Goal: Task Accomplishment & Management: Manage account settings

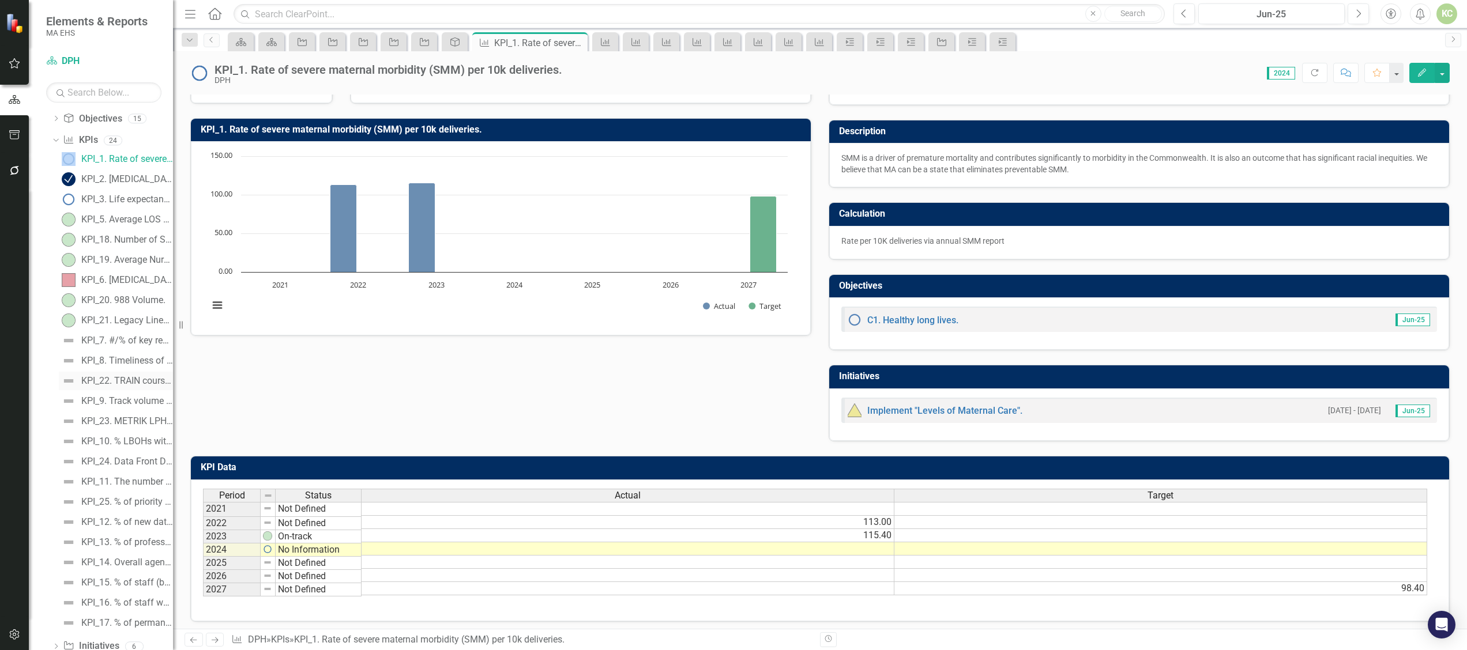
scroll to position [142, 0]
click at [115, 210] on div "KPI_6. COVID and flu vaccine uptake as a percentage of resident population." at bounding box center [127, 206] width 92 height 10
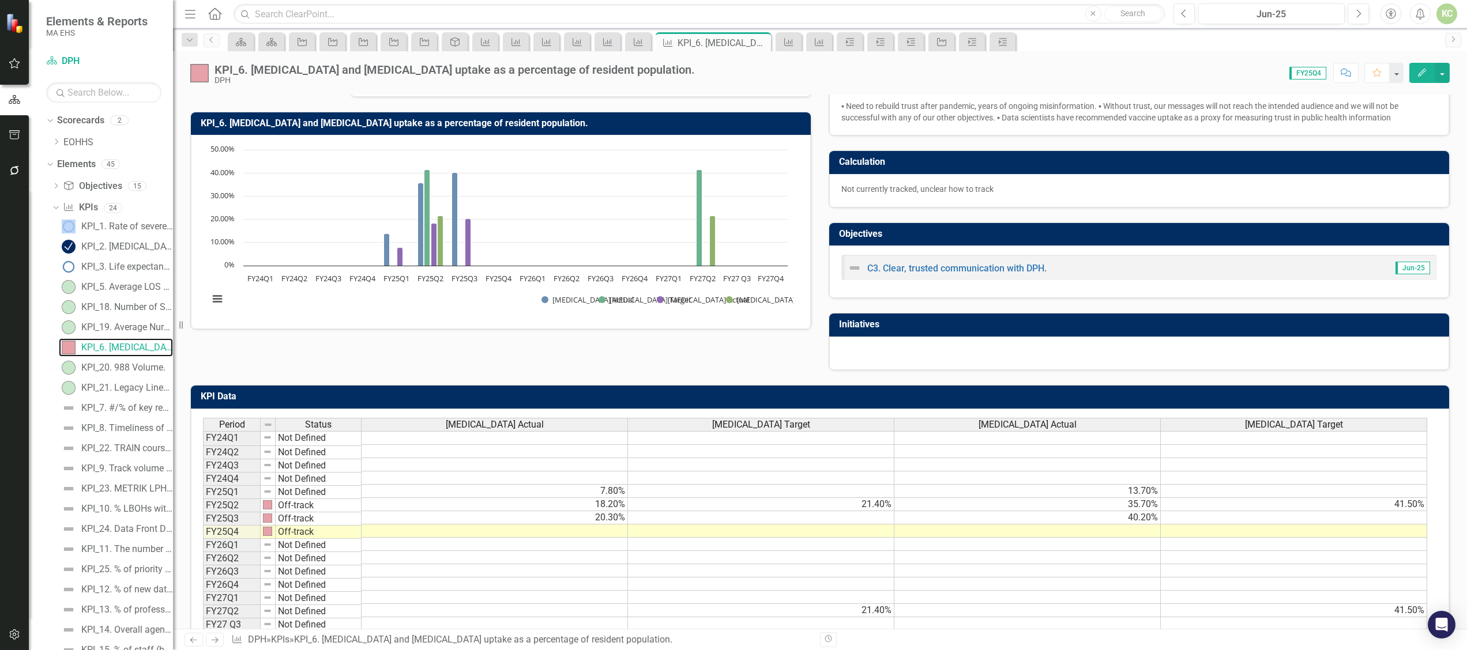
scroll to position [129, 0]
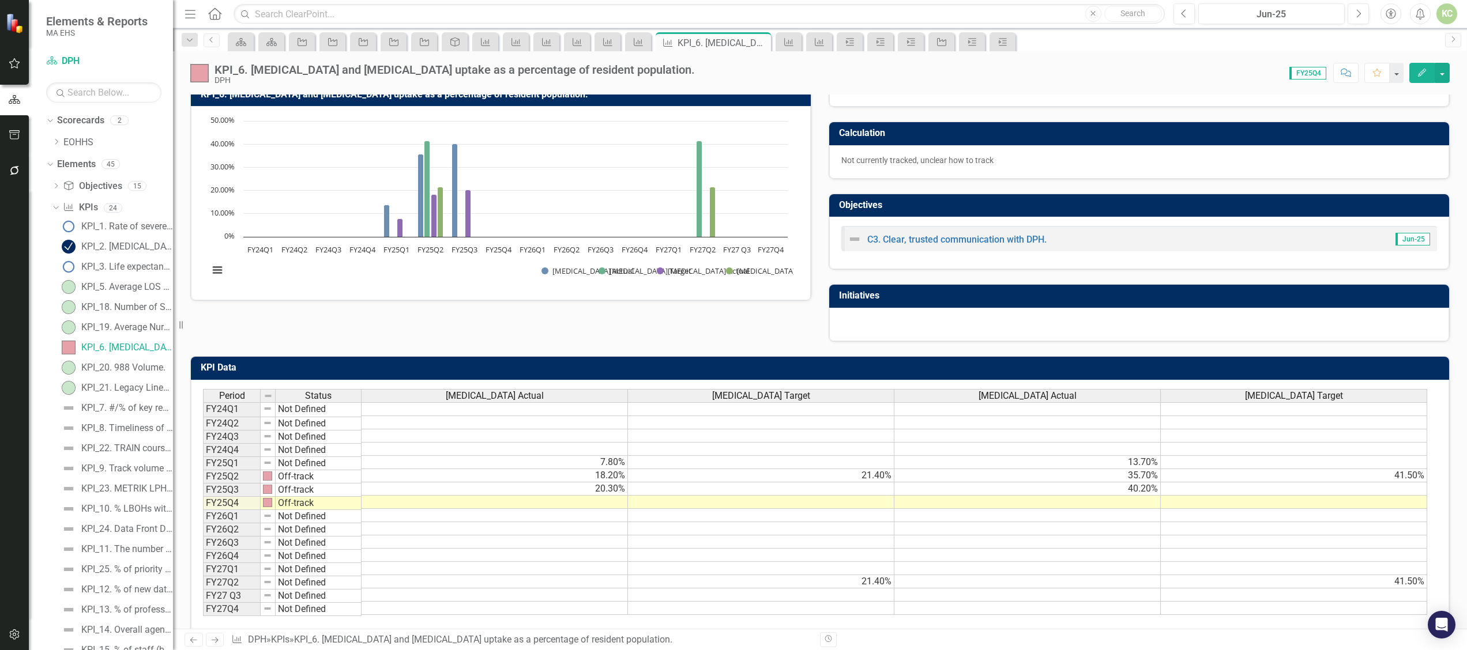
click at [591, 504] on td at bounding box center [494, 502] width 266 height 13
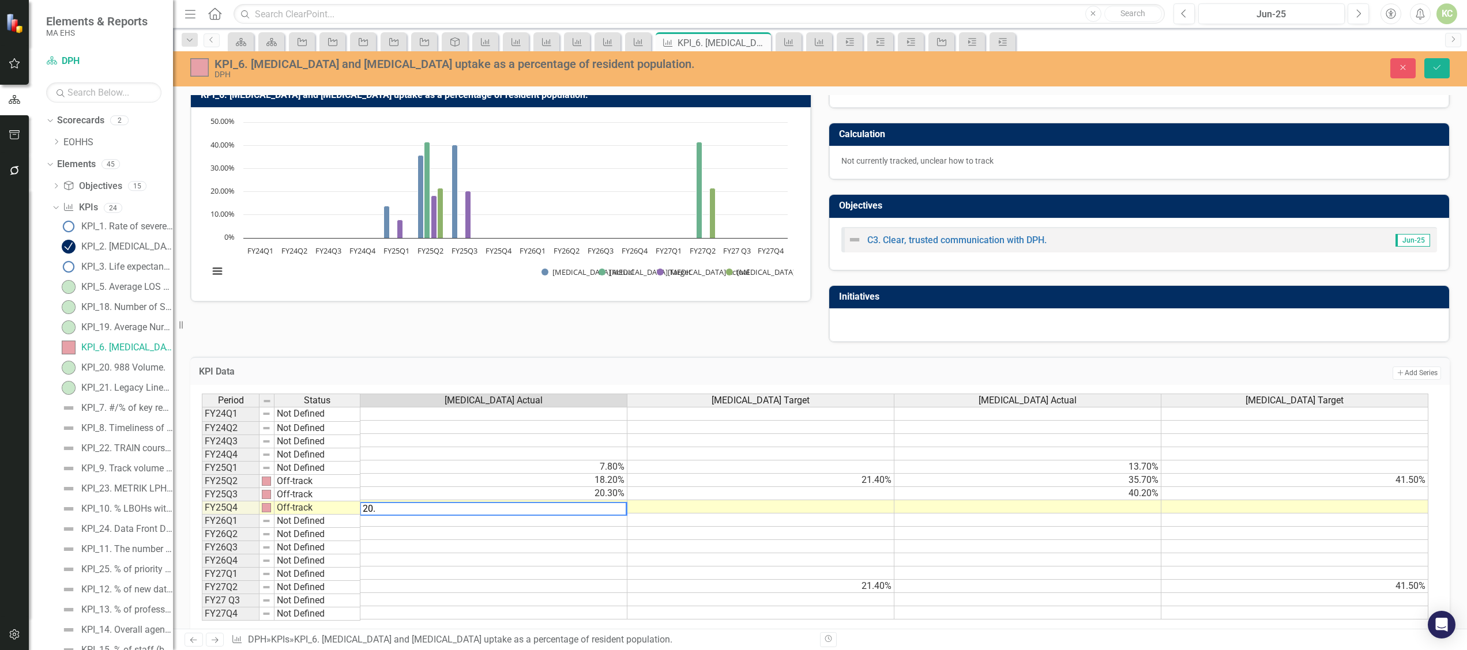
type textarea "20.8"
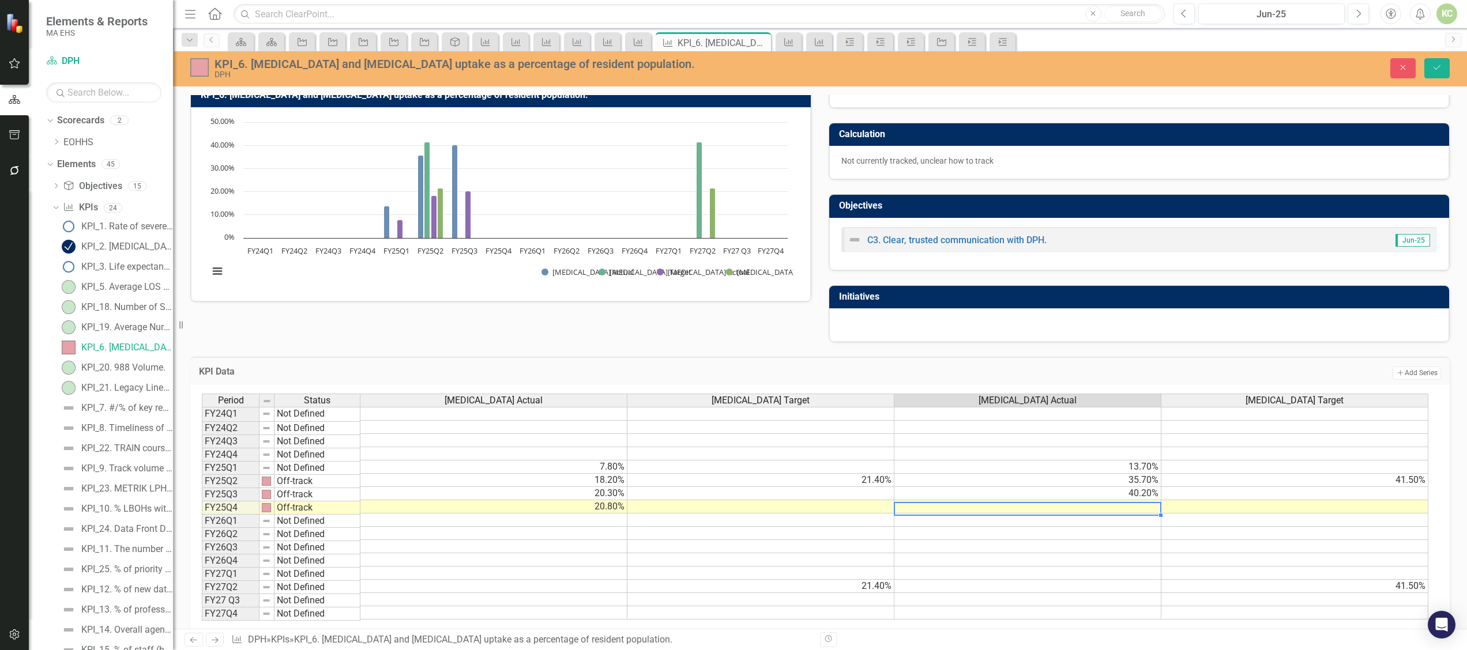
click at [1135, 511] on td at bounding box center [1027, 506] width 267 height 13
type textarea "40.6"
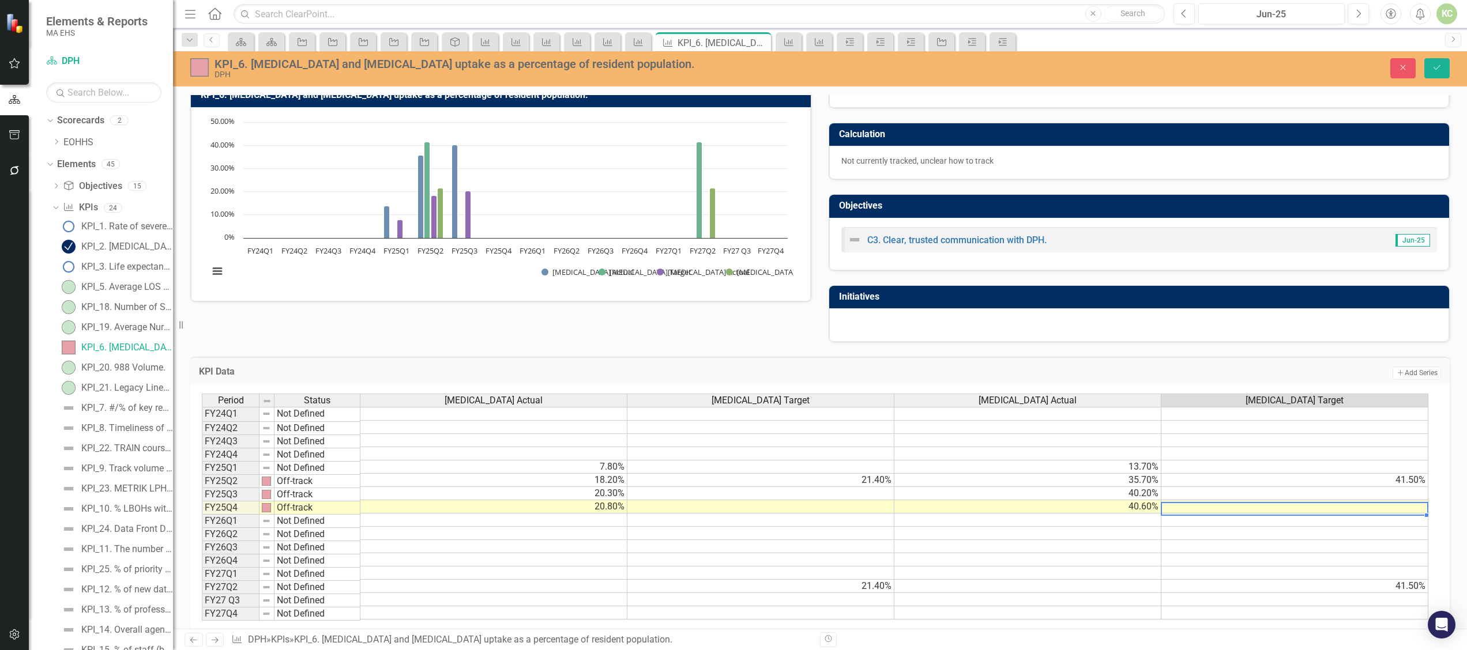
scroll to position [0, 0]
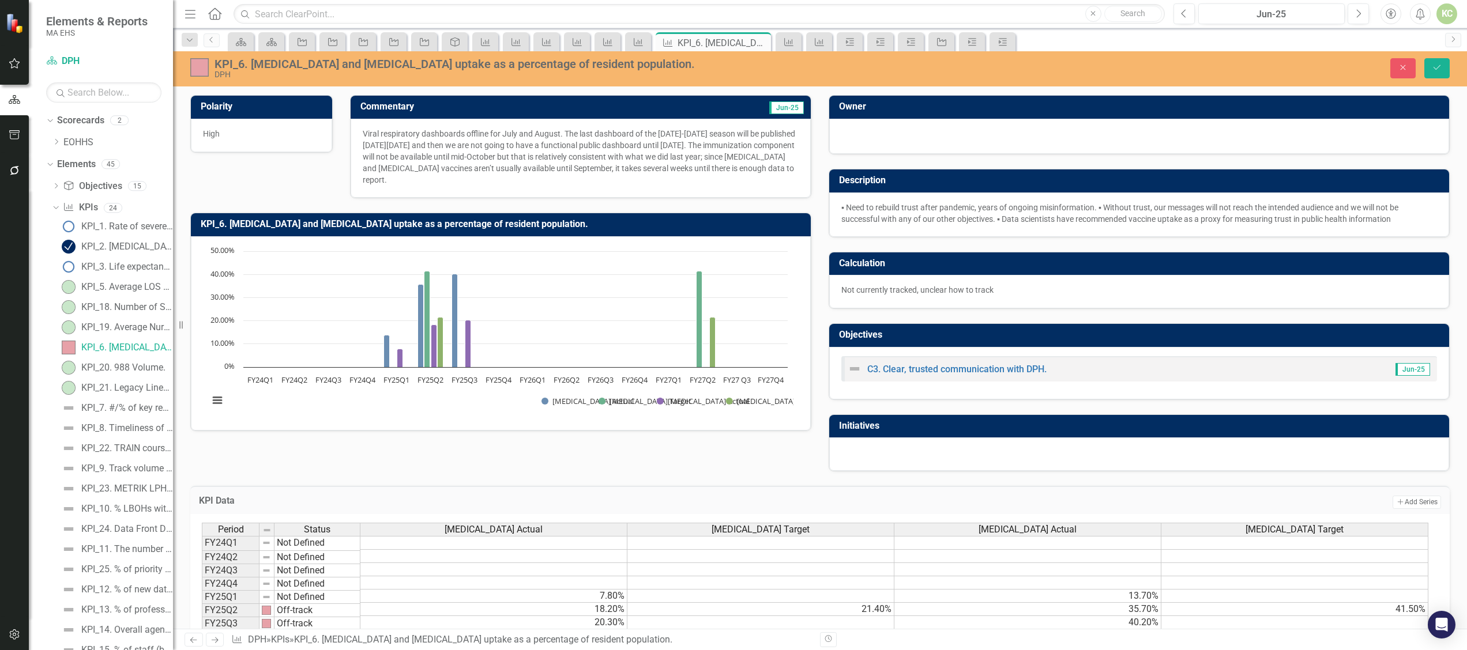
click at [725, 150] on p "Viral respiratory dashboards offline for July and August. The last dashboard of…" at bounding box center [581, 157] width 436 height 58
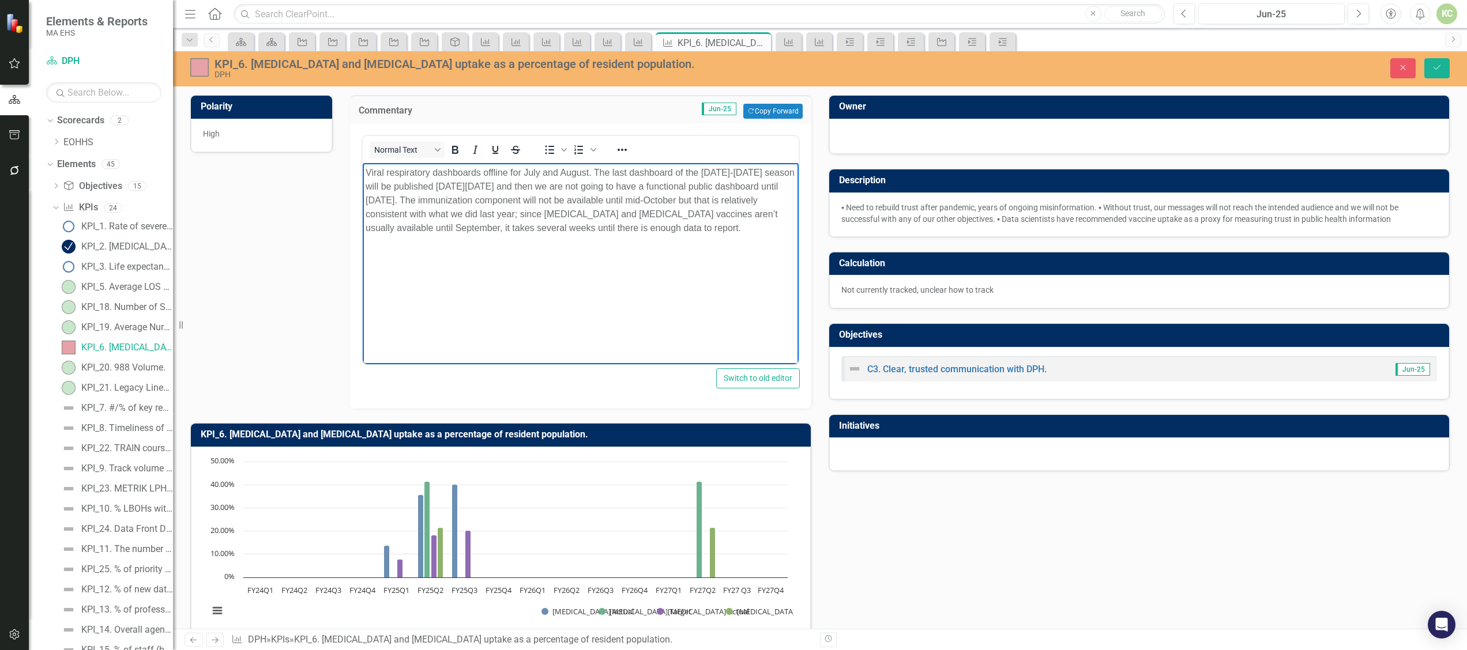
click at [375, 192] on p "Viral respiratory dashboards offline for July and August. The last dashboard of…" at bounding box center [580, 200] width 430 height 69
click at [420, 183] on p "Viral respiratory dashboards offline for July and August. The last dashboard of…" at bounding box center [580, 200] width 430 height 69
click at [714, 205] on p "Viral respiratory dashboards offline for July and August. The last dashboard of…" at bounding box center [580, 200] width 430 height 69
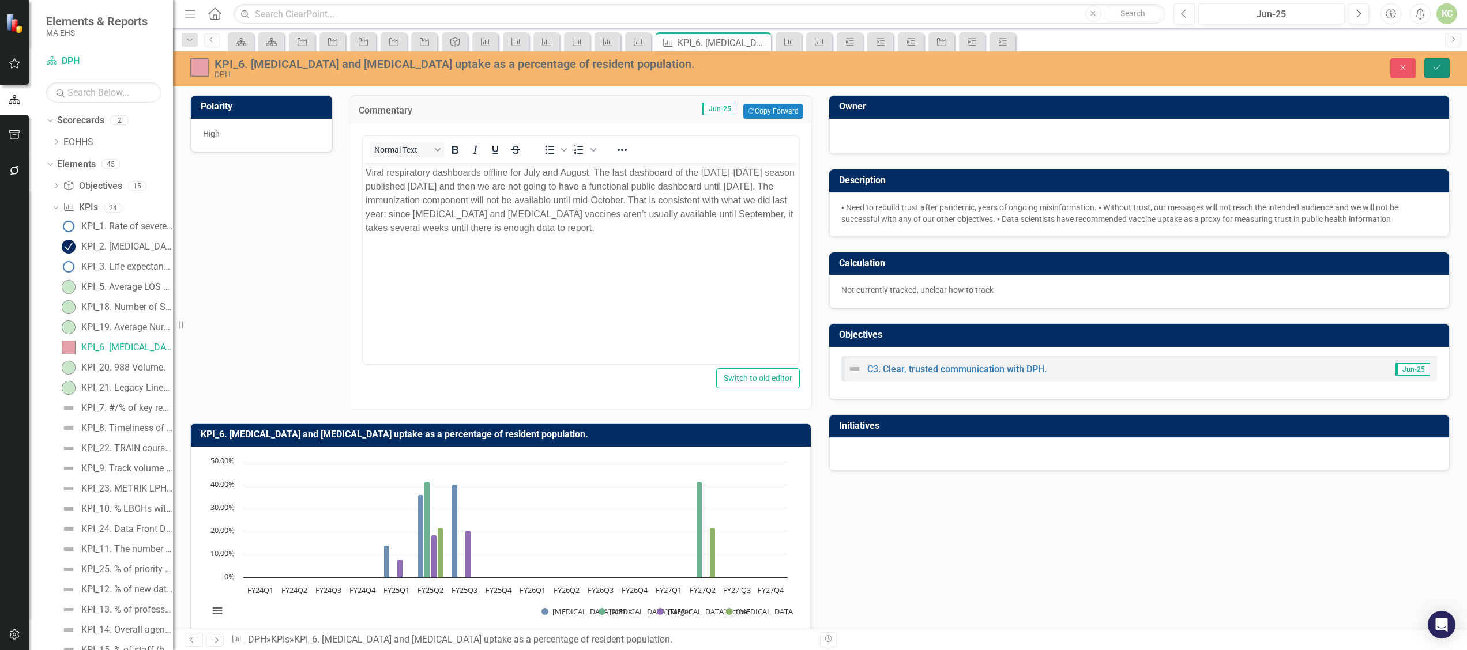
click at [1437, 67] on icon "Save" at bounding box center [1436, 67] width 10 height 8
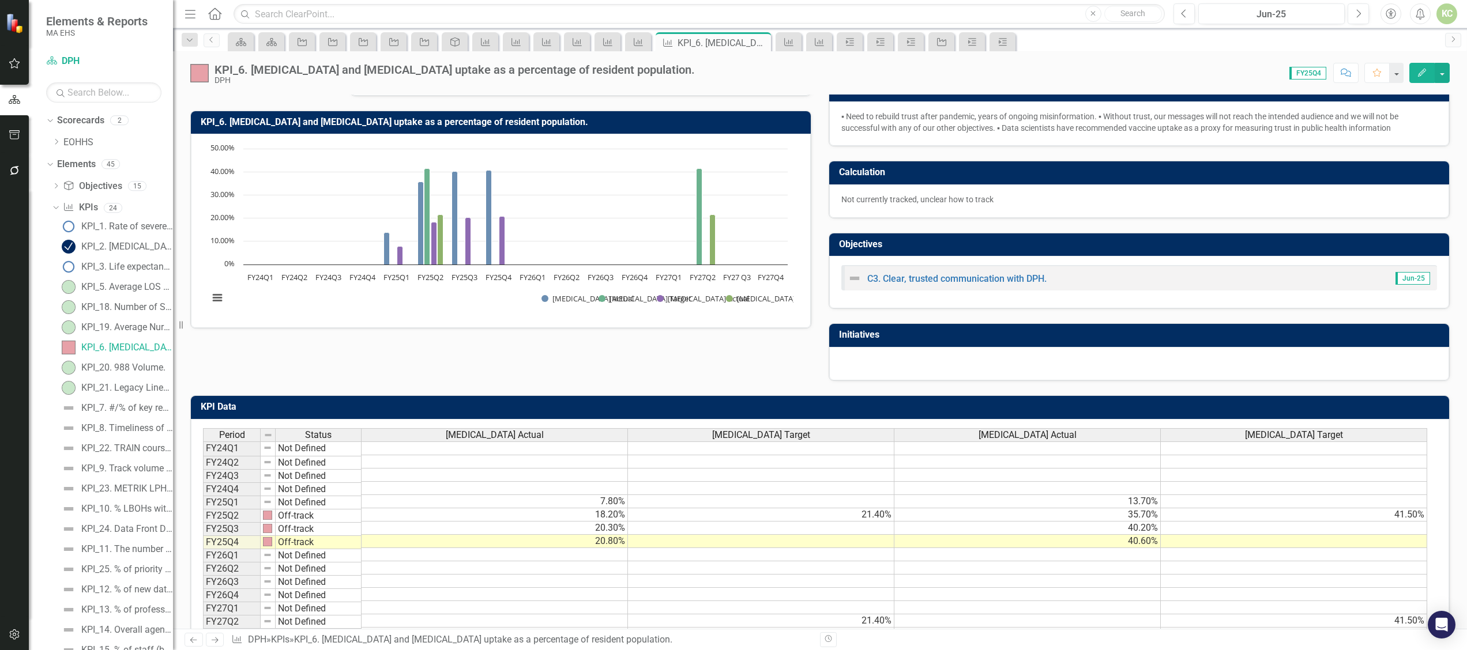
scroll to position [159, 0]
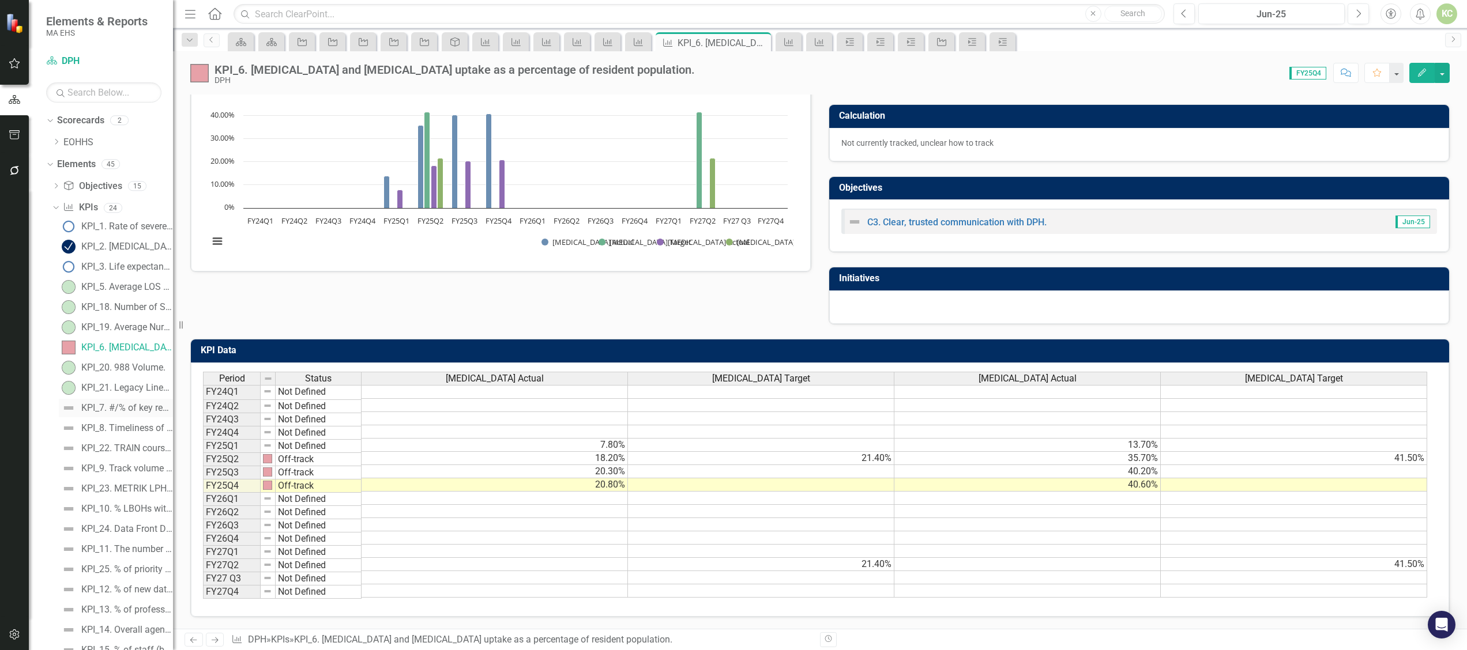
click at [137, 409] on div "KPI_7. #/% of key reports, data briefs, dashboards that have data disaggregatio…" at bounding box center [127, 408] width 92 height 10
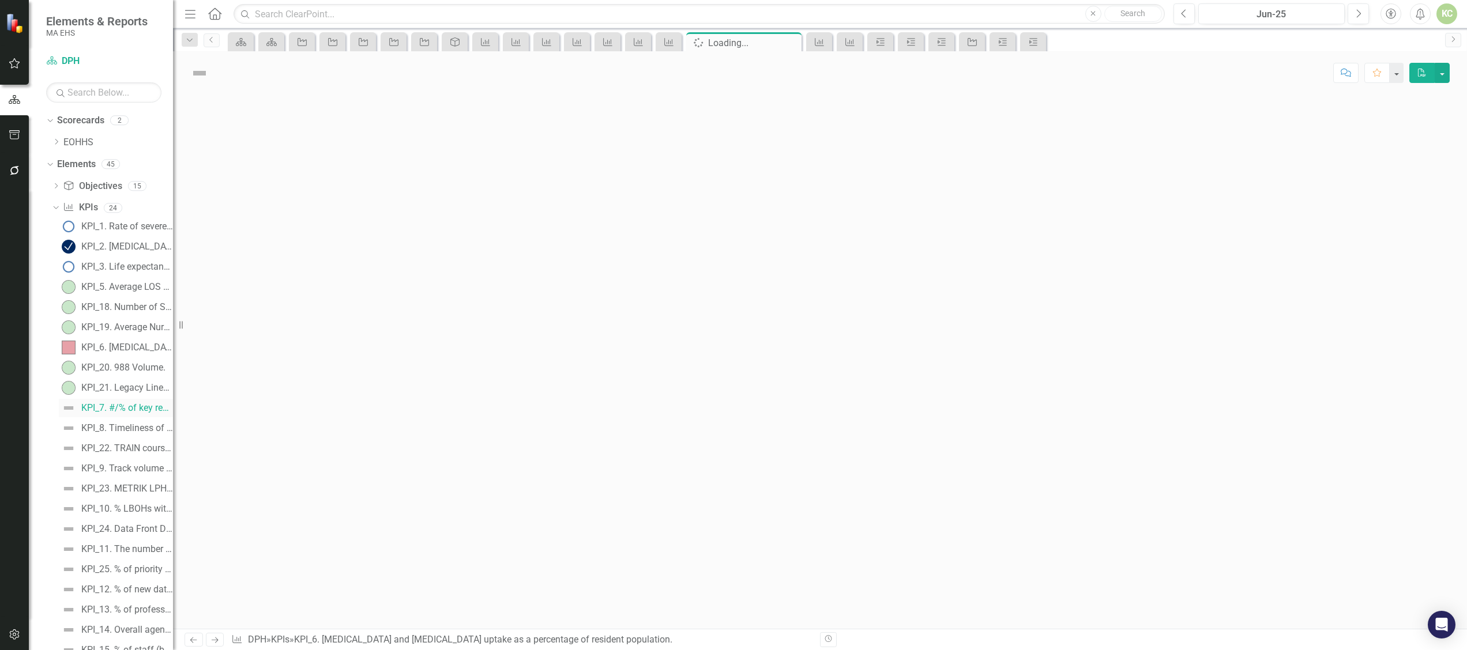
click at [137, 409] on div "KPI_7. #/% of key reports, data briefs, dashboards that have data disaggregatio…" at bounding box center [127, 408] width 92 height 10
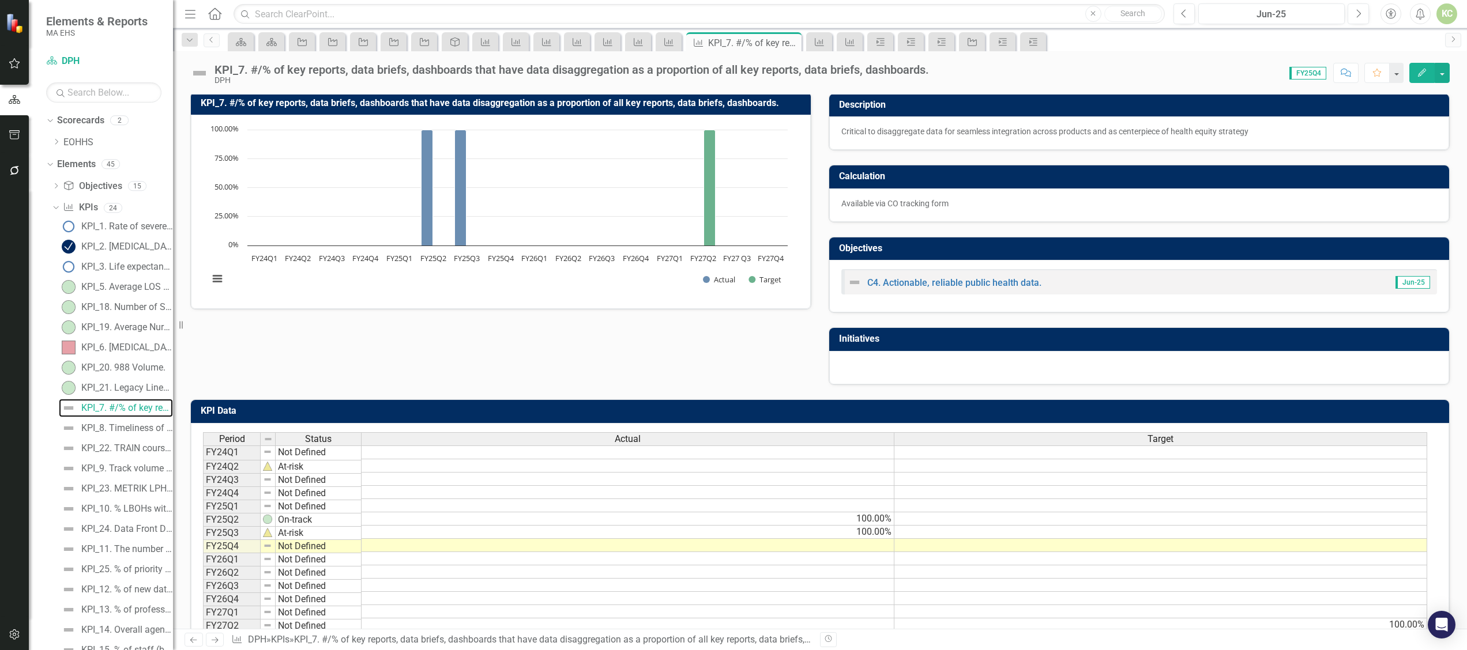
scroll to position [77, 0]
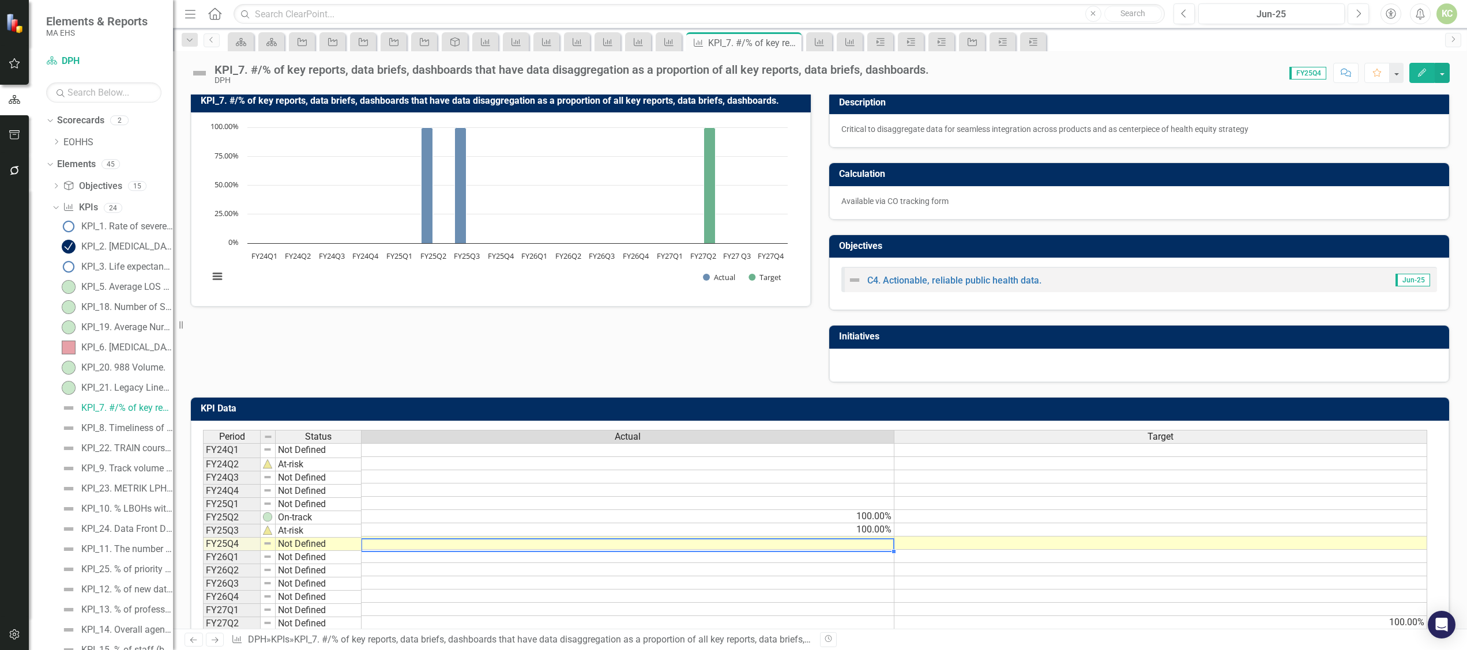
click at [847, 546] on td at bounding box center [627, 543] width 533 height 13
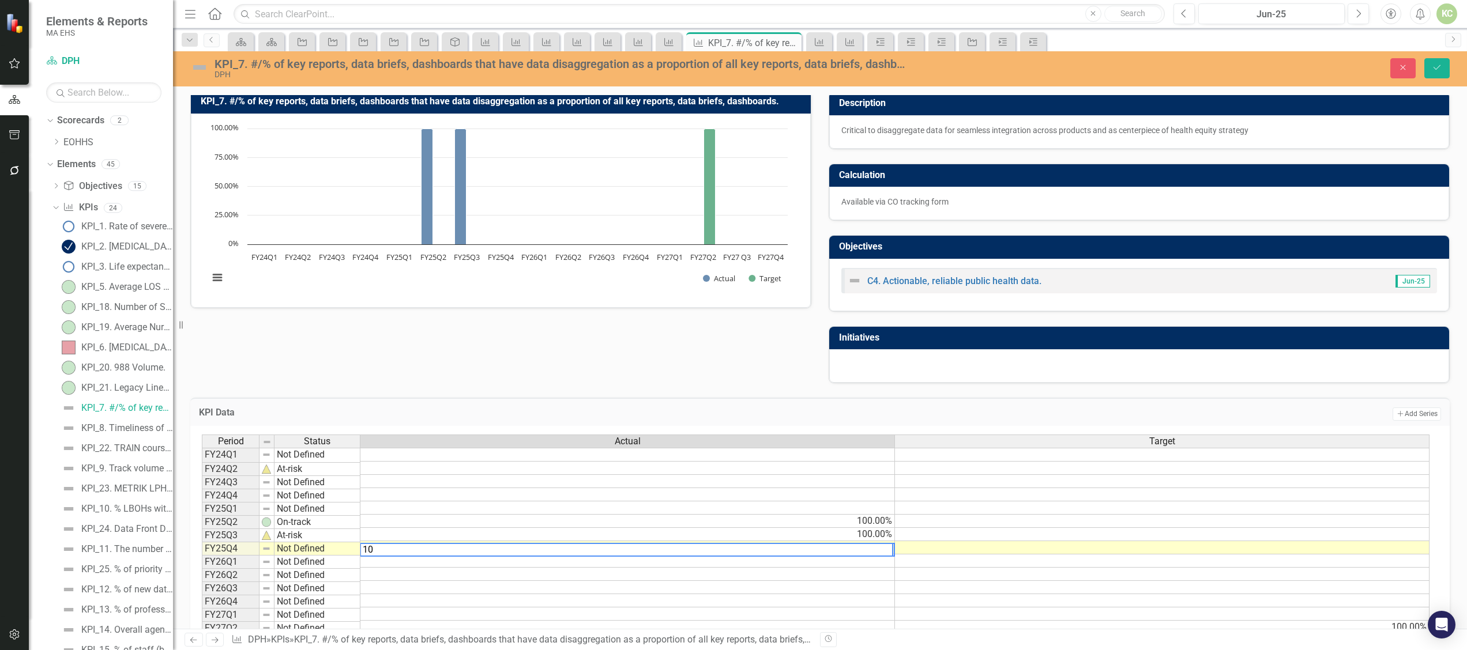
type textarea "100"
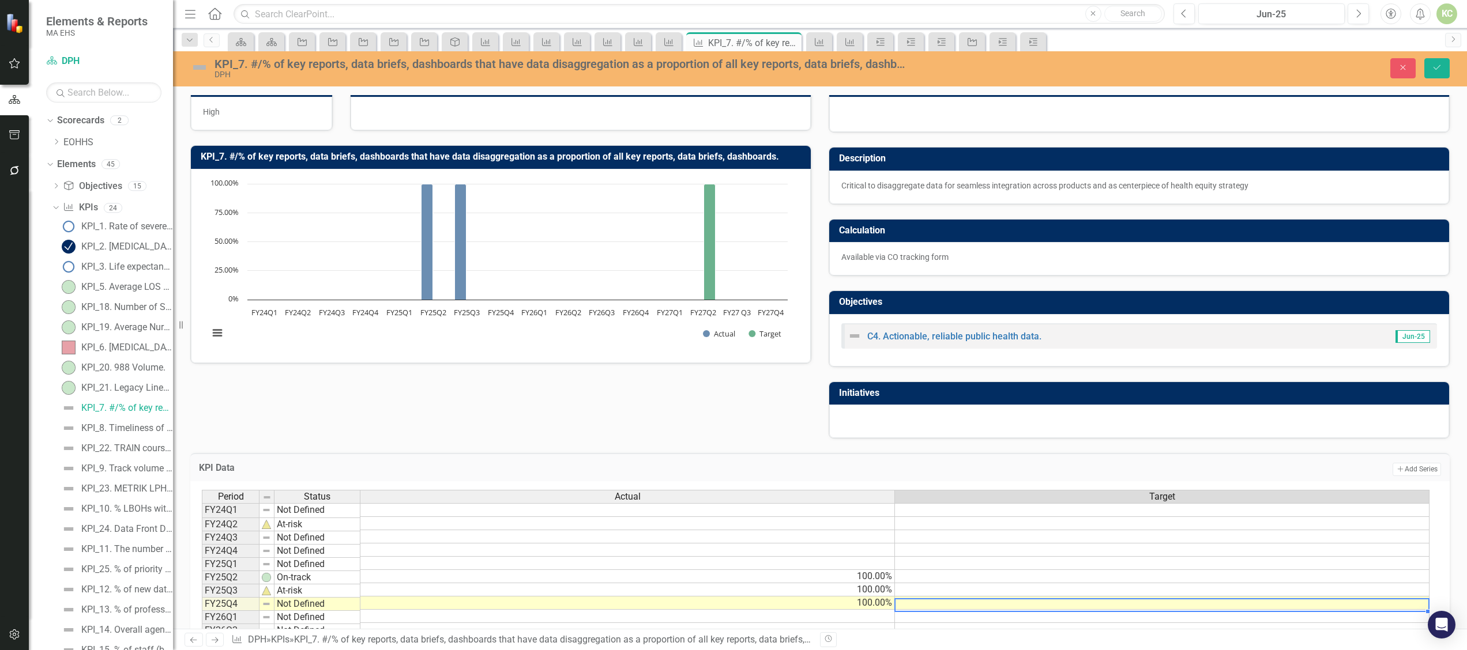
scroll to position [0, 0]
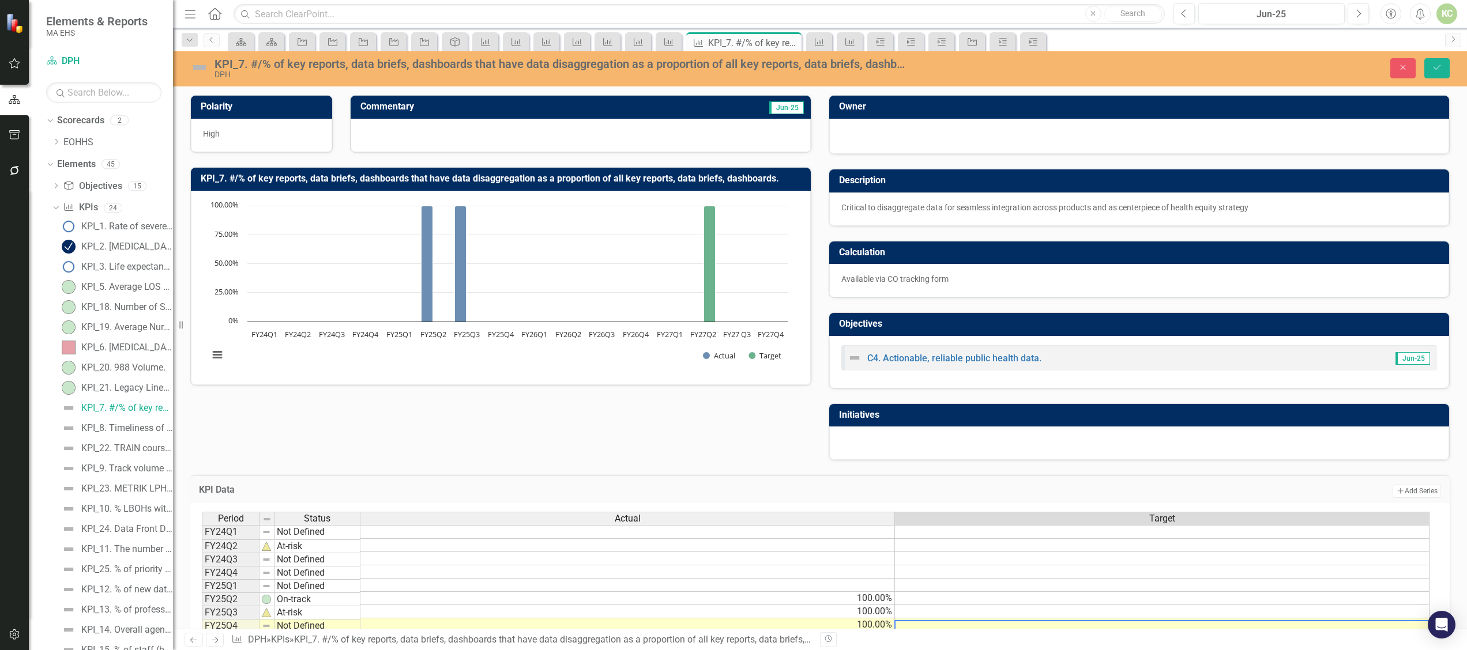
click at [502, 134] on div at bounding box center [580, 135] width 460 height 33
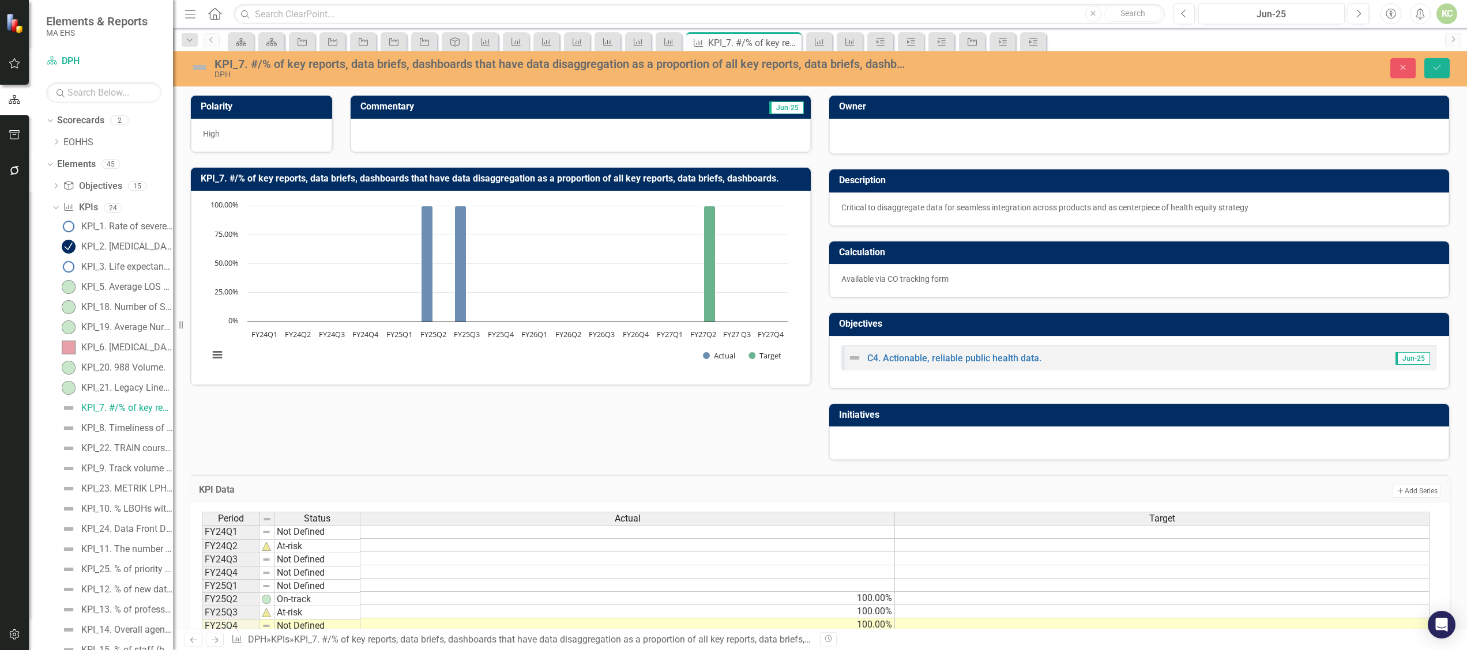
click at [502, 134] on div at bounding box center [580, 135] width 460 height 33
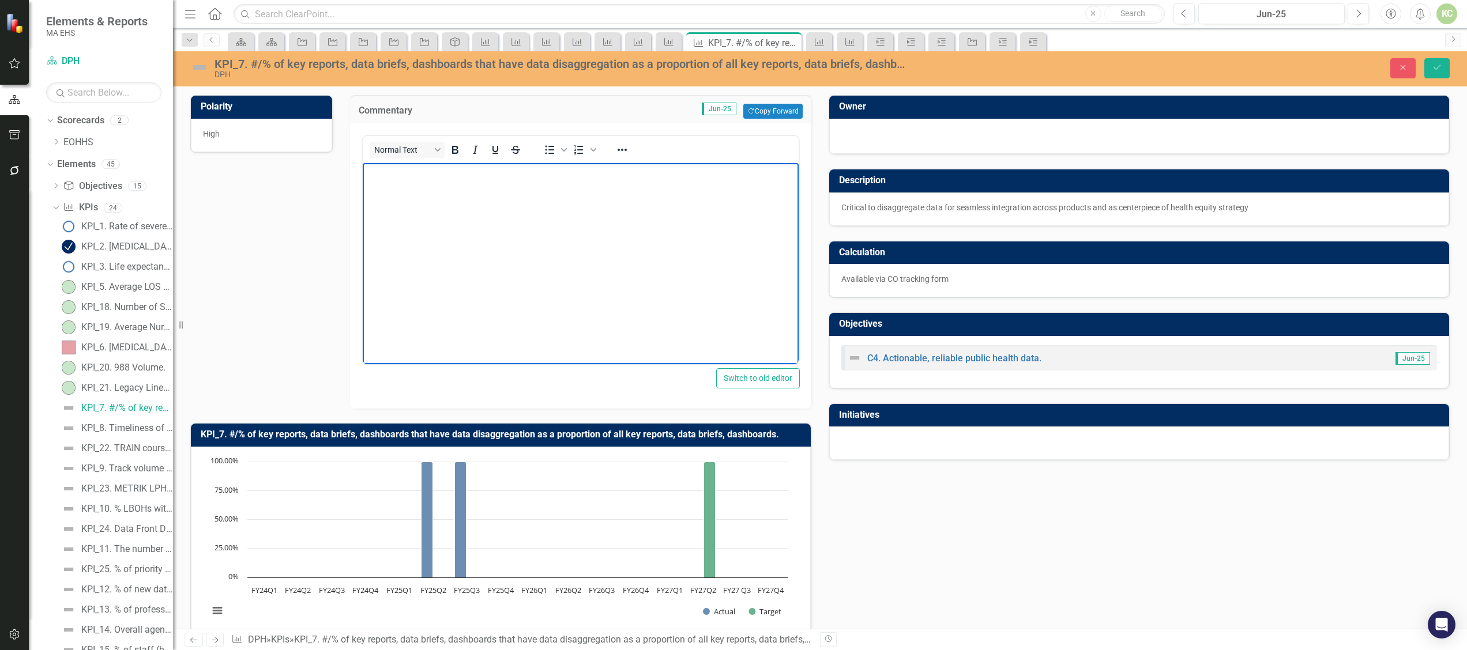
click at [487, 207] on body "Rich Text Area. Press ALT-0 for help." at bounding box center [580, 249] width 436 height 173
click at [197, 70] on img at bounding box center [199, 67] width 18 height 18
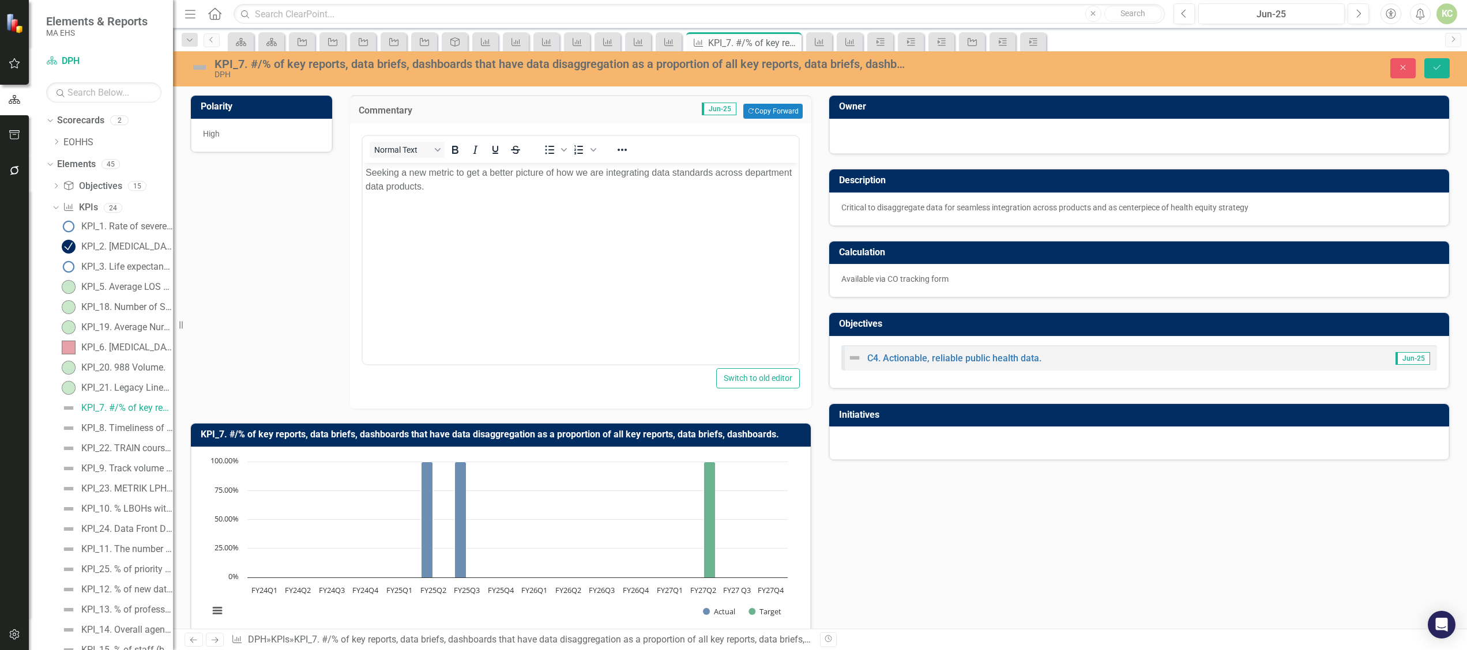
click at [197, 70] on img at bounding box center [199, 67] width 18 height 18
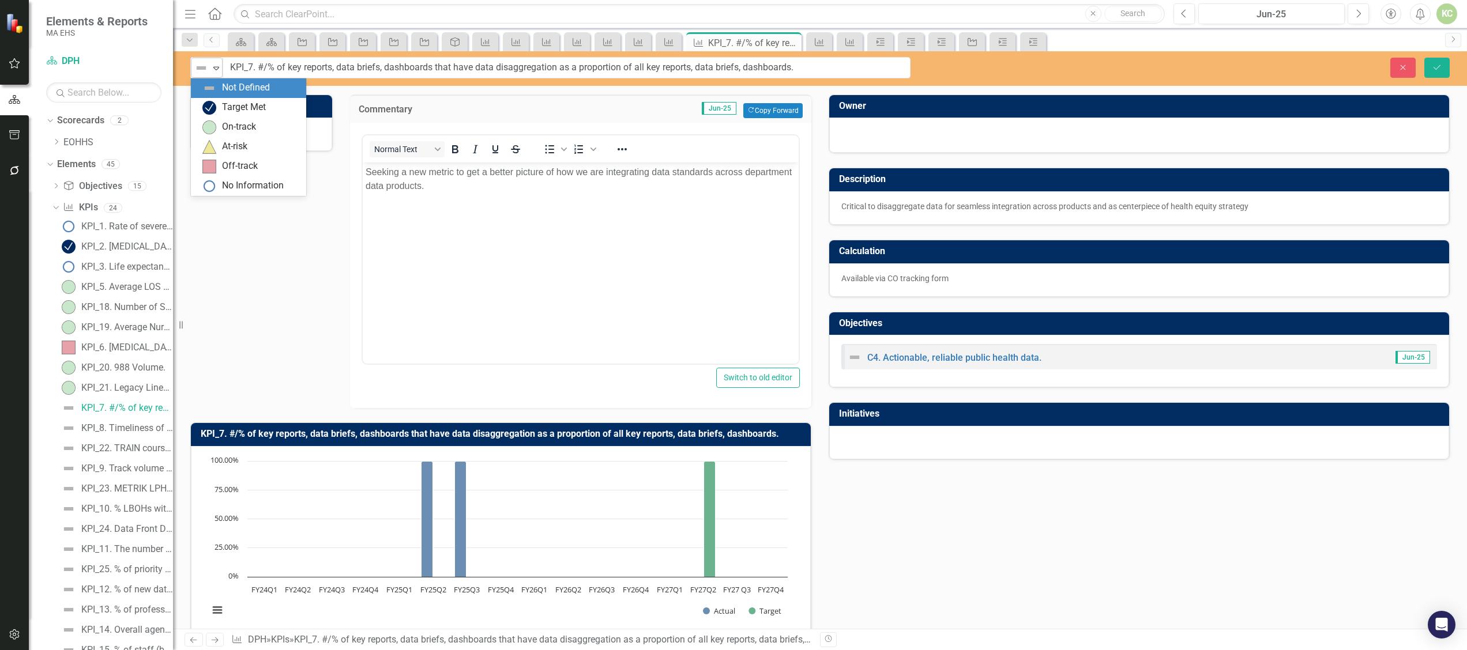
click at [213, 70] on icon "Expand" at bounding box center [216, 67] width 12 height 9
click at [213, 128] on img at bounding box center [209, 127] width 14 height 14
click at [1439, 71] on button "Save" at bounding box center [1436, 68] width 25 height 20
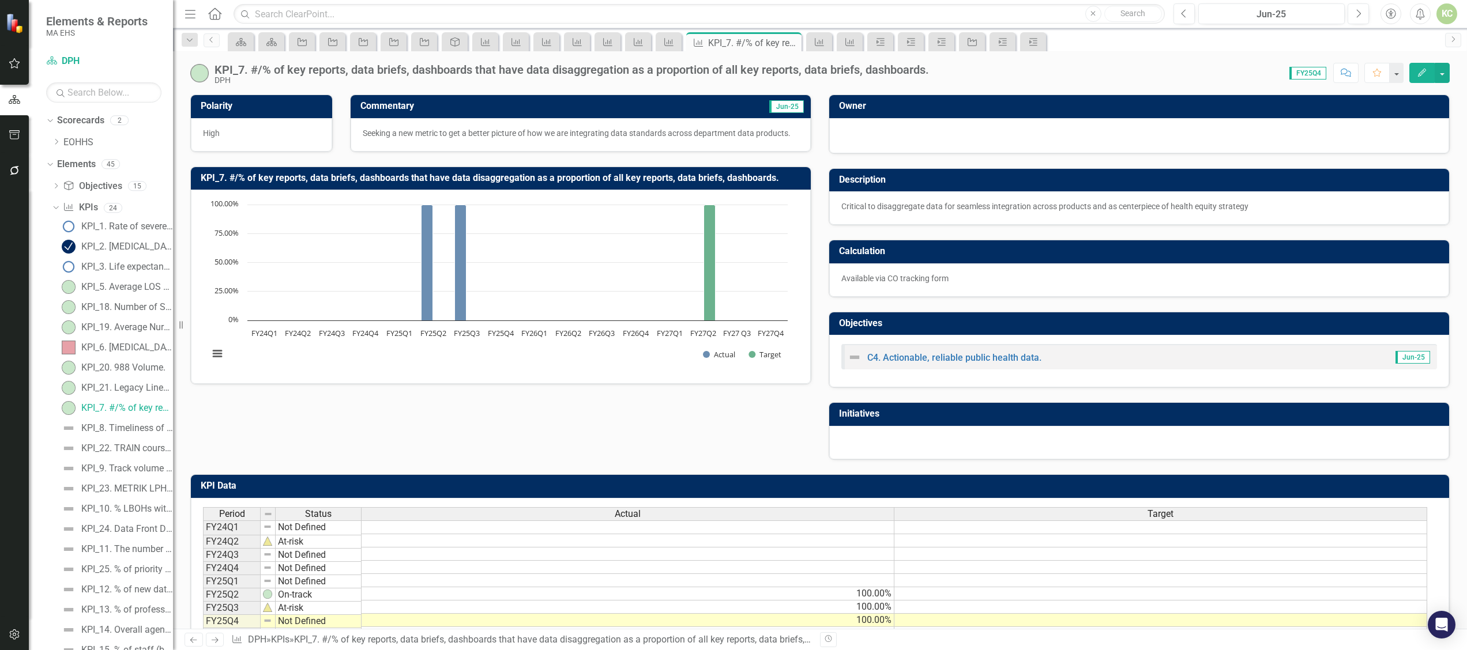
scroll to position [32, 0]
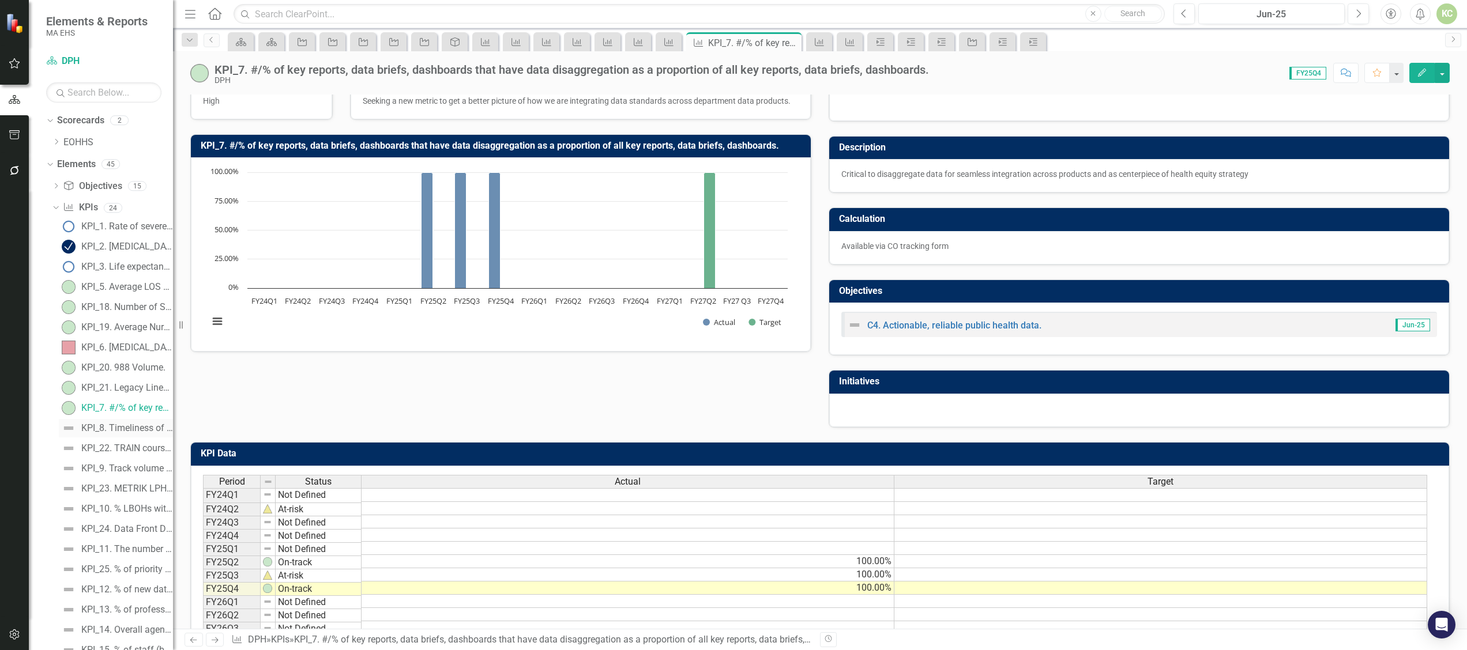
click at [107, 432] on div "KPI_8. Timeliness of data available for priority areas (I.e., time from data co…" at bounding box center [127, 428] width 92 height 10
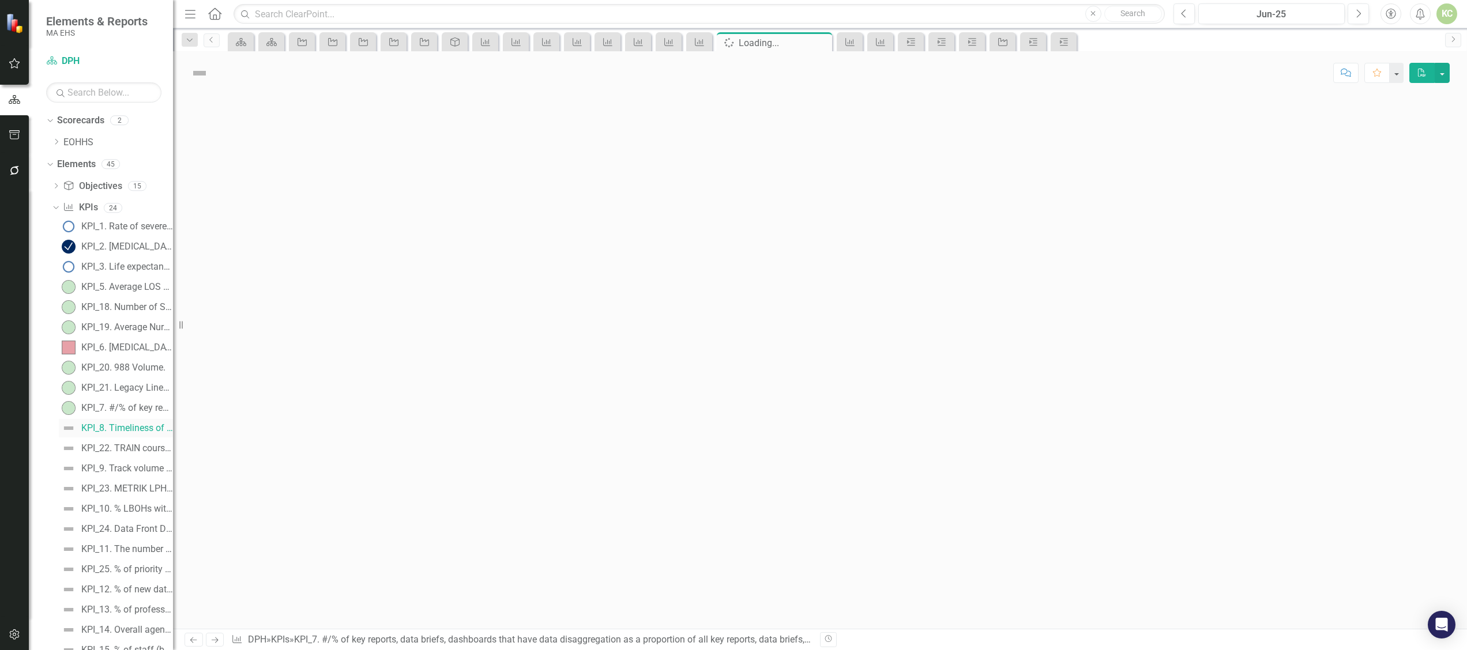
click at [107, 432] on div "KPI_8. Timeliness of data available for priority areas (I.e., time from data co…" at bounding box center [127, 428] width 92 height 10
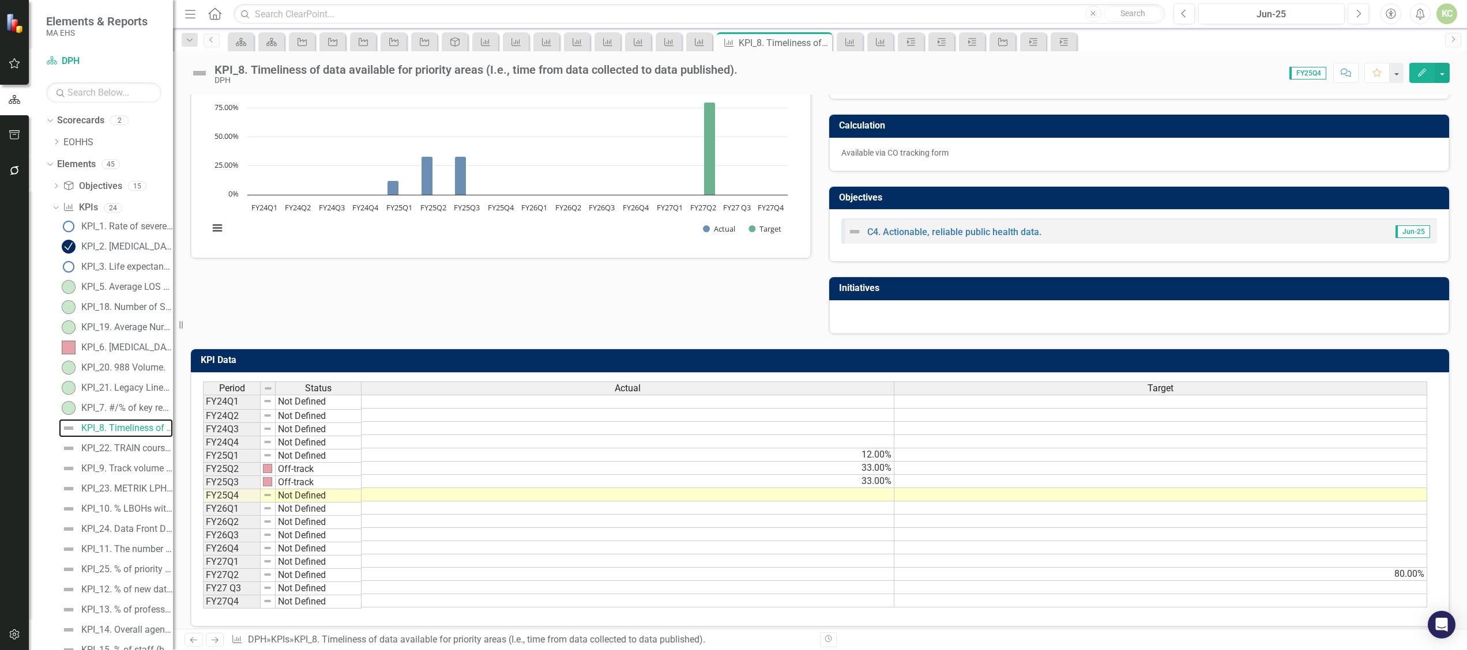
scroll to position [127, 0]
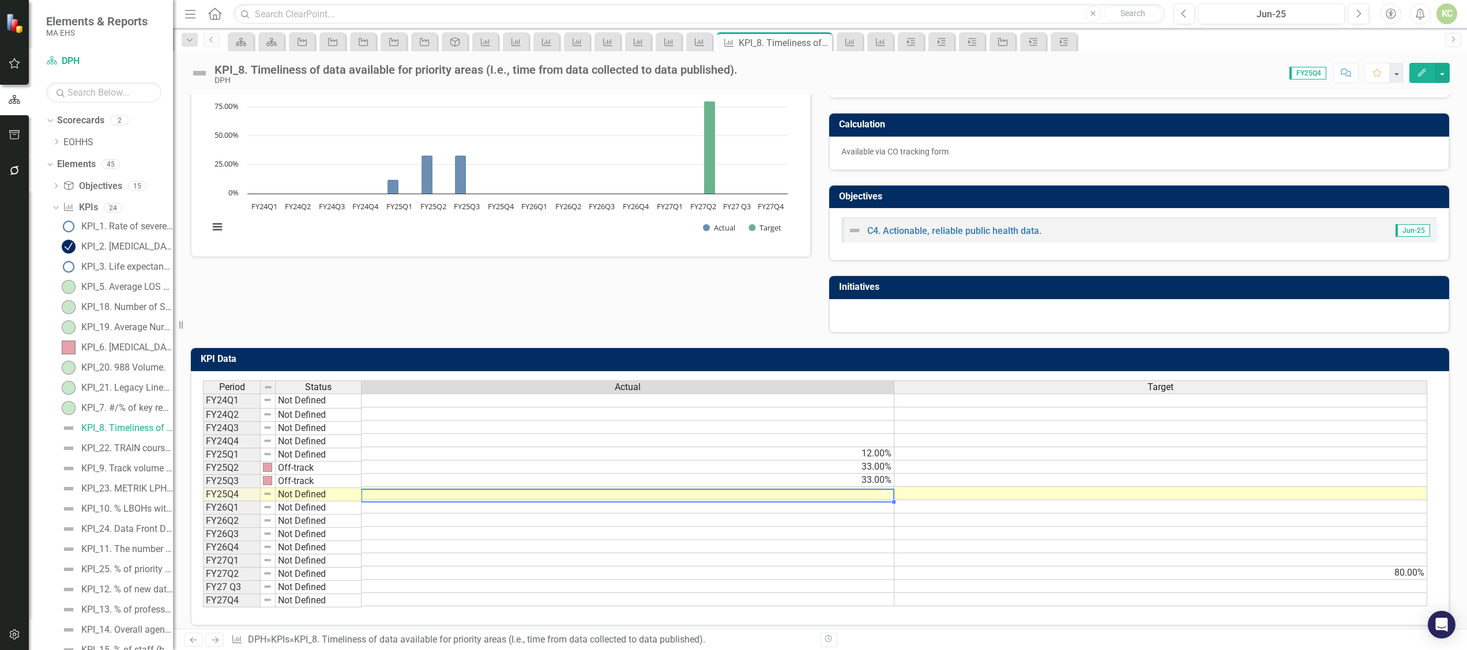
click at [872, 500] on td at bounding box center [627, 493] width 533 height 13
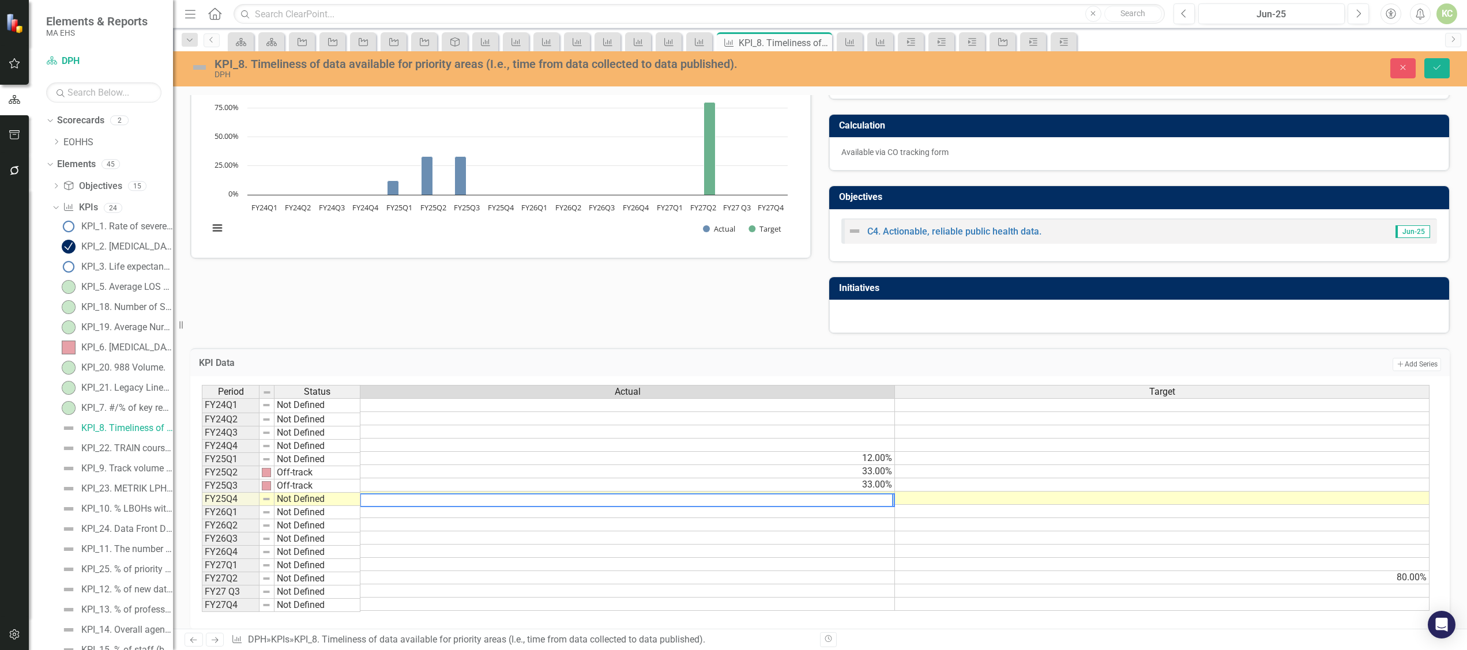
type textarea "0"
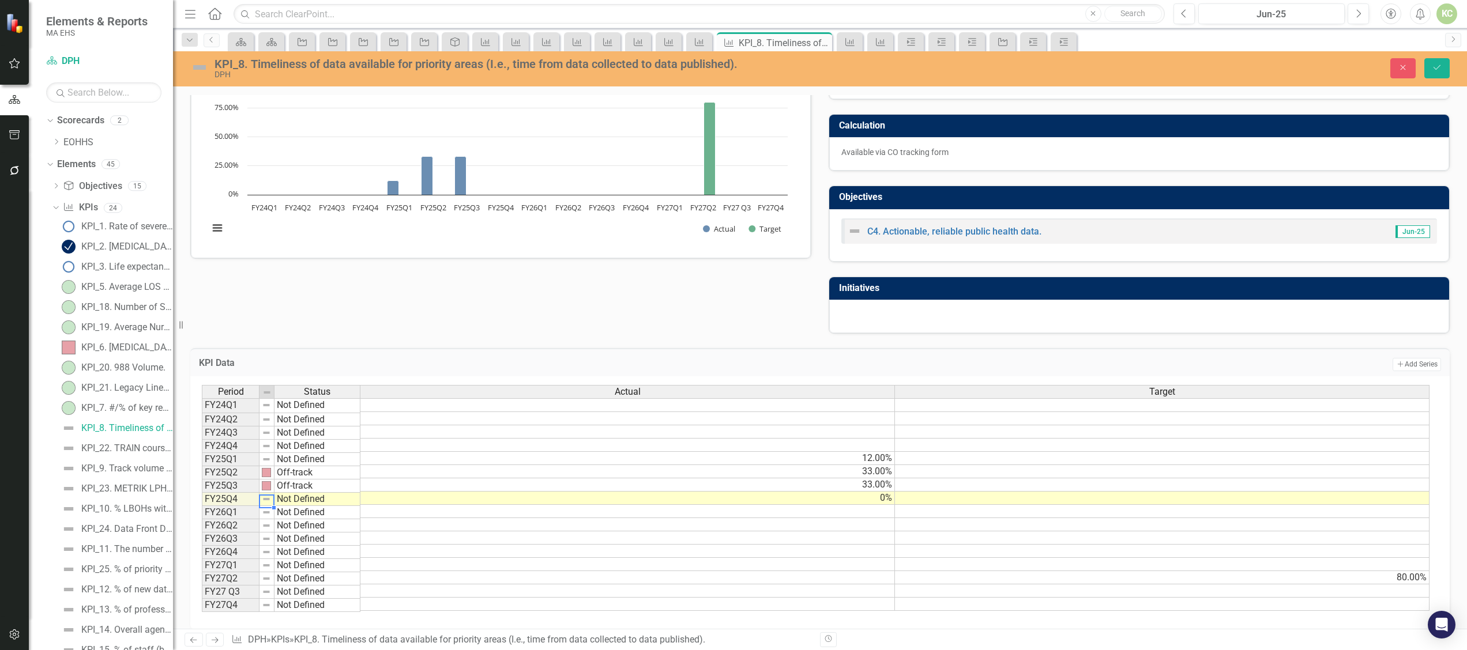
click at [266, 501] on img at bounding box center [266, 499] width 9 height 9
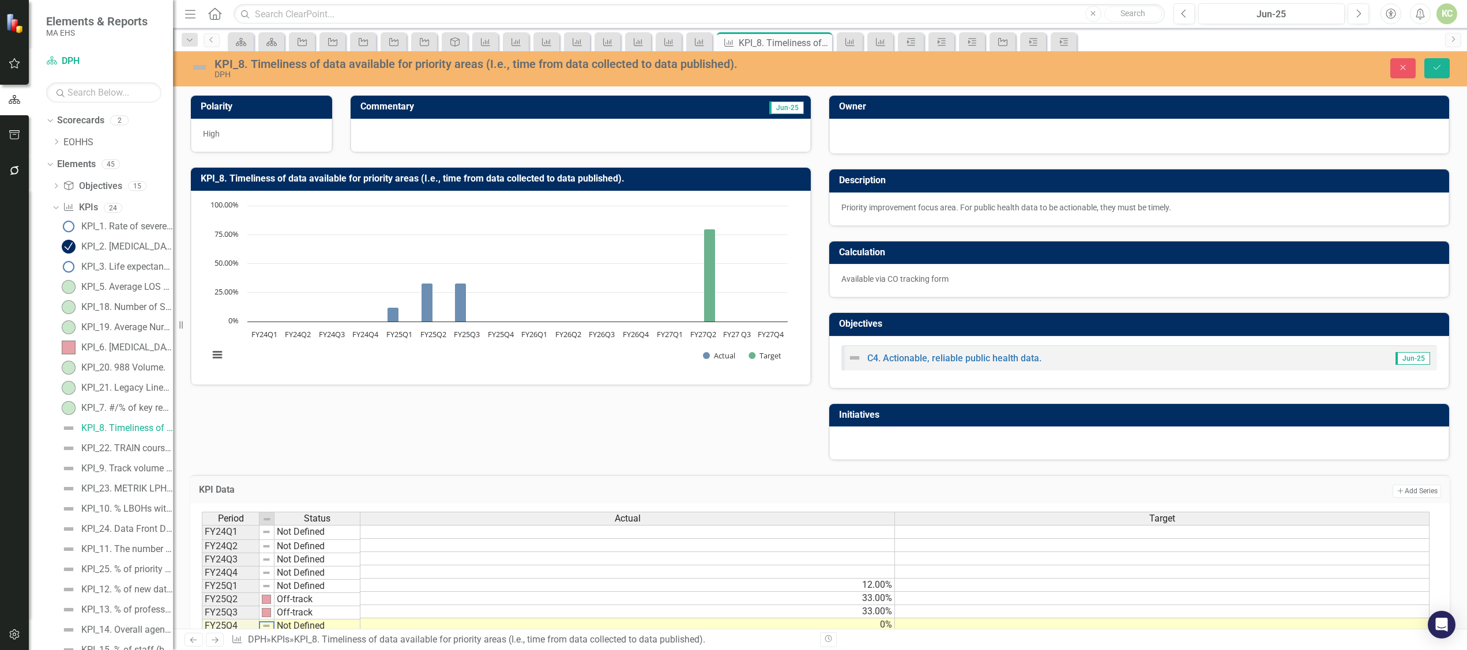
scroll to position [150, 0]
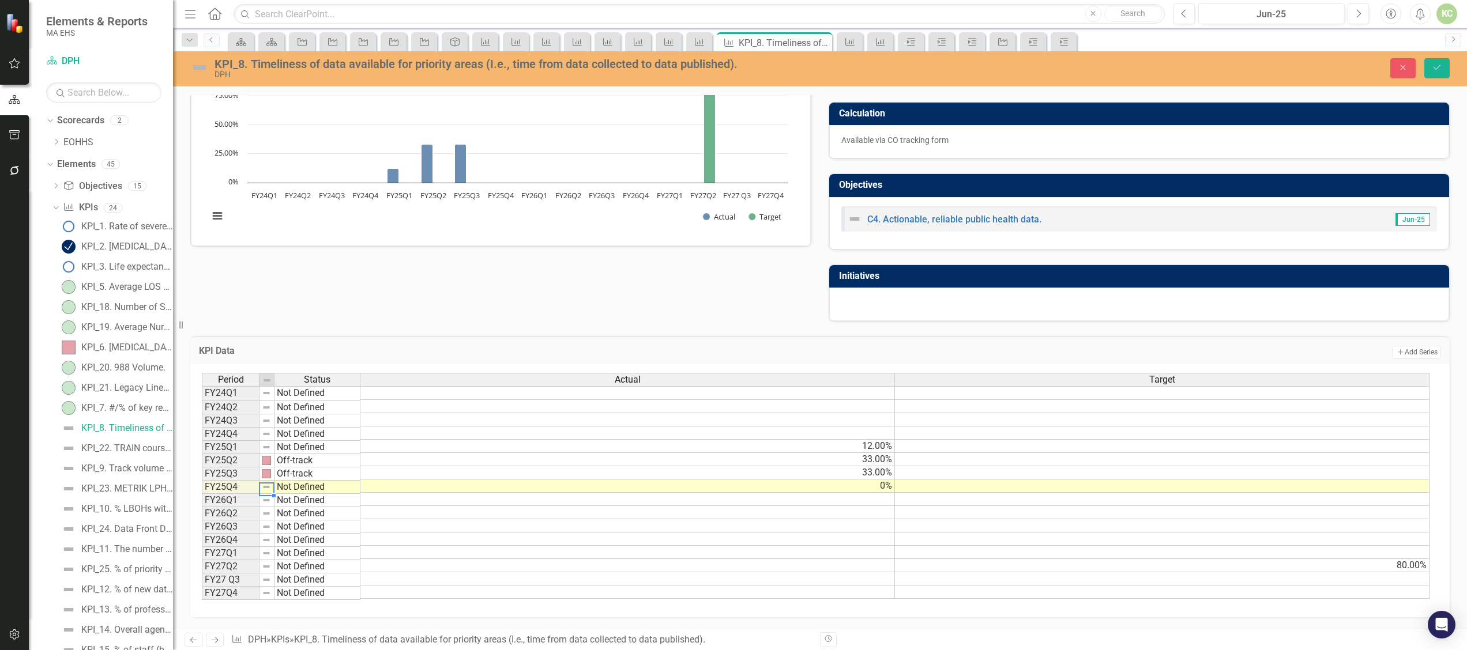
click at [269, 483] on img at bounding box center [266, 487] width 9 height 9
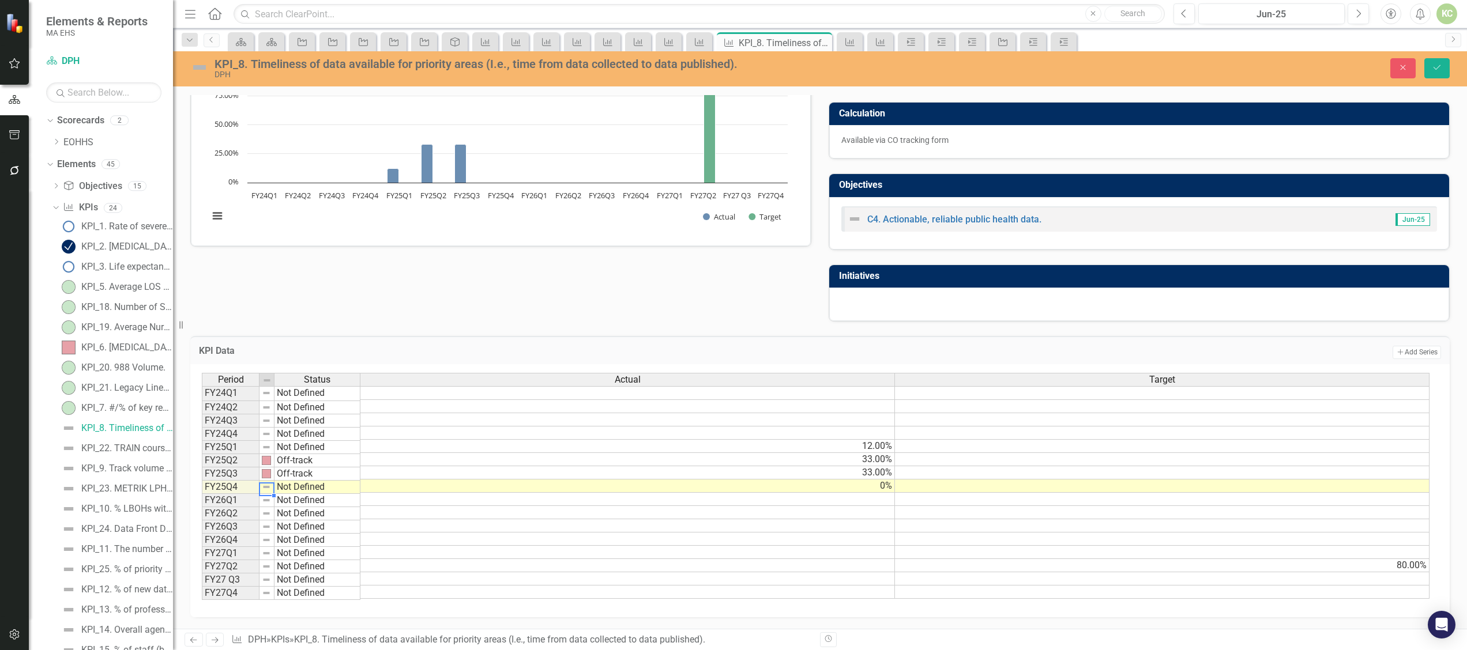
click at [269, 483] on img at bounding box center [266, 487] width 9 height 9
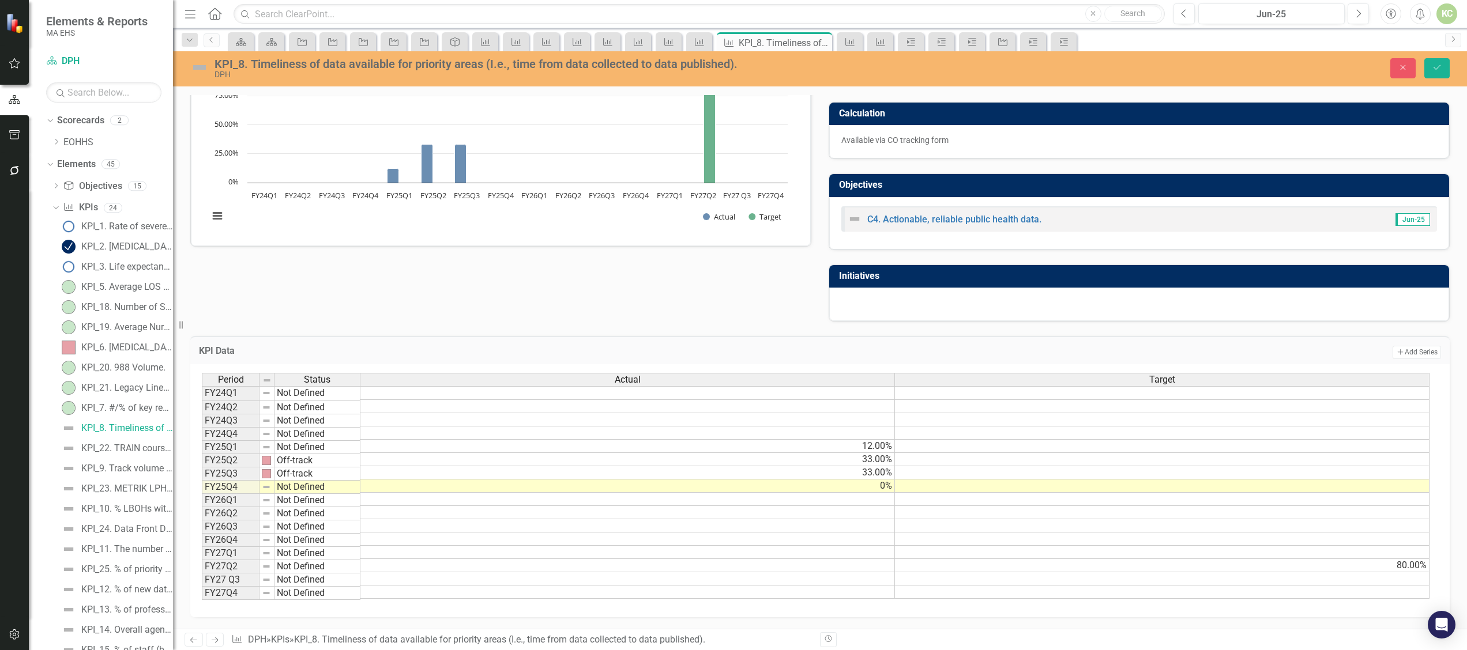
click at [508, 302] on div "Polarity High Commentary Jun-25 KPI_8. Timeliness of data available for priorit…" at bounding box center [820, 132] width 1276 height 380
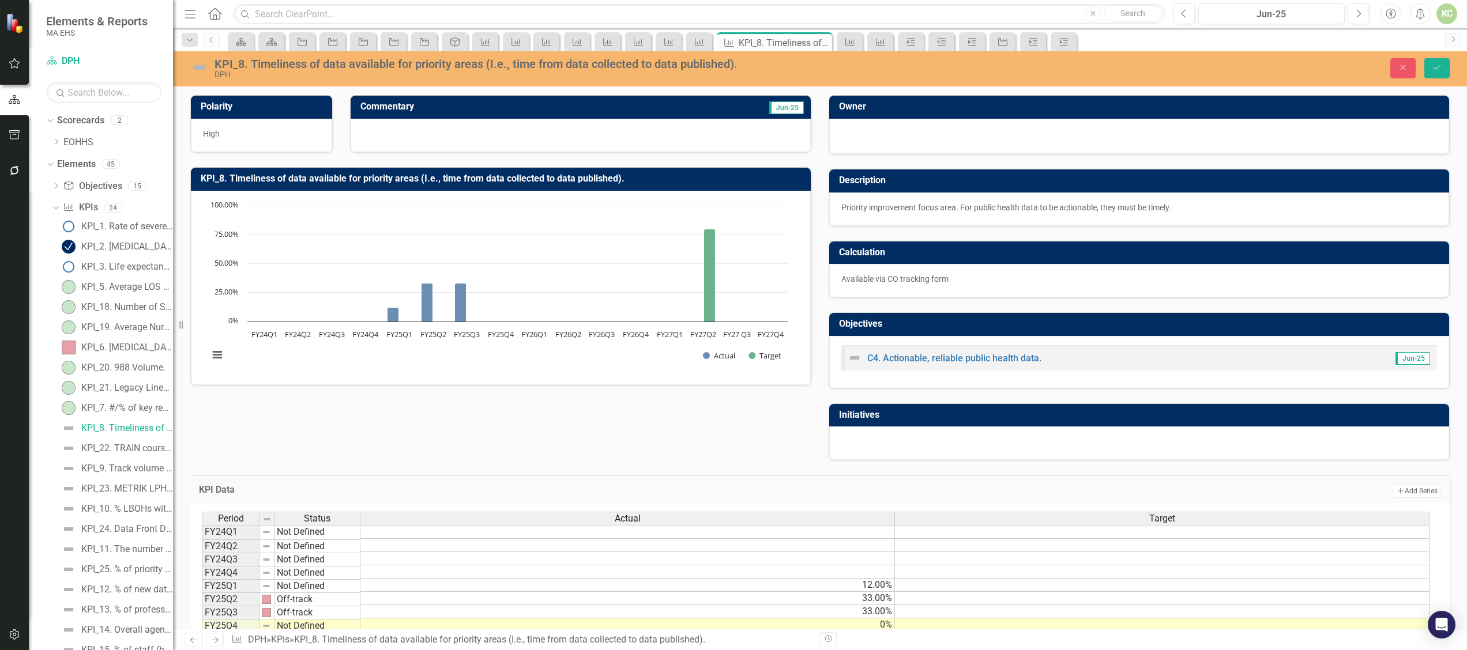
click at [195, 71] on img at bounding box center [199, 67] width 18 height 18
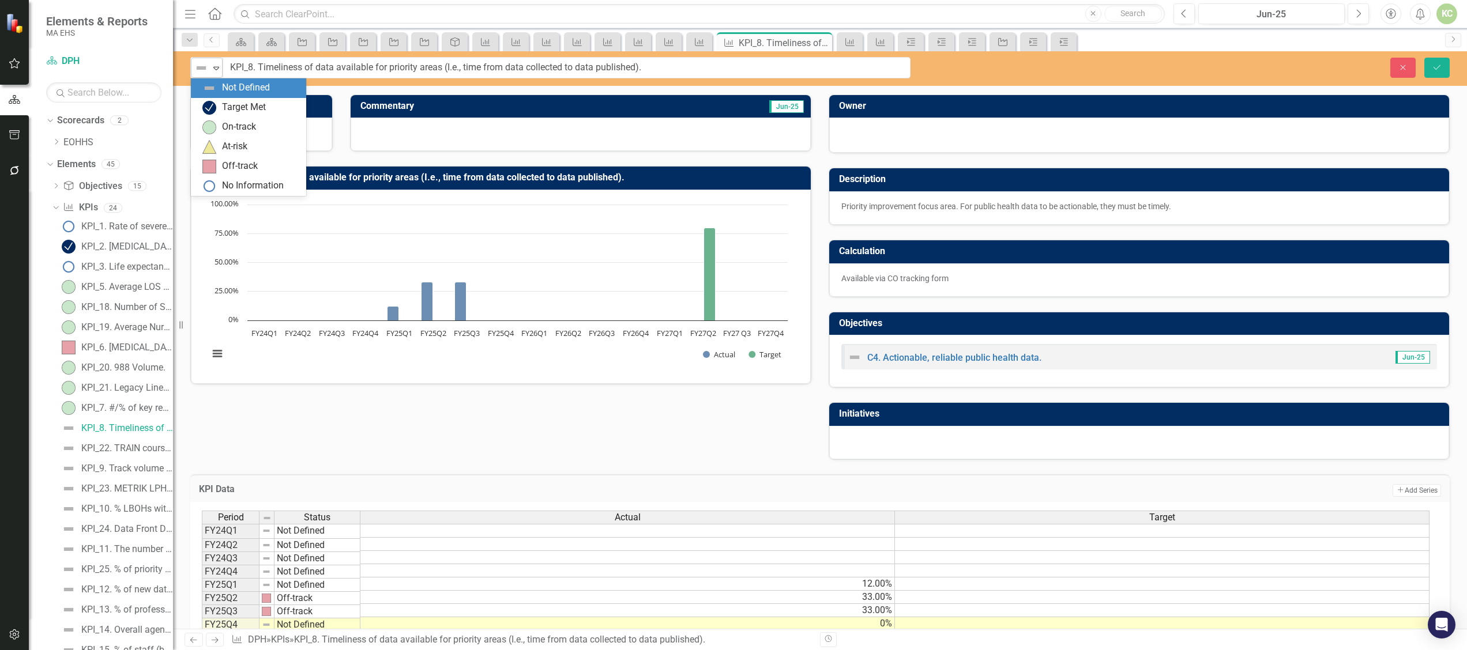
click at [215, 68] on icon "Expand" at bounding box center [216, 67] width 12 height 9
click at [228, 167] on div "Off-track" at bounding box center [240, 166] width 36 height 13
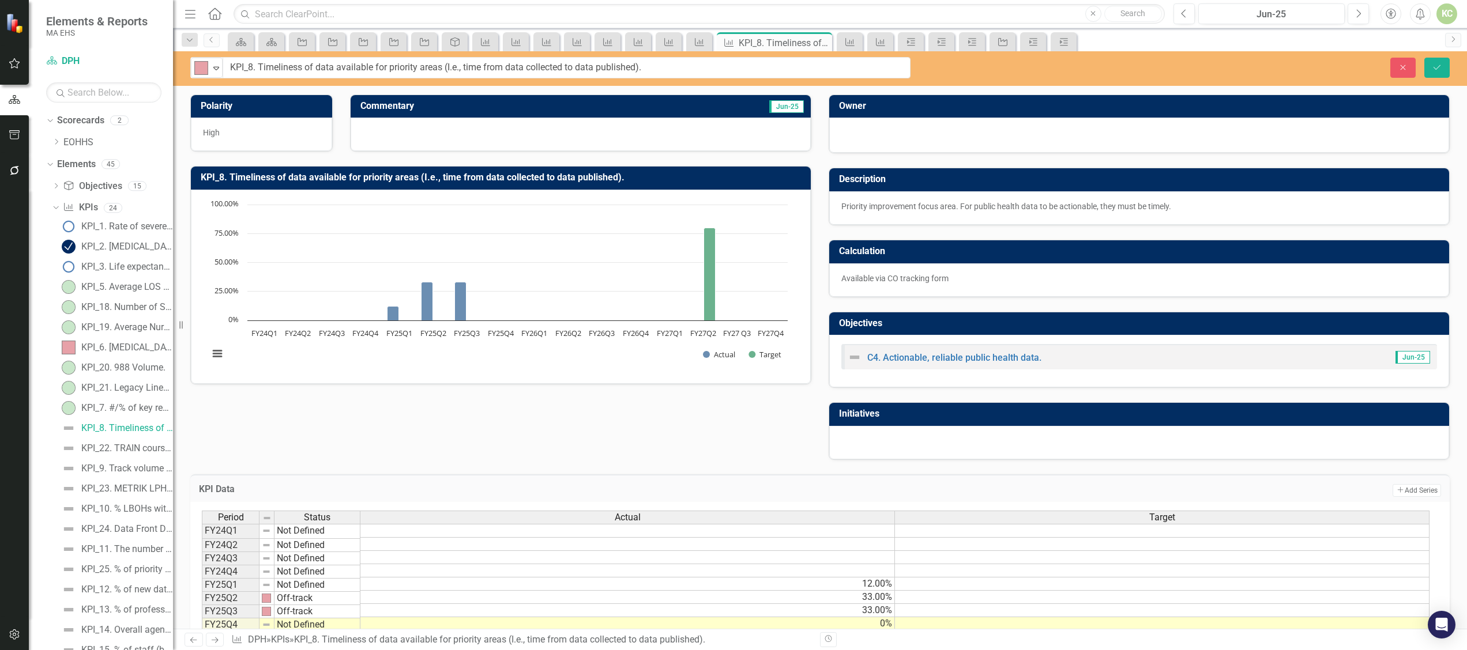
click at [425, 130] on div at bounding box center [580, 134] width 460 height 33
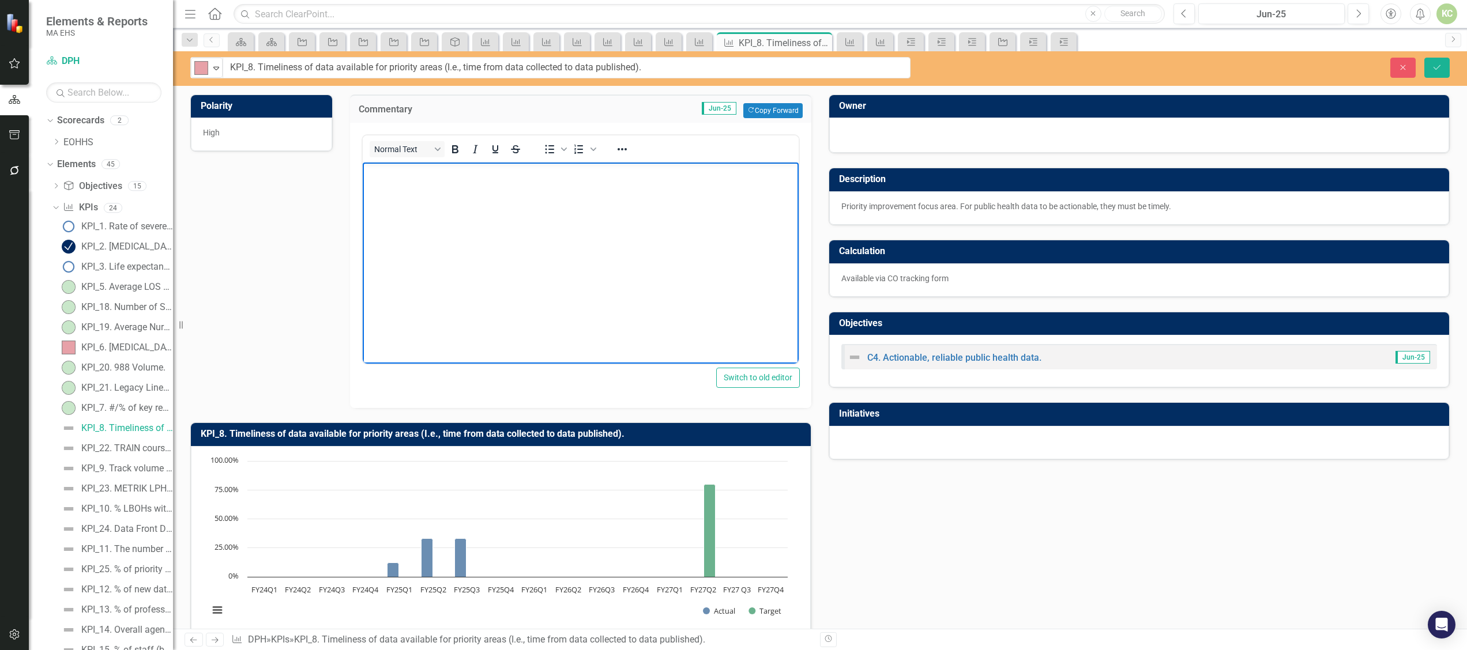
click at [422, 201] on body "Rich Text Area. Press ALT-0 for help." at bounding box center [580, 248] width 436 height 173
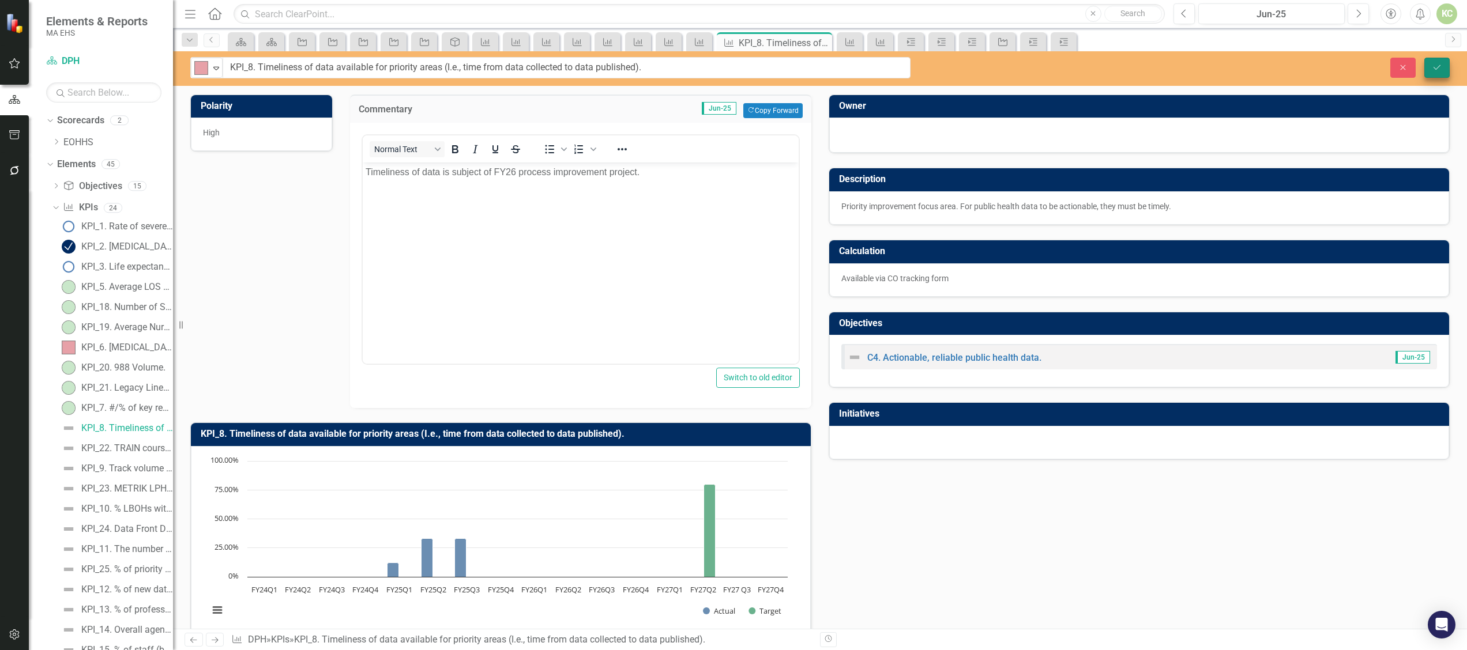
click at [1442, 65] on button "Save" at bounding box center [1436, 68] width 25 height 20
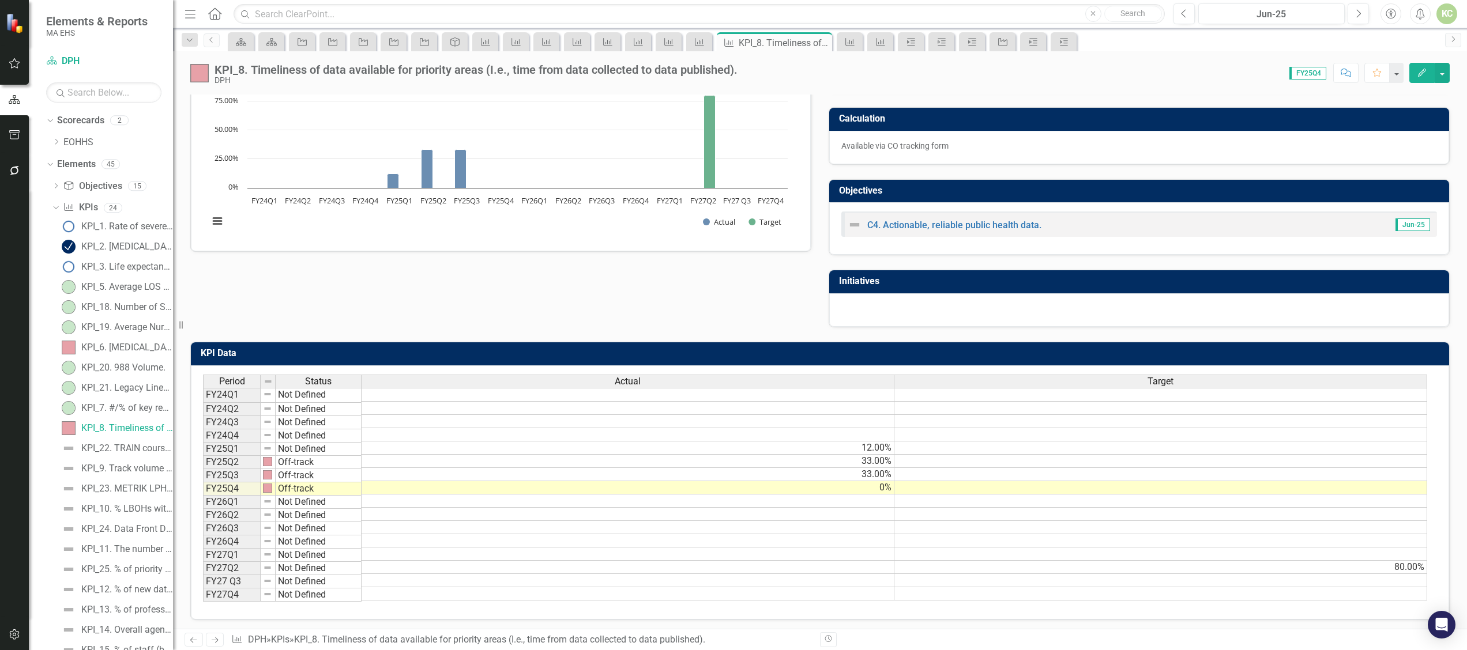
scroll to position [148, 0]
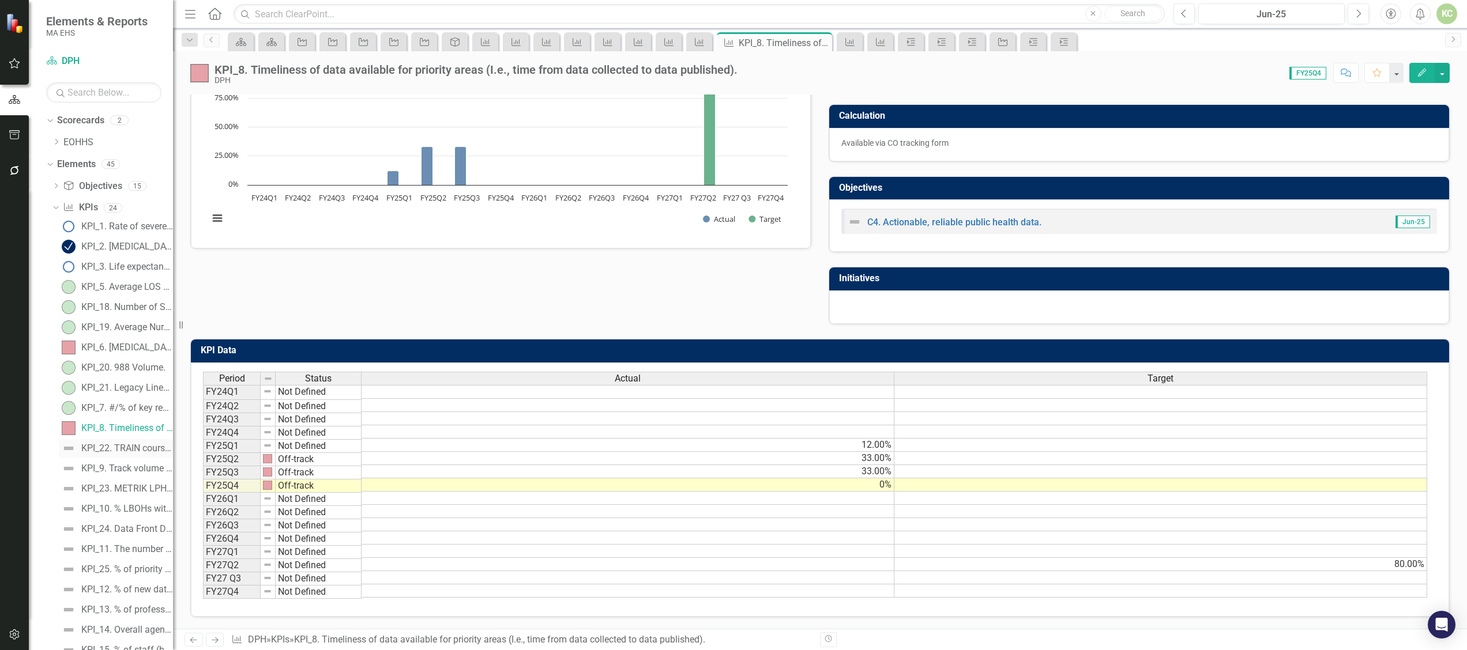
click at [122, 448] on div "KPI_22. TRAIN course completion" at bounding box center [127, 448] width 92 height 10
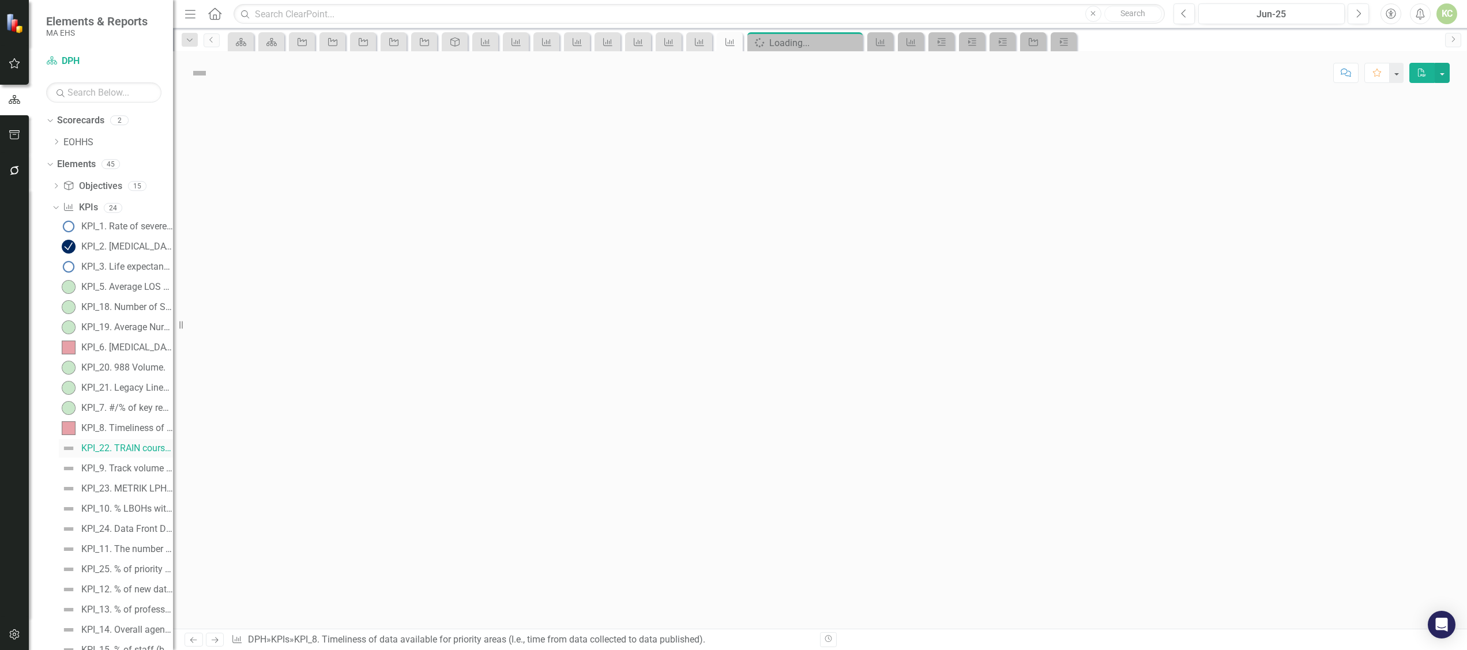
click at [122, 448] on div "KPI_22. TRAIN course completion" at bounding box center [127, 448] width 92 height 10
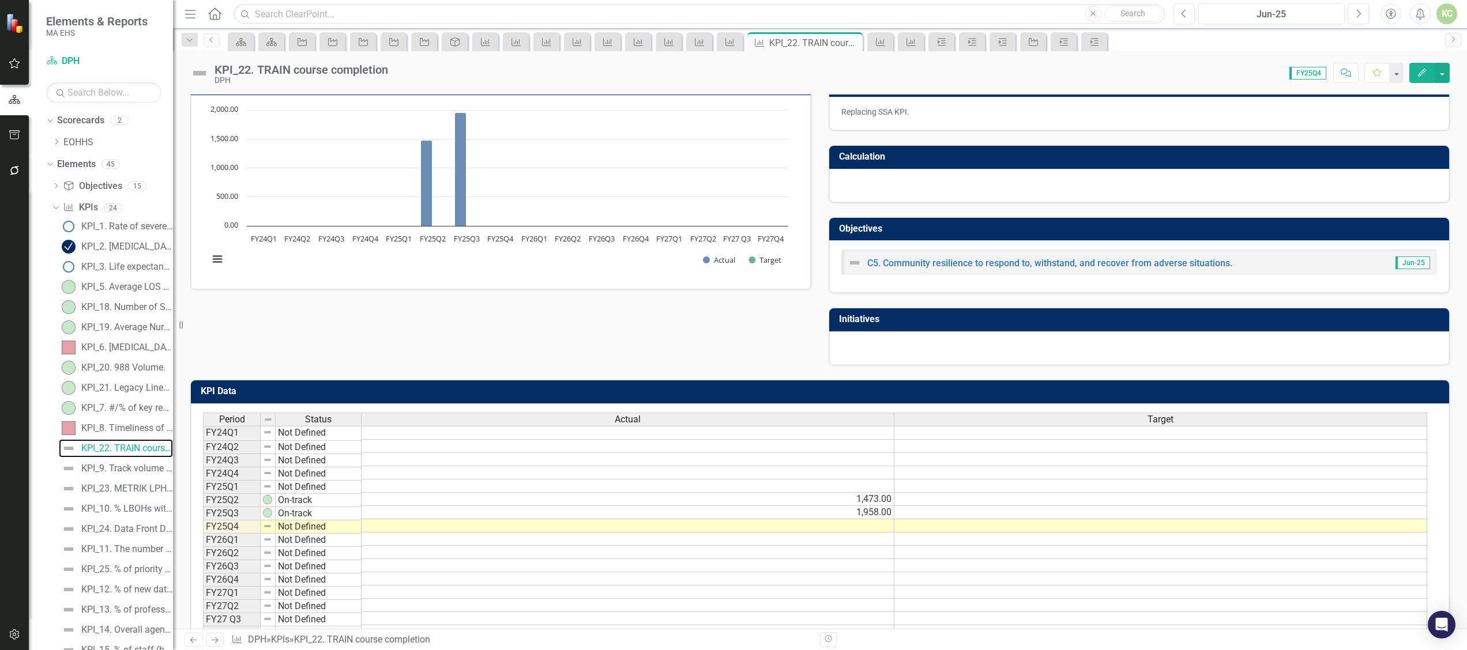
scroll to position [96, 0]
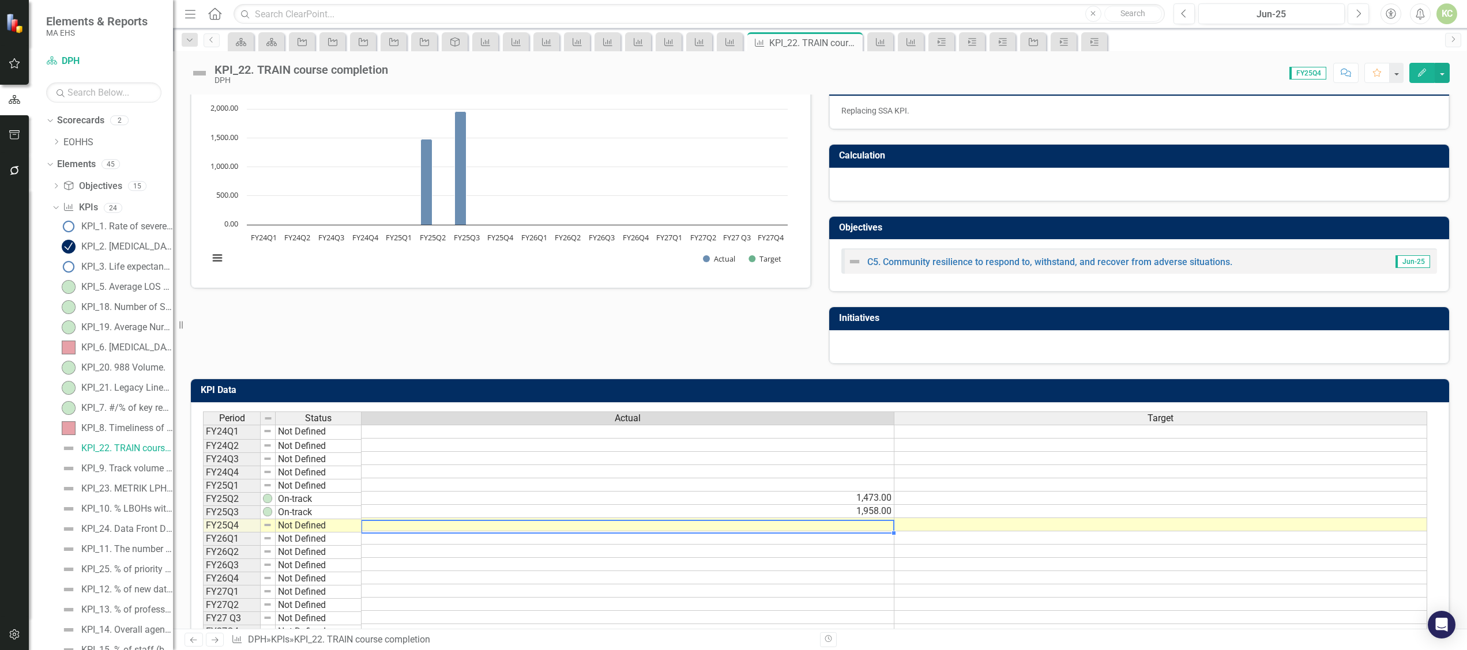
click at [874, 529] on td at bounding box center [627, 524] width 533 height 13
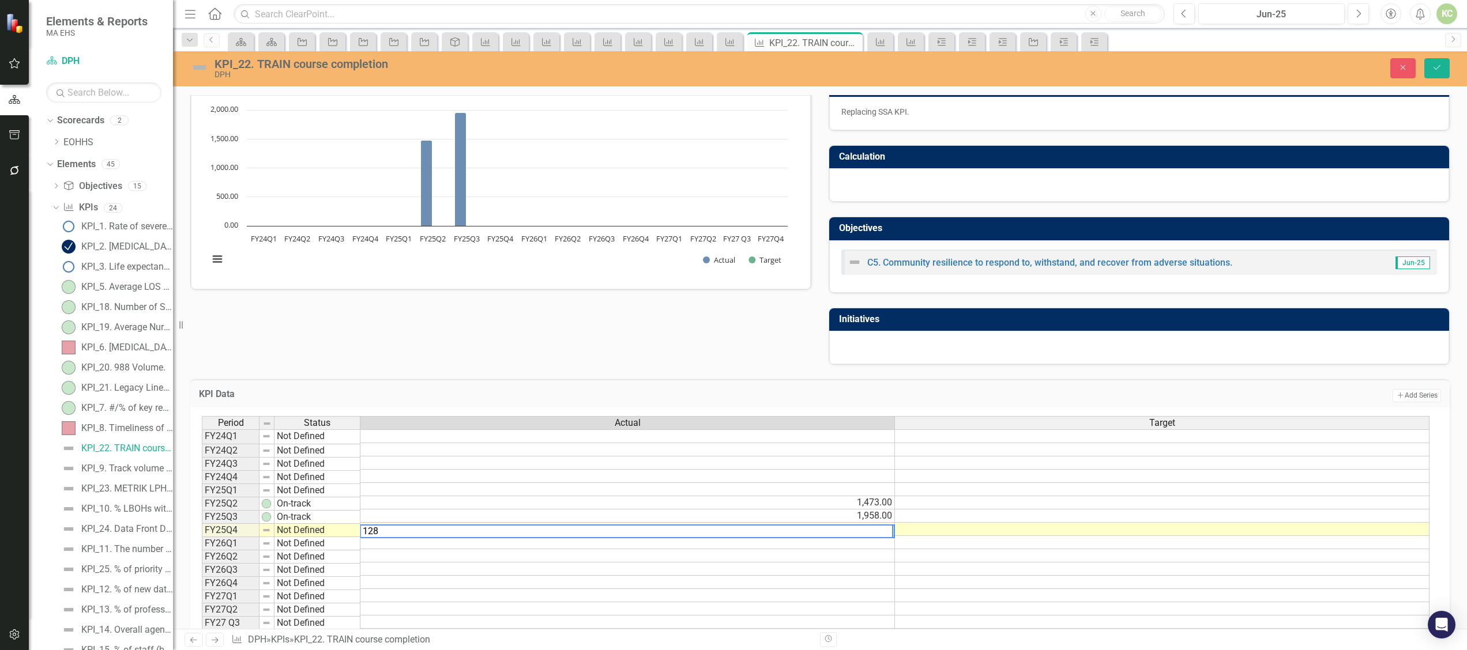
type textarea "1283"
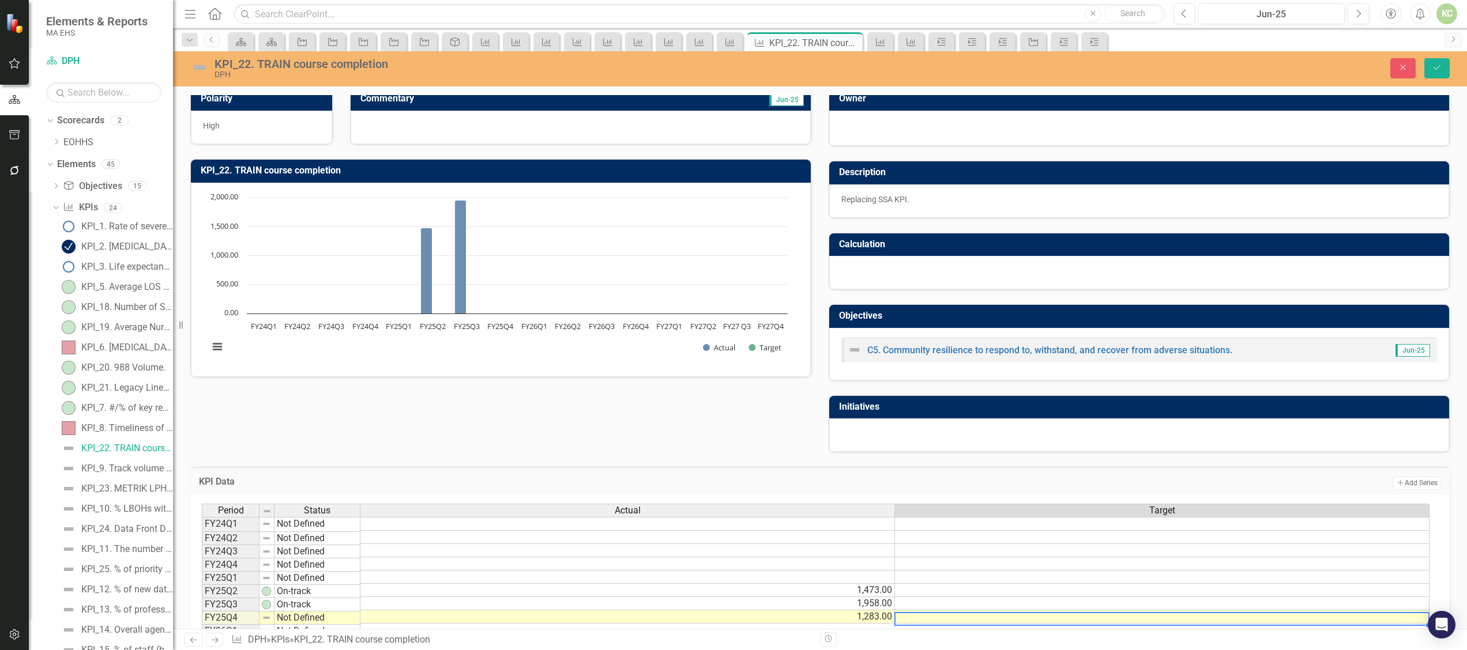
scroll to position [0, 0]
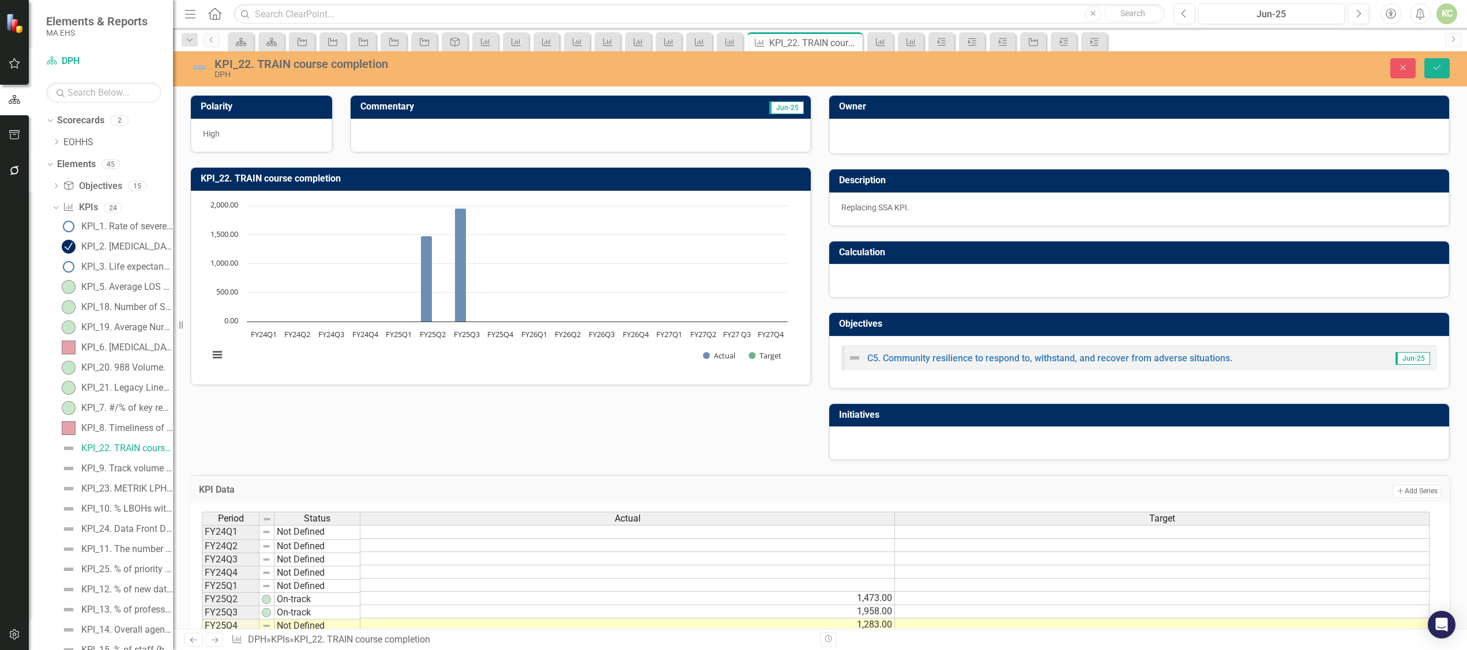
click at [201, 66] on img at bounding box center [199, 67] width 18 height 18
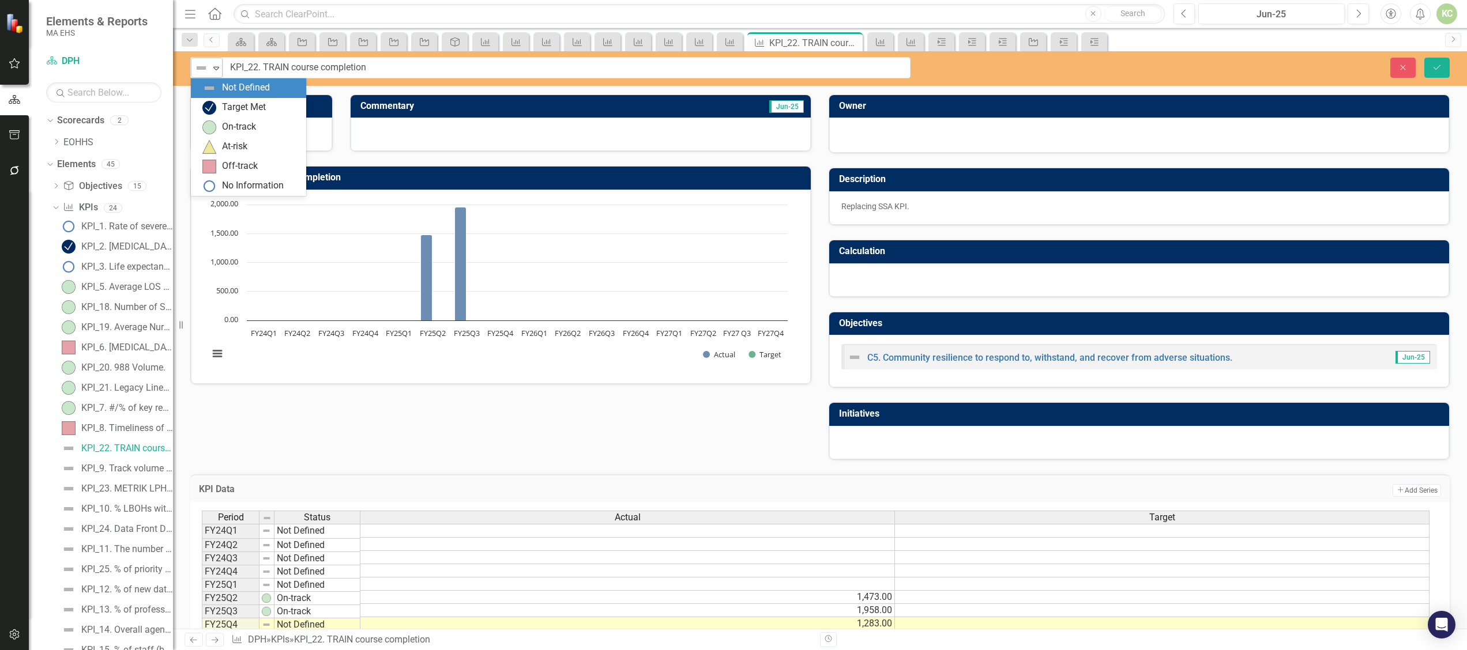
click at [216, 66] on icon "Expand" at bounding box center [216, 67] width 12 height 9
click at [220, 127] on div "On-track" at bounding box center [250, 127] width 97 height 14
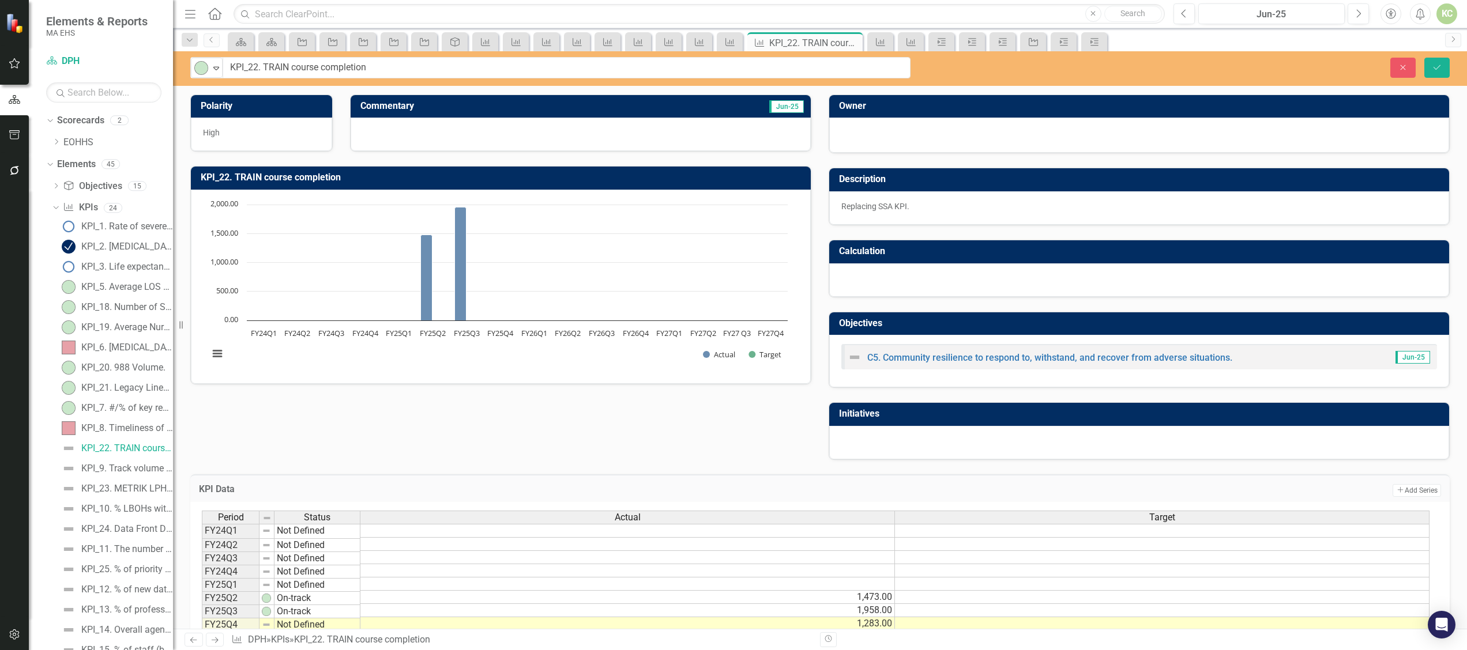
click at [388, 141] on div at bounding box center [580, 134] width 460 height 33
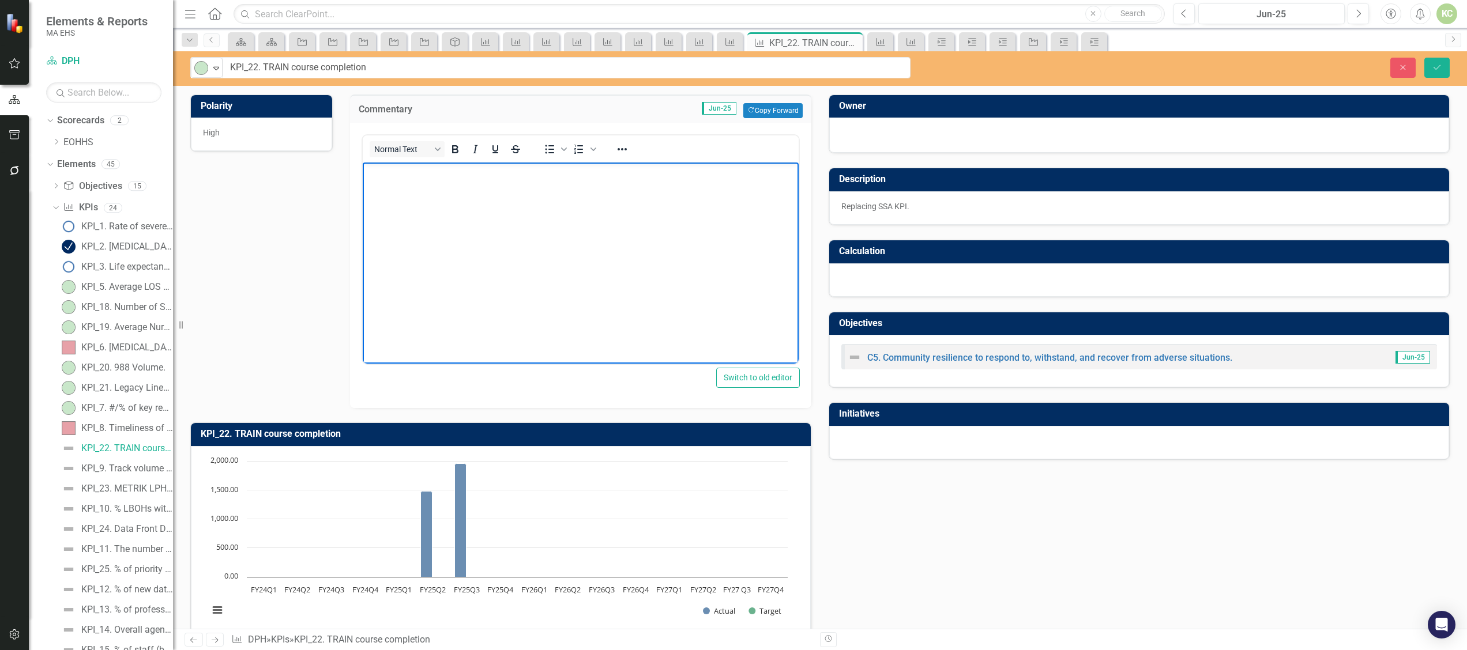
click at [397, 227] on body "Rich Text Area. Press ALT-0 for help." at bounding box center [580, 248] width 436 height 173
click at [1435, 66] on icon "Save" at bounding box center [1436, 67] width 10 height 8
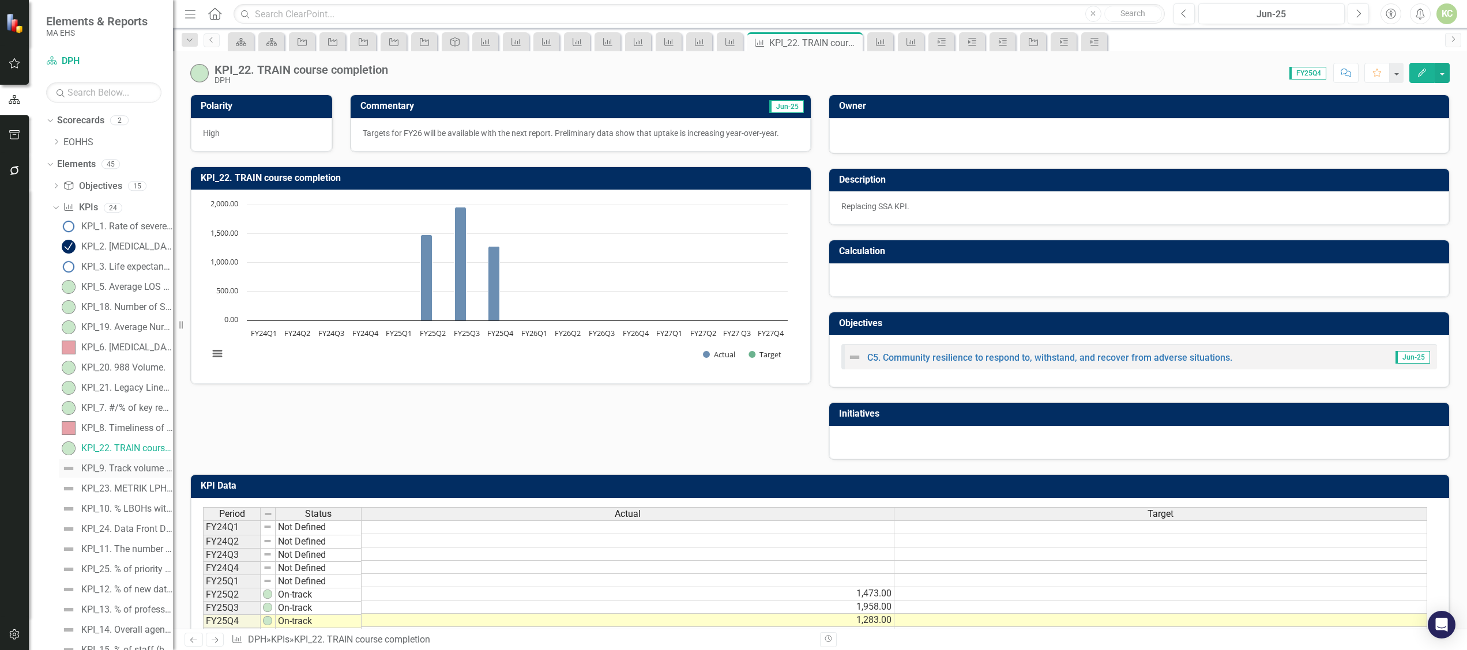
click at [134, 470] on div "KPI_9. Track volume of incoming communication and time to respond (% of communi…" at bounding box center [127, 468] width 92 height 10
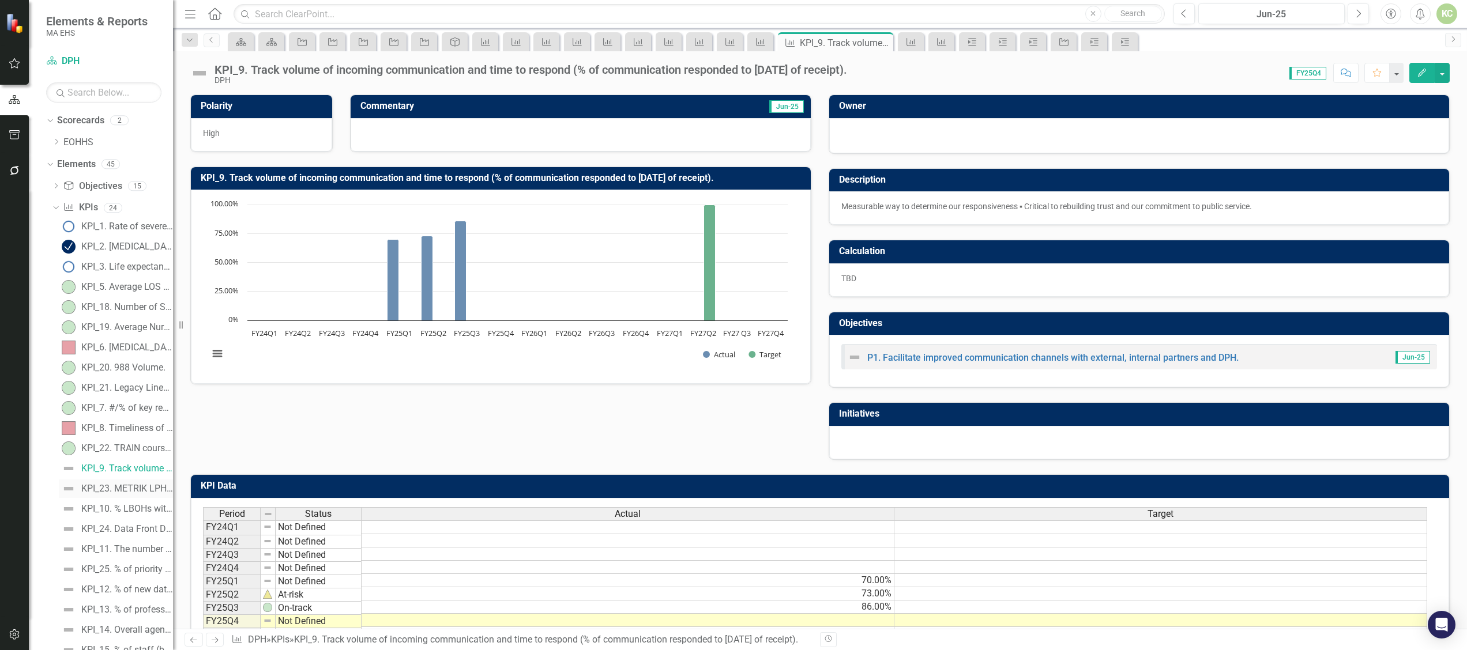
click at [140, 488] on div "KPI_23. METRIK LPH data solution implementation tracker" at bounding box center [127, 489] width 92 height 10
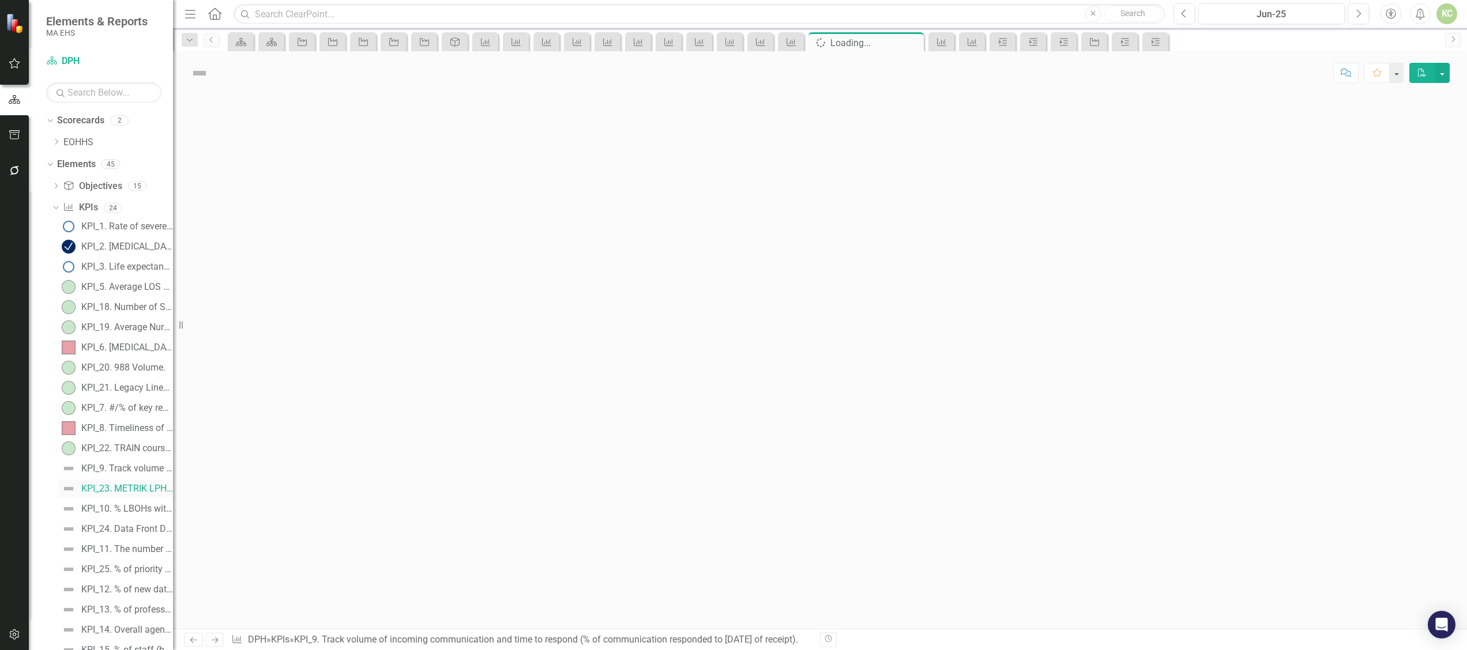
click at [140, 488] on div "KPI_23. METRIK LPH data solution implementation tracker" at bounding box center [127, 489] width 92 height 10
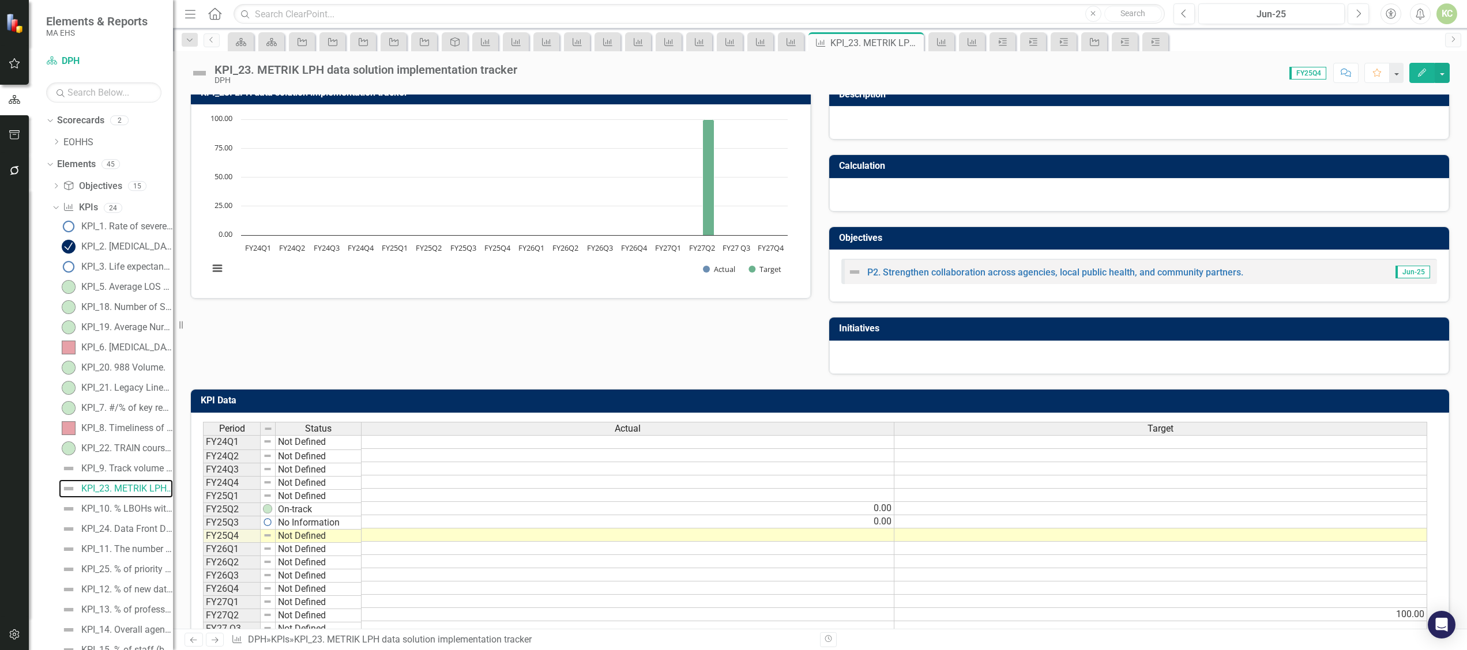
scroll to position [84, 0]
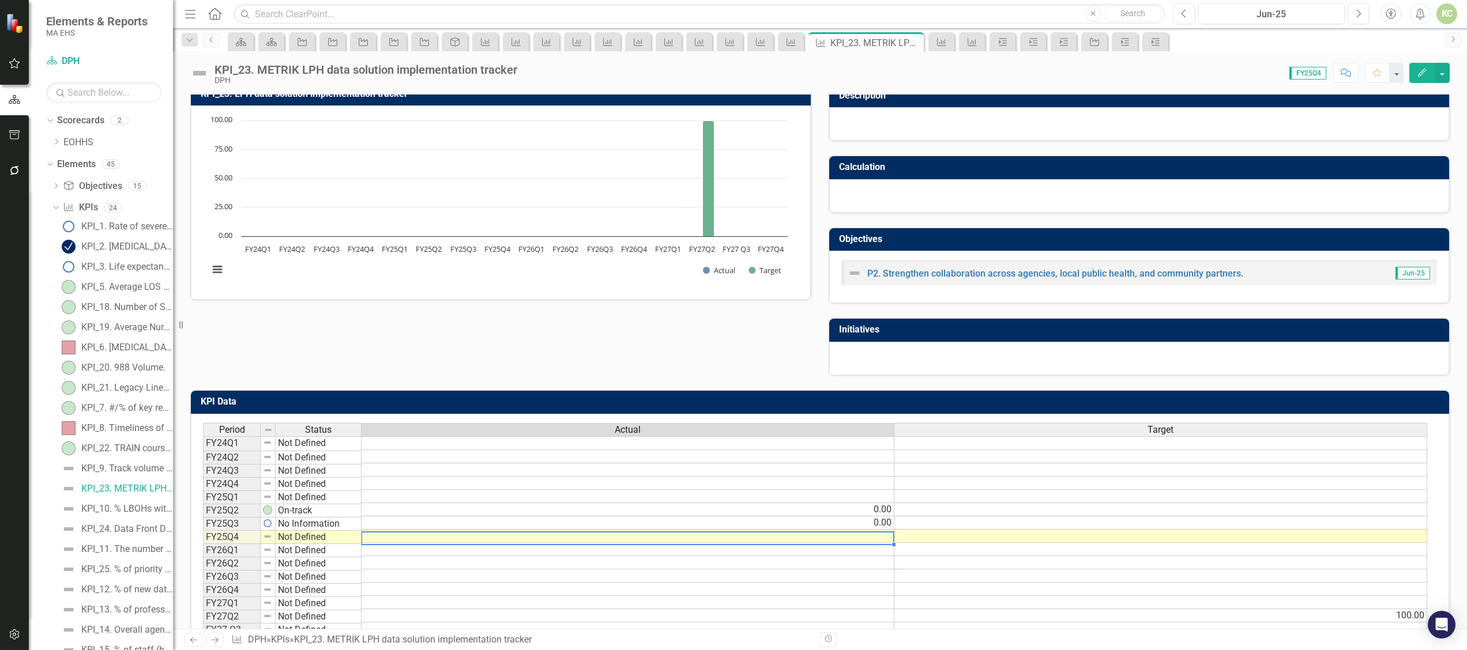
click at [868, 541] on td at bounding box center [627, 536] width 533 height 13
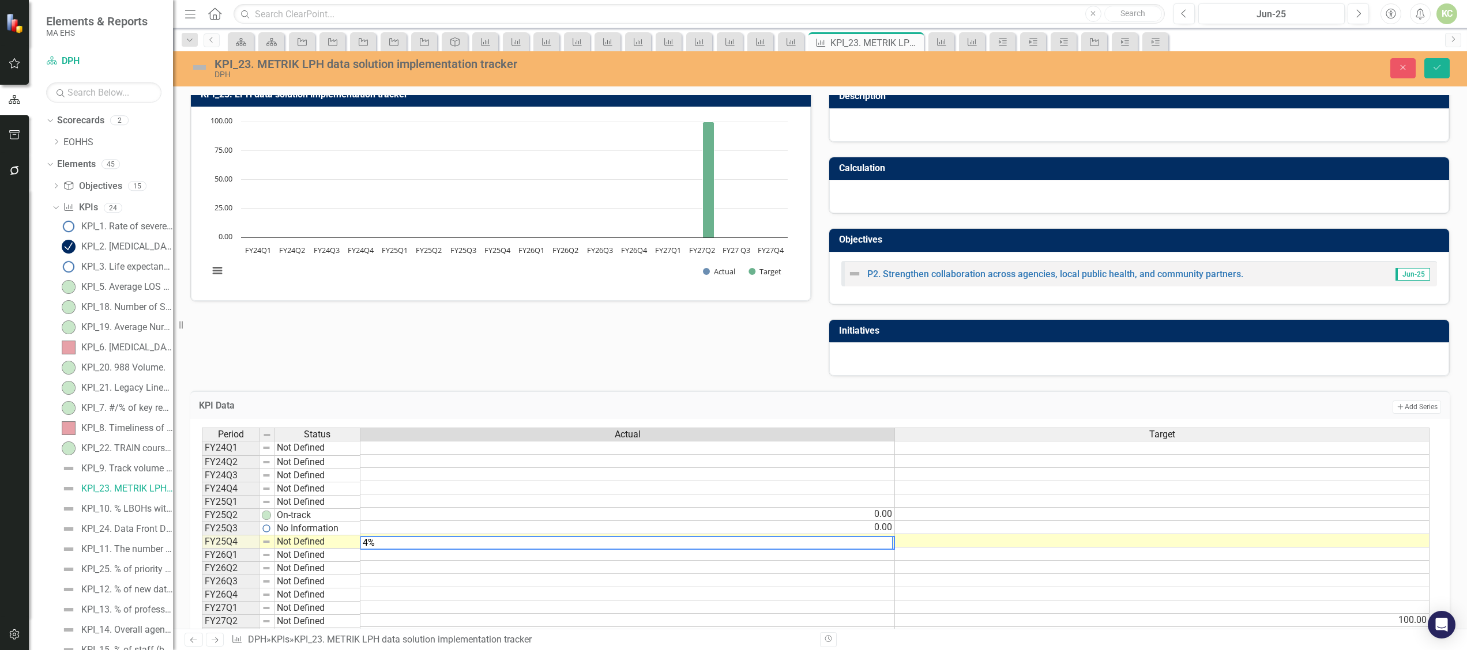
scroll to position [0, 0]
click at [868, 541] on textarea "4%" at bounding box center [627, 543] width 535 height 14
type textarea "4"
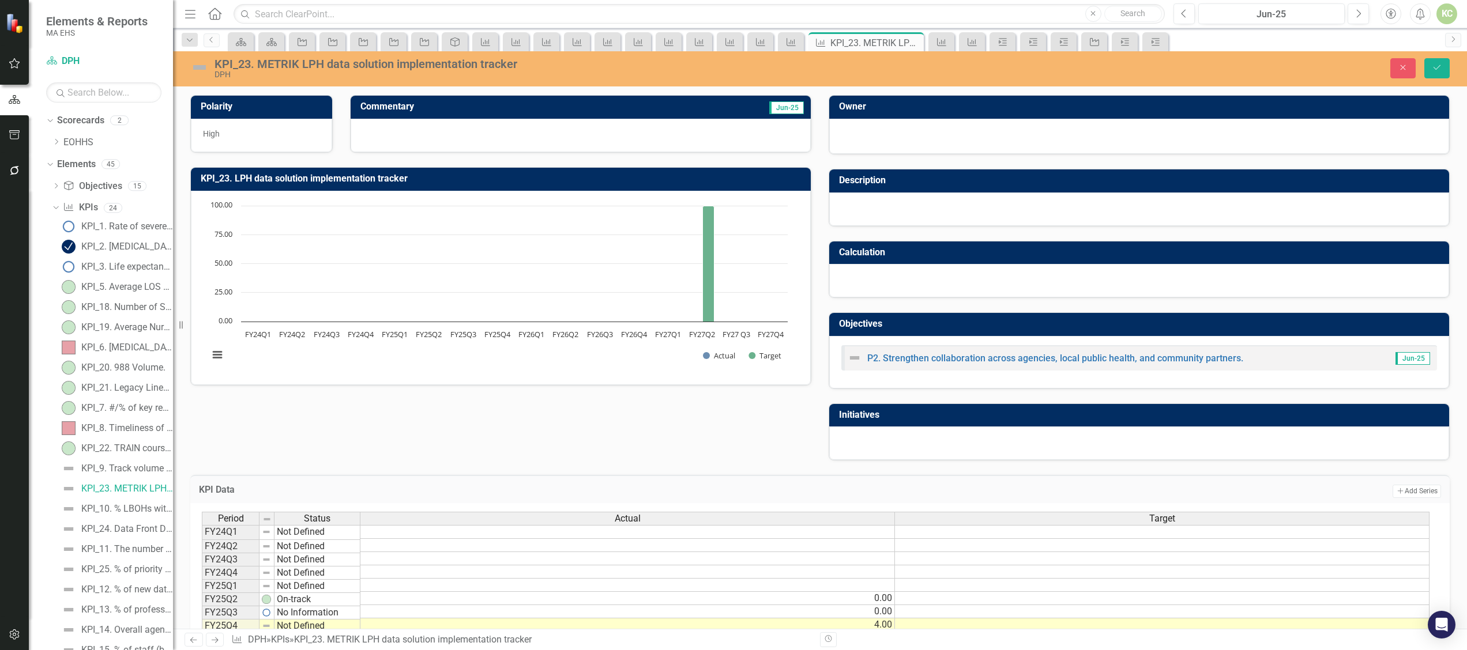
click at [495, 129] on div at bounding box center [580, 135] width 460 height 33
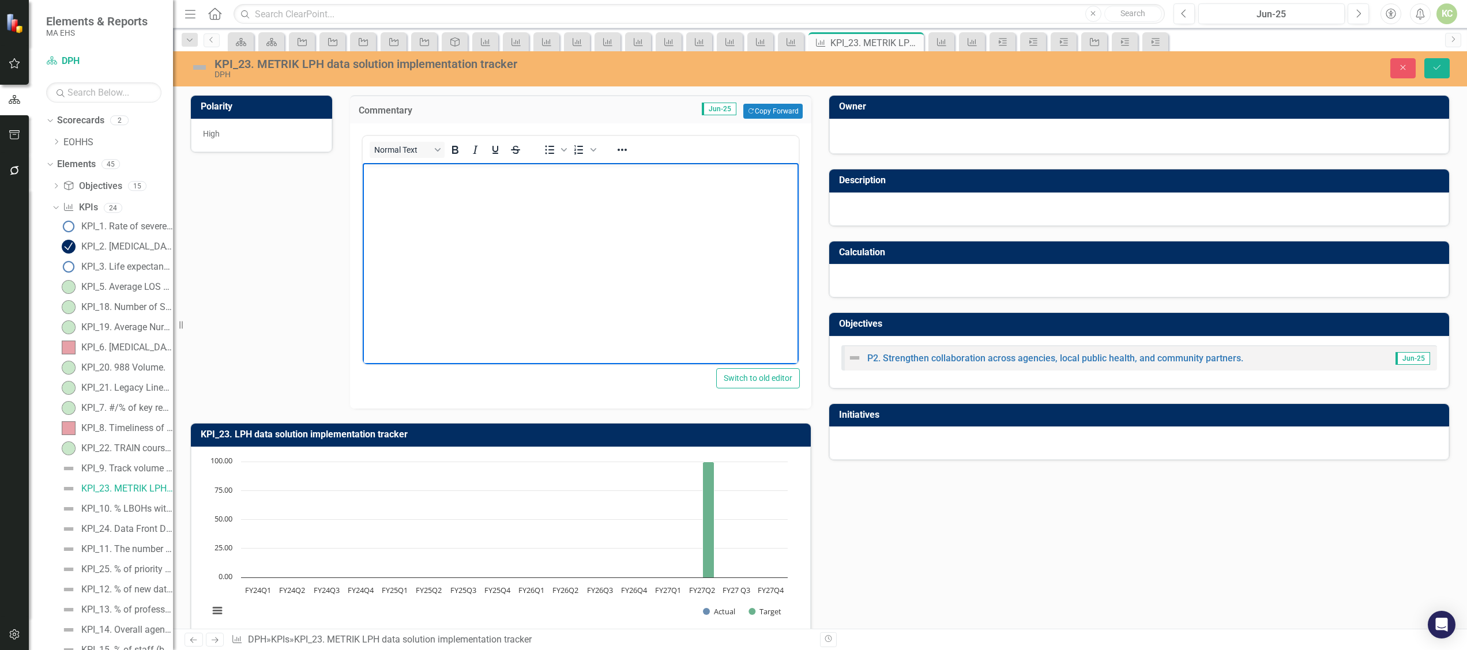
click at [459, 223] on body "Rich Text Area. Press ALT-0 for help." at bounding box center [580, 249] width 436 height 173
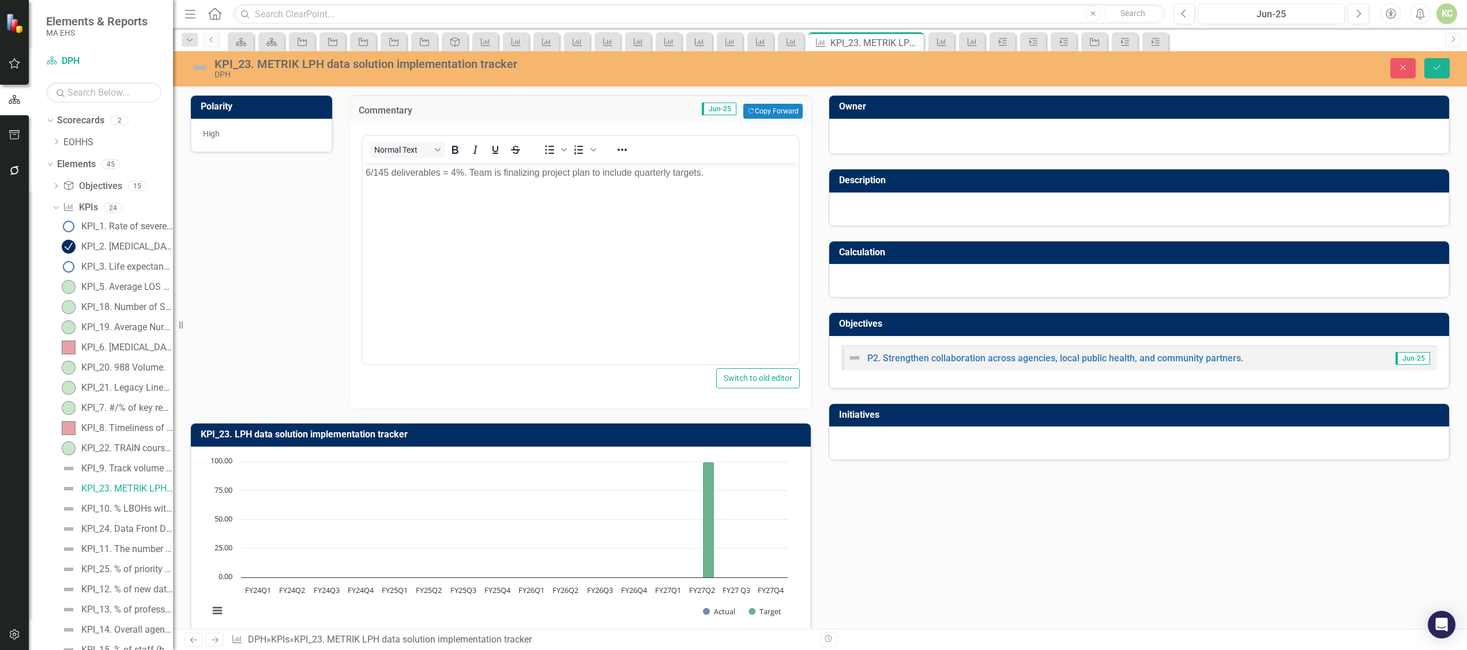
click at [195, 65] on img at bounding box center [199, 67] width 18 height 18
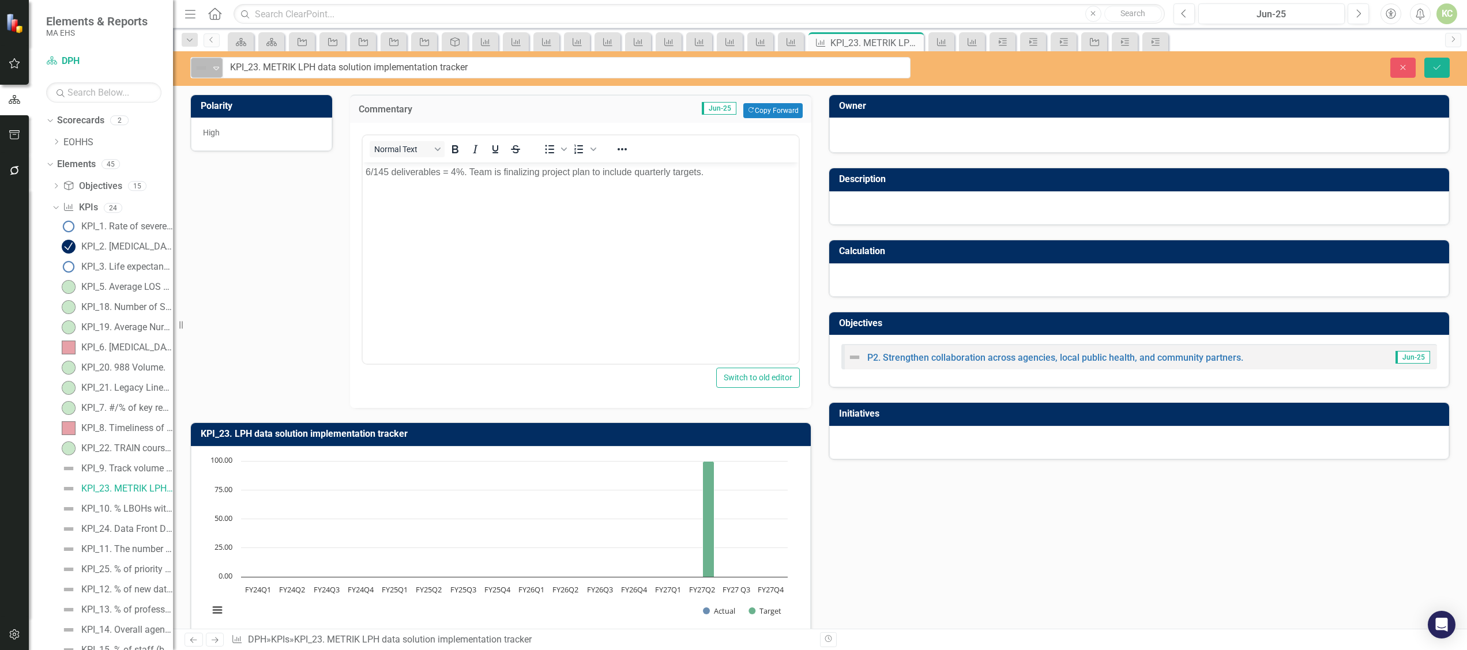
click at [214, 67] on icon "Expand" at bounding box center [216, 67] width 12 height 9
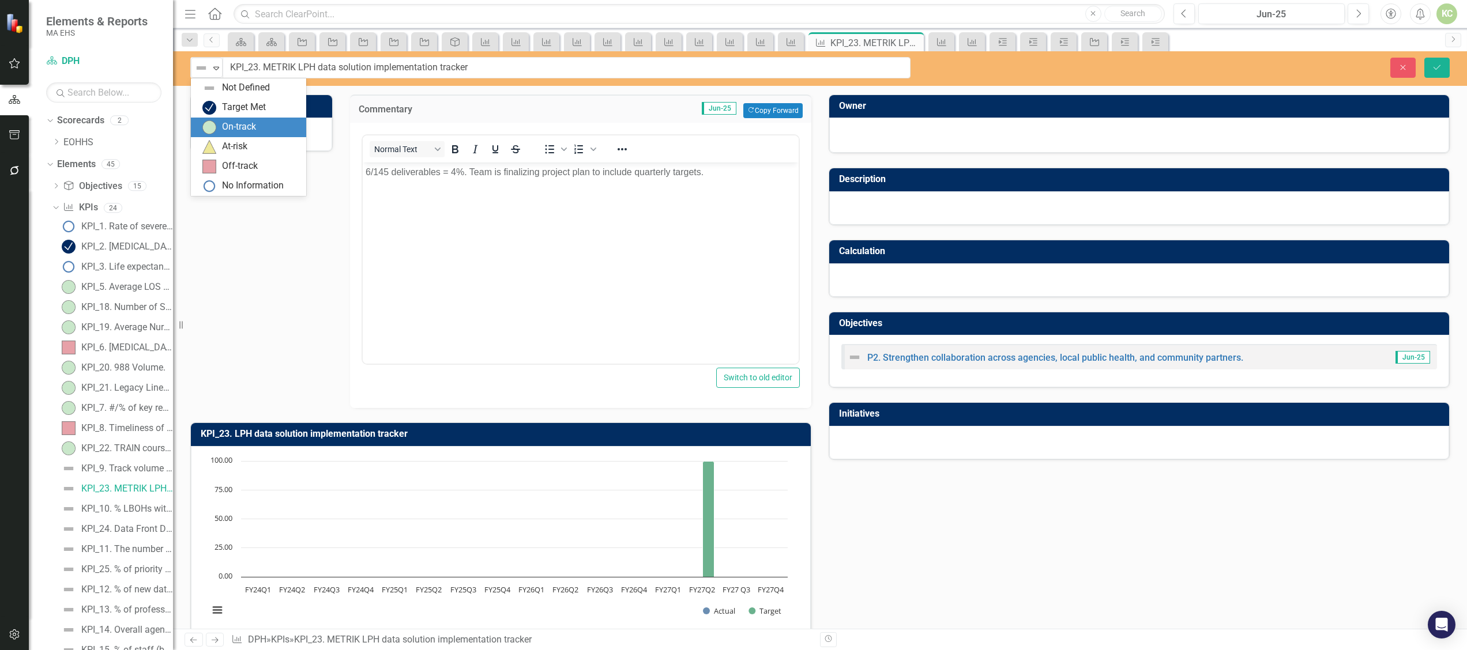
click at [224, 122] on div "On-track" at bounding box center [239, 126] width 34 height 13
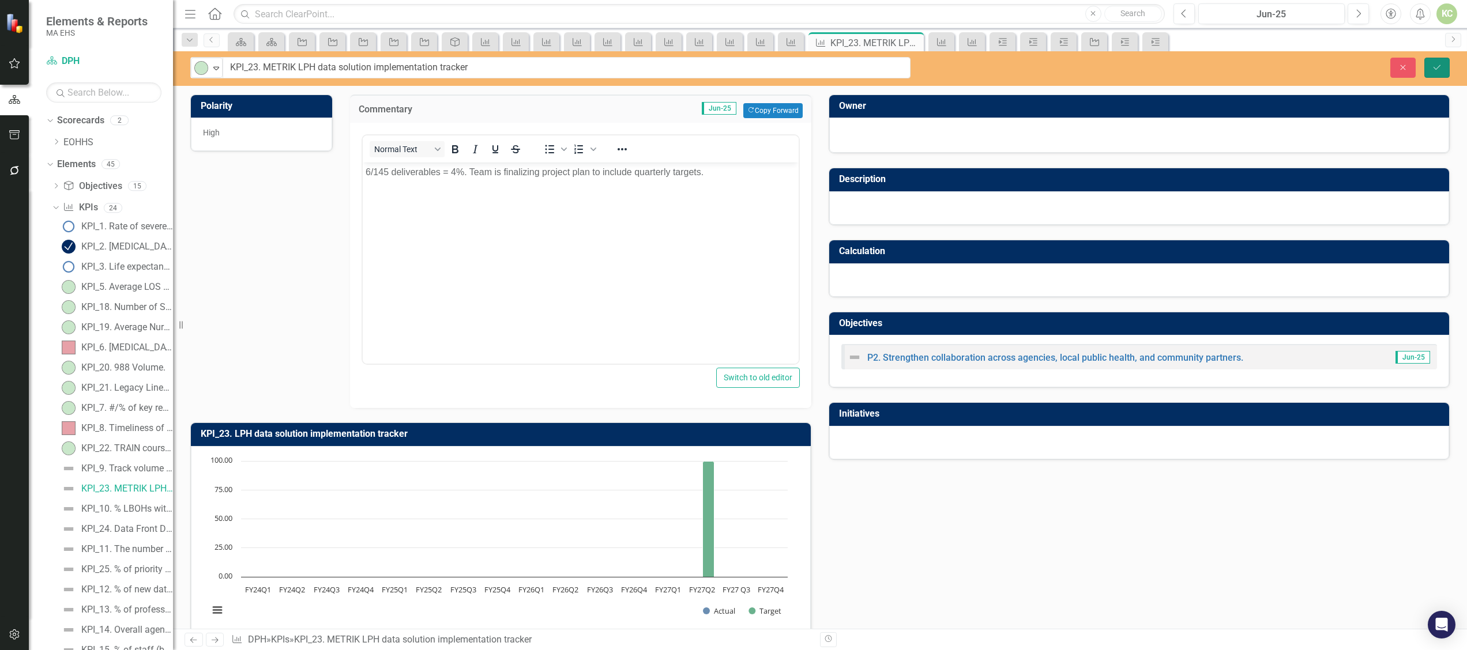
click at [1431, 67] on icon "Save" at bounding box center [1436, 67] width 10 height 8
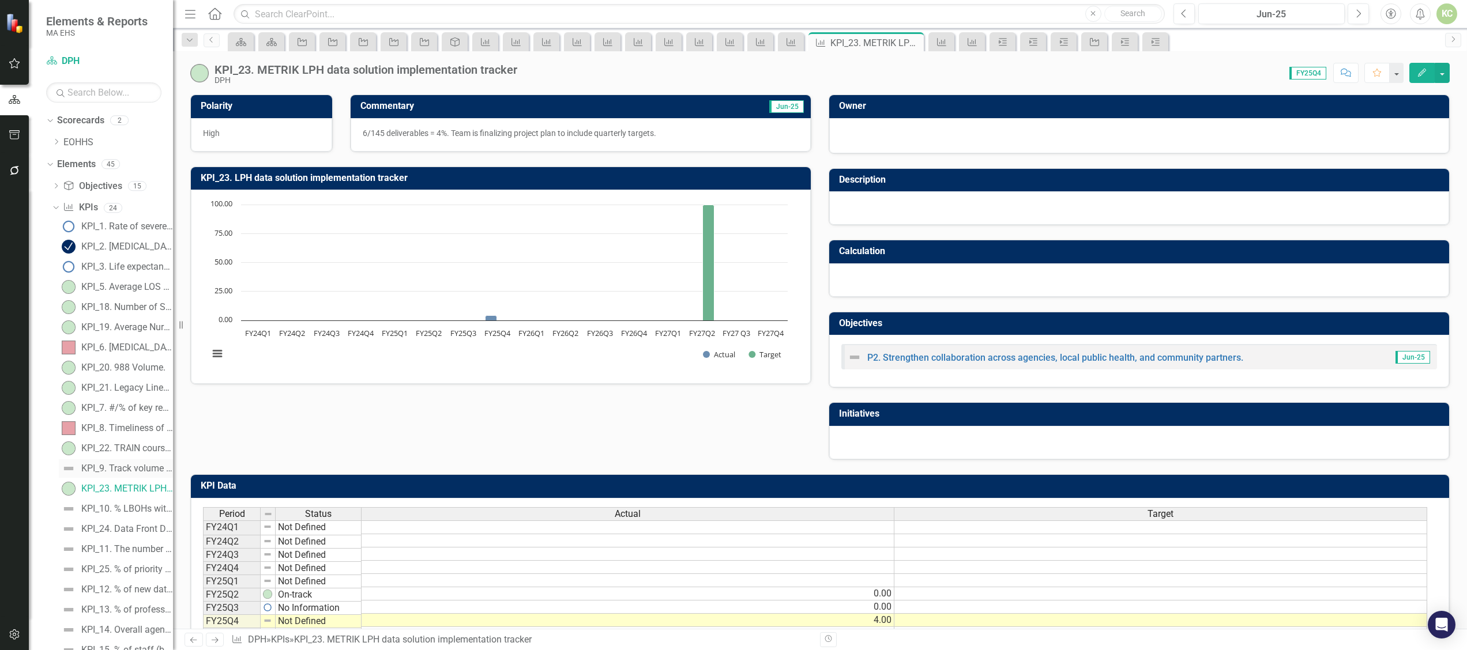
click at [125, 468] on div "KPI_9. Track volume of incoming communication and time to respond (% of communi…" at bounding box center [127, 468] width 92 height 10
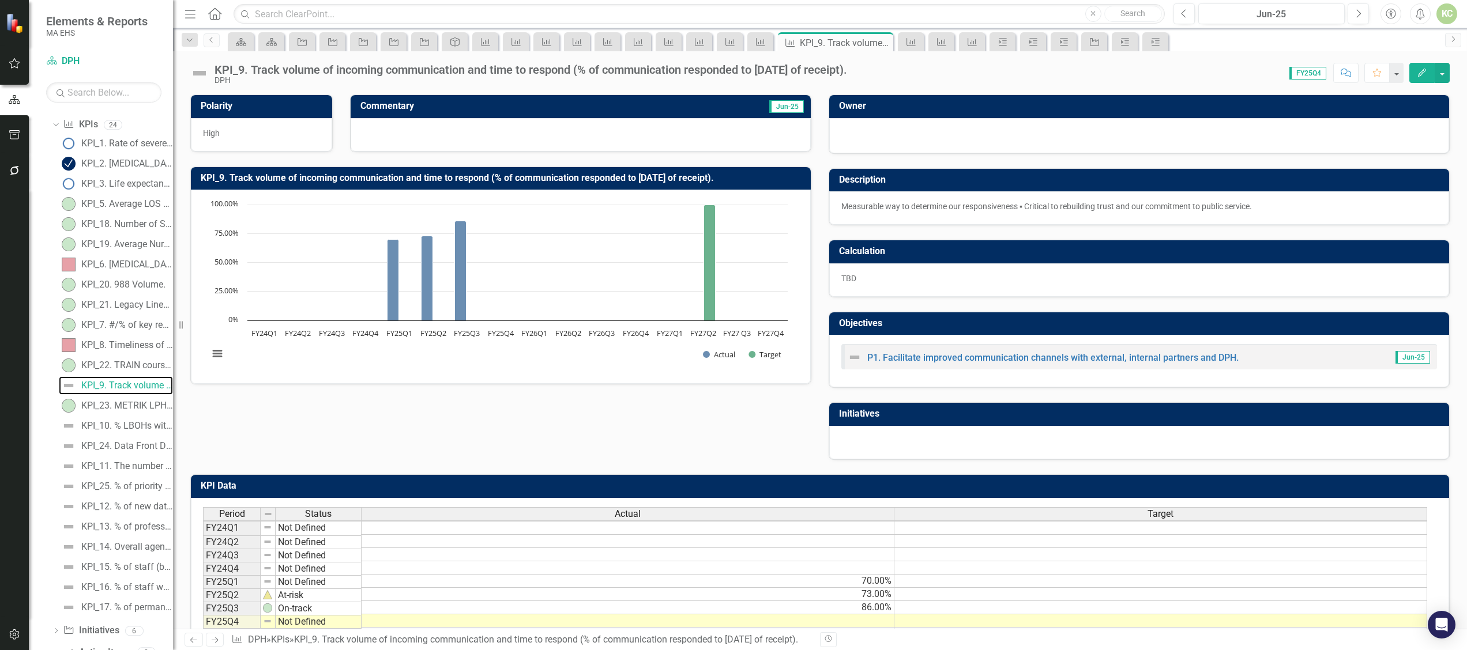
scroll to position [2, 0]
click at [877, 627] on td at bounding box center [627, 621] width 533 height 13
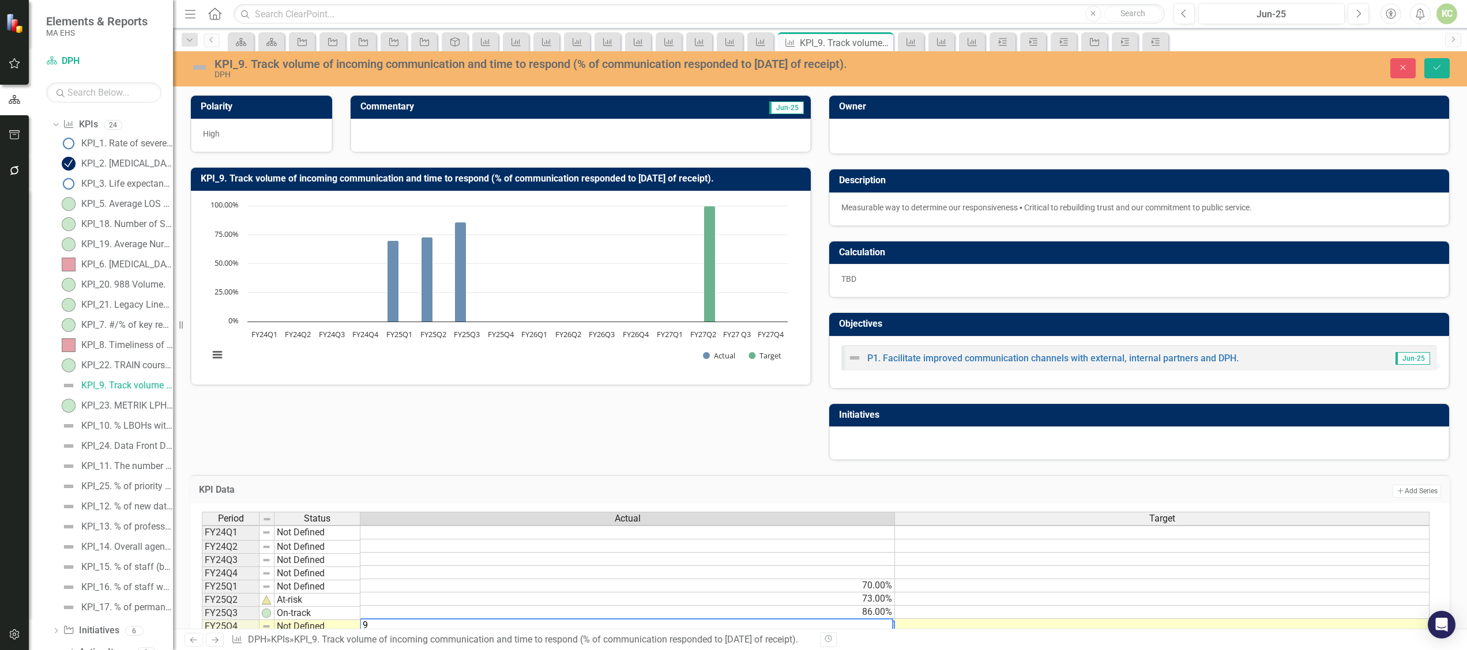
type textarea "90"
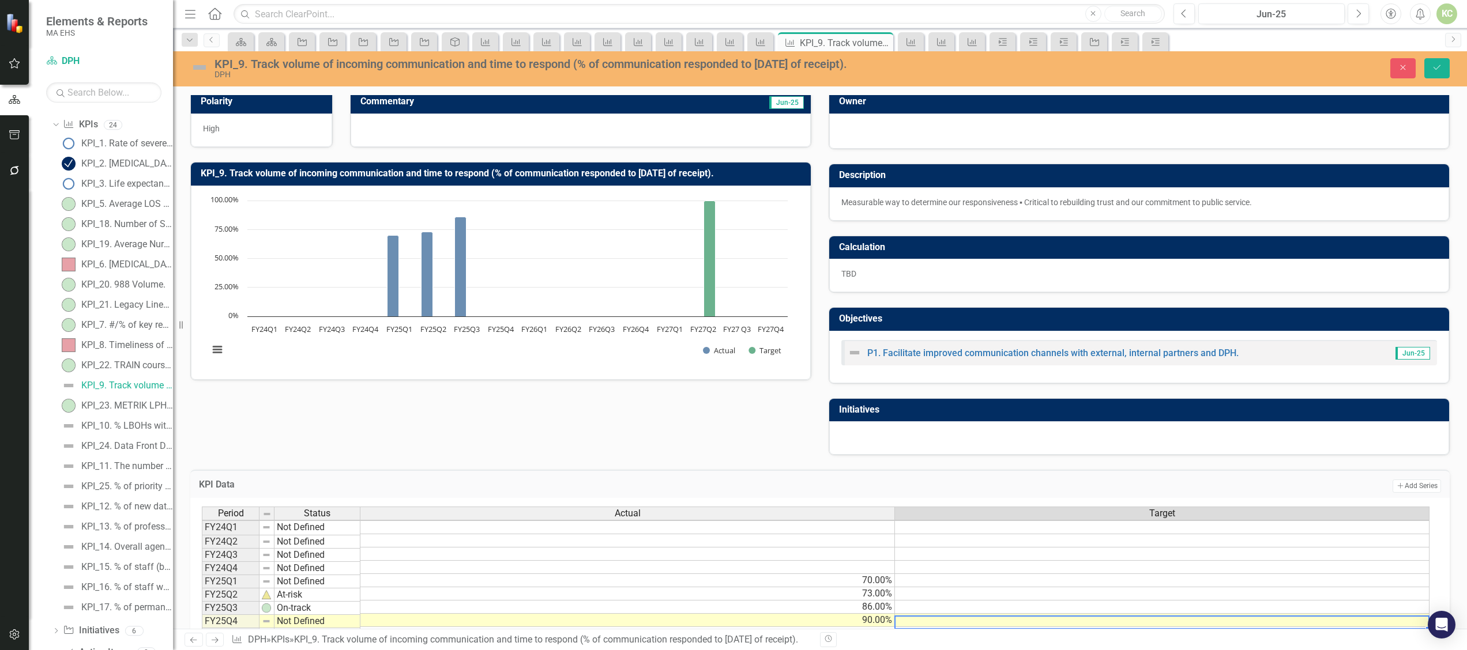
scroll to position [0, 0]
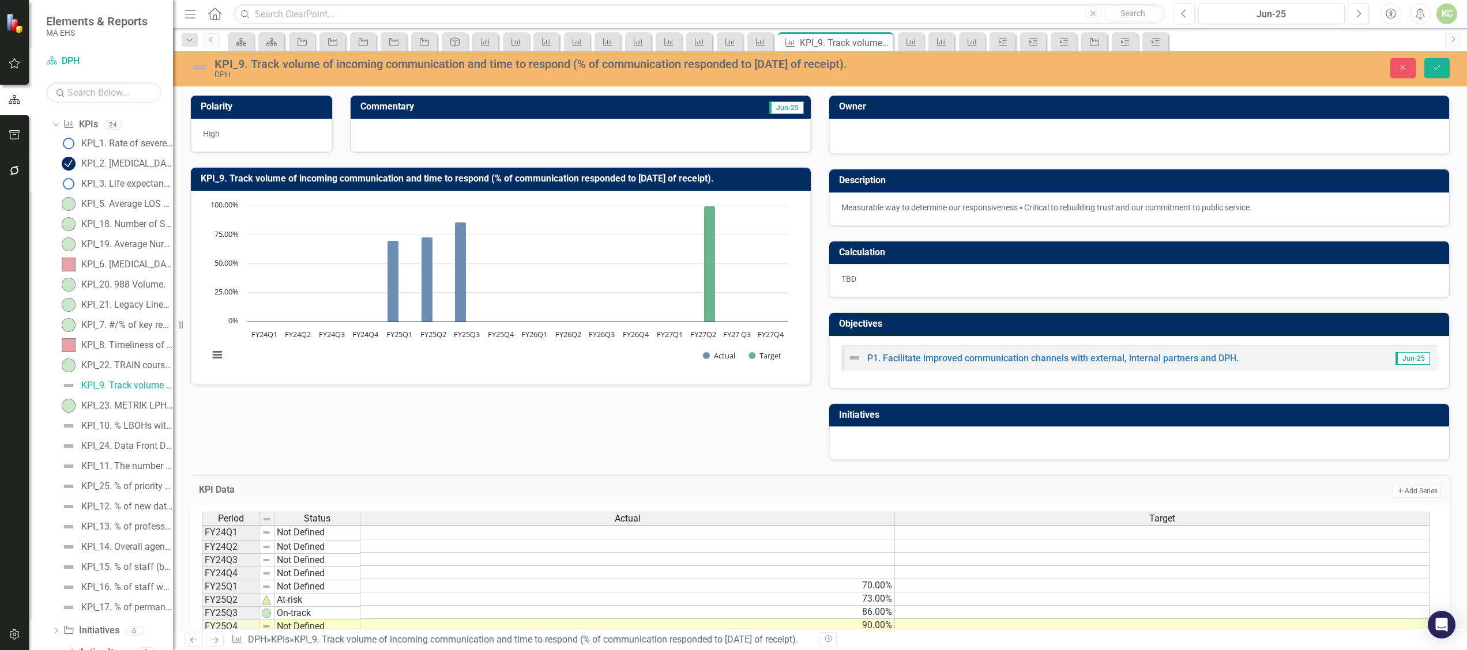
click at [194, 67] on img at bounding box center [199, 67] width 18 height 18
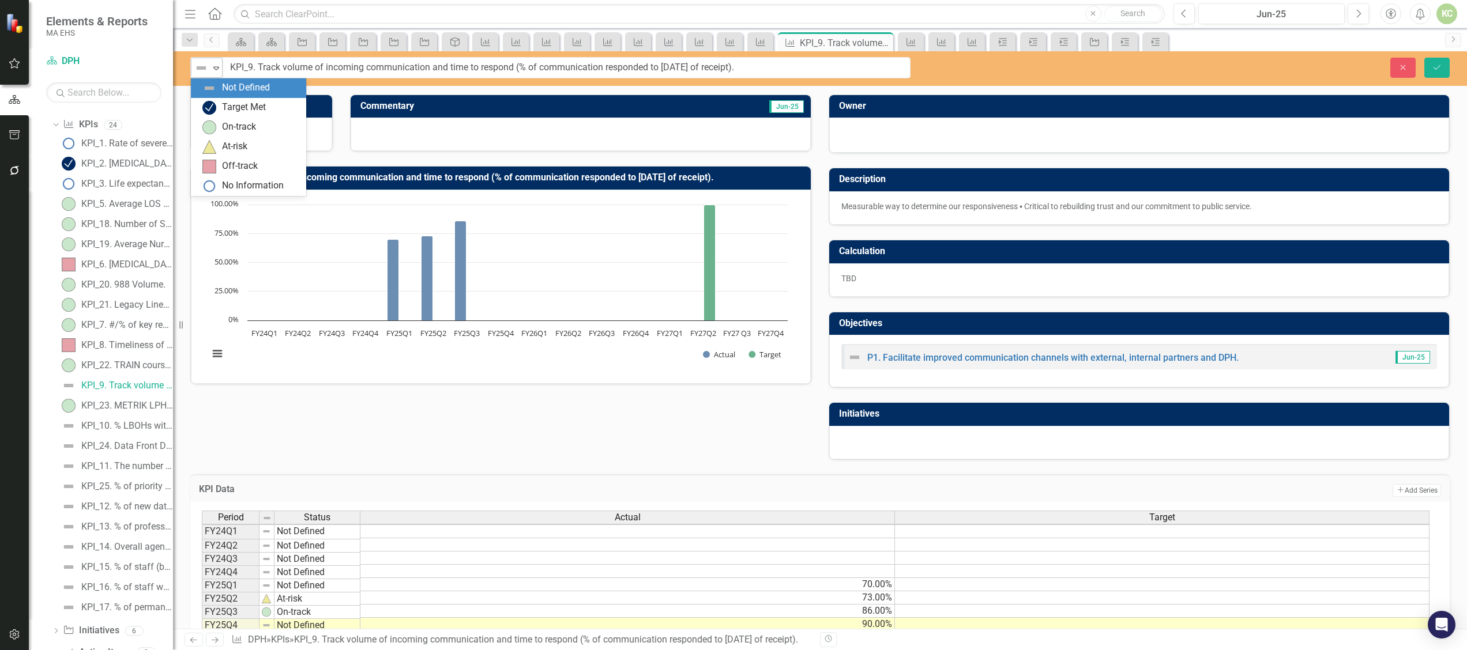
click at [218, 67] on icon "Expand" at bounding box center [216, 67] width 12 height 9
click at [227, 125] on div "On-track" at bounding box center [239, 126] width 34 height 13
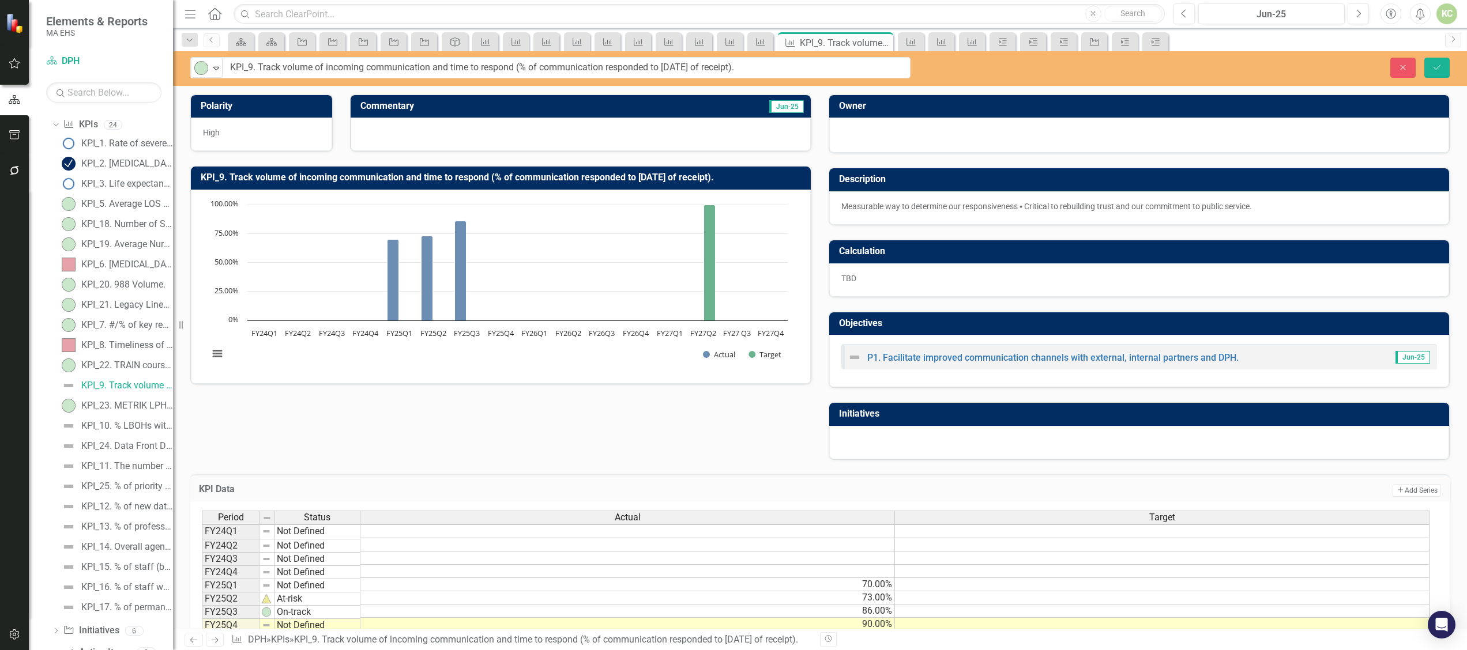
click at [392, 134] on div at bounding box center [580, 134] width 460 height 33
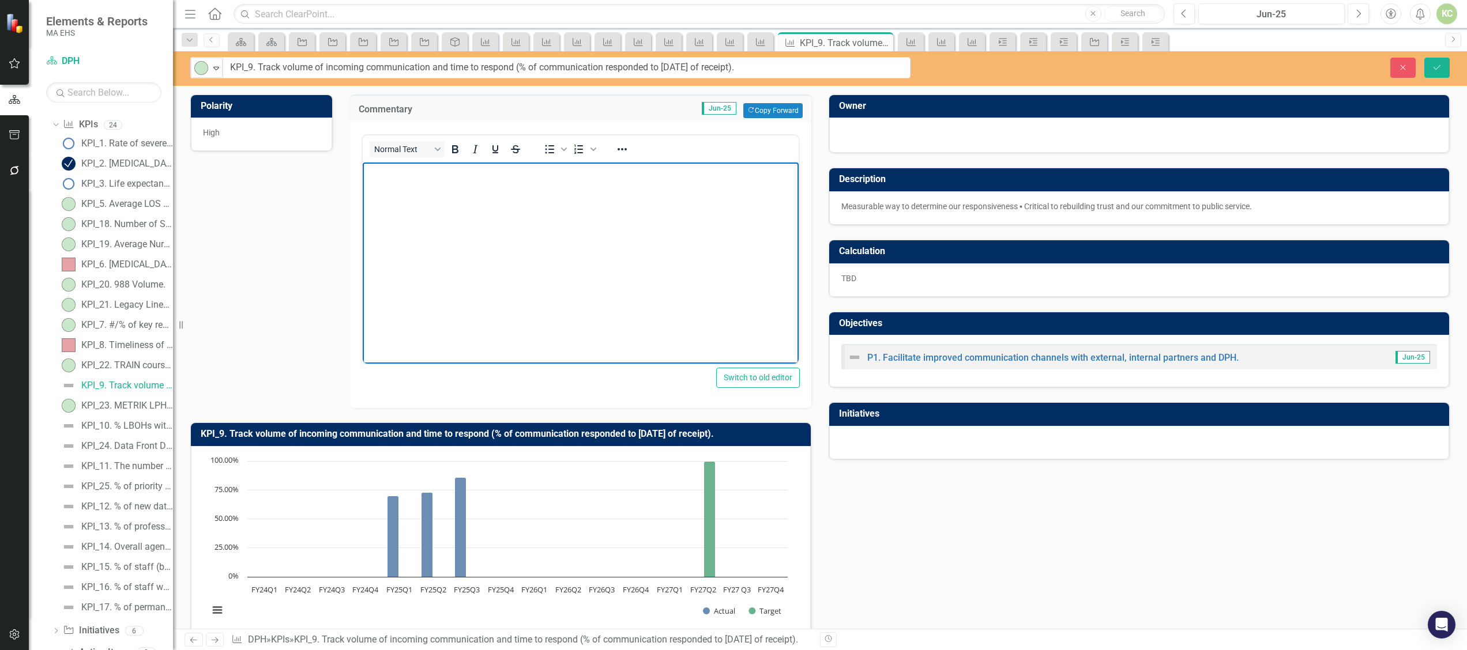
click at [392, 212] on body "Rich Text Area. Press ALT-0 for help." at bounding box center [580, 248] width 436 height 173
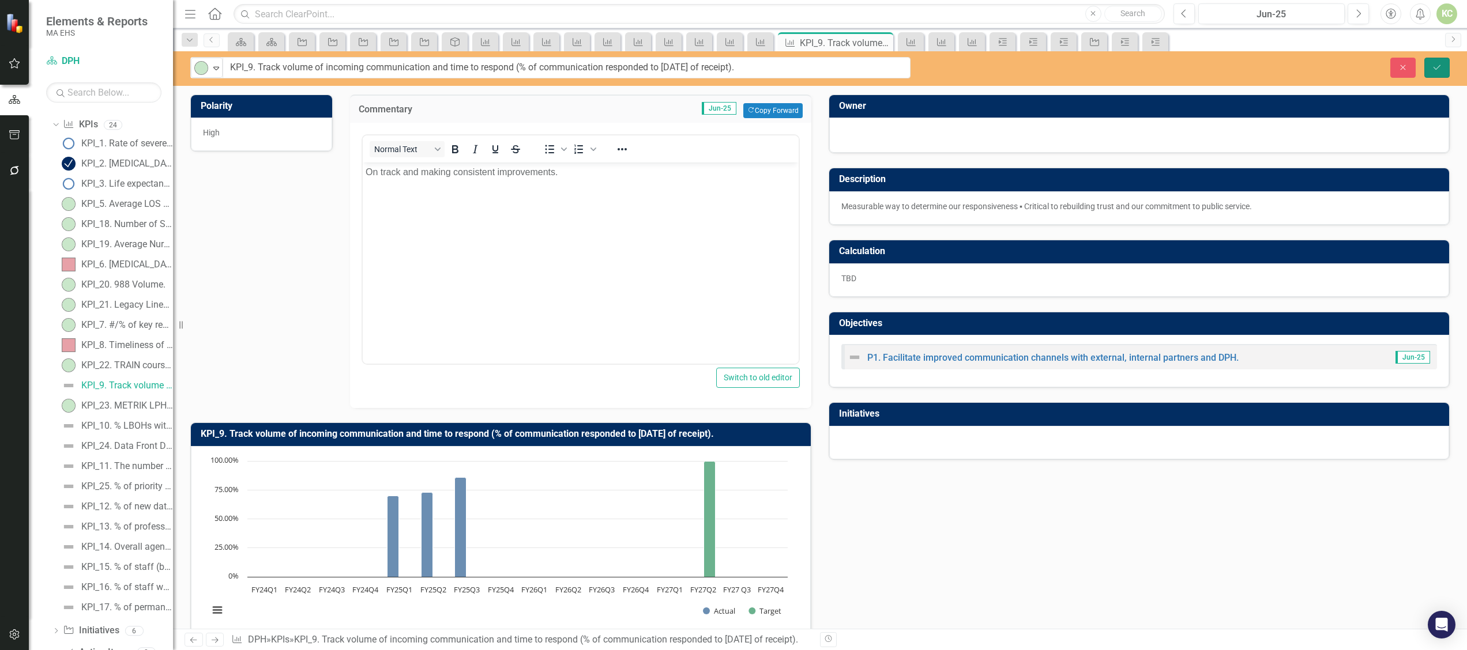
click at [1439, 70] on icon "Save" at bounding box center [1436, 67] width 10 height 8
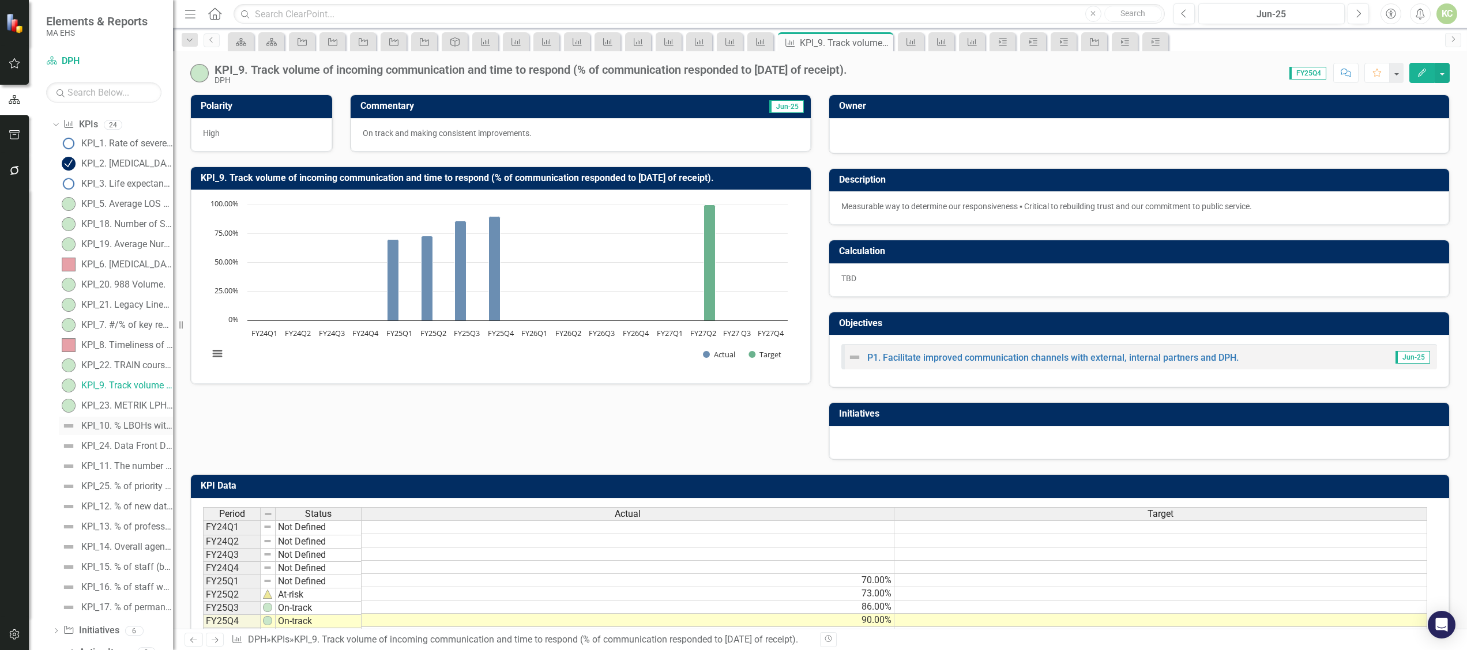
click at [120, 420] on link "KPI_10. % LBOHs with meaningful engagement with DPH." at bounding box center [116, 426] width 114 height 18
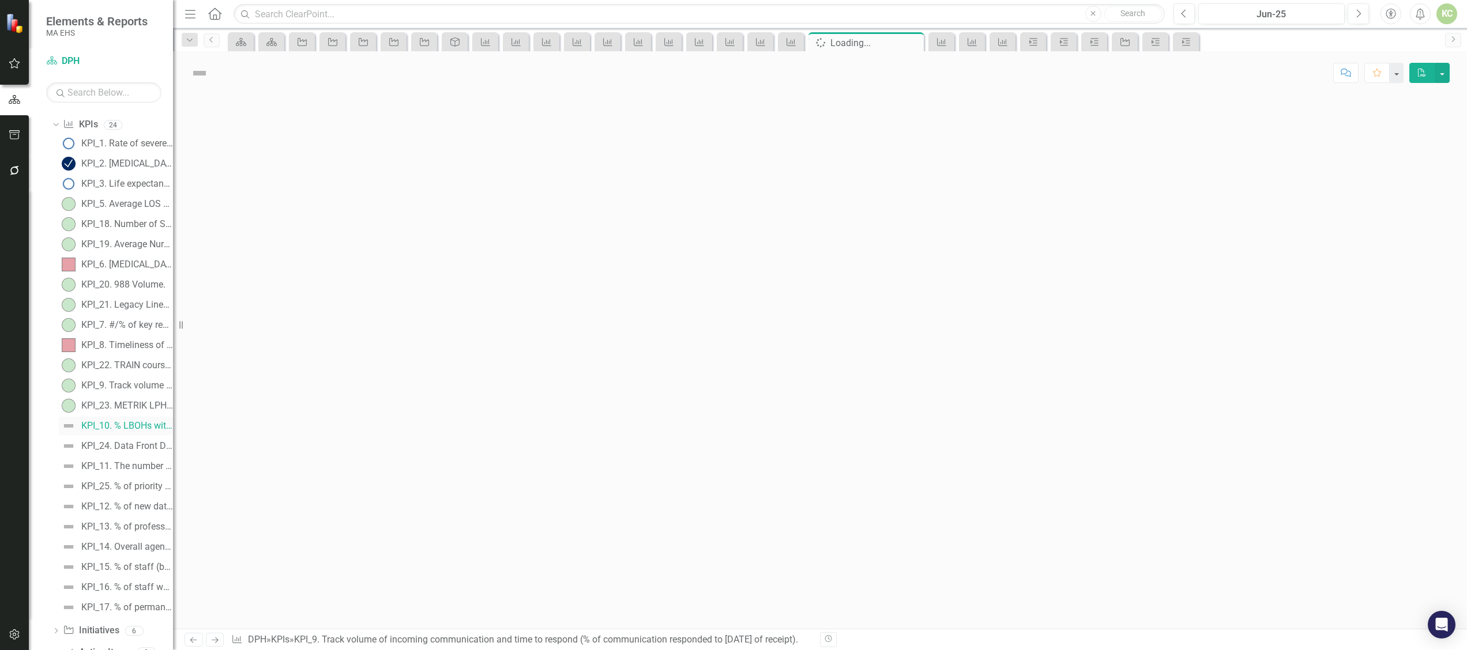
click at [120, 420] on div "KPI_1. Rate of severe maternal morbidity (SMM) per 10k deliveries. KPI_2. Opioi…" at bounding box center [112, 375] width 121 height 483
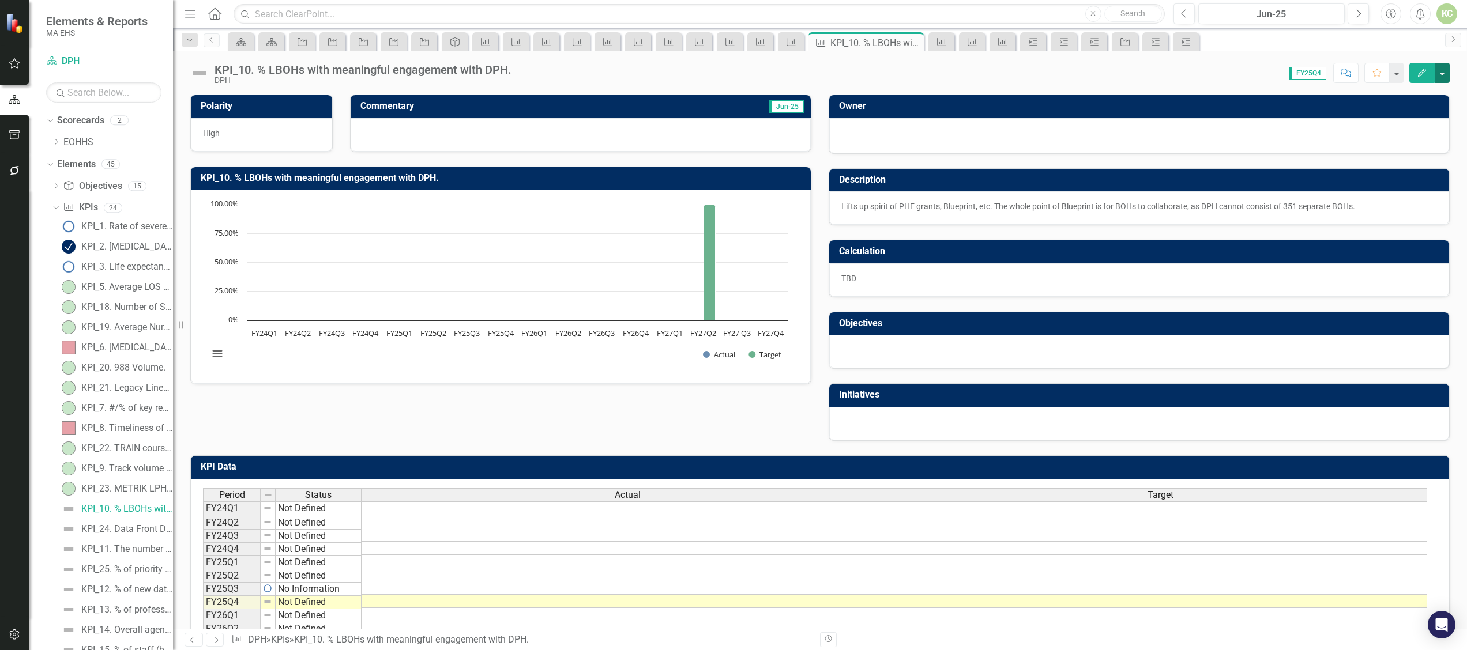
click at [1441, 76] on button "button" at bounding box center [1441, 73] width 15 height 20
click at [1414, 90] on link "Edit Edit KPI" at bounding box center [1402, 94] width 93 height 21
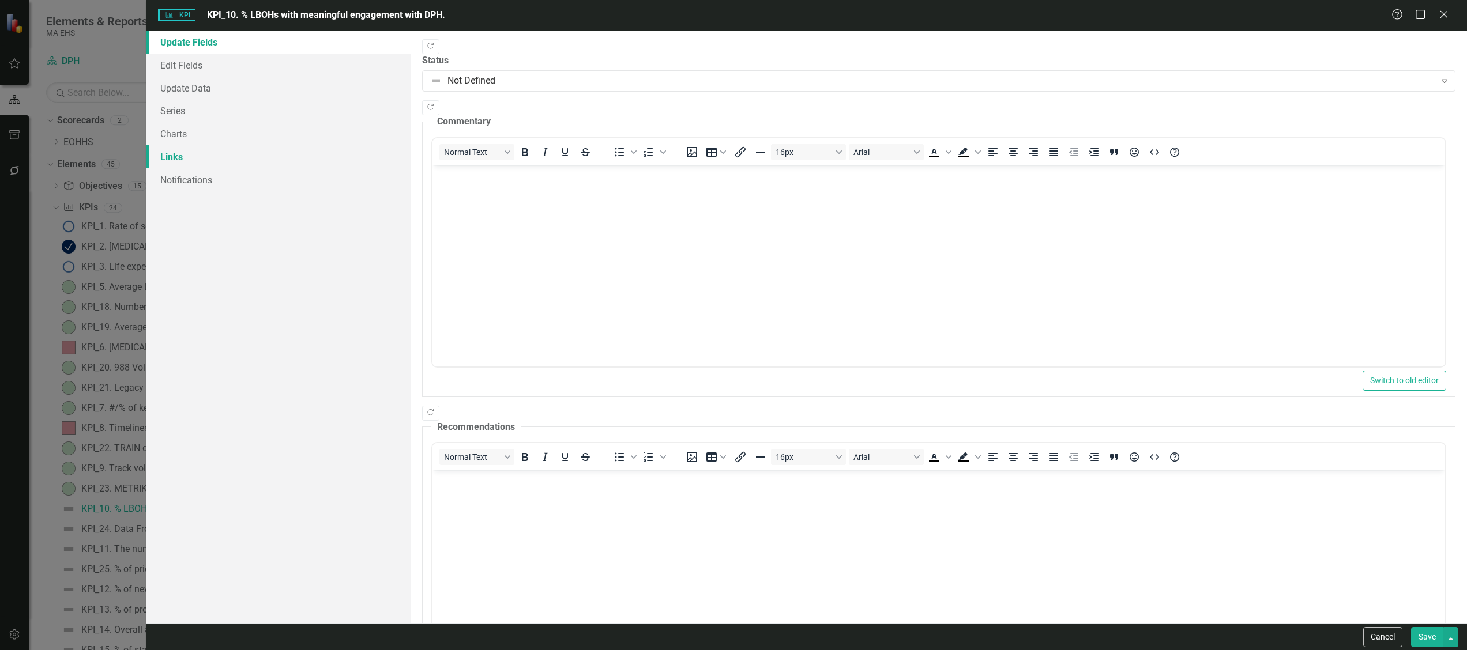
click at [183, 153] on link "Links" at bounding box center [278, 156] width 264 height 23
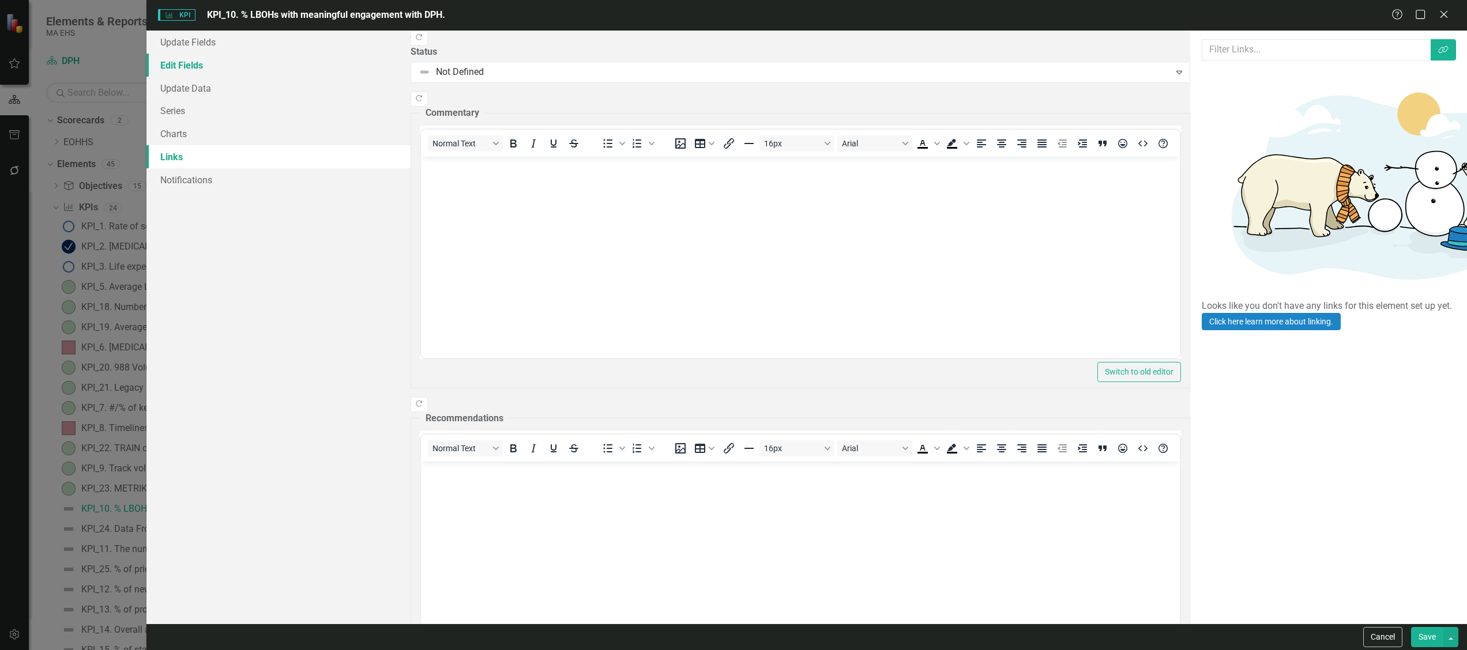
click at [235, 69] on link "Edit Fields" at bounding box center [278, 65] width 264 height 23
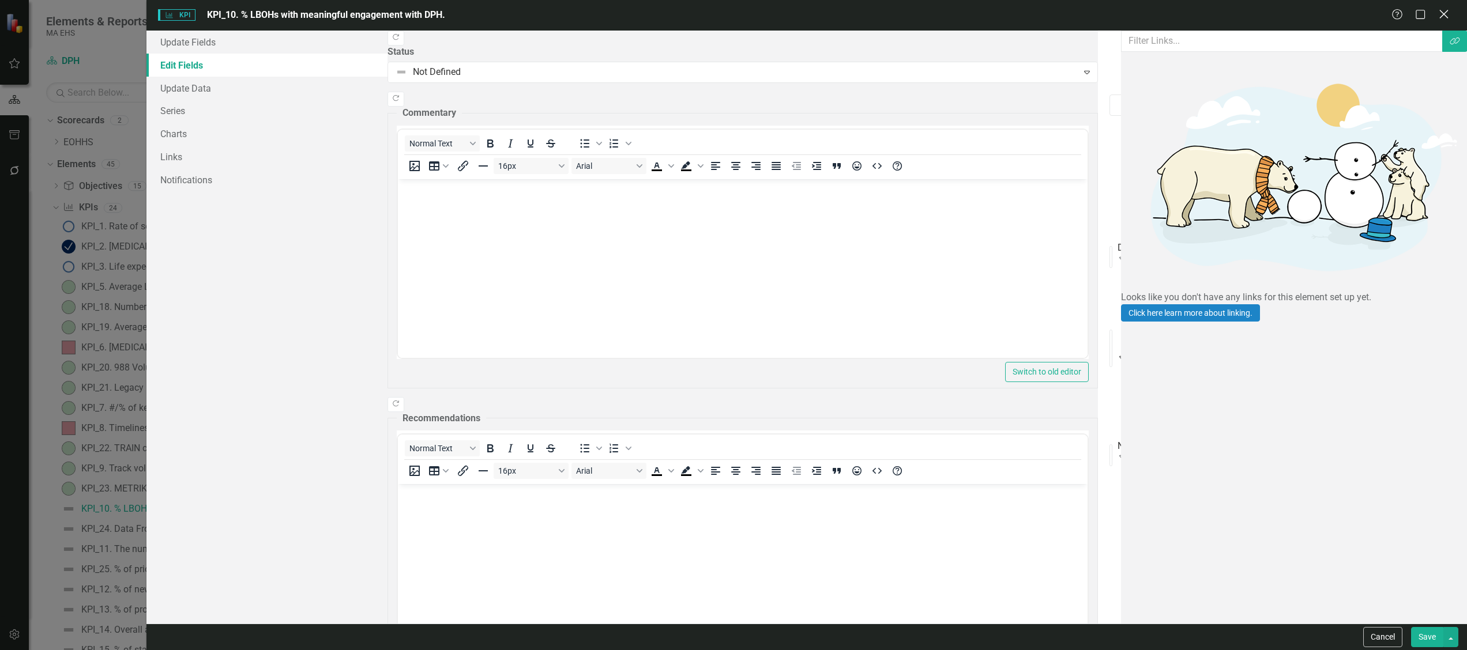
click at [1447, 15] on icon "Close" at bounding box center [1443, 14] width 14 height 11
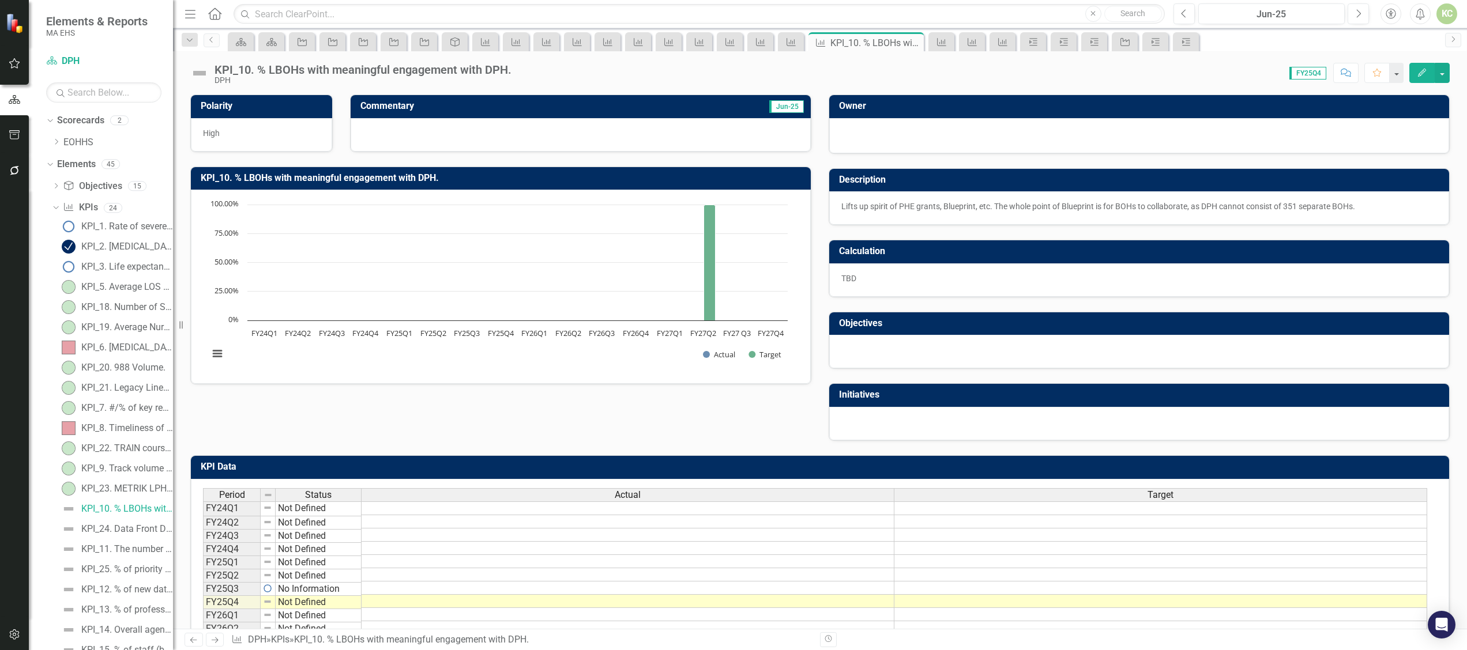
click at [508, 140] on div at bounding box center [580, 134] width 460 height 33
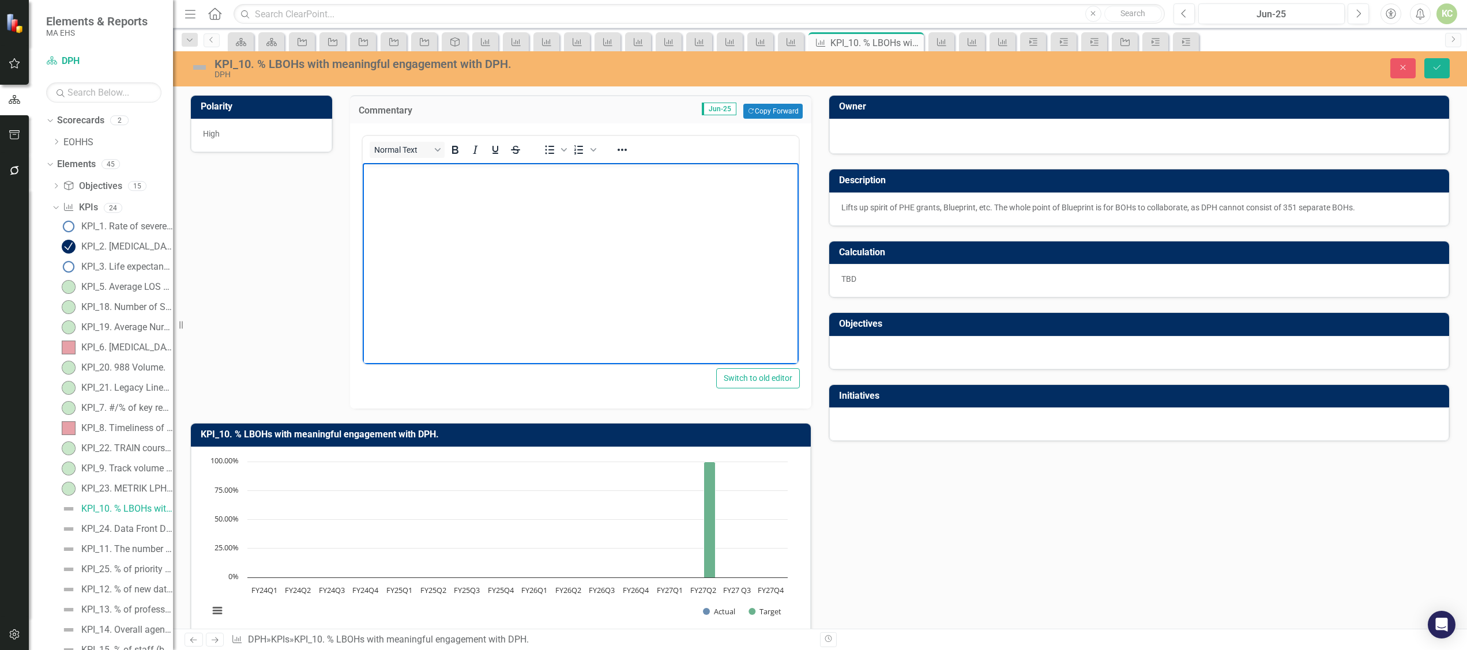
click at [488, 179] on p "Rich Text Area. Press ALT-0 for help." at bounding box center [580, 173] width 430 height 14
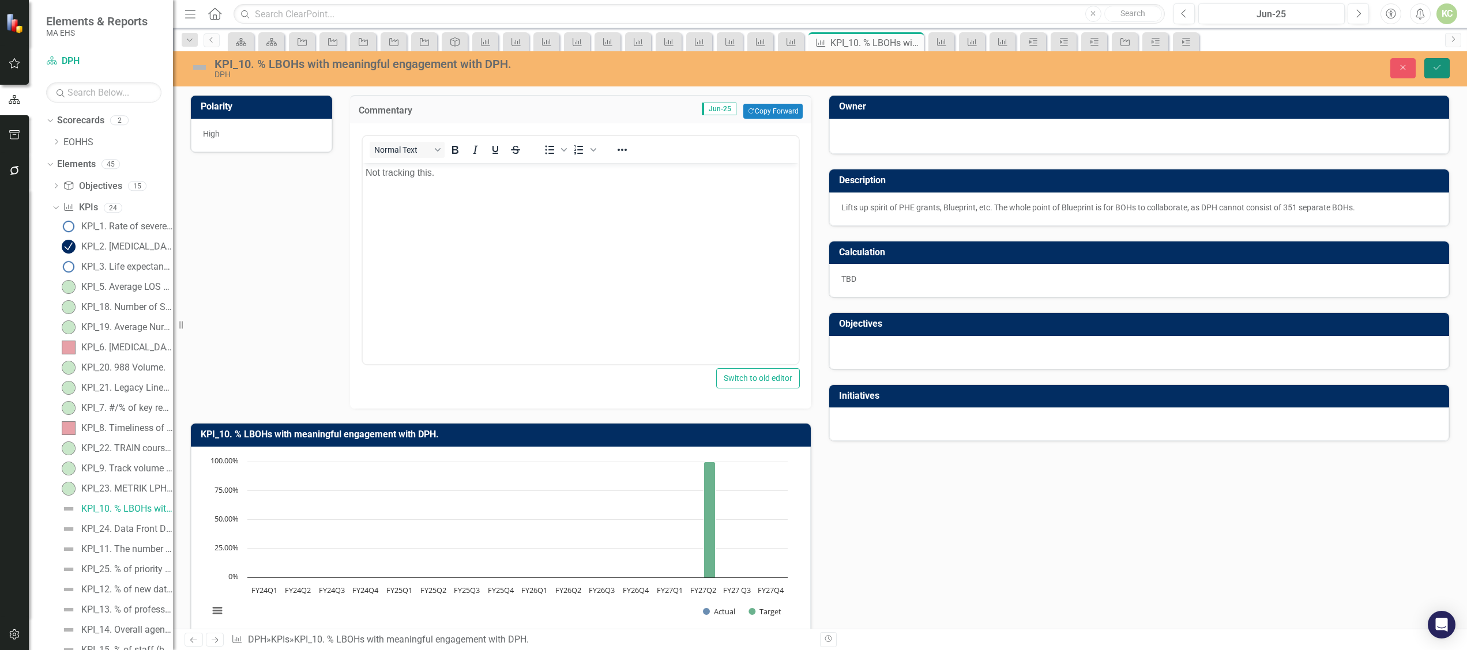
click at [1433, 72] on button "Save" at bounding box center [1436, 68] width 25 height 20
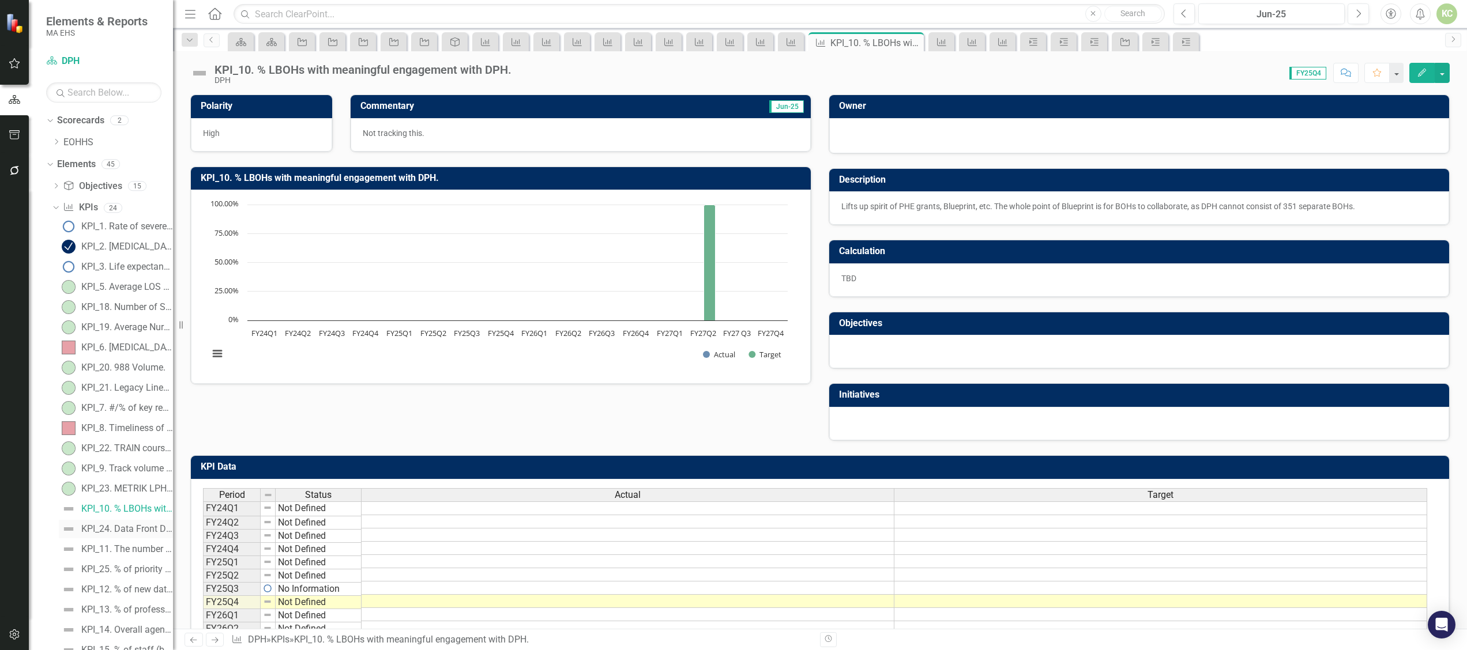
click at [121, 528] on div "KPI_24. Data Front Door website analytics" at bounding box center [127, 529] width 92 height 10
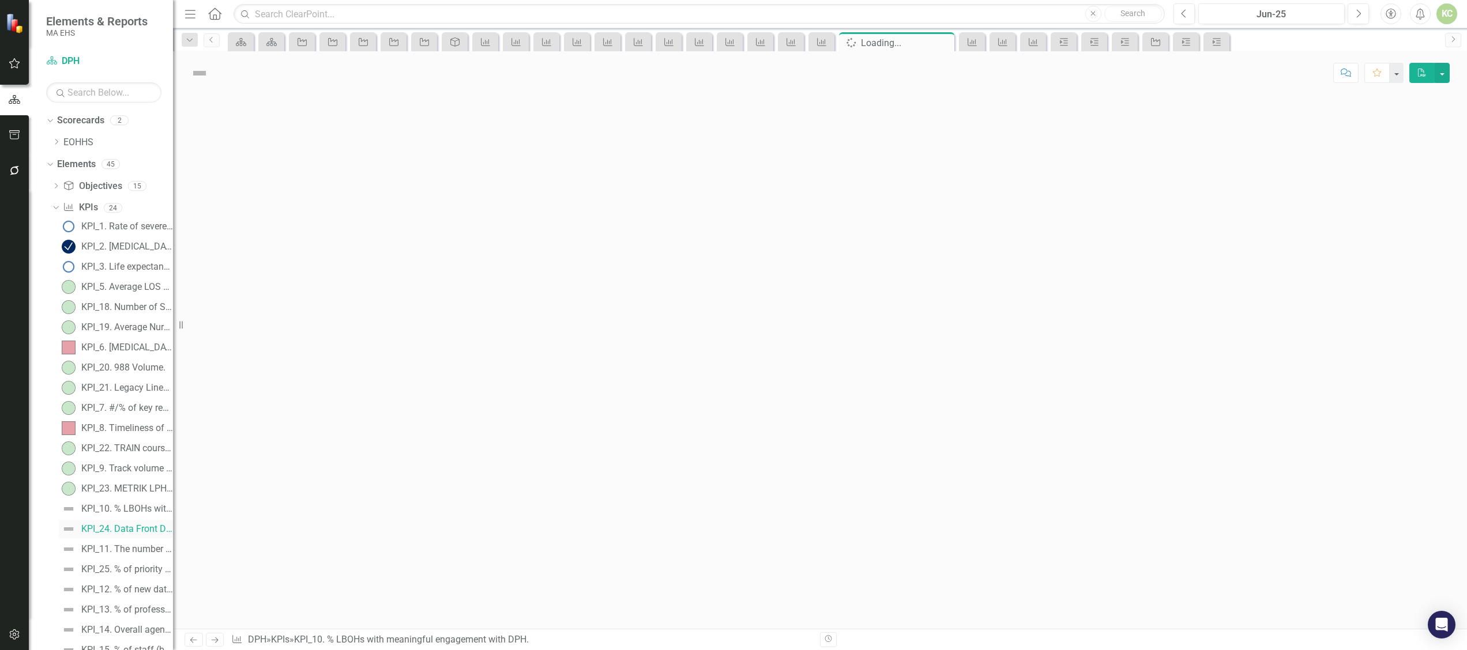
click at [121, 528] on div "KPI_24. Data Front Door website analytics" at bounding box center [127, 529] width 92 height 10
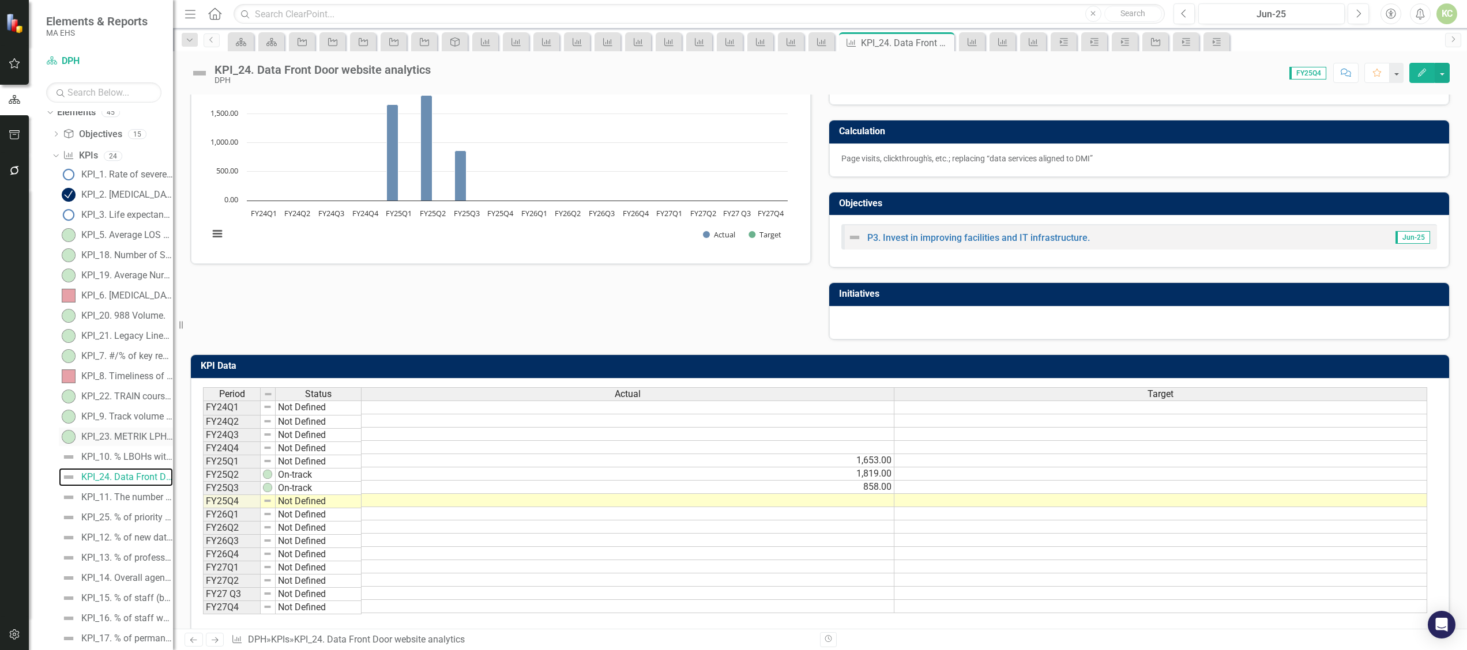
scroll to position [142, 0]
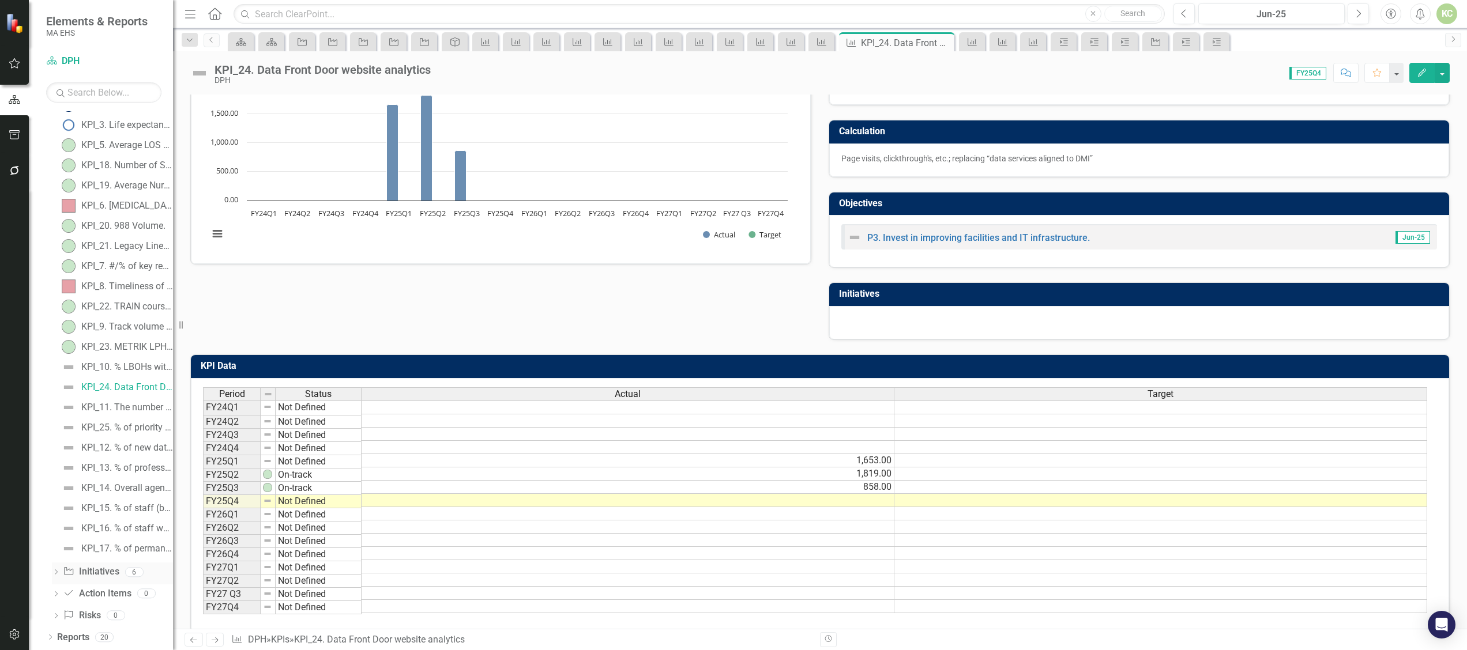
click at [54, 567] on div "Dropdown Initiative Initiatives 6" at bounding box center [112, 574] width 121 height 22
click at [56, 572] on icon "Dropdown" at bounding box center [56, 573] width 8 height 6
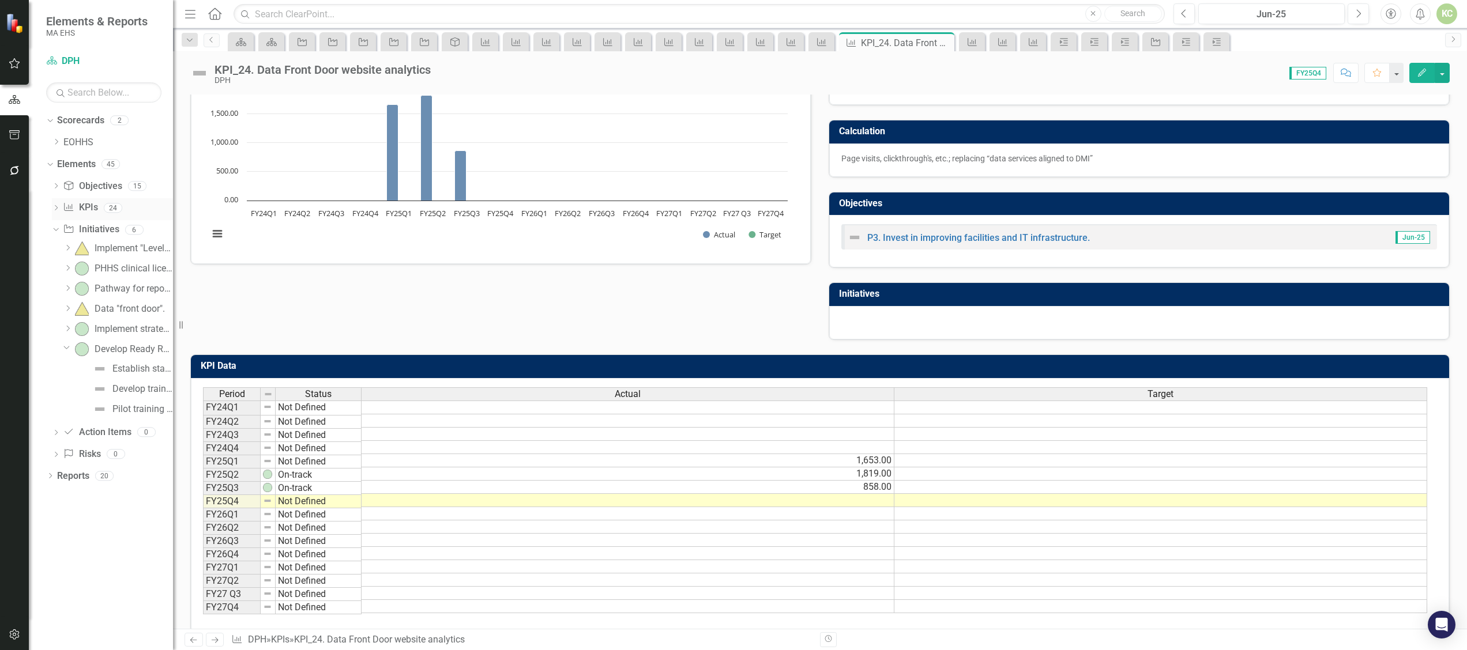
click at [58, 206] on icon "Dropdown" at bounding box center [56, 209] width 8 height 6
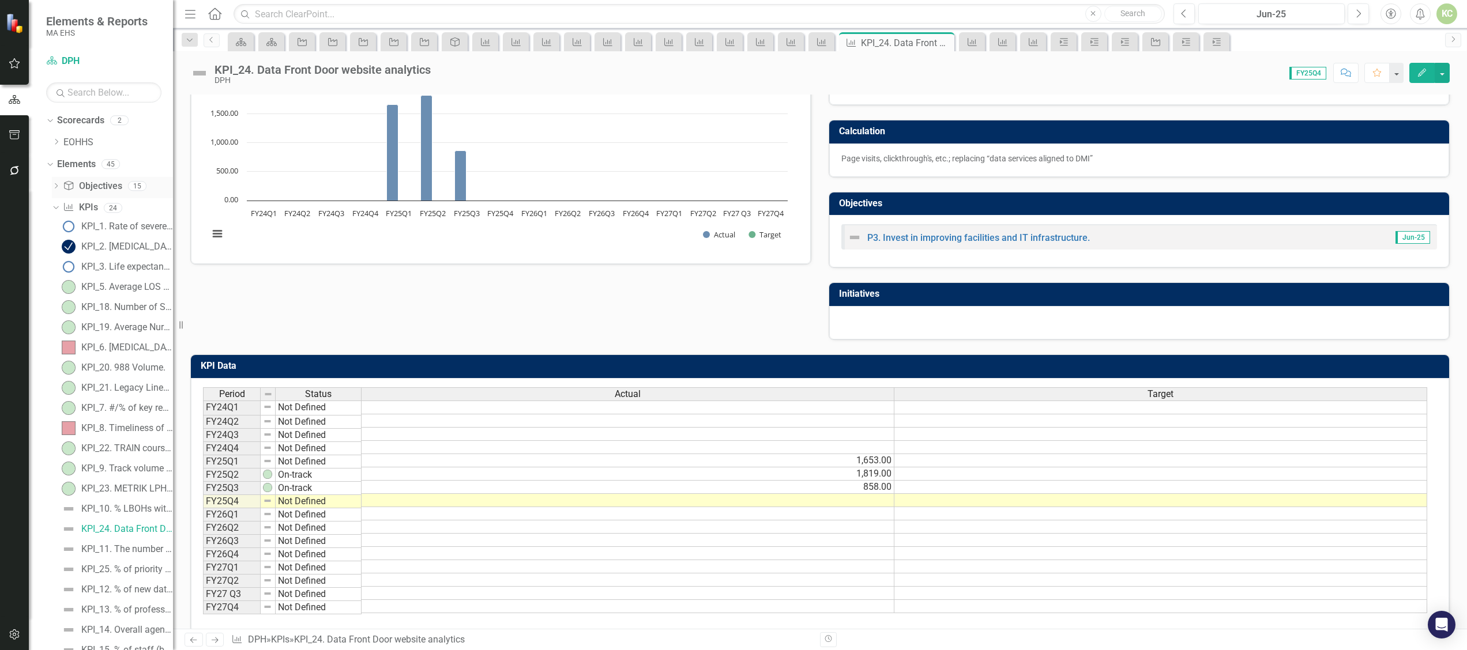
click at [54, 183] on div "Dropdown" at bounding box center [56, 188] width 8 height 10
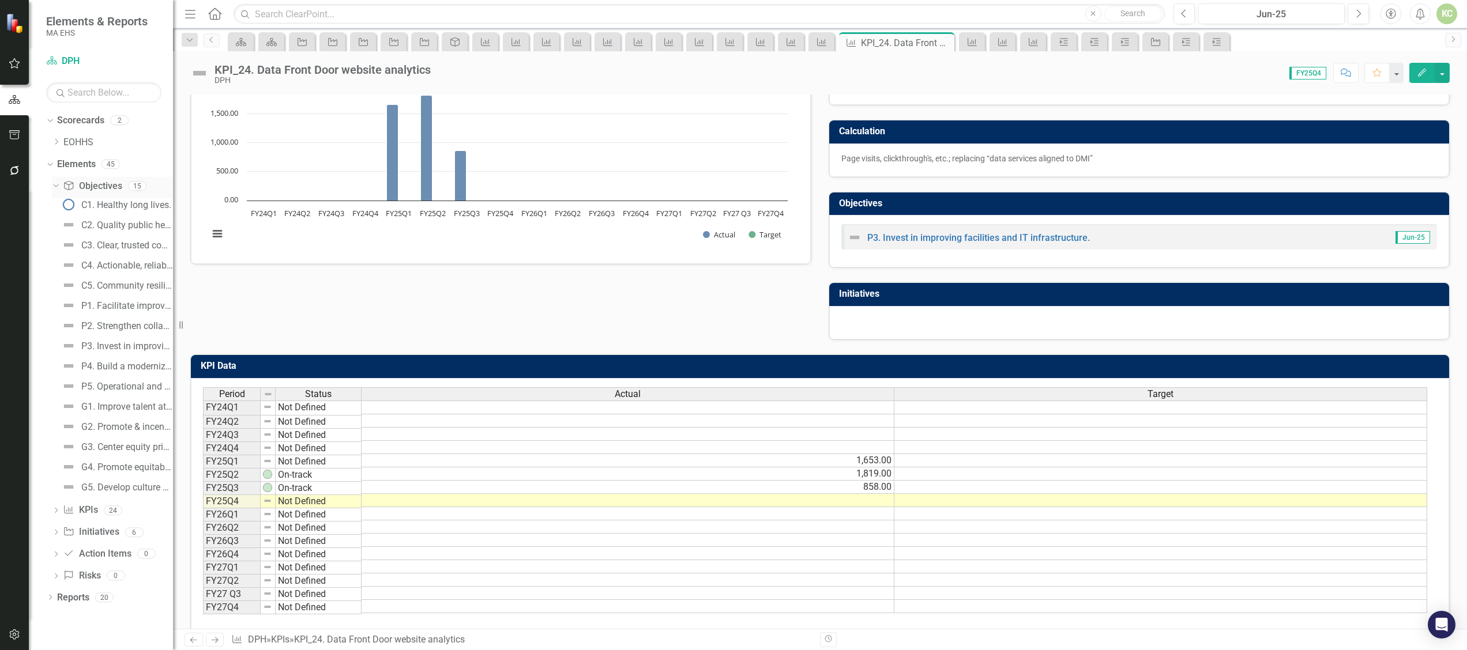
click at [53, 186] on icon "Dropdown" at bounding box center [54, 186] width 6 height 8
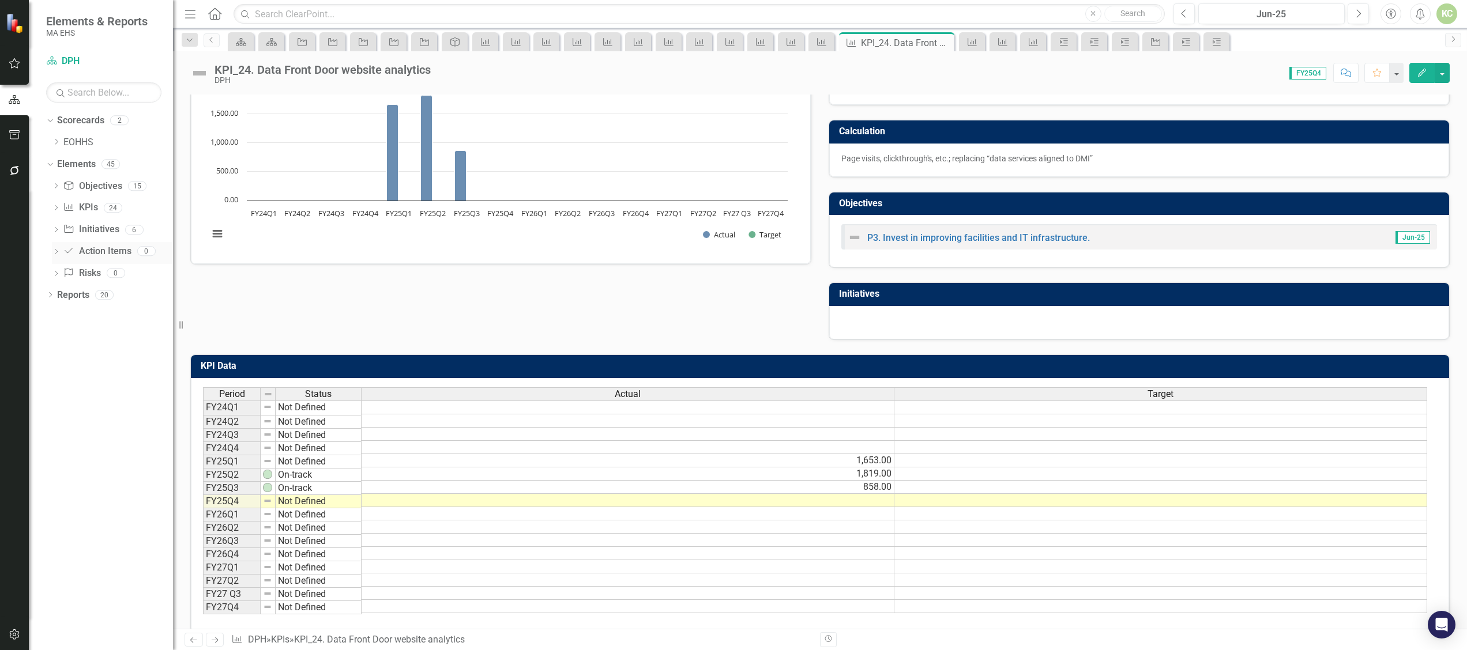
click at [53, 249] on div "Dropdown" at bounding box center [56, 253] width 8 height 10
click at [56, 250] on icon "Dropdown" at bounding box center [54, 251] width 6 height 8
click at [56, 273] on icon "Dropdown" at bounding box center [56, 275] width 8 height 6
click at [56, 273] on icon "Dropdown" at bounding box center [54, 273] width 6 height 8
click at [52, 296] on icon "Dropdown" at bounding box center [50, 296] width 8 height 6
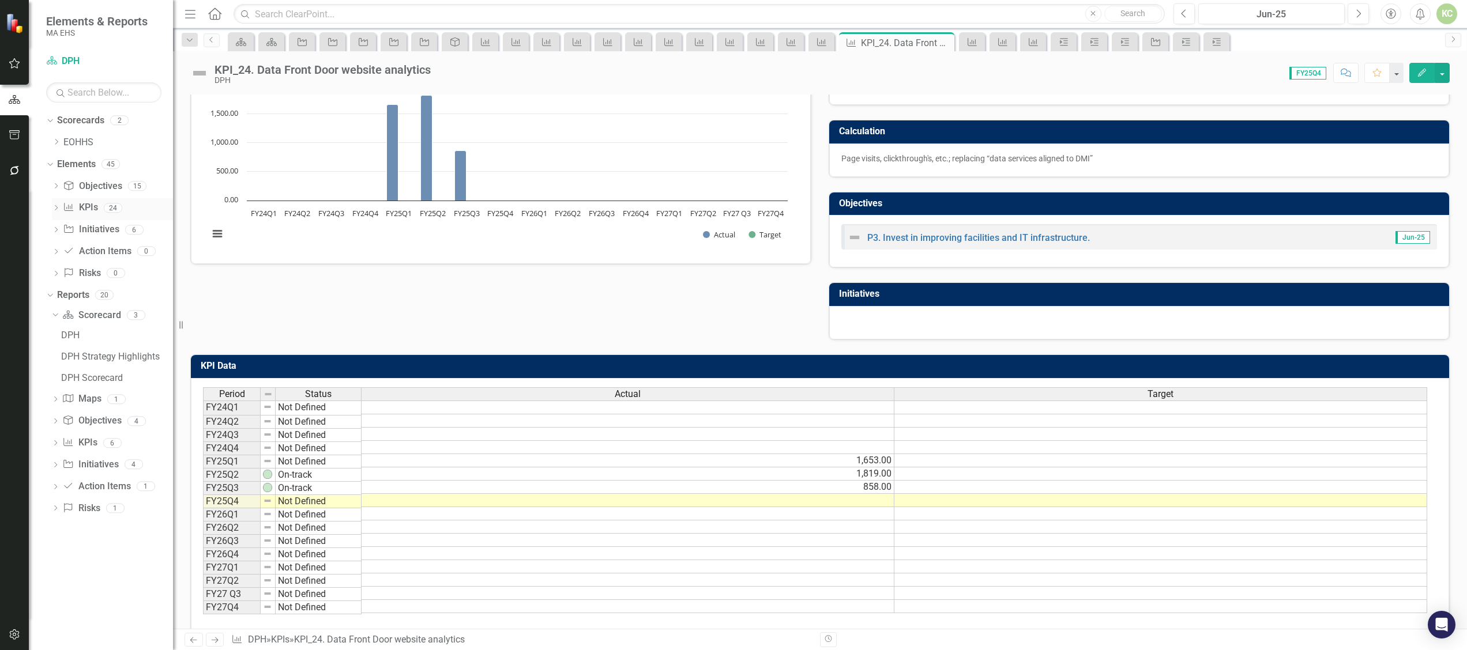
click at [56, 208] on icon "Dropdown" at bounding box center [56, 209] width 8 height 6
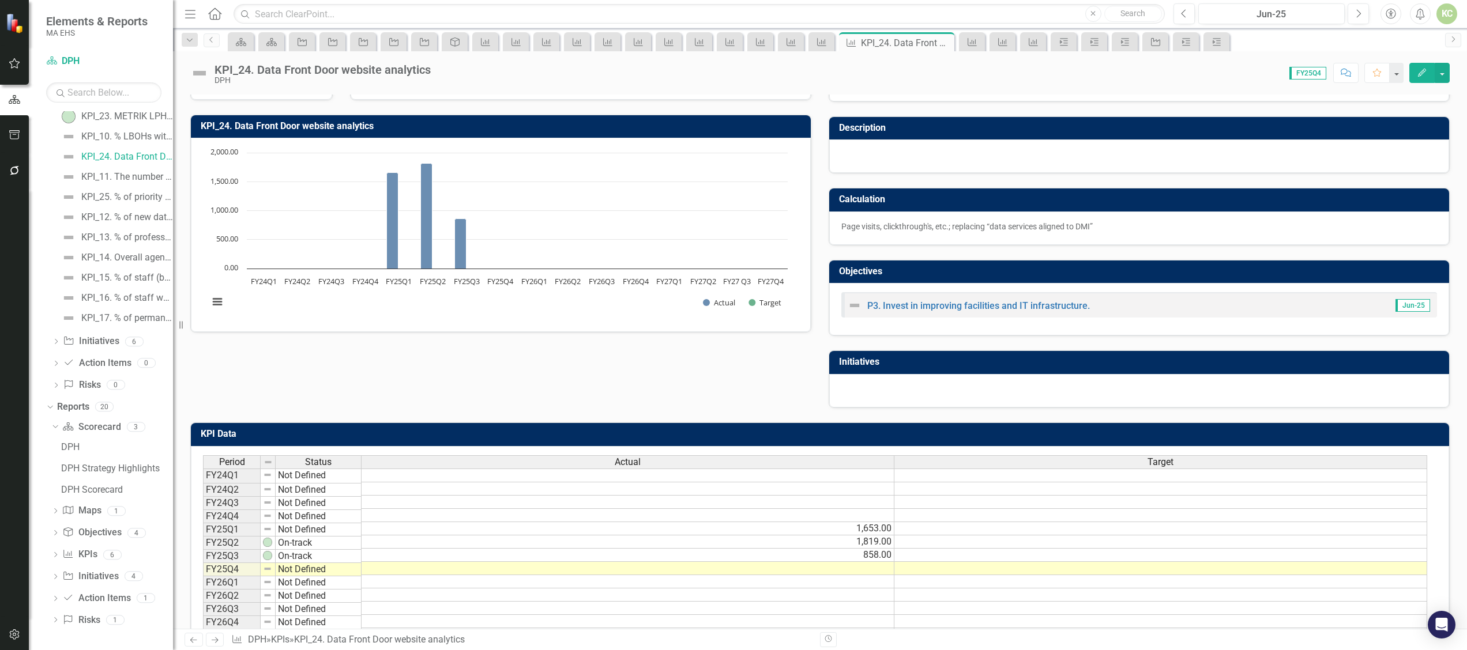
scroll to position [53, 0]
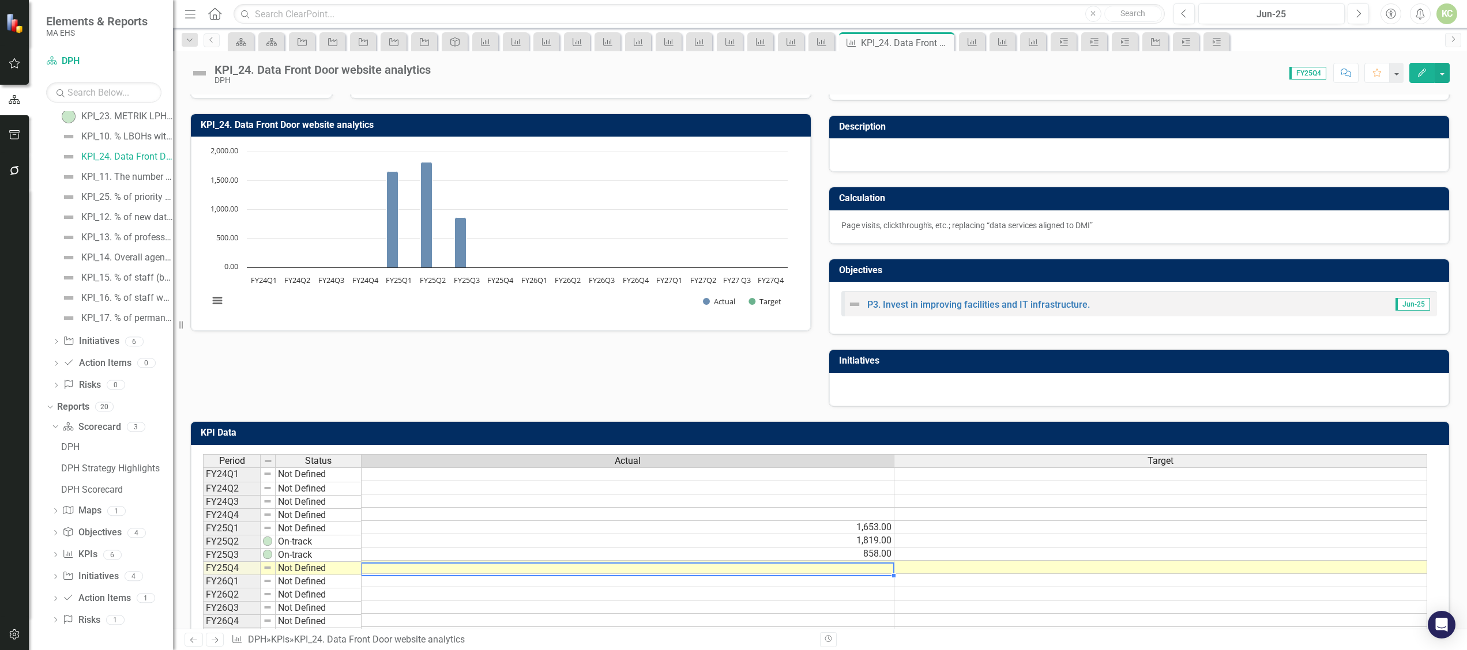
click at [870, 570] on td at bounding box center [627, 567] width 533 height 13
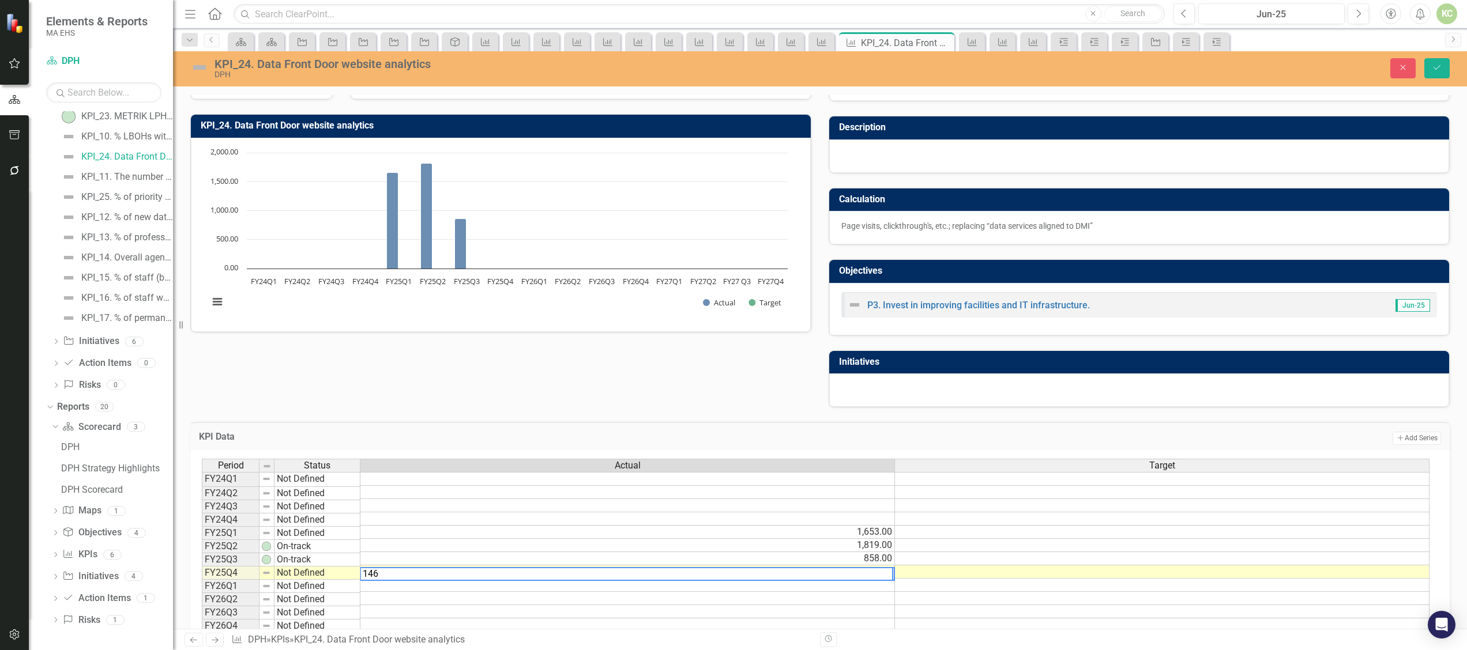
type textarea "1465"
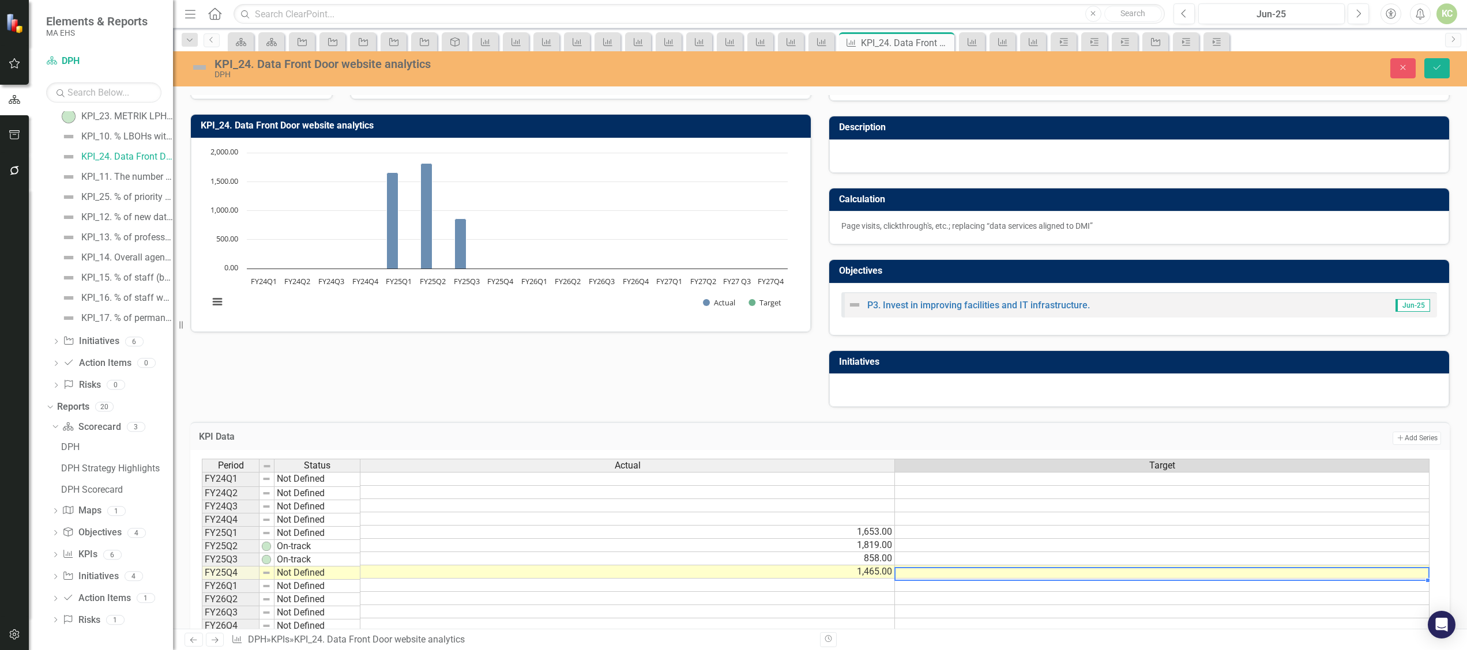
scroll to position [0, 0]
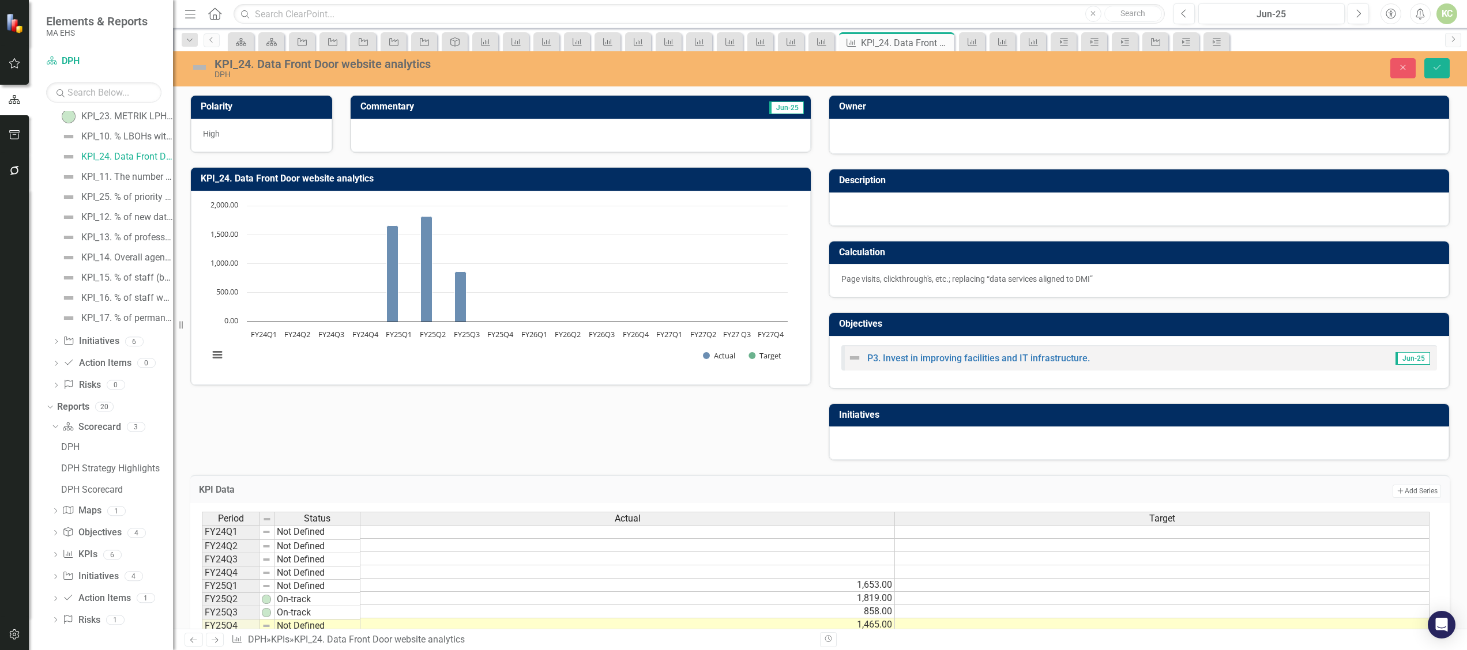
click at [532, 145] on div at bounding box center [580, 135] width 460 height 33
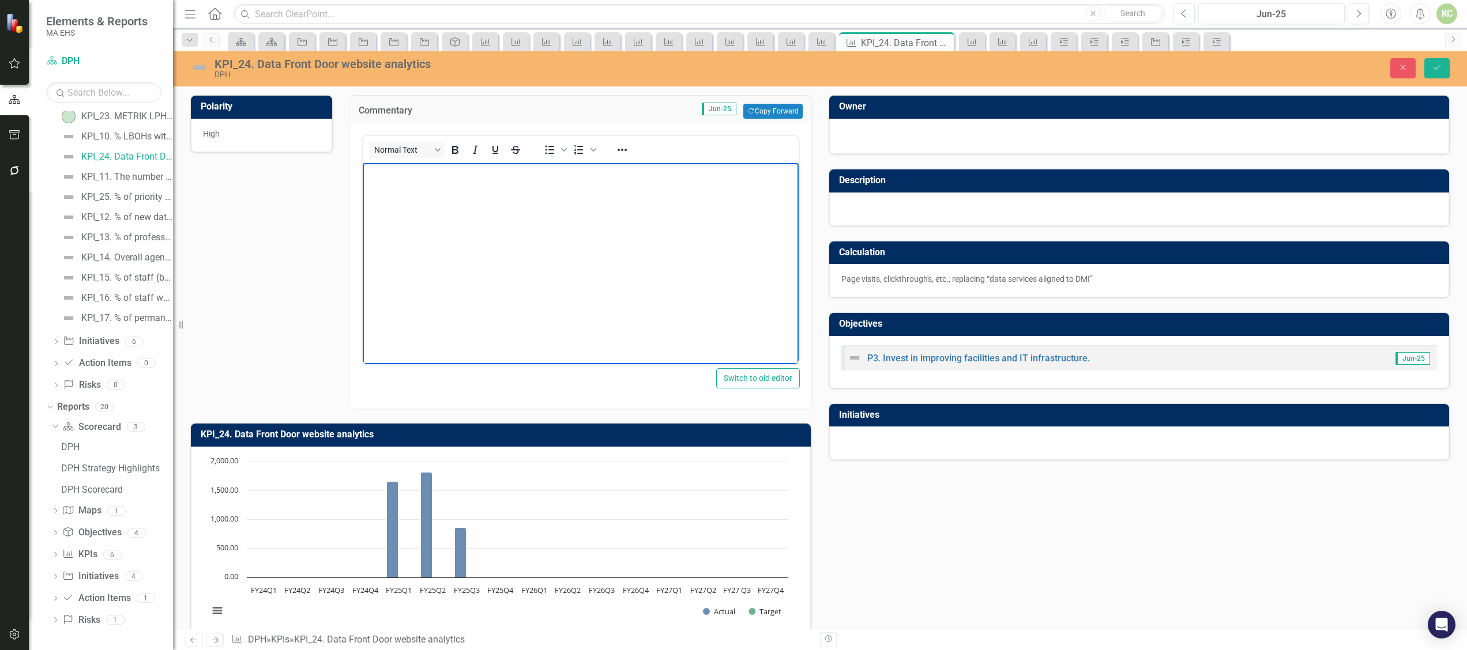
click at [496, 199] on body "Rich Text Area. Press ALT-0 for help." at bounding box center [580, 249] width 436 height 173
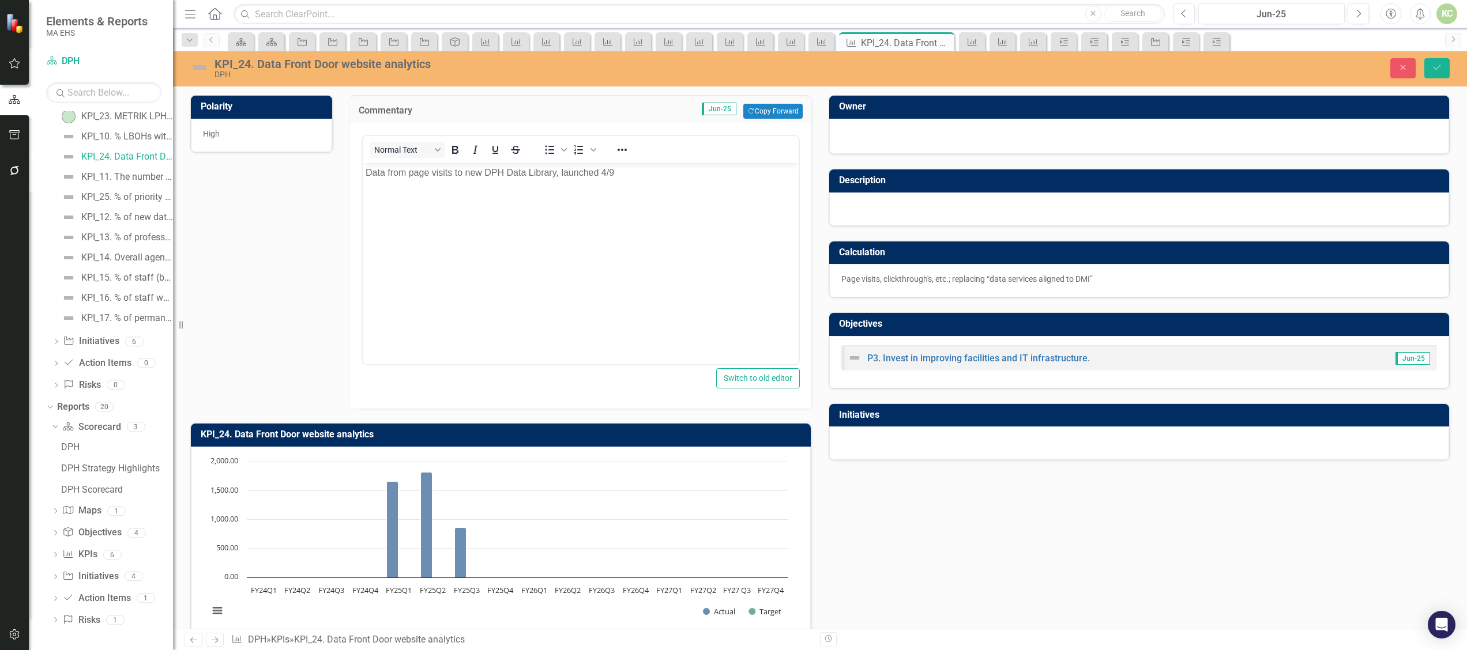
click at [890, 443] on div at bounding box center [1139, 443] width 620 height 33
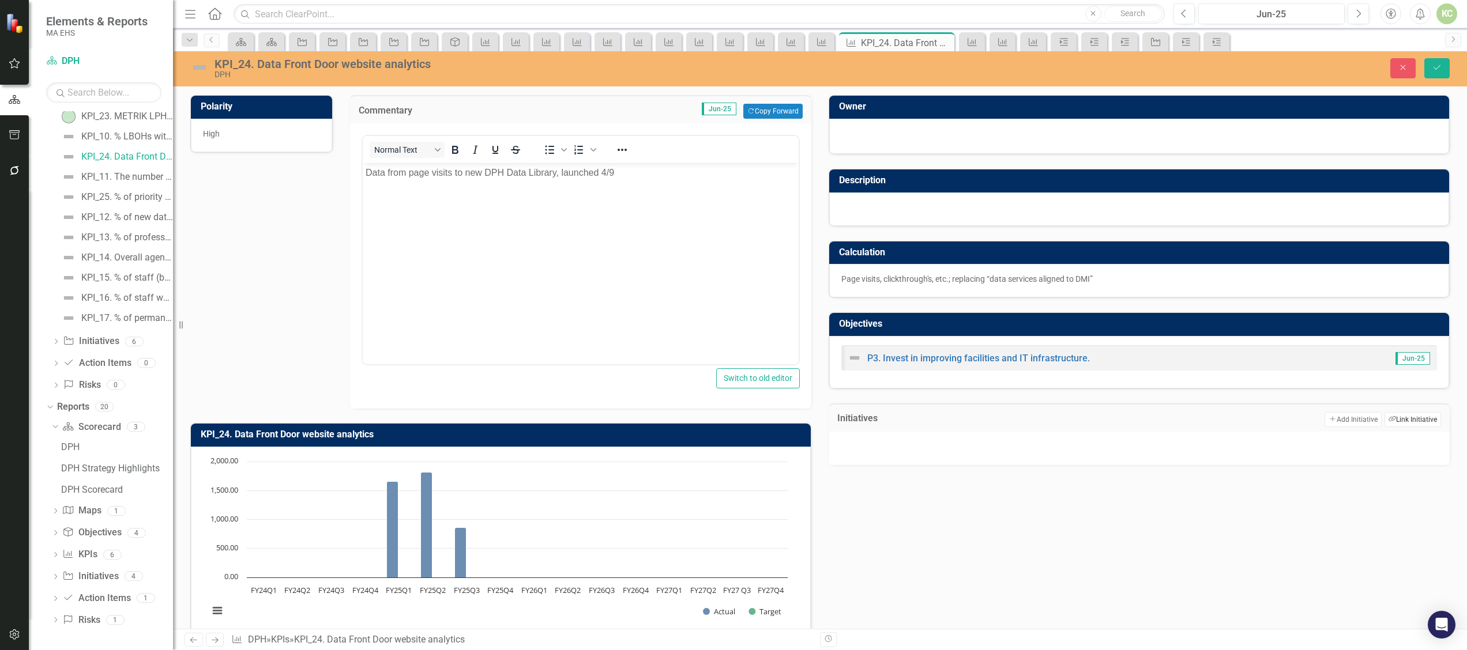
click at [1408, 424] on button "Link Tag Link Initiative" at bounding box center [1412, 419] width 56 height 15
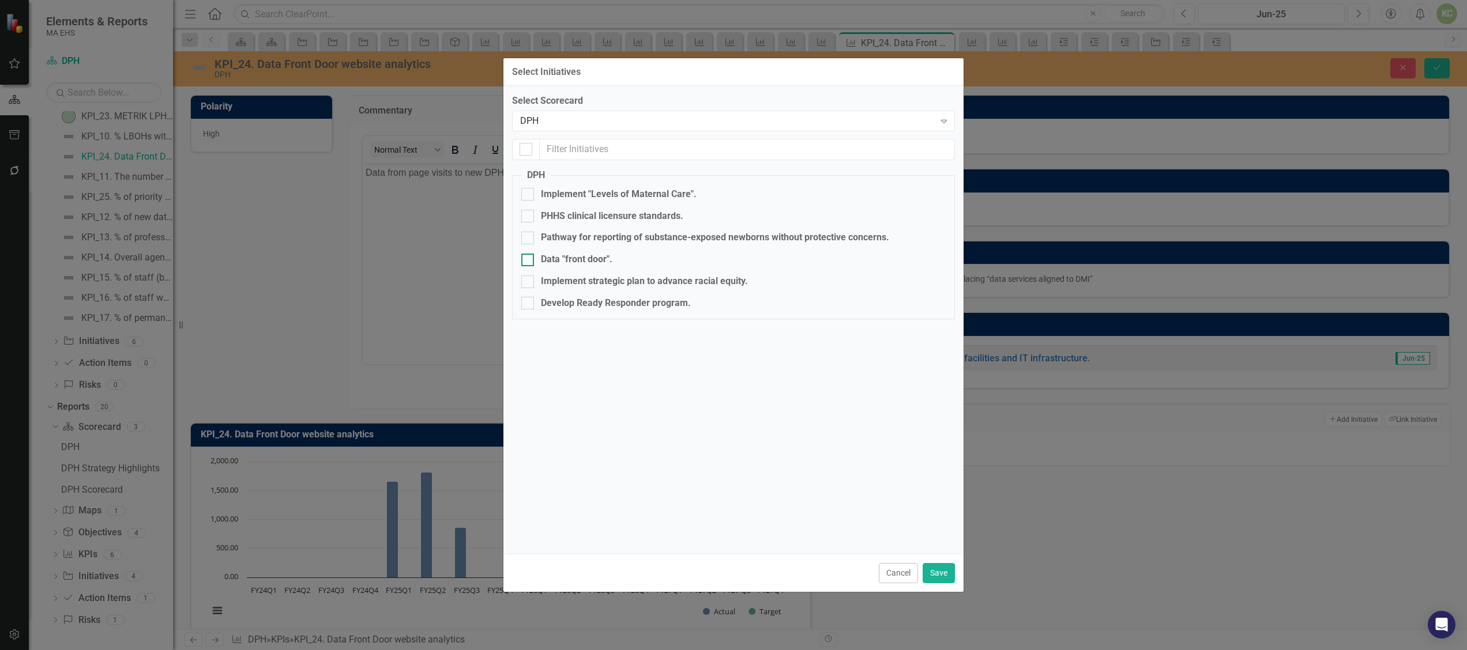
click at [526, 261] on div at bounding box center [527, 260] width 13 height 13
click at [526, 261] on input "Data "front door"." at bounding box center [524, 257] width 7 height 7
checkbox input "true"
click at [944, 575] on button "Save" at bounding box center [938, 573] width 32 height 20
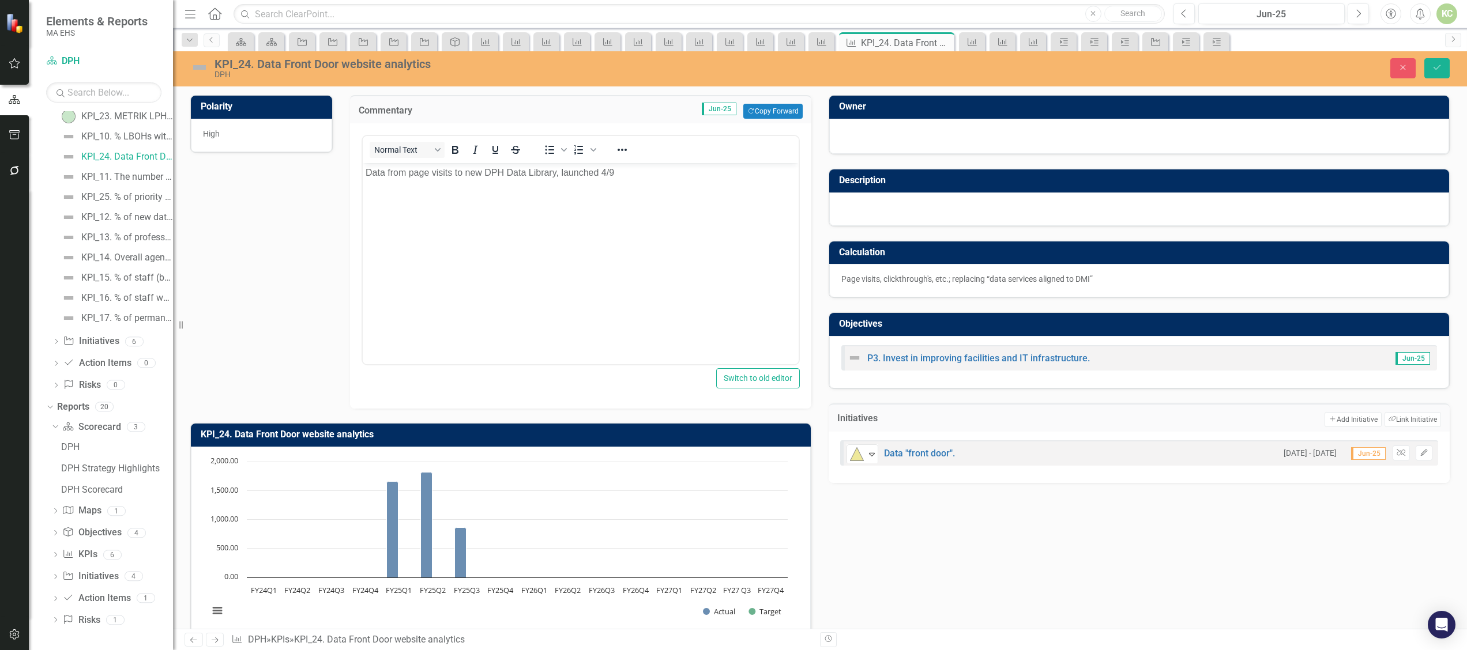
click at [673, 181] on body "Data from page visits to new DPH Data Library, launched 4/9" at bounding box center [580, 249] width 436 height 173
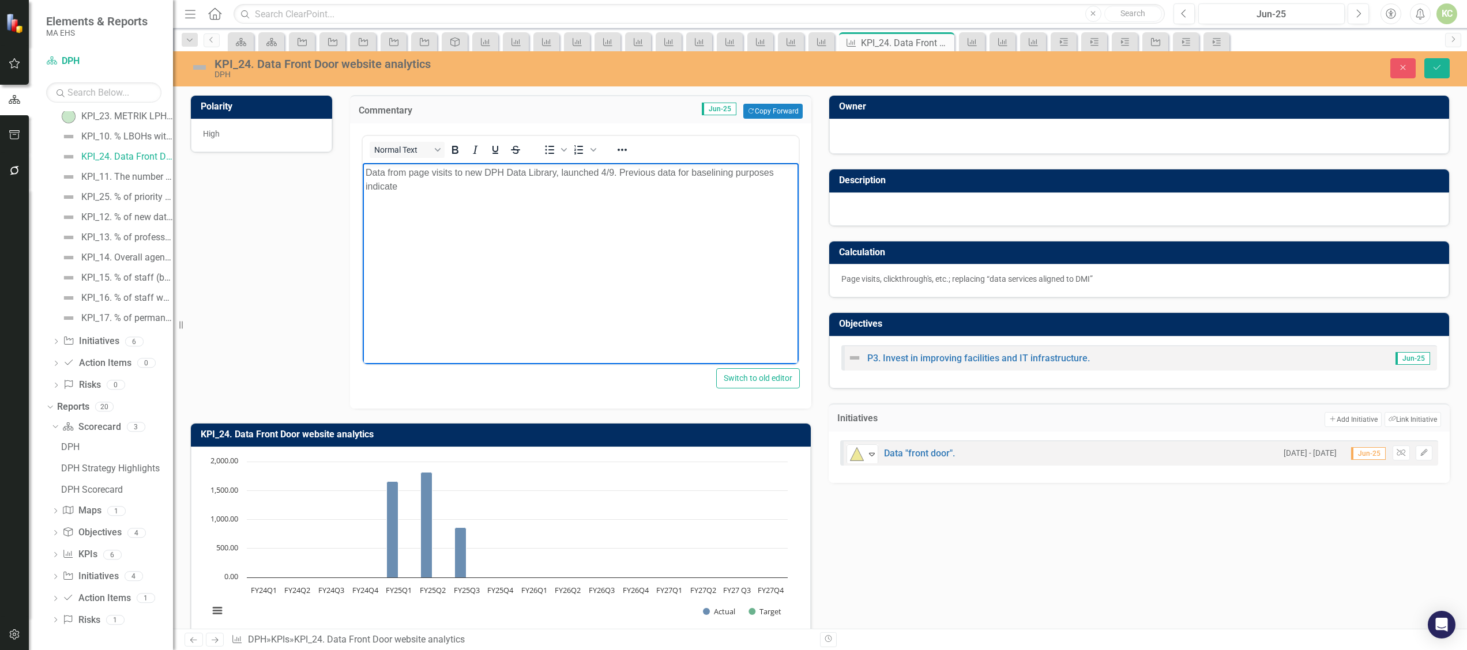
click at [673, 181] on p "Data from page visits to new DPH Data Library, launched 4/9. Previous data for …" at bounding box center [580, 180] width 430 height 28
click at [675, 174] on p "Data from page visits to new DPH Data Library, launched 4/9. Previous data for …" at bounding box center [580, 180] width 430 height 28
click at [541, 190] on p "Data from page visits to new DPH Data Library, launched 4/9. Previous data (Q1-…" at bounding box center [580, 180] width 430 height 28
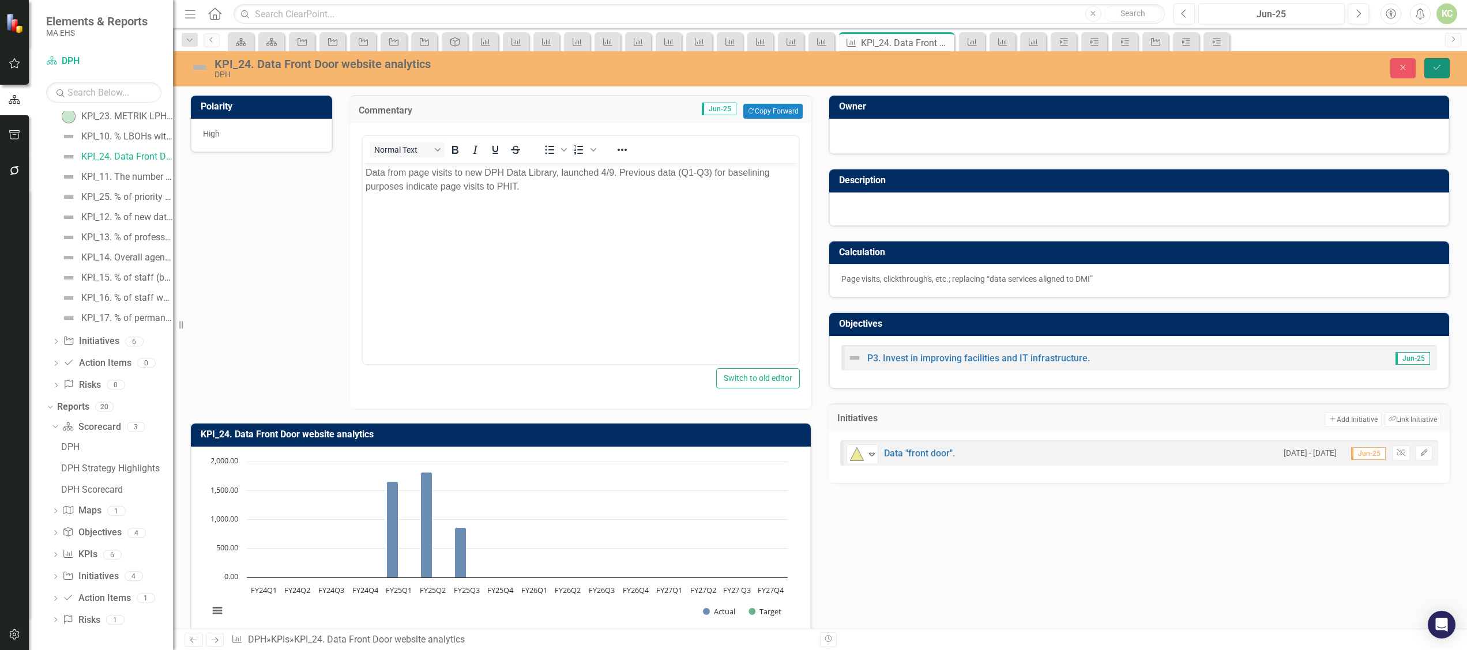
click at [1446, 62] on button "Save" at bounding box center [1436, 68] width 25 height 20
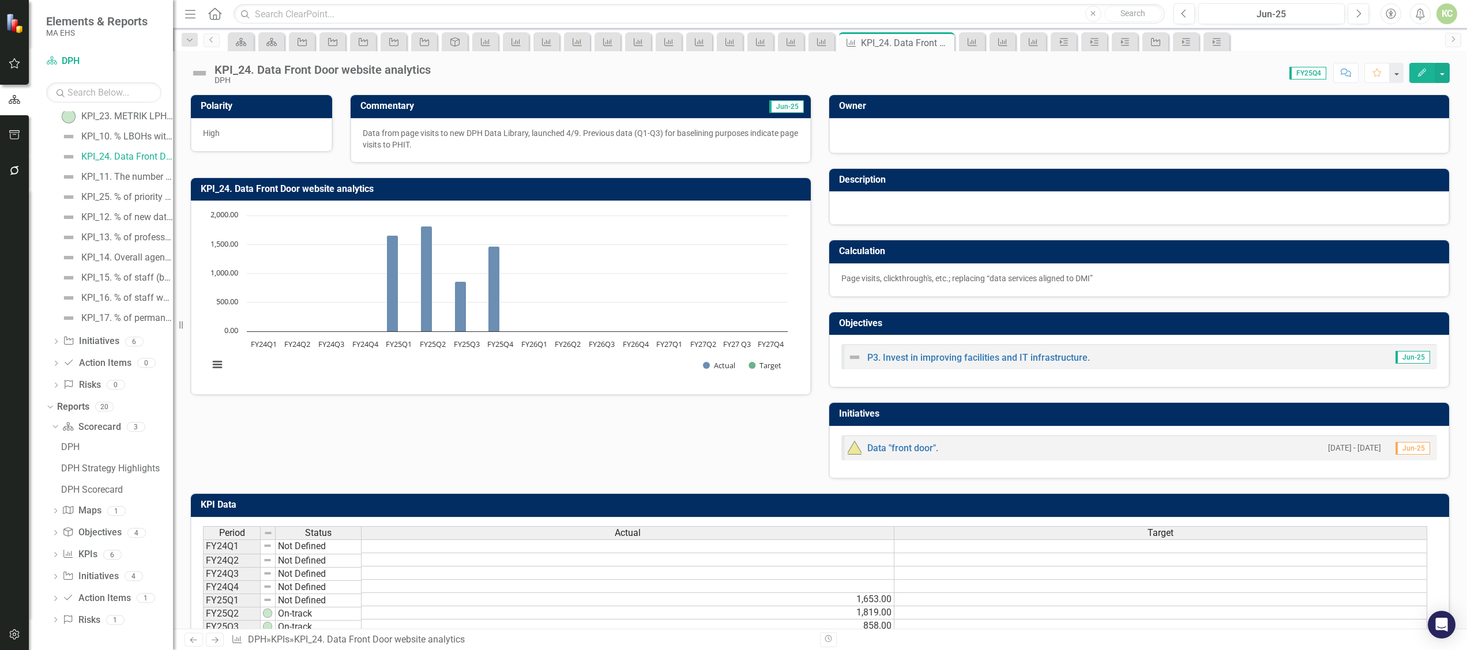
click at [193, 77] on img at bounding box center [199, 73] width 18 height 18
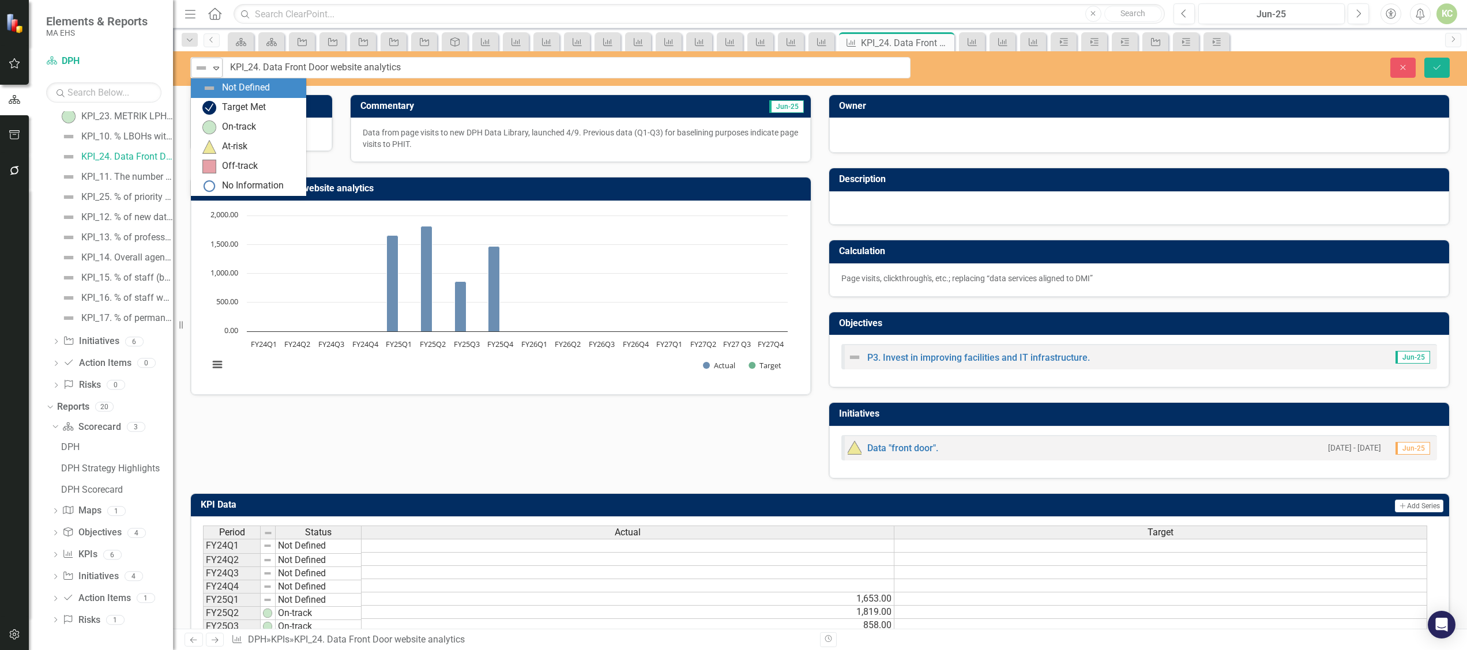
click at [217, 70] on icon "Expand" at bounding box center [216, 67] width 12 height 9
click at [223, 120] on div "On-track" at bounding box center [239, 126] width 34 height 13
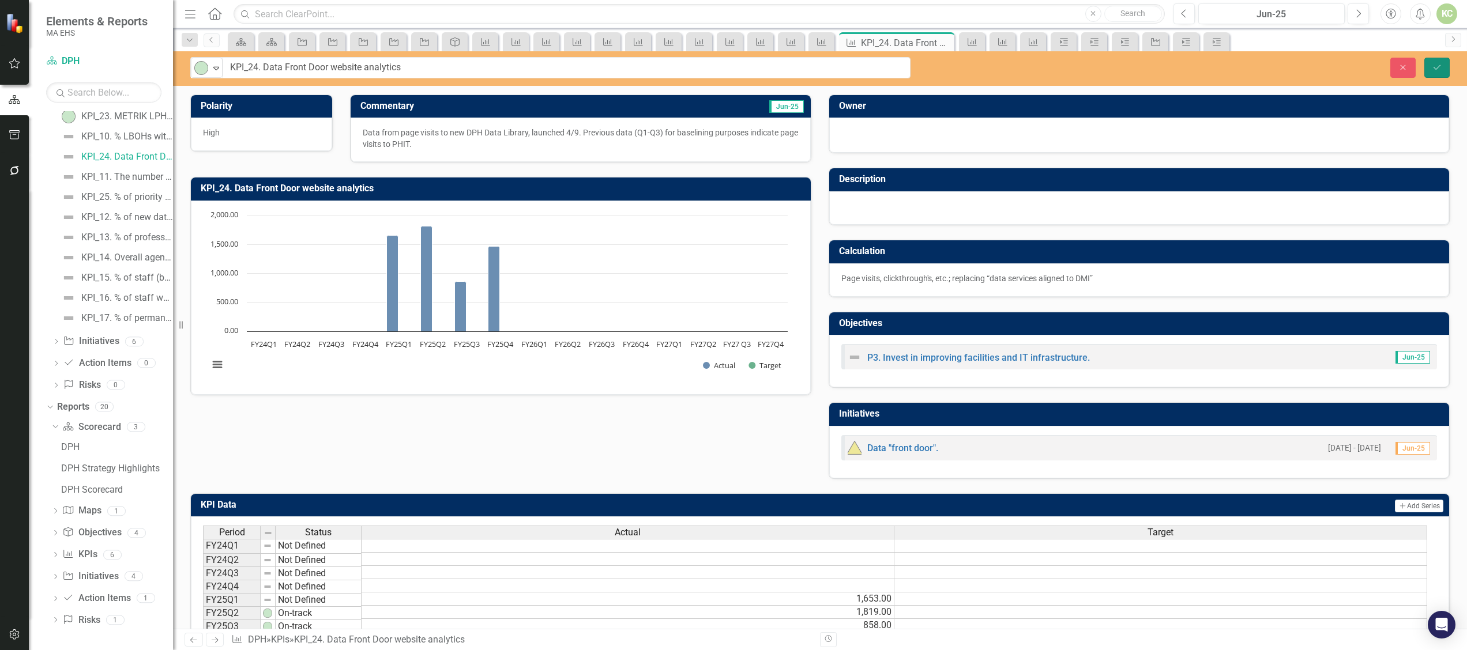
click at [1441, 71] on button "Save" at bounding box center [1436, 68] width 25 height 20
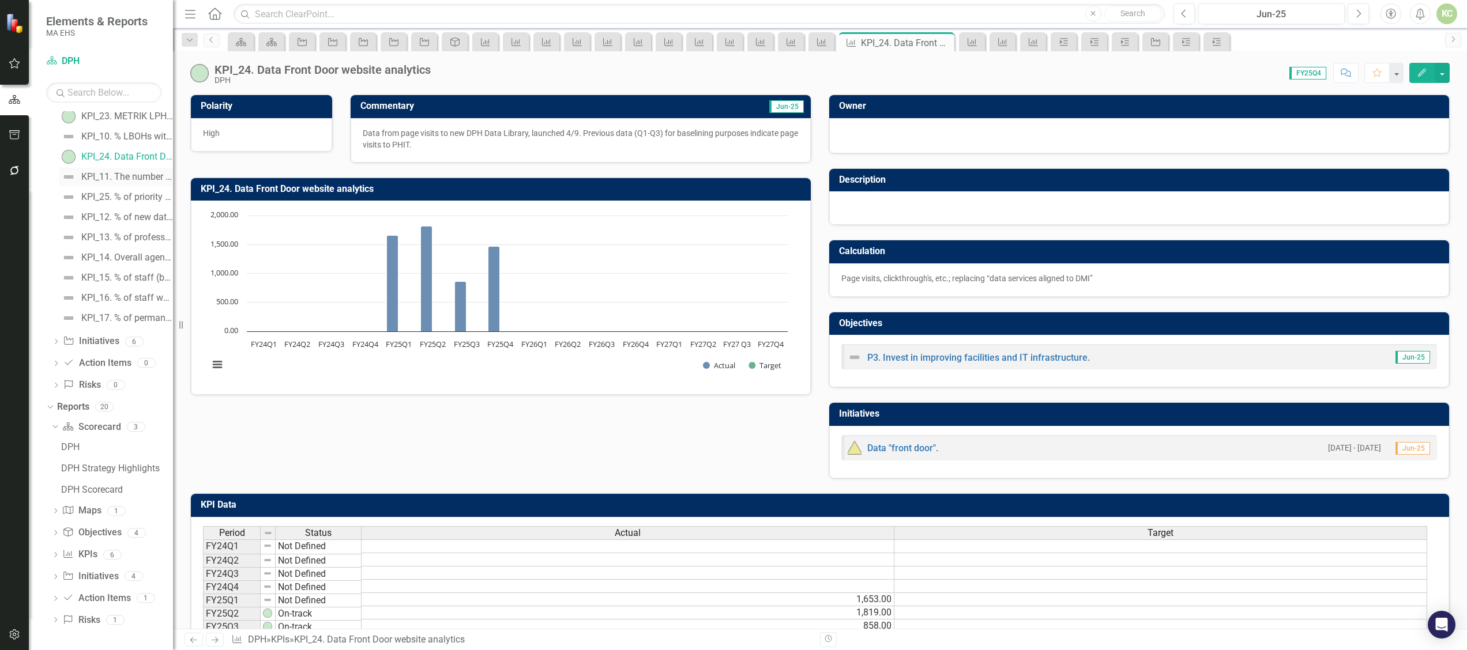
click at [134, 174] on div "KPI_11. The number of core data services aligned to DMI (Data Modernization Ini…" at bounding box center [127, 177] width 92 height 10
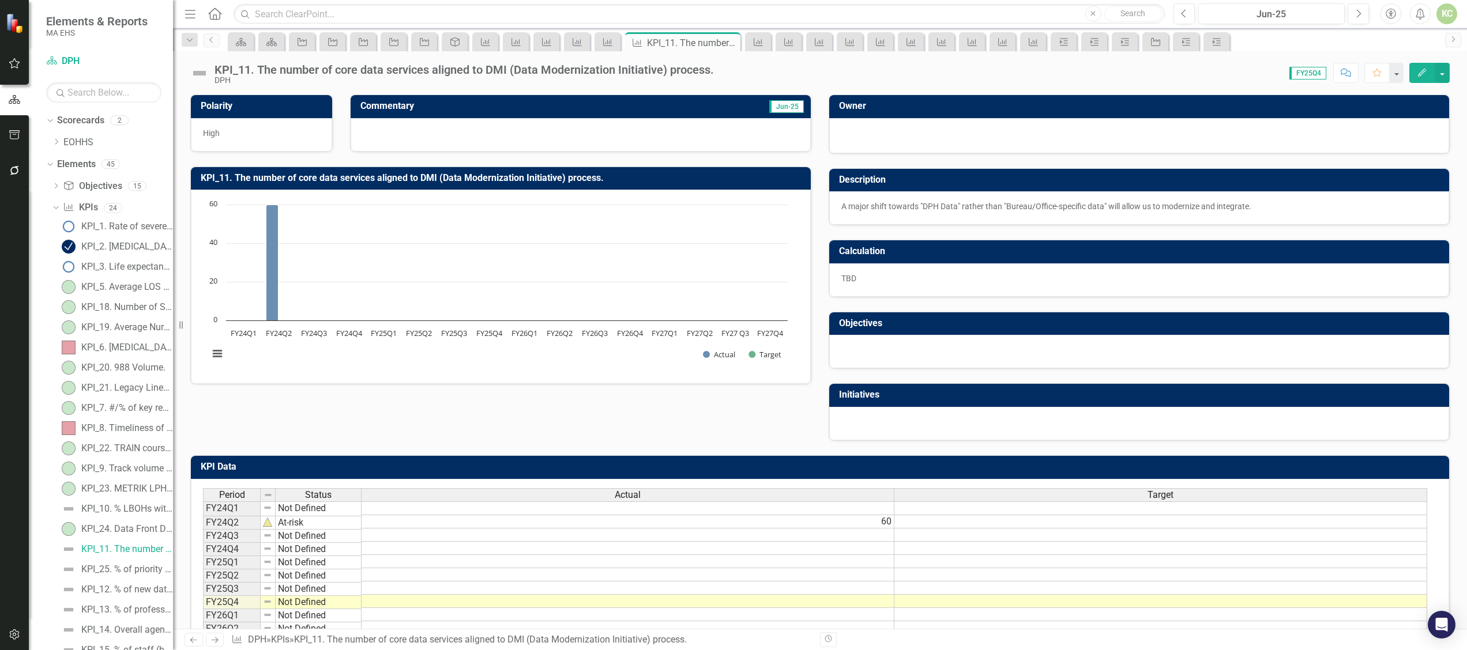
click at [451, 137] on div at bounding box center [580, 134] width 460 height 33
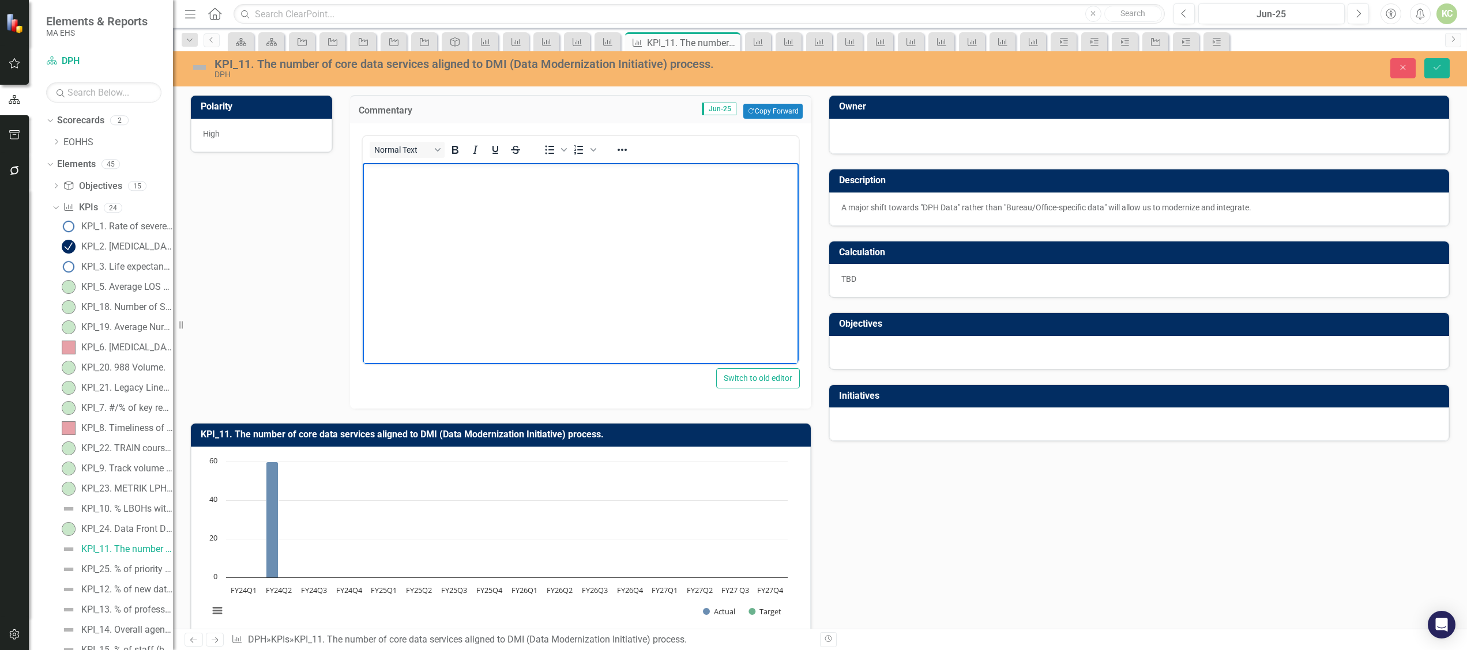
click at [434, 215] on body "Rich Text Area. Press ALT-0 for help." at bounding box center [580, 249] width 436 height 173
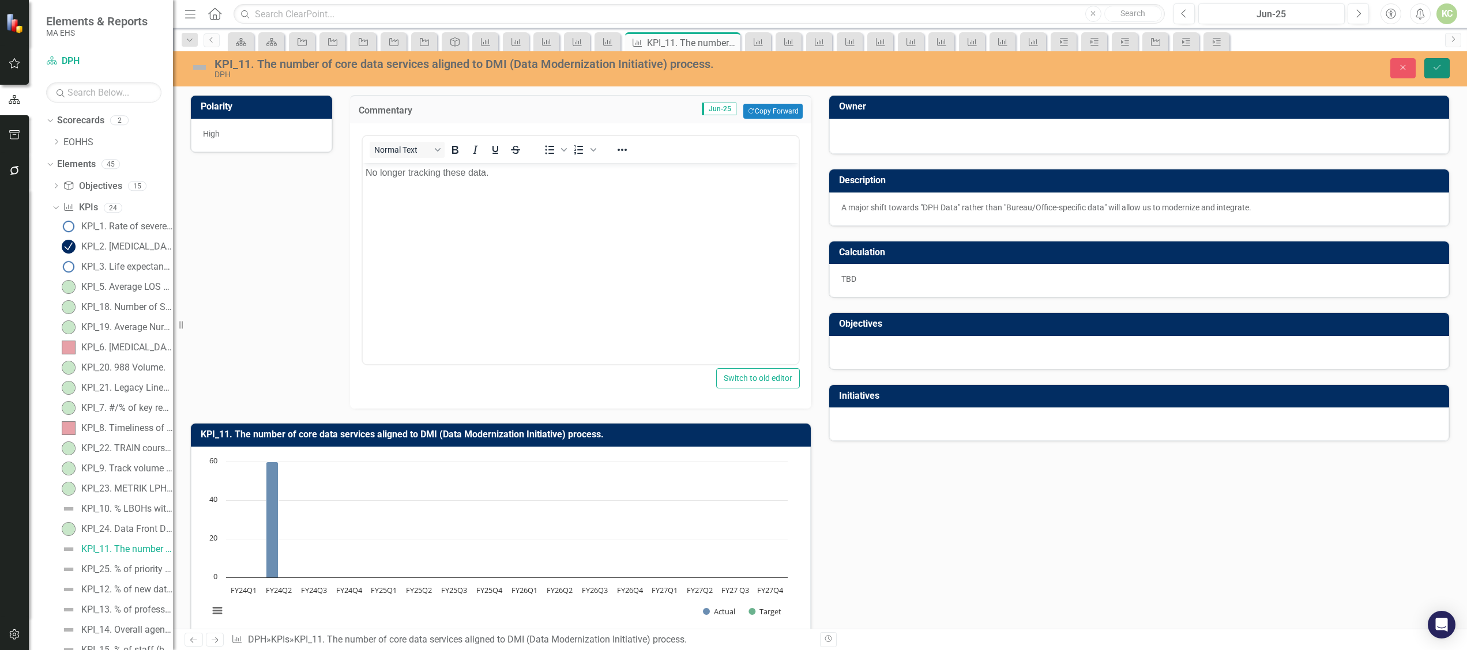
click at [1435, 76] on button "Save" at bounding box center [1436, 68] width 25 height 20
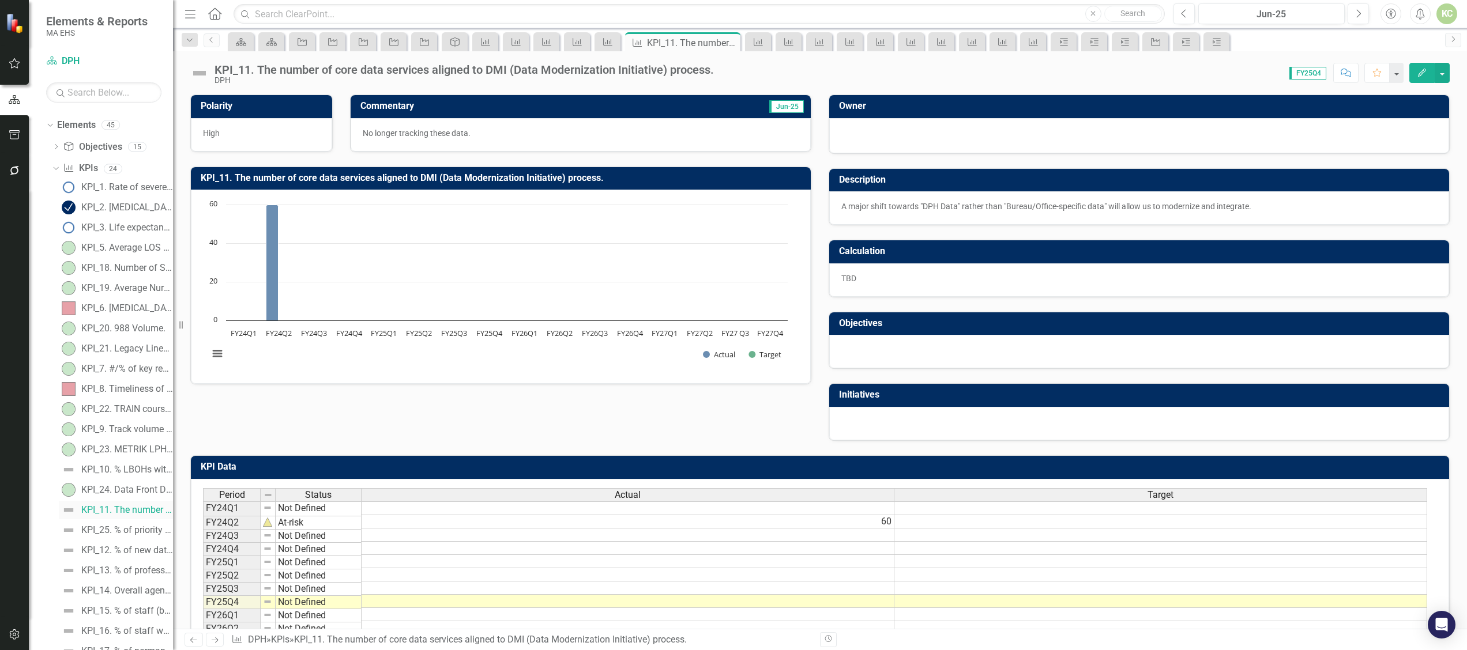
scroll to position [70, 0]
click at [122, 497] on div "KPI_25. % of priority data sets downloaded to EDP" at bounding box center [127, 499] width 92 height 10
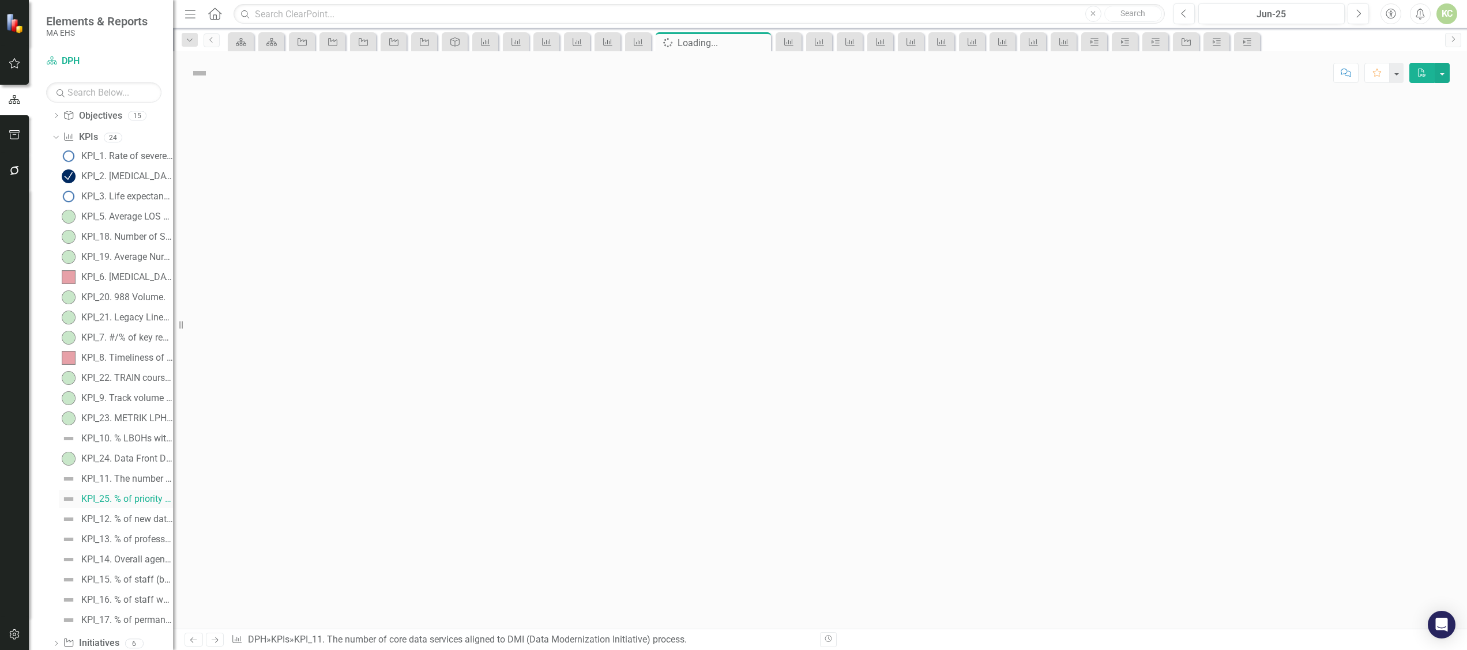
click at [122, 497] on link "KPI_25. % of priority data sets downloaded to EDP" at bounding box center [116, 499] width 114 height 18
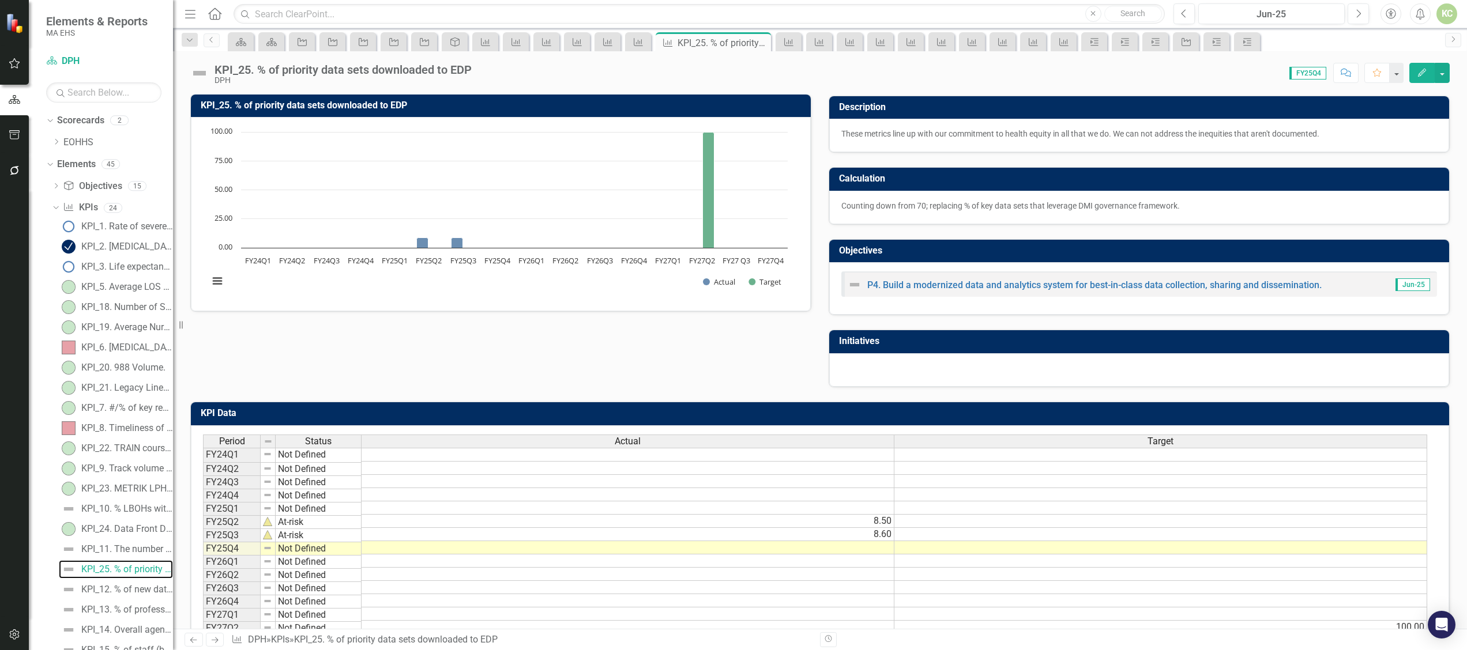
scroll to position [82, 0]
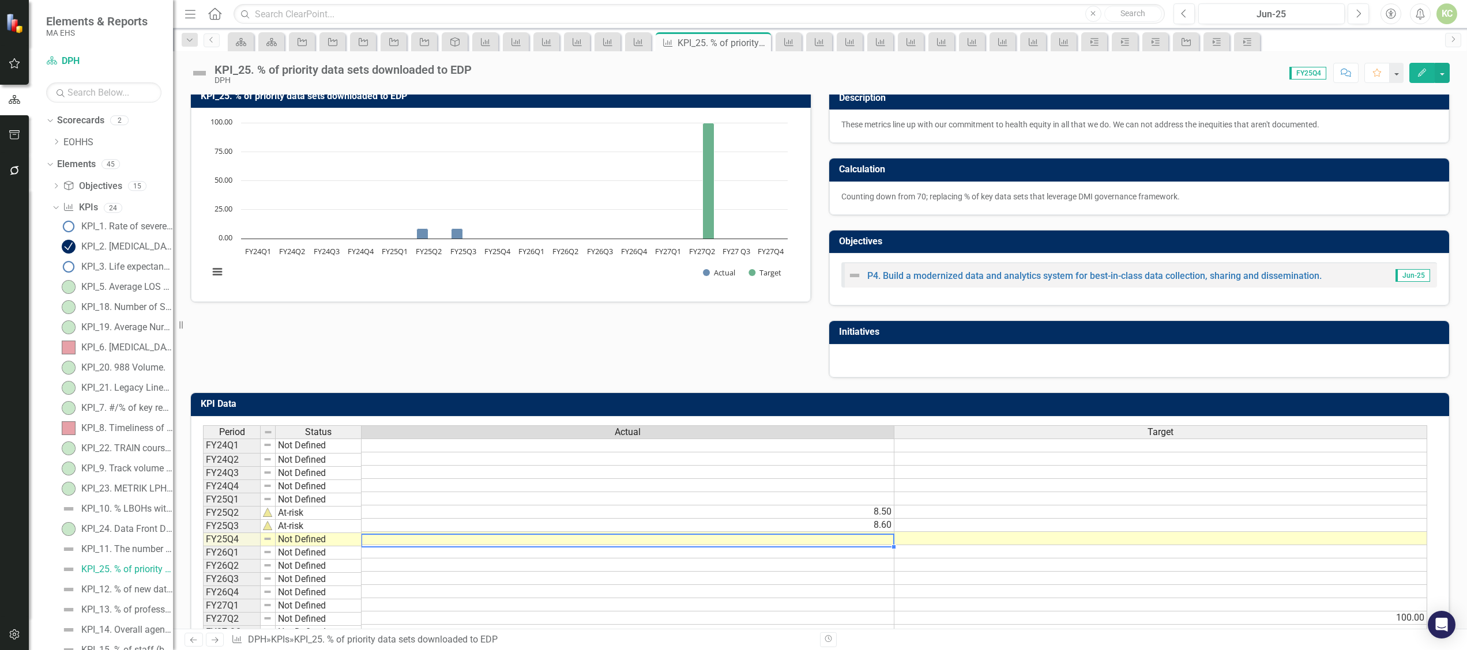
click at [885, 545] on td at bounding box center [627, 538] width 533 height 13
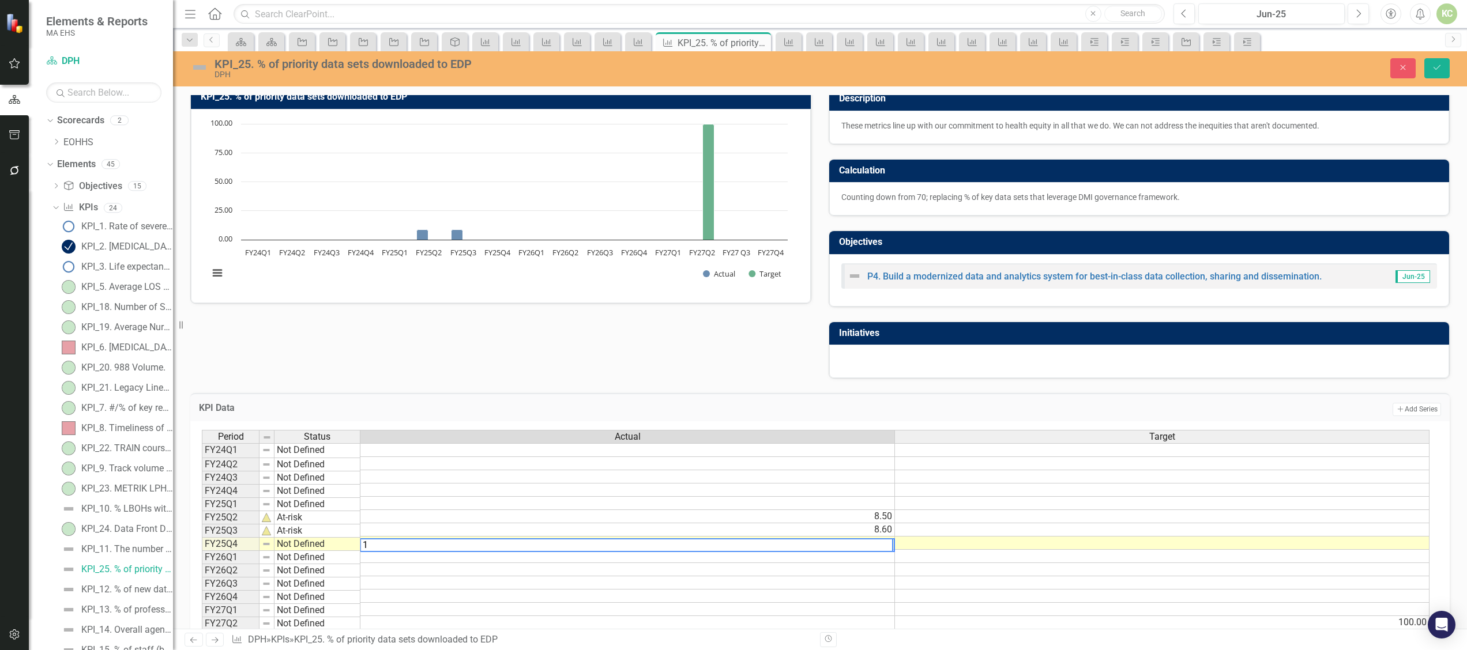
type textarea "10"
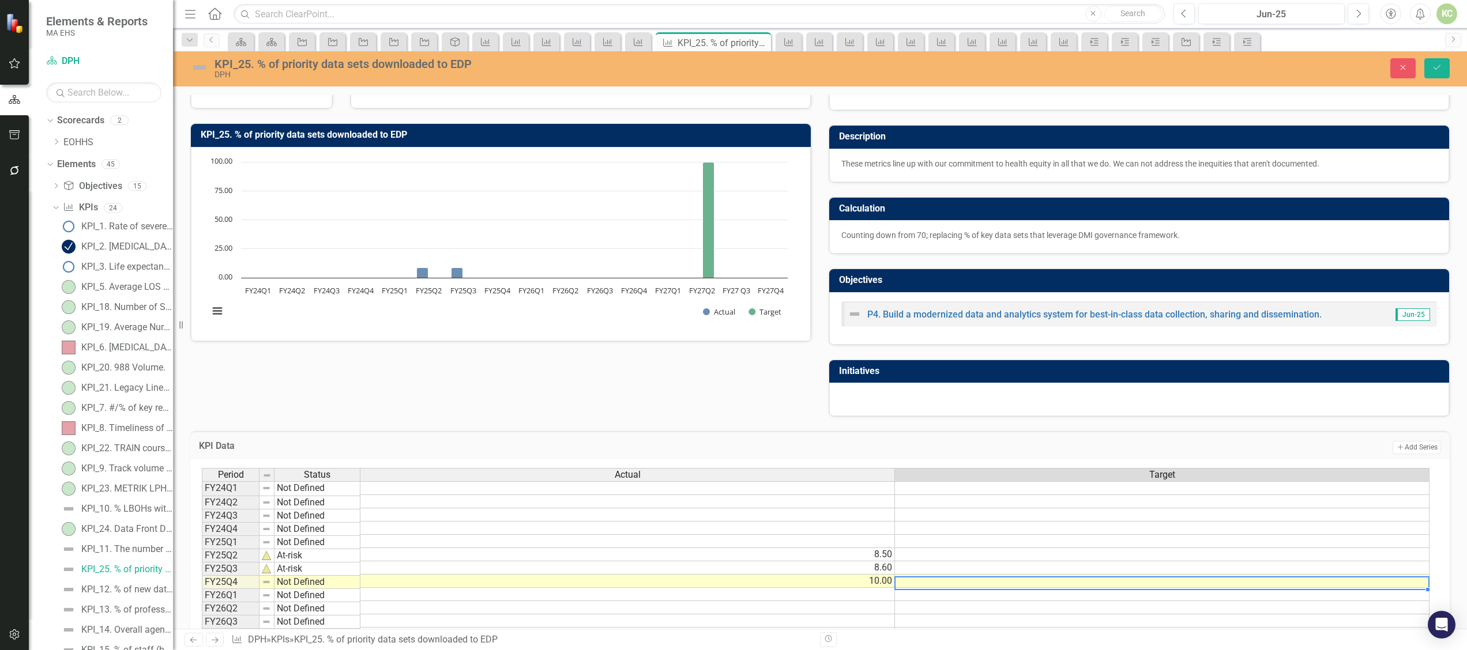
scroll to position [54, 0]
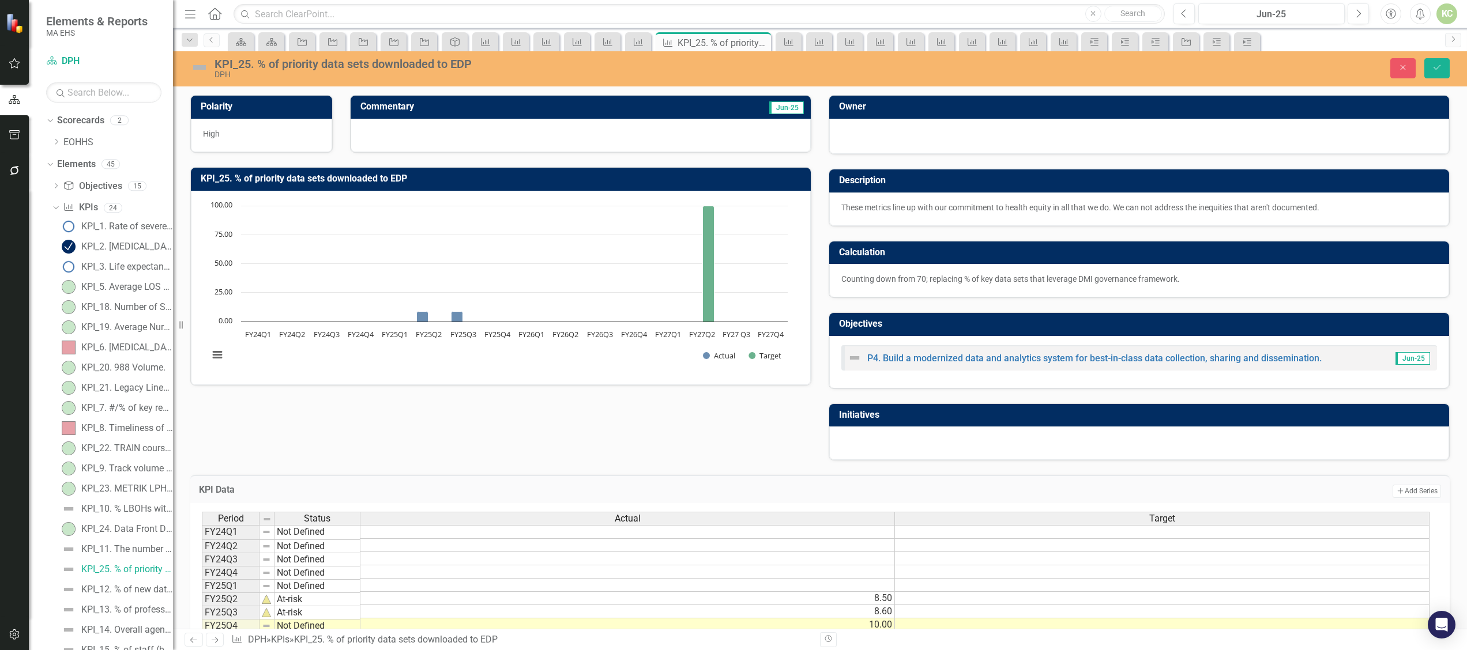
click at [944, 436] on div at bounding box center [1139, 443] width 620 height 33
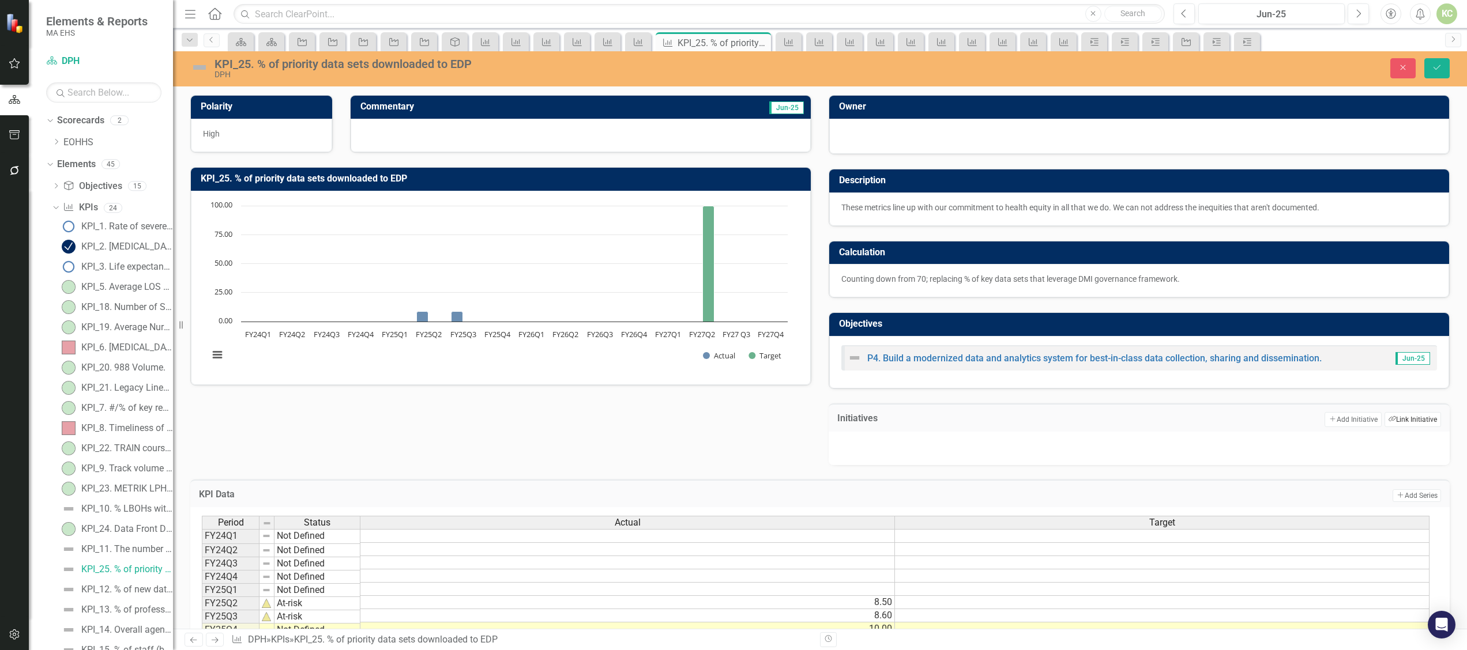
click at [1390, 421] on button "Link Tag Link Initiative" at bounding box center [1412, 419] width 56 height 15
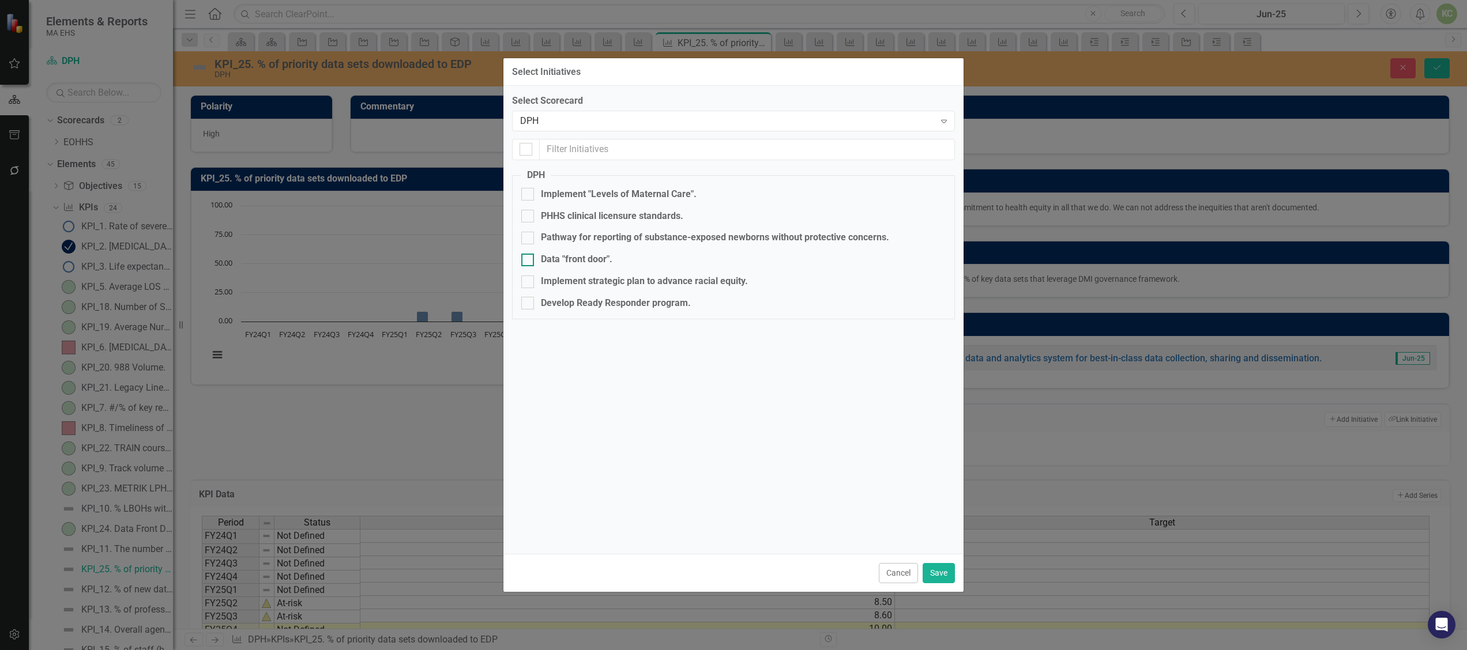
click at [535, 262] on div "Data "front door"." at bounding box center [733, 259] width 424 height 13
click at [529, 261] on input "Data "front door"." at bounding box center [524, 257] width 7 height 7
checkbox input "true"
click at [933, 575] on button "Save" at bounding box center [938, 573] width 32 height 20
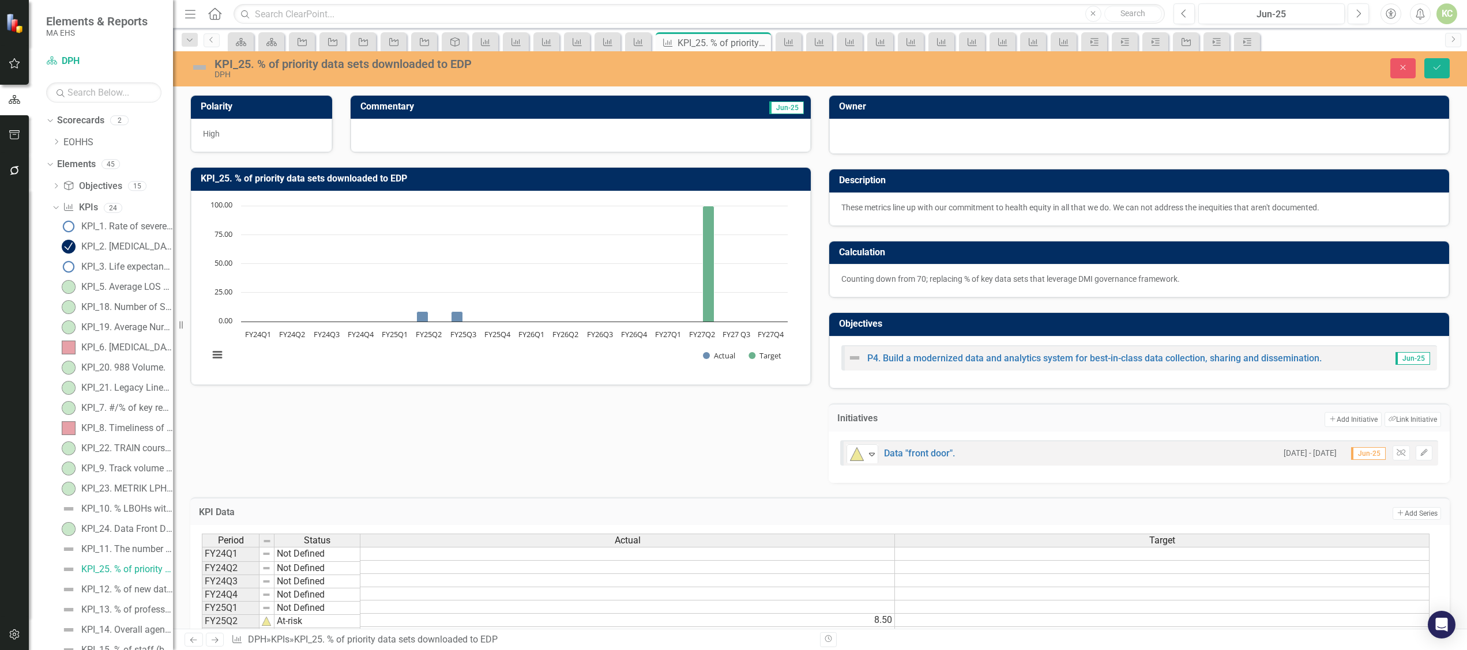
click at [203, 66] on img at bounding box center [199, 67] width 18 height 18
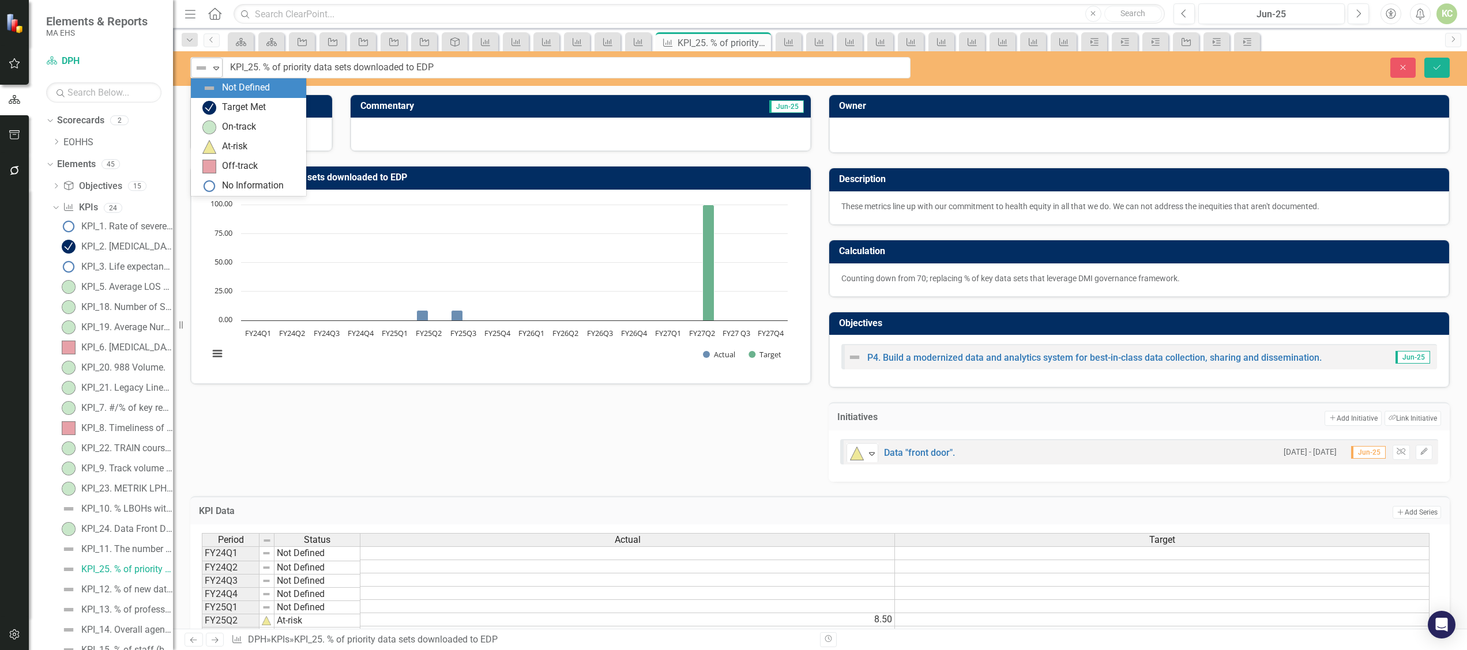
click at [220, 66] on icon "Expand" at bounding box center [216, 67] width 12 height 9
click at [229, 141] on div "At-risk" at bounding box center [234, 146] width 25 height 13
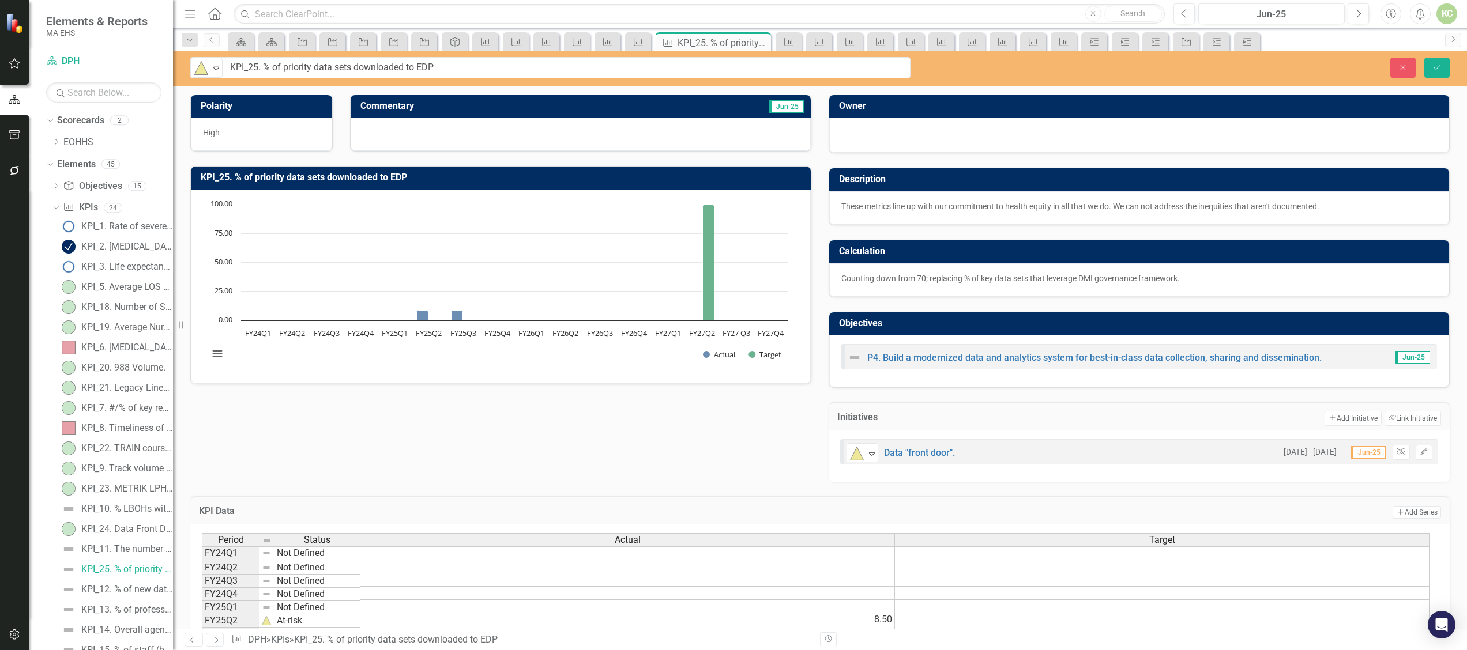
click at [395, 140] on div at bounding box center [580, 134] width 460 height 33
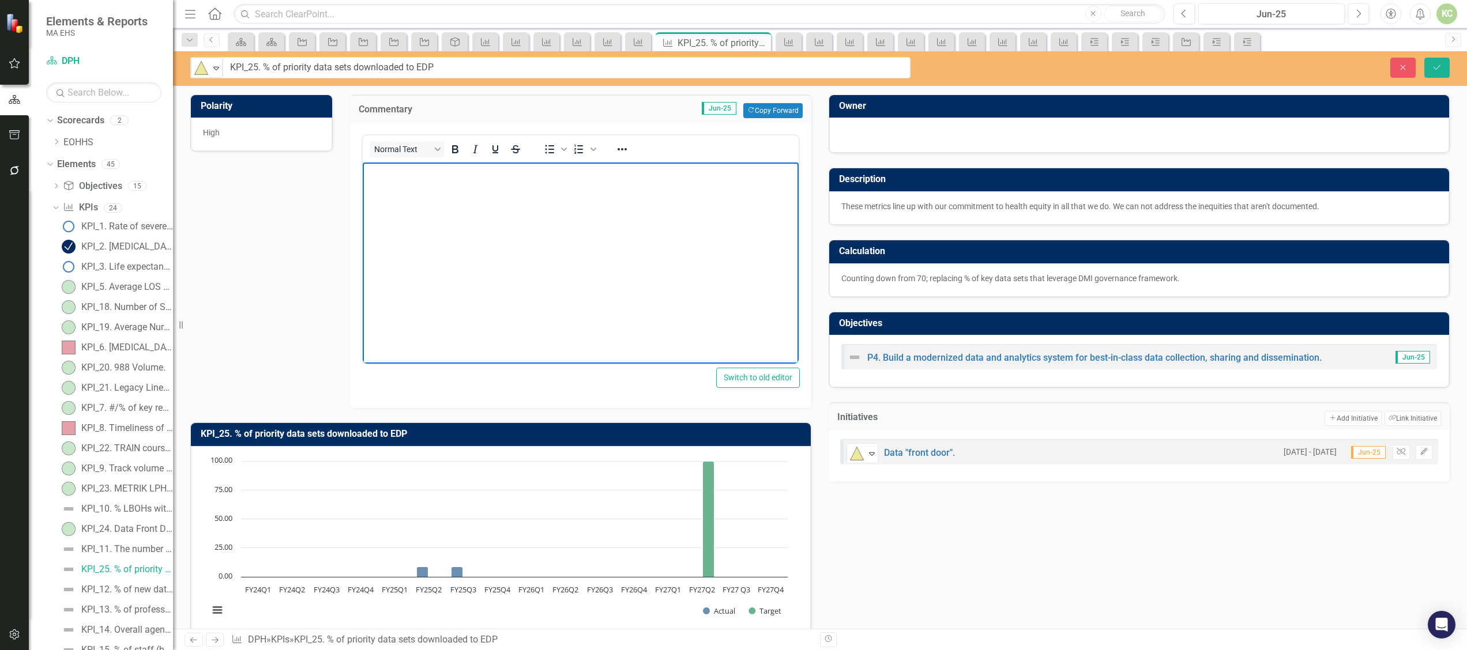
click at [395, 176] on p "Rich Text Area. Press ALT-0 for help." at bounding box center [580, 172] width 430 height 14
click at [397, 171] on p "Count is up one from last quarter. Progress is slow." at bounding box center [580, 172] width 430 height 14
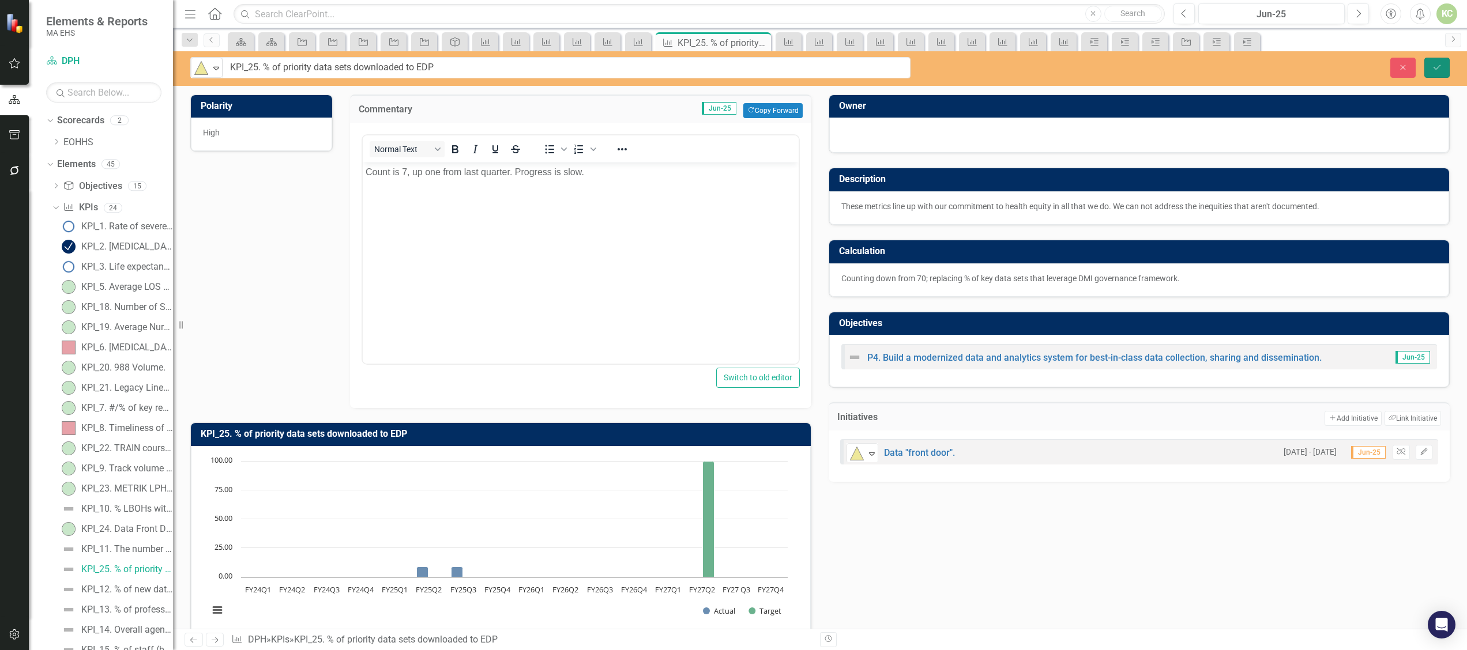
click at [1446, 67] on button "Save" at bounding box center [1436, 68] width 25 height 20
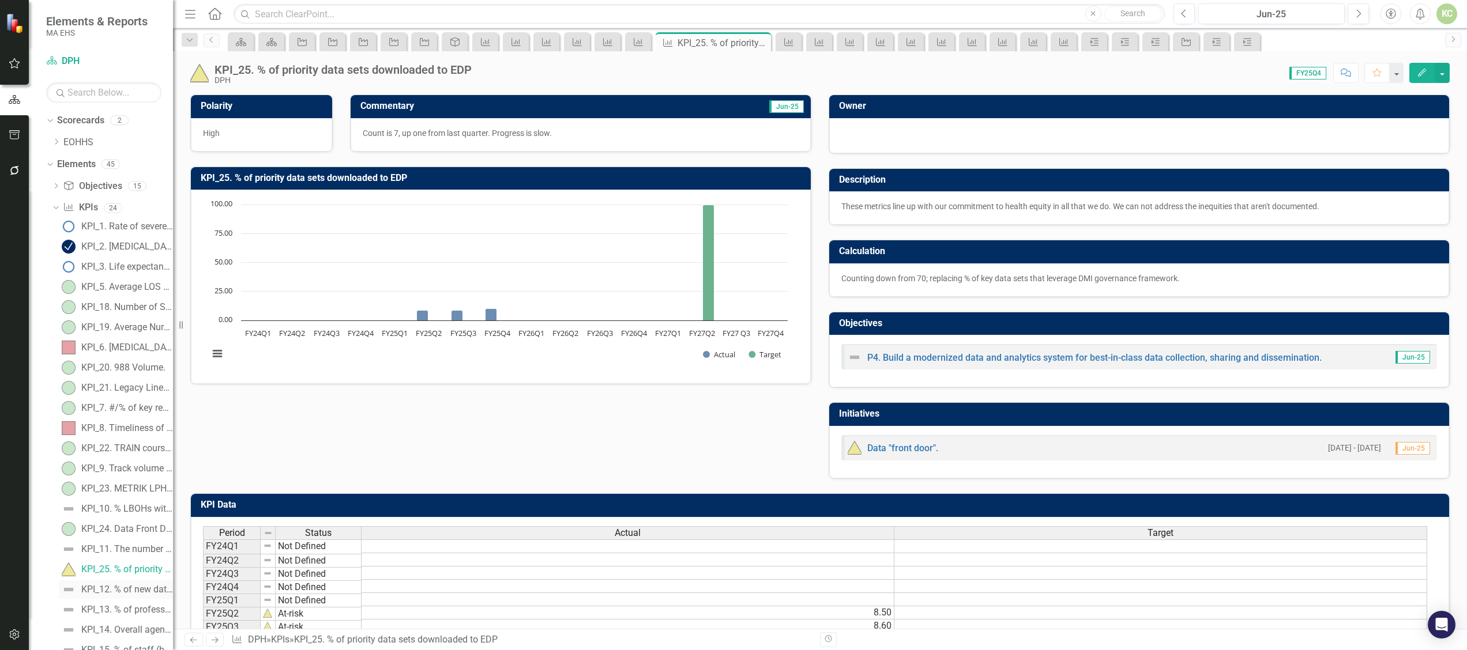
click at [126, 588] on div "KPI_12. % of new data products that leverage a DPH-defined data equity framewor…" at bounding box center [127, 590] width 92 height 10
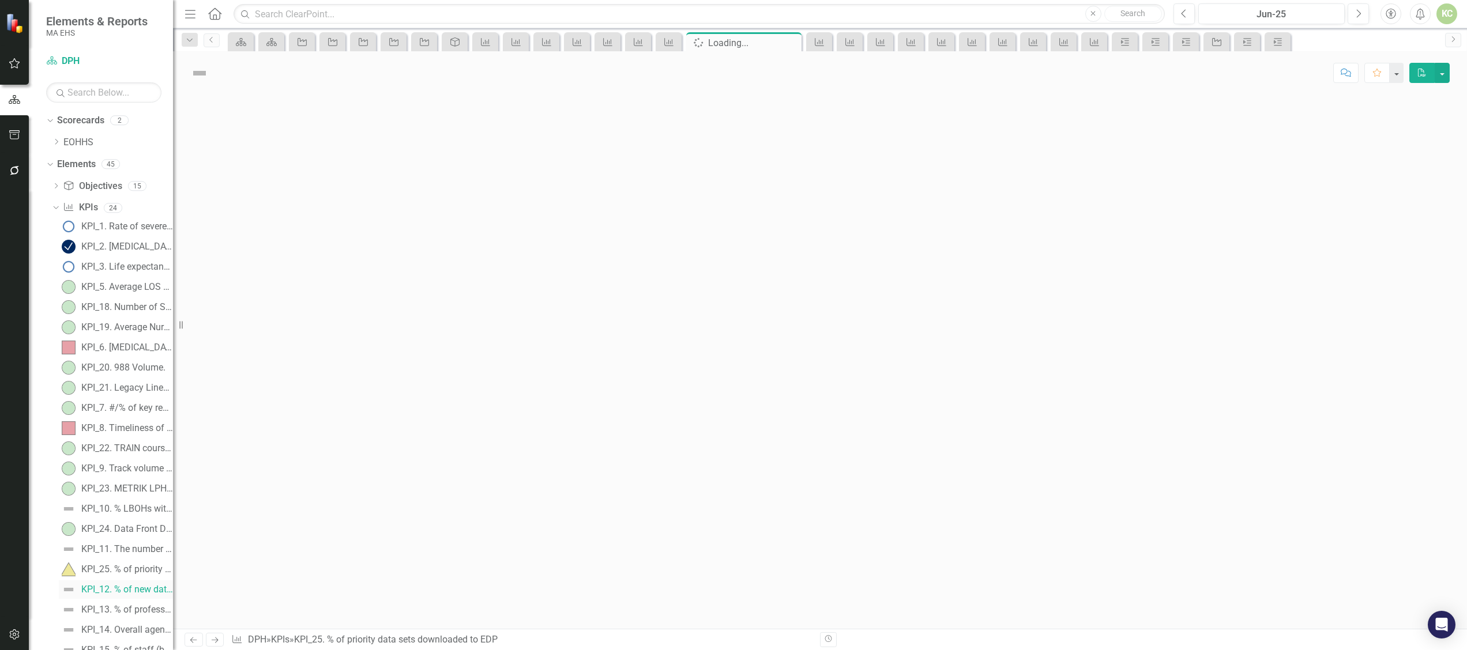
click at [126, 588] on div "KPI_12. % of new data products that leverage a DPH-defined data equity framewor…" at bounding box center [127, 590] width 92 height 10
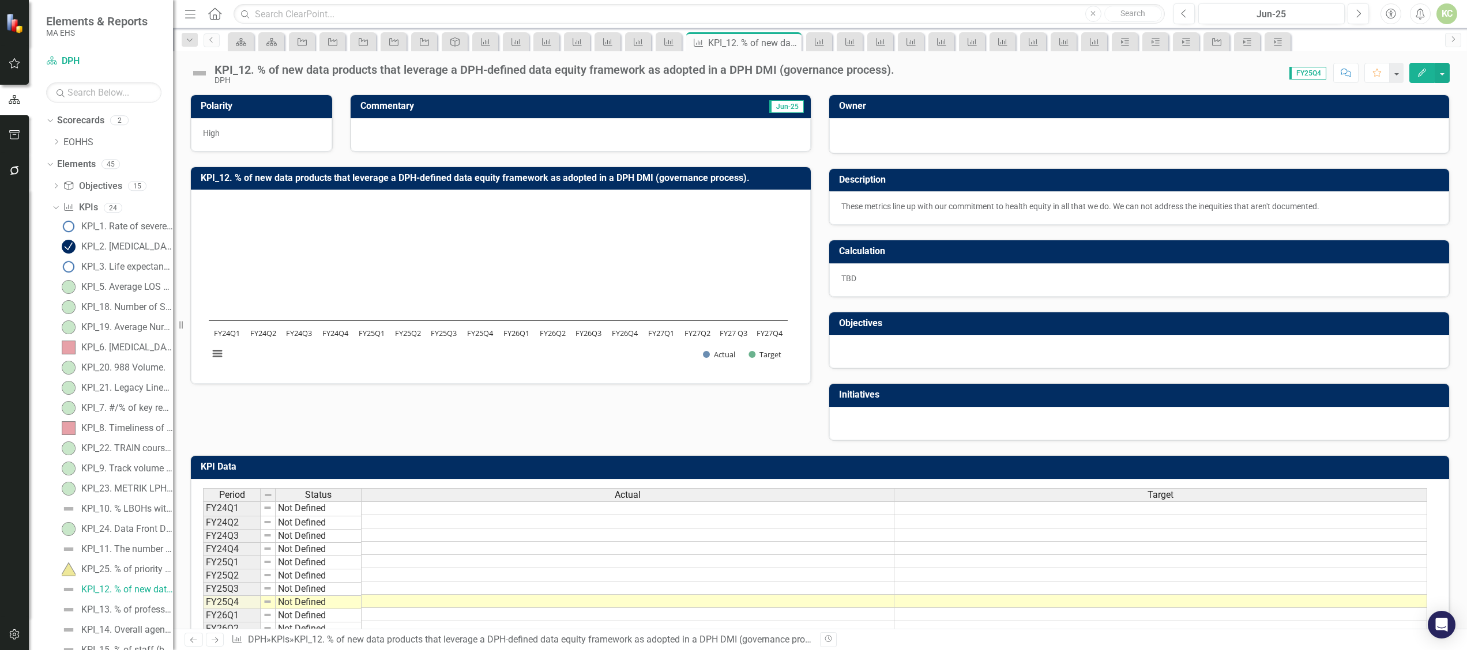
click at [452, 137] on div at bounding box center [580, 134] width 460 height 33
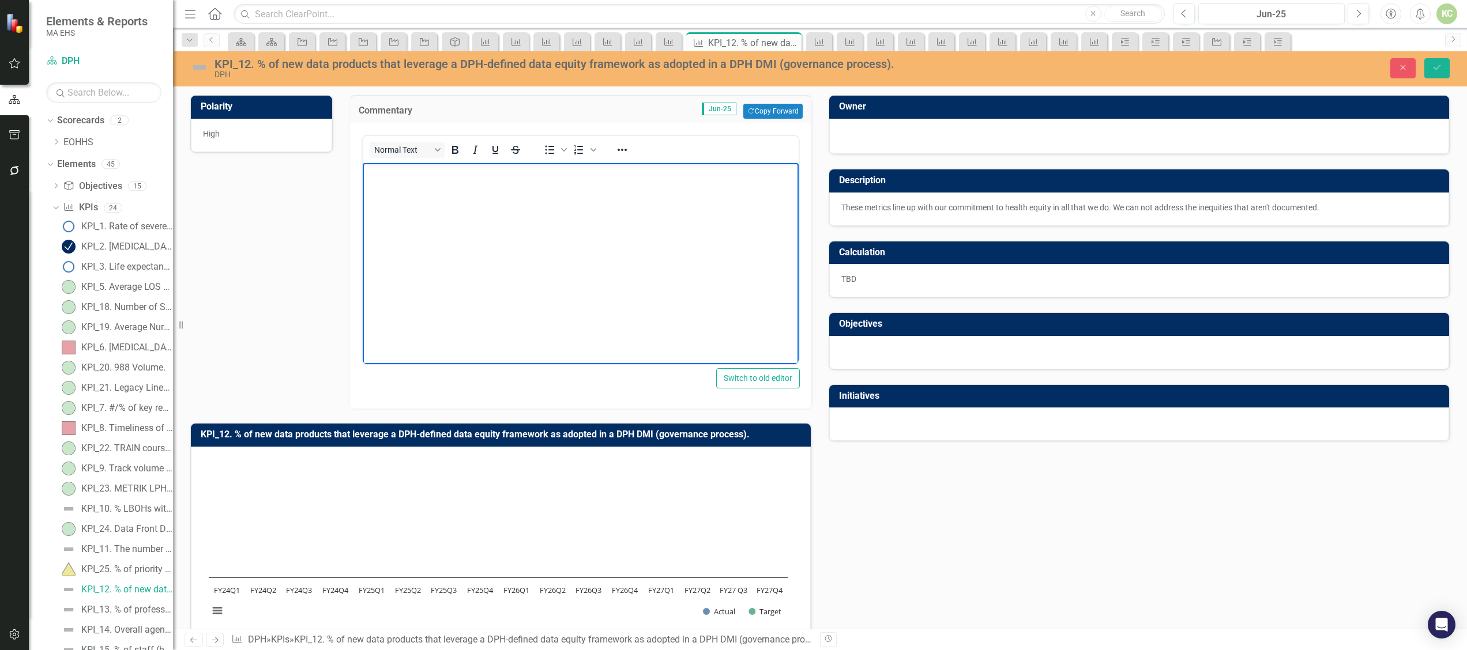
click at [440, 215] on body "Rich Text Area. Press ALT-0 for help." at bounding box center [580, 249] width 436 height 173
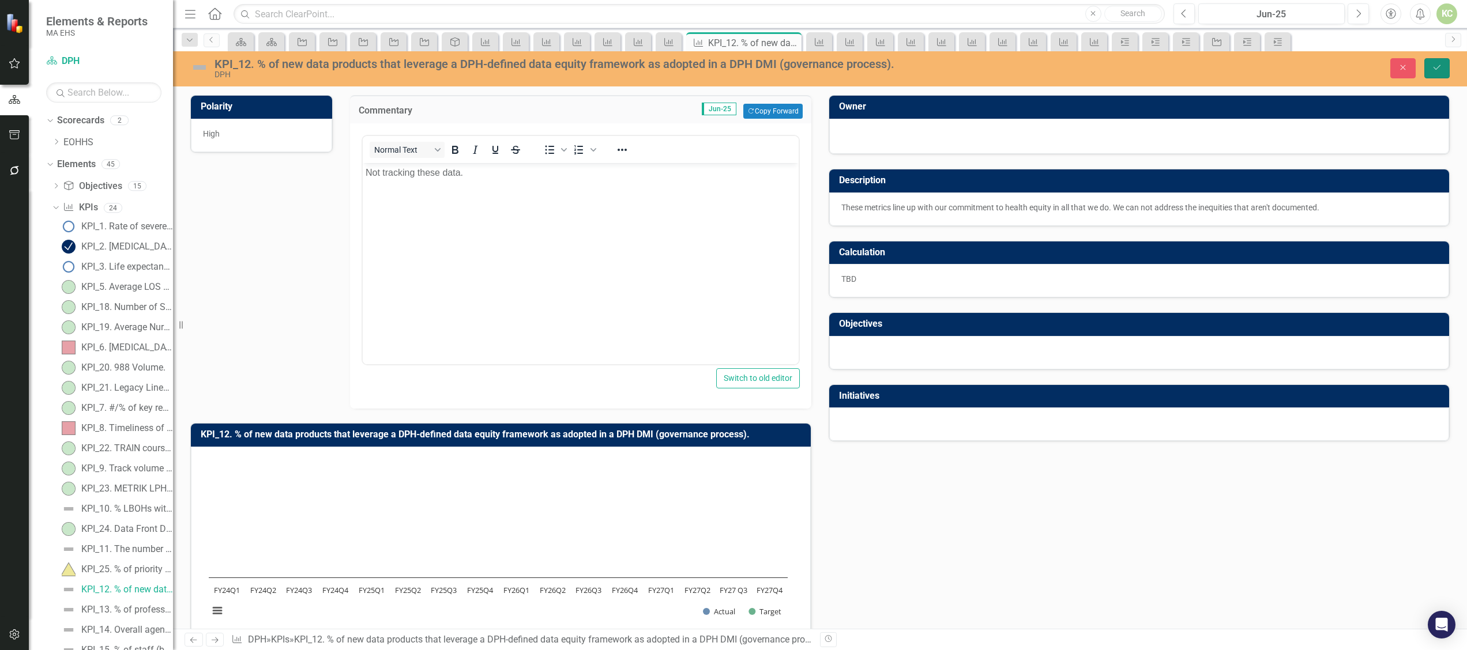
click at [1446, 70] on button "Save" at bounding box center [1436, 68] width 25 height 20
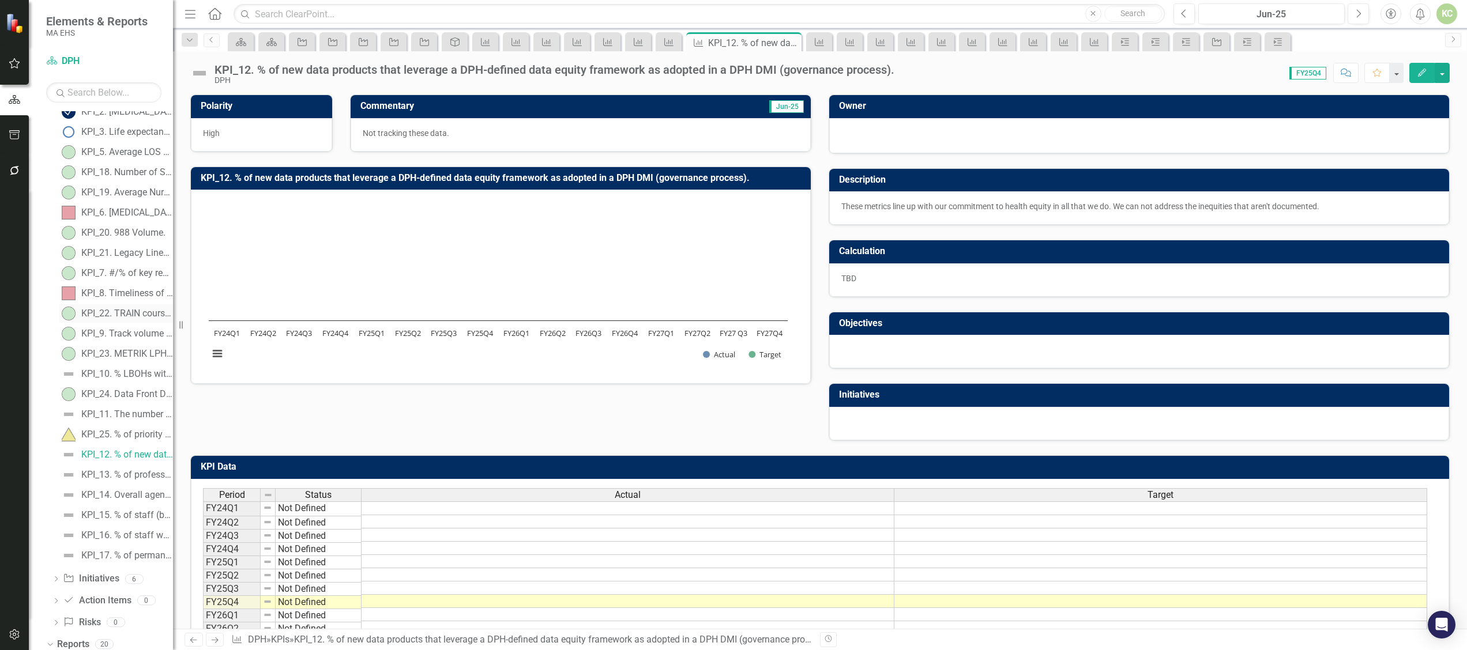
scroll to position [140, 0]
click at [121, 470] on div "KPI_13. % of professional licensure boards that are fully appointed and able to…" at bounding box center [127, 470] width 92 height 10
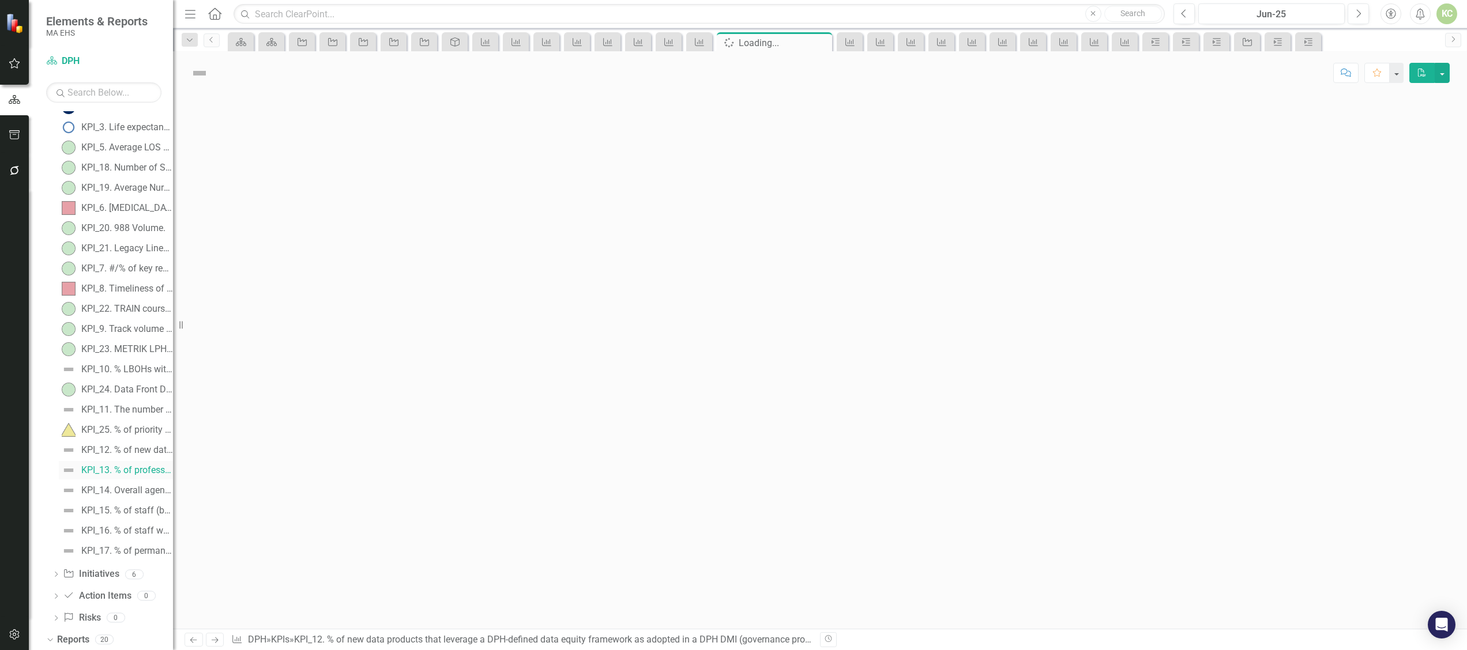
click at [121, 470] on div "KPI_1. Rate of severe maternal morbidity (SMM) per 10k deliveries. KPI_2. Opioi…" at bounding box center [112, 319] width 121 height 483
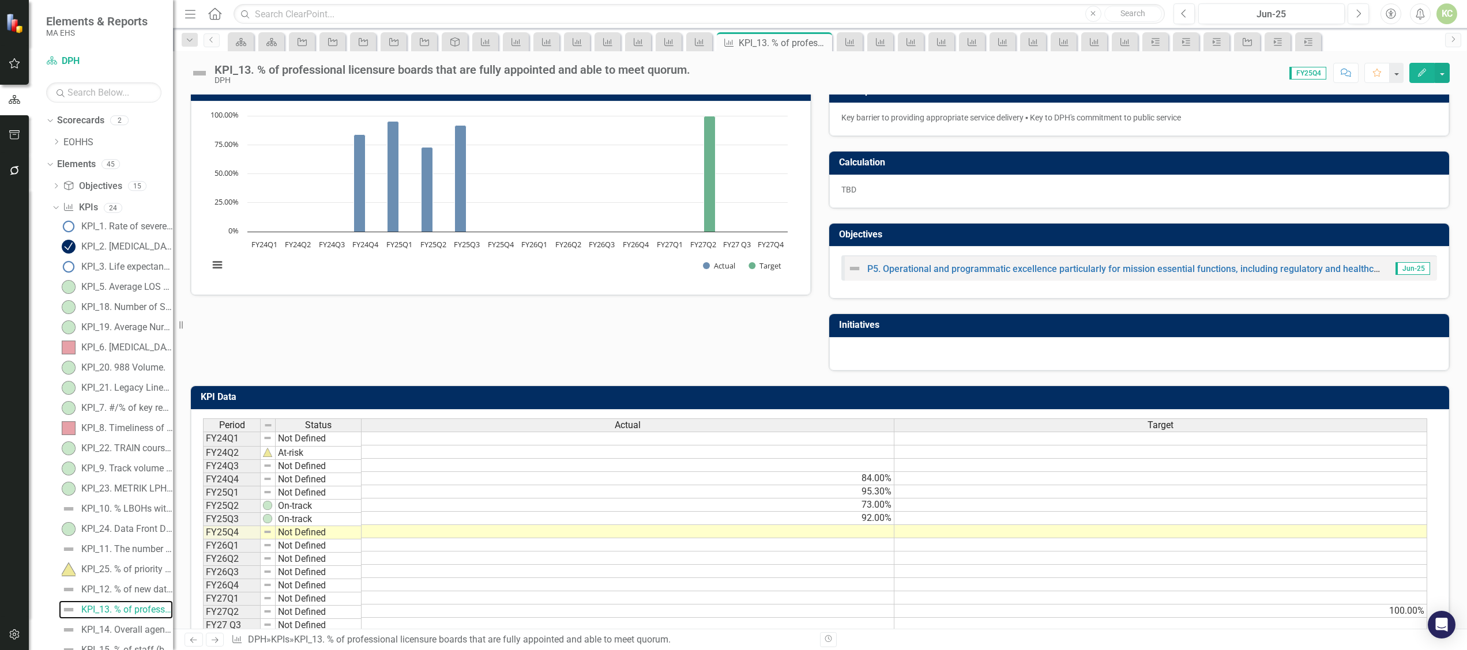
scroll to position [90, 0]
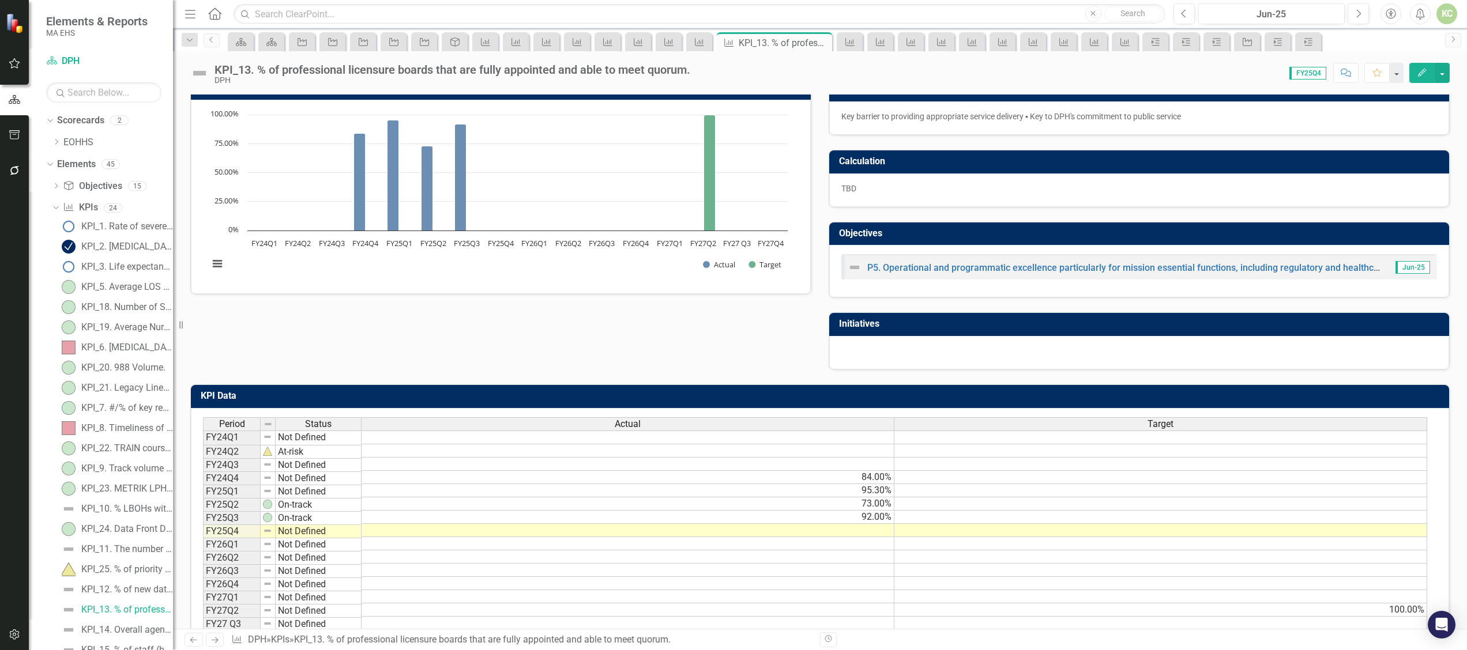
click at [870, 531] on td at bounding box center [627, 530] width 533 height 13
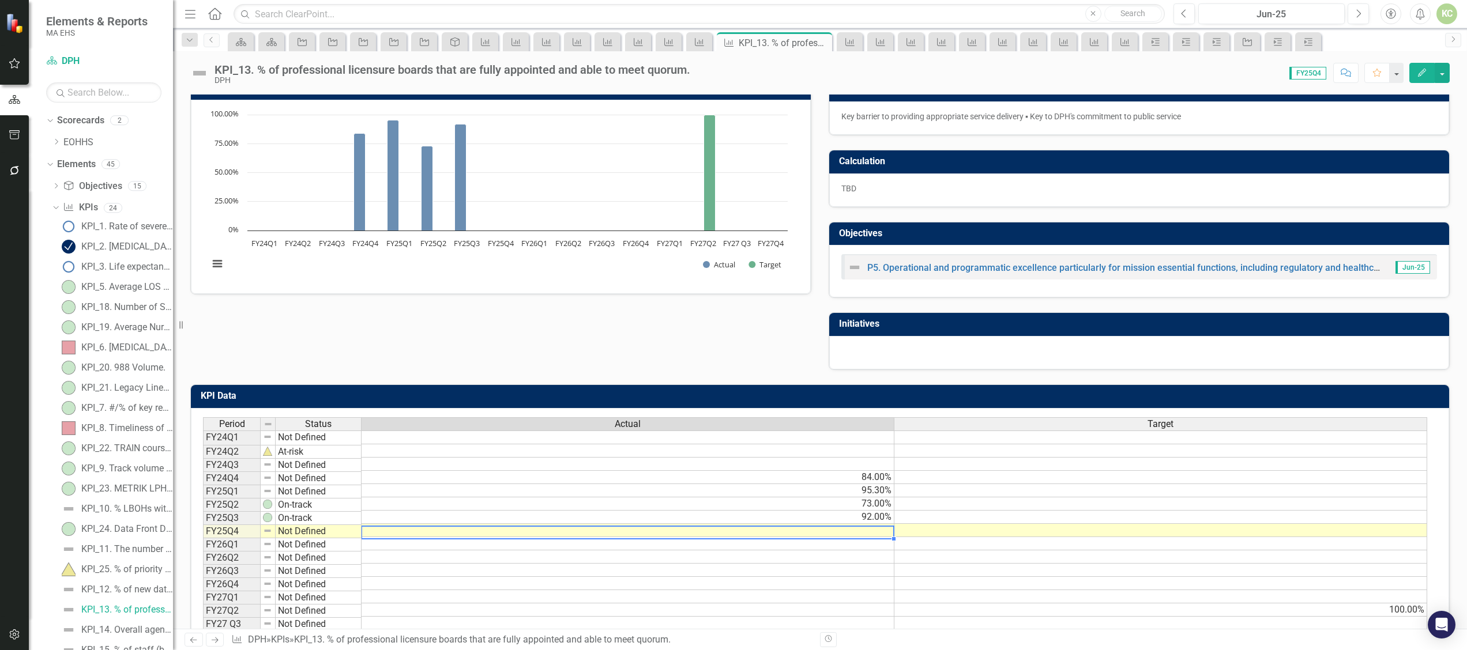
click at [870, 531] on td at bounding box center [627, 530] width 533 height 13
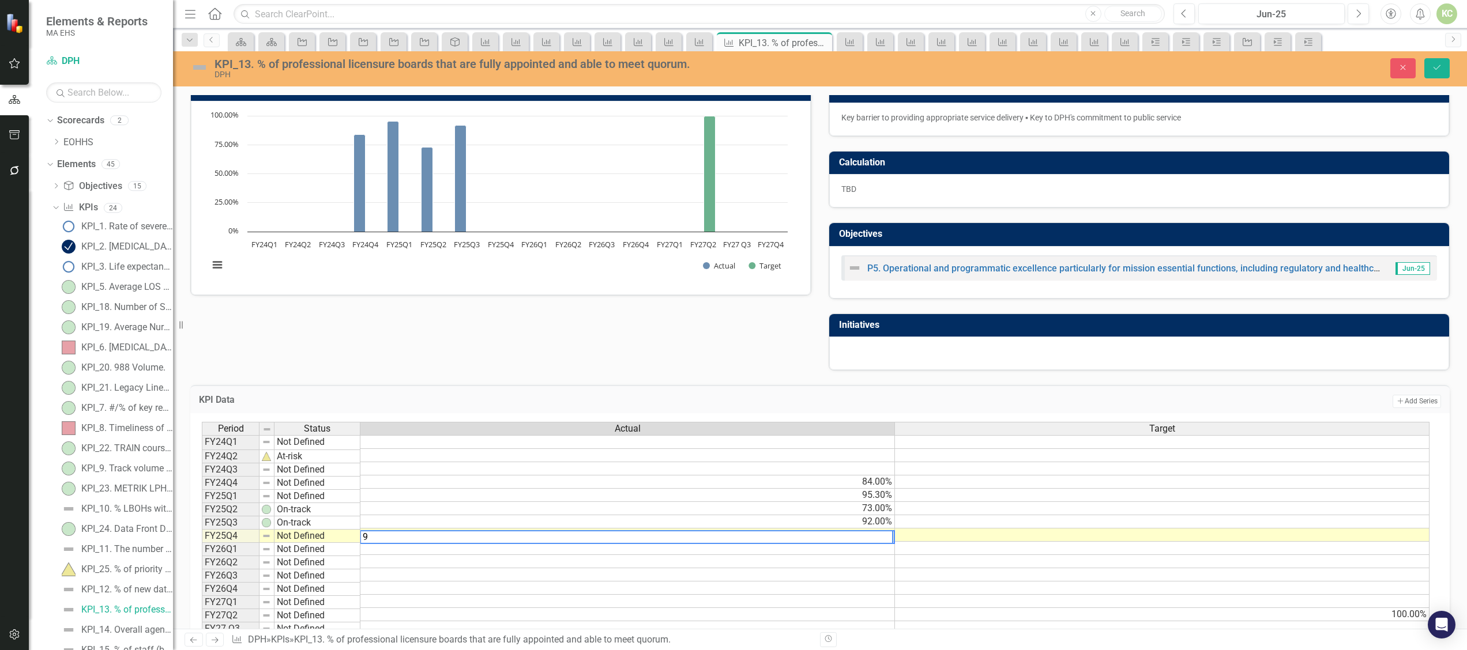
type textarea "98"
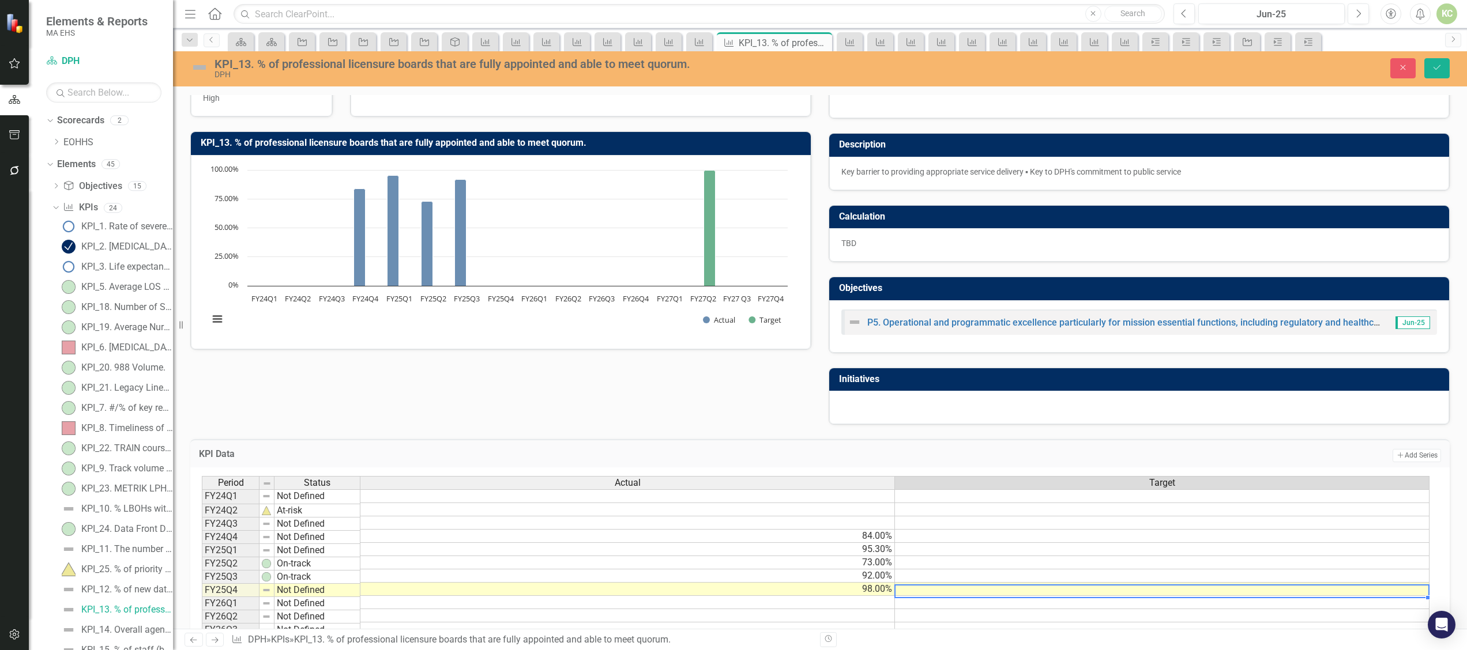
scroll to position [0, 0]
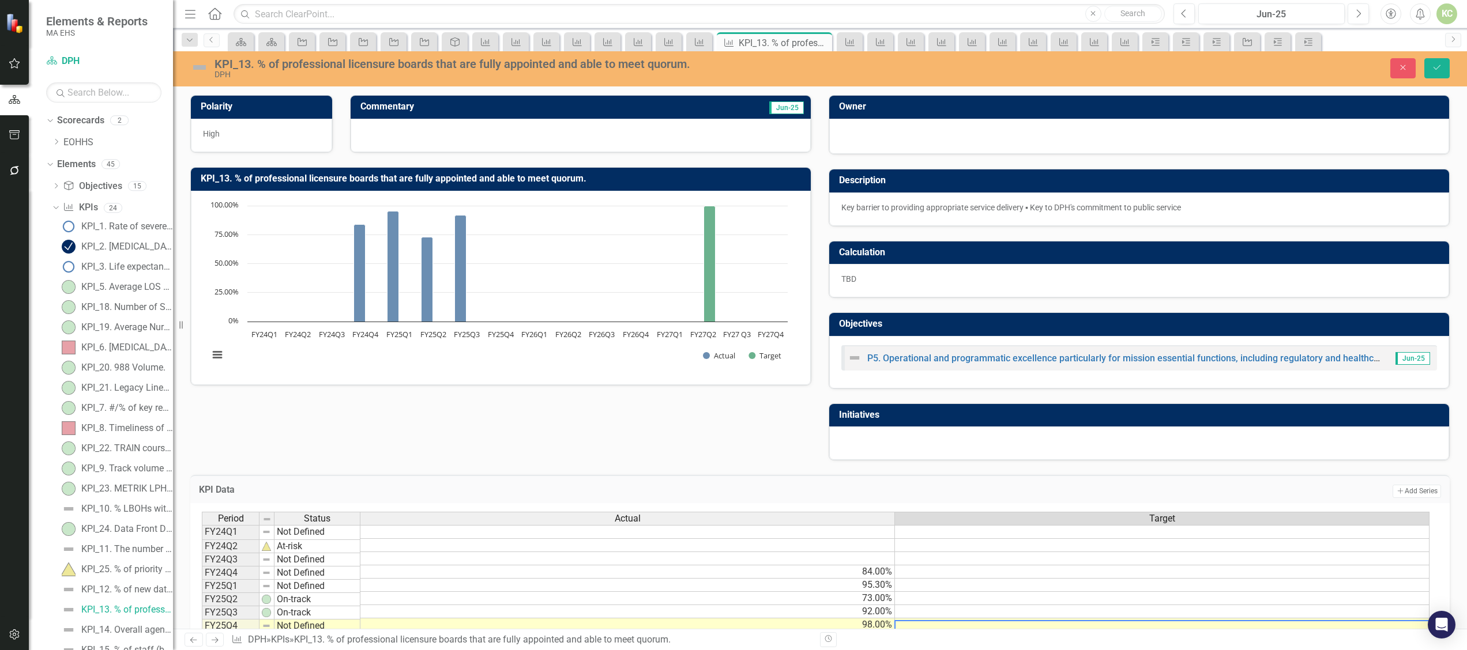
click at [491, 136] on div at bounding box center [580, 135] width 460 height 33
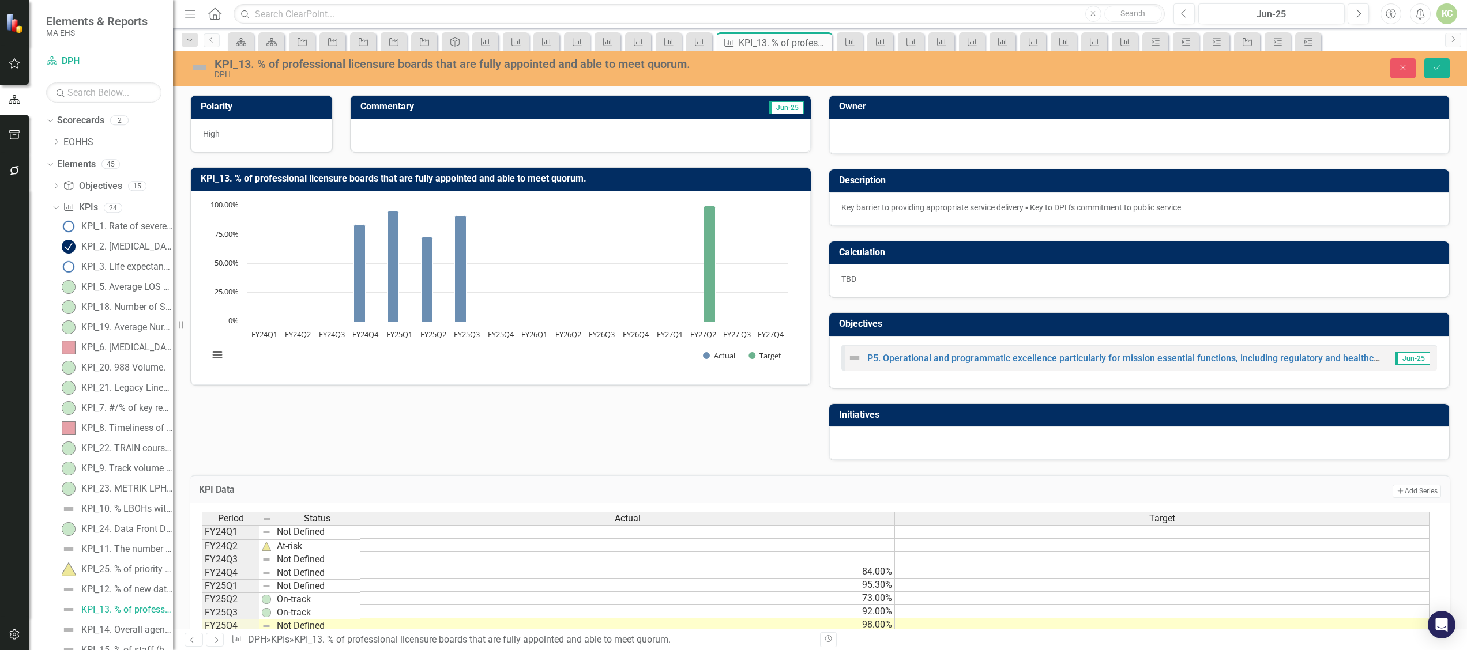
click at [491, 136] on div at bounding box center [580, 135] width 460 height 33
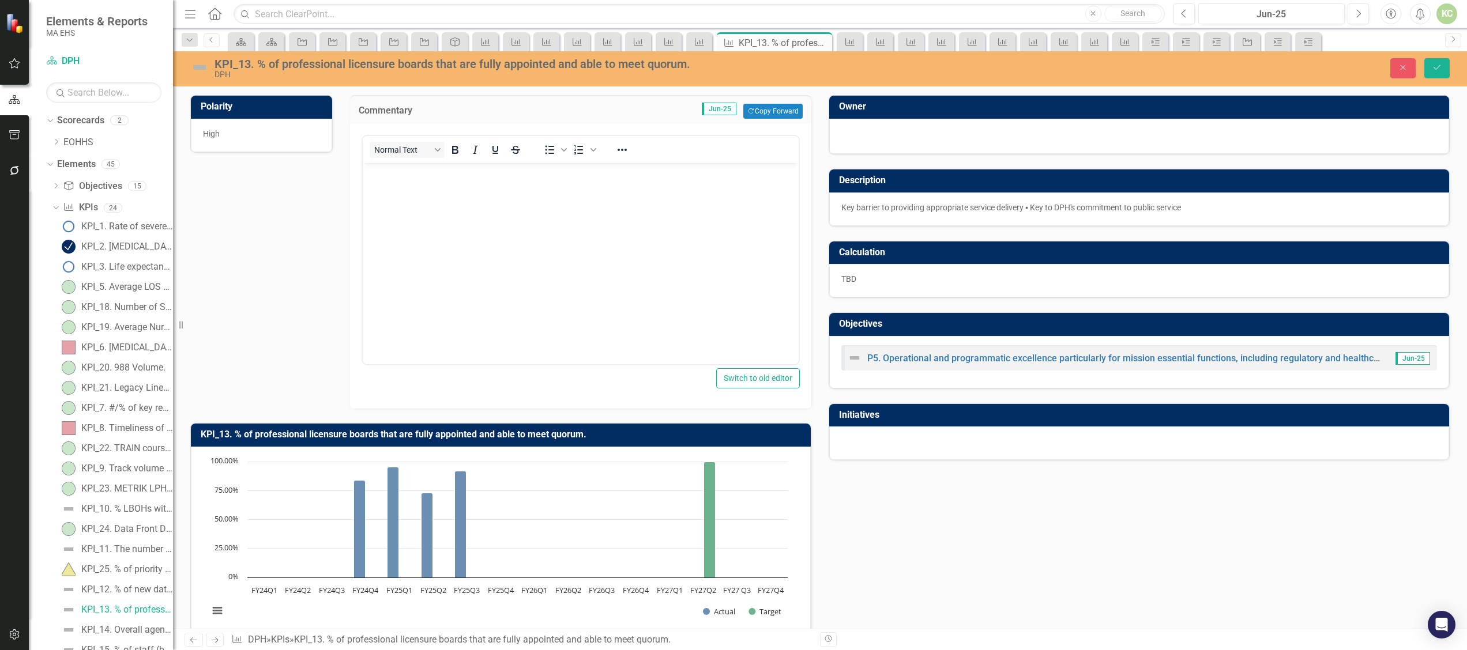
click at [470, 206] on body "Rich Text Area. Press ALT-0 for help." at bounding box center [580, 249] width 436 height 173
click at [201, 70] on img at bounding box center [199, 67] width 18 height 18
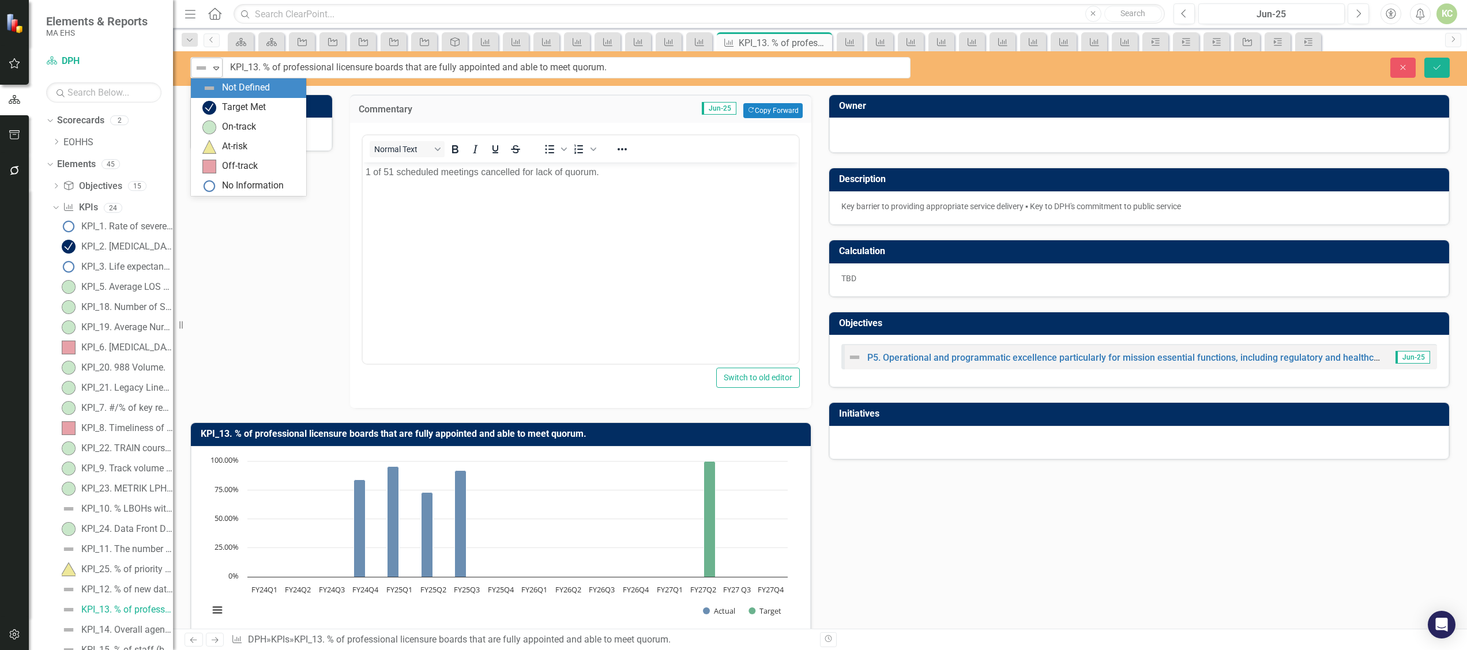
click at [214, 70] on icon "Expand" at bounding box center [216, 67] width 12 height 9
click at [229, 127] on div "On-track" at bounding box center [239, 126] width 34 height 13
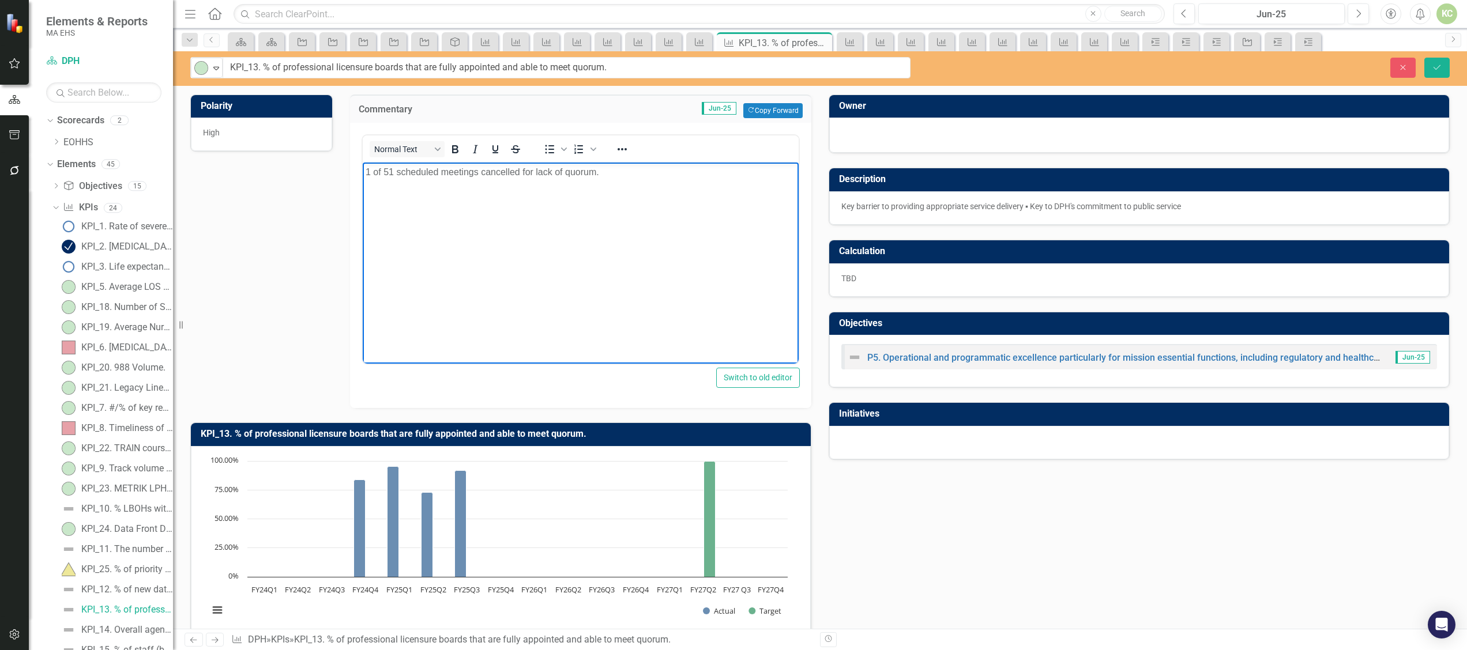
click at [598, 171] on p "1 of 51 scheduled meetings cancelled for lack of quorum." at bounding box center [580, 172] width 430 height 14
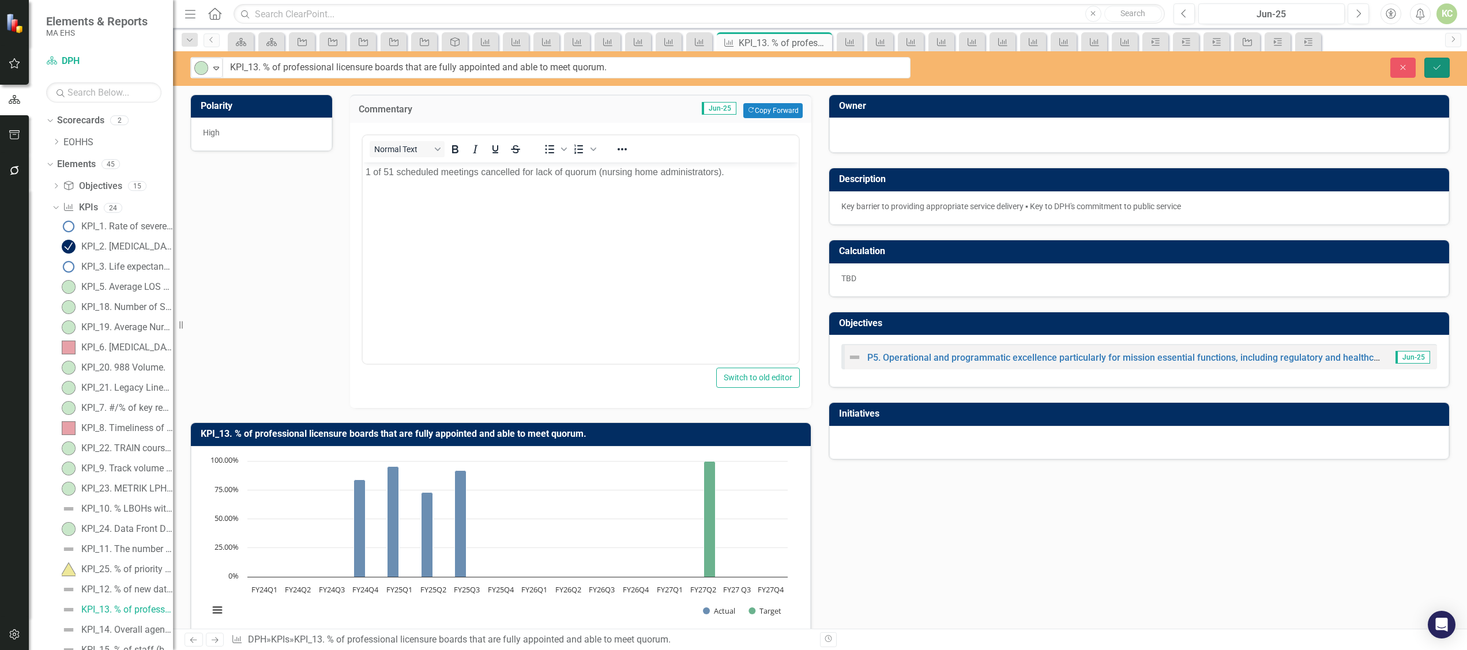
click at [1435, 70] on icon "Save" at bounding box center [1436, 67] width 10 height 8
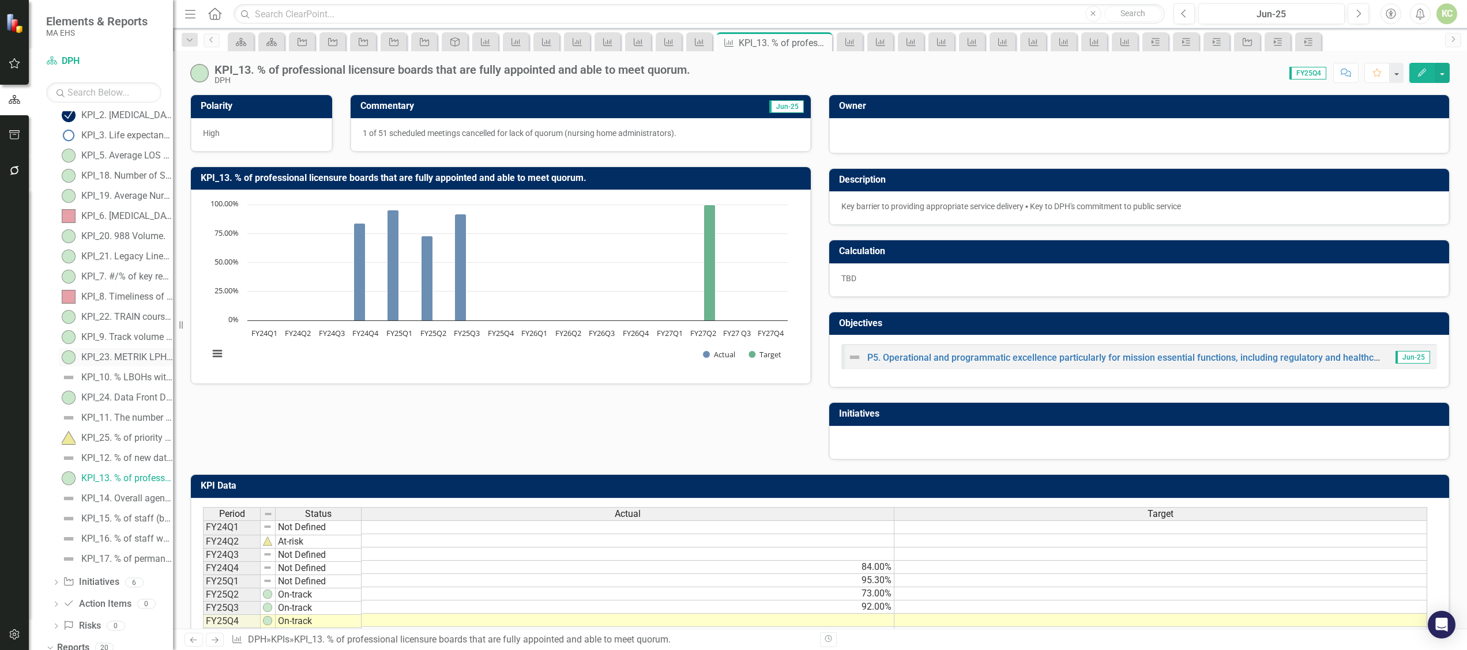
scroll to position [153, 0]
click at [127, 472] on div "KPI_14. Overall agency staff retention rate 12 months, disaggregated by race/et…" at bounding box center [127, 477] width 92 height 10
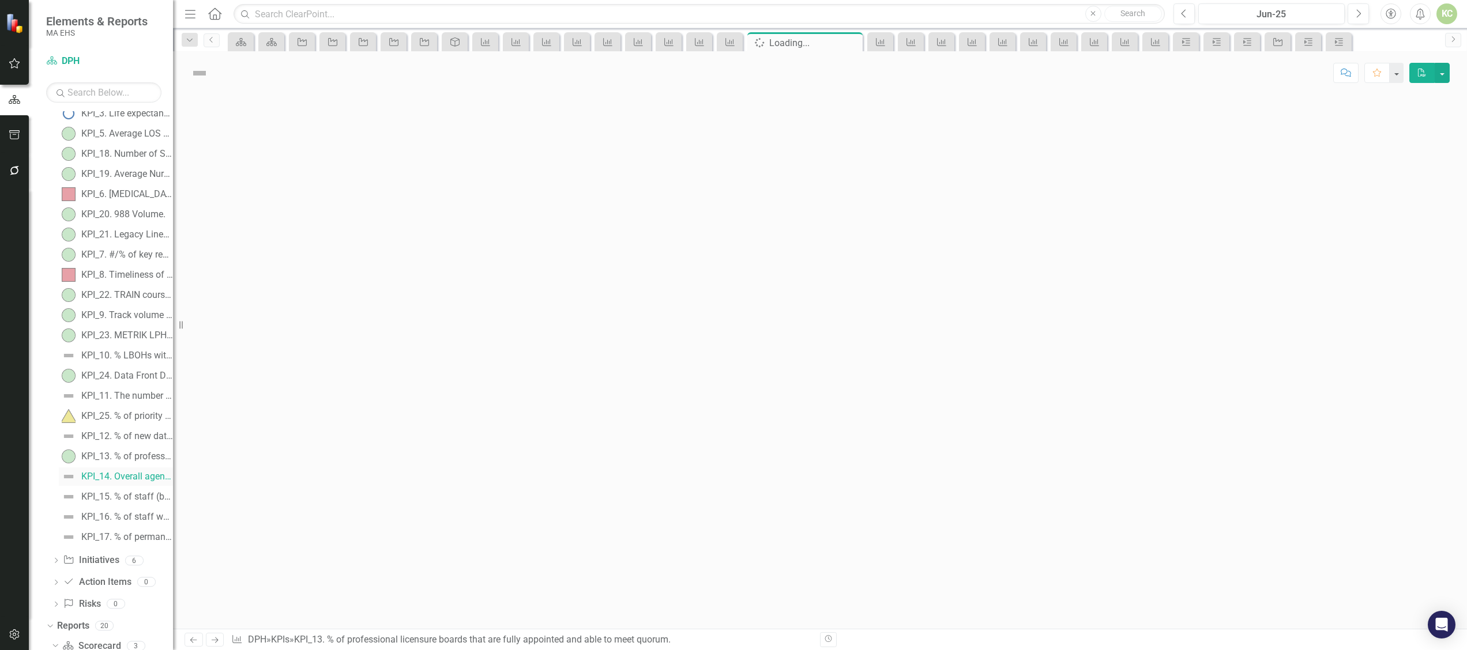
click at [127, 472] on div "KPI_14. Overall agency staff retention rate 12 months, disaggregated by race/et…" at bounding box center [127, 477] width 92 height 10
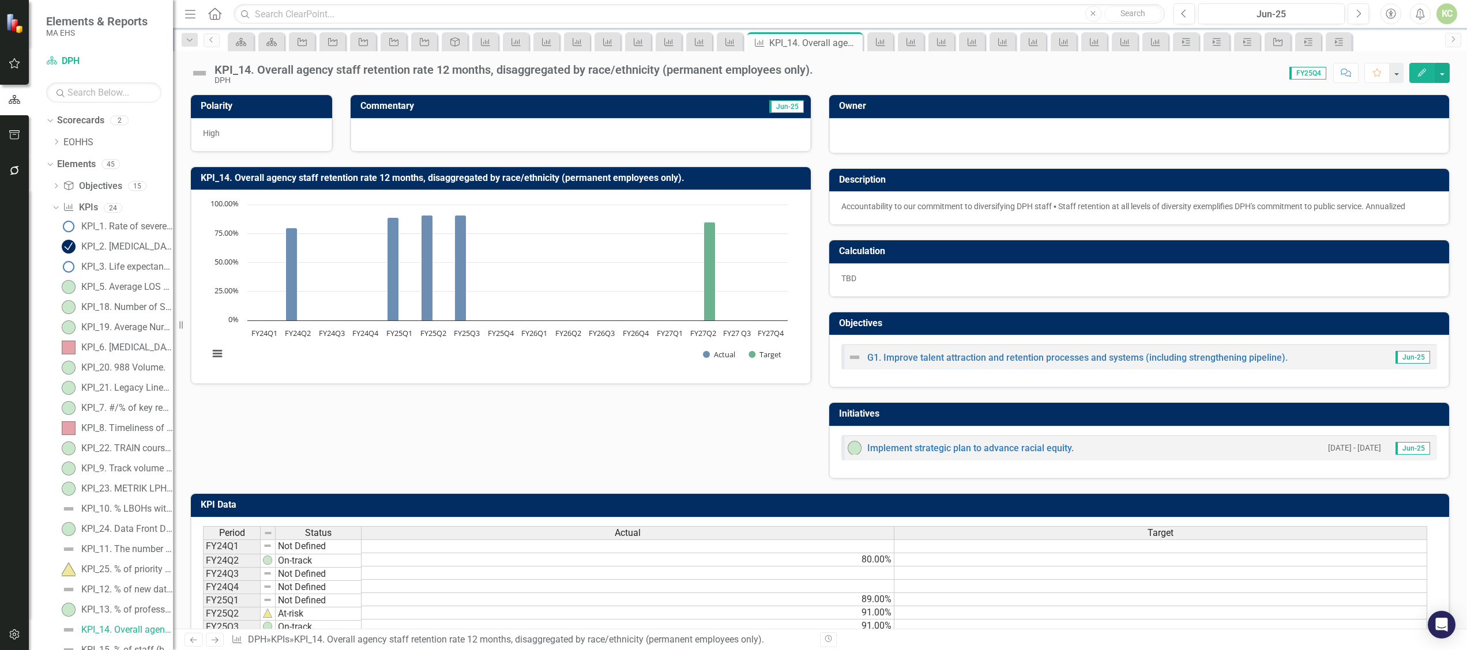
click at [202, 69] on img at bounding box center [199, 73] width 18 height 18
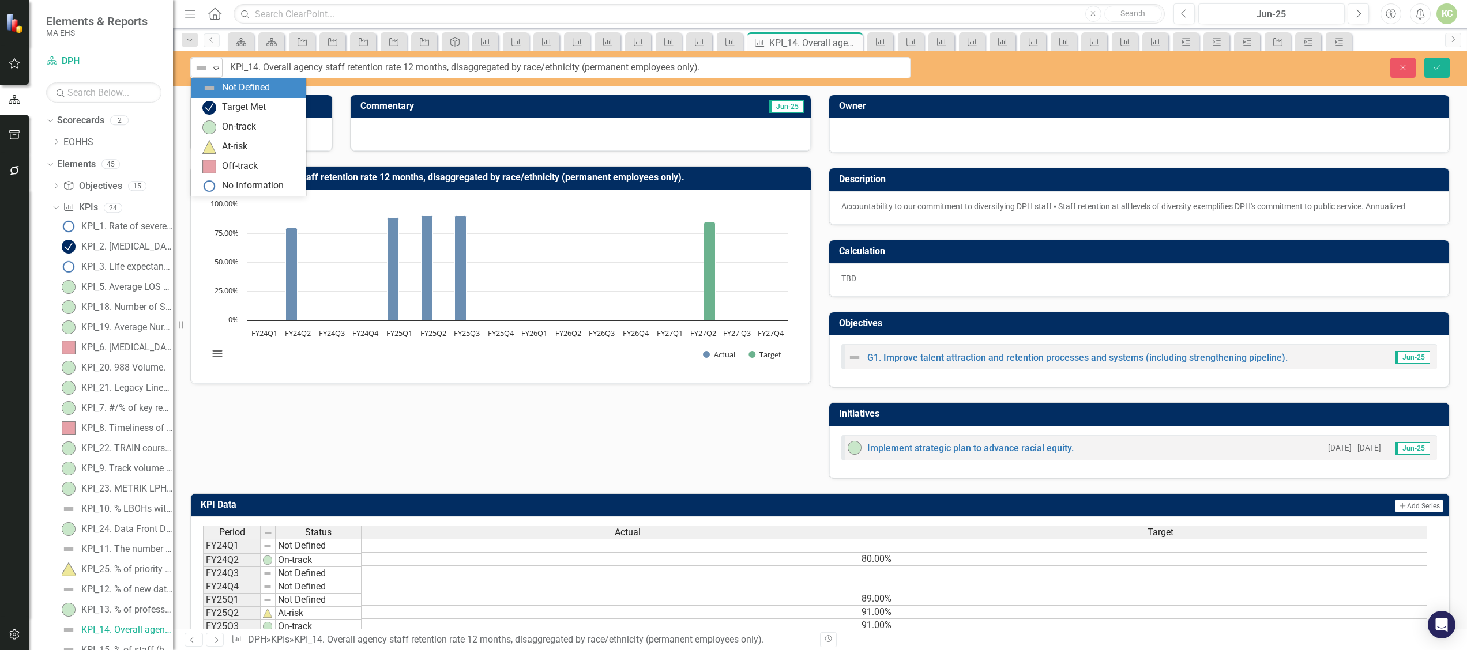
click at [213, 69] on icon "Expand" at bounding box center [216, 67] width 12 height 9
click at [239, 189] on div "No Information" at bounding box center [253, 185] width 62 height 13
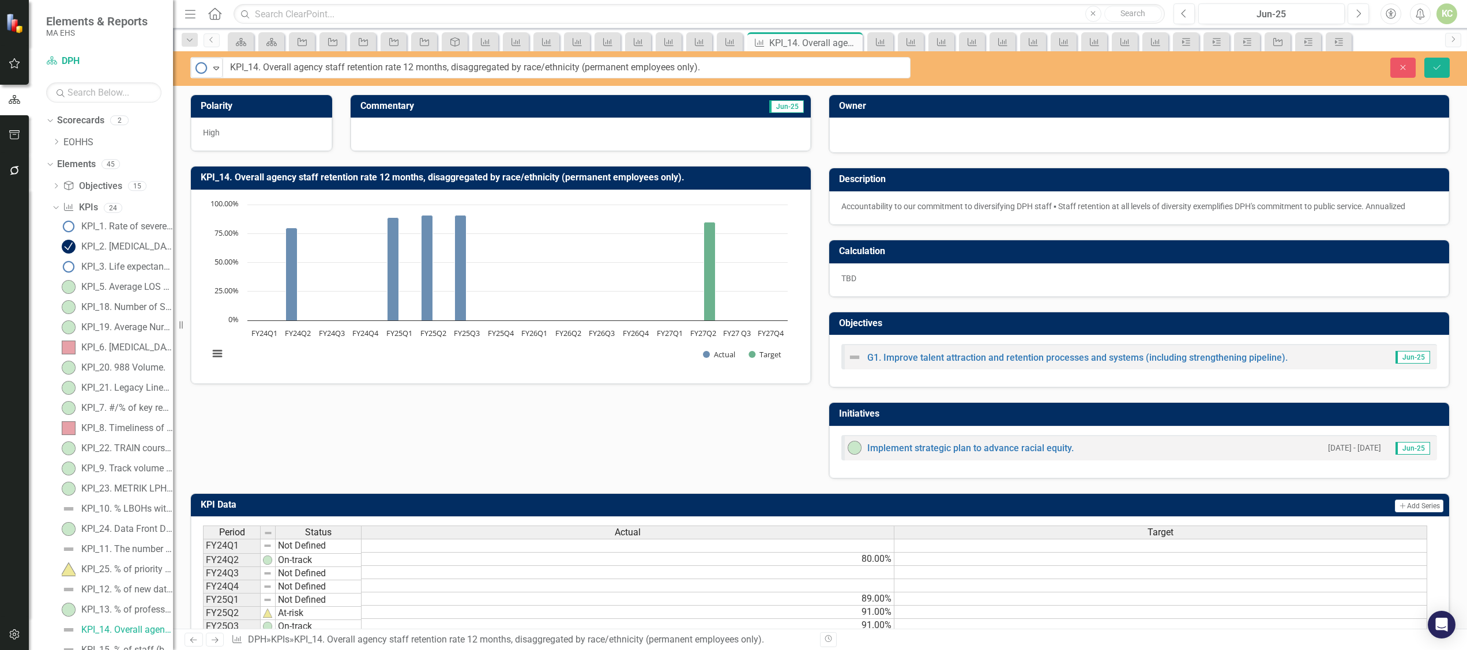
click at [413, 128] on div at bounding box center [580, 134] width 460 height 33
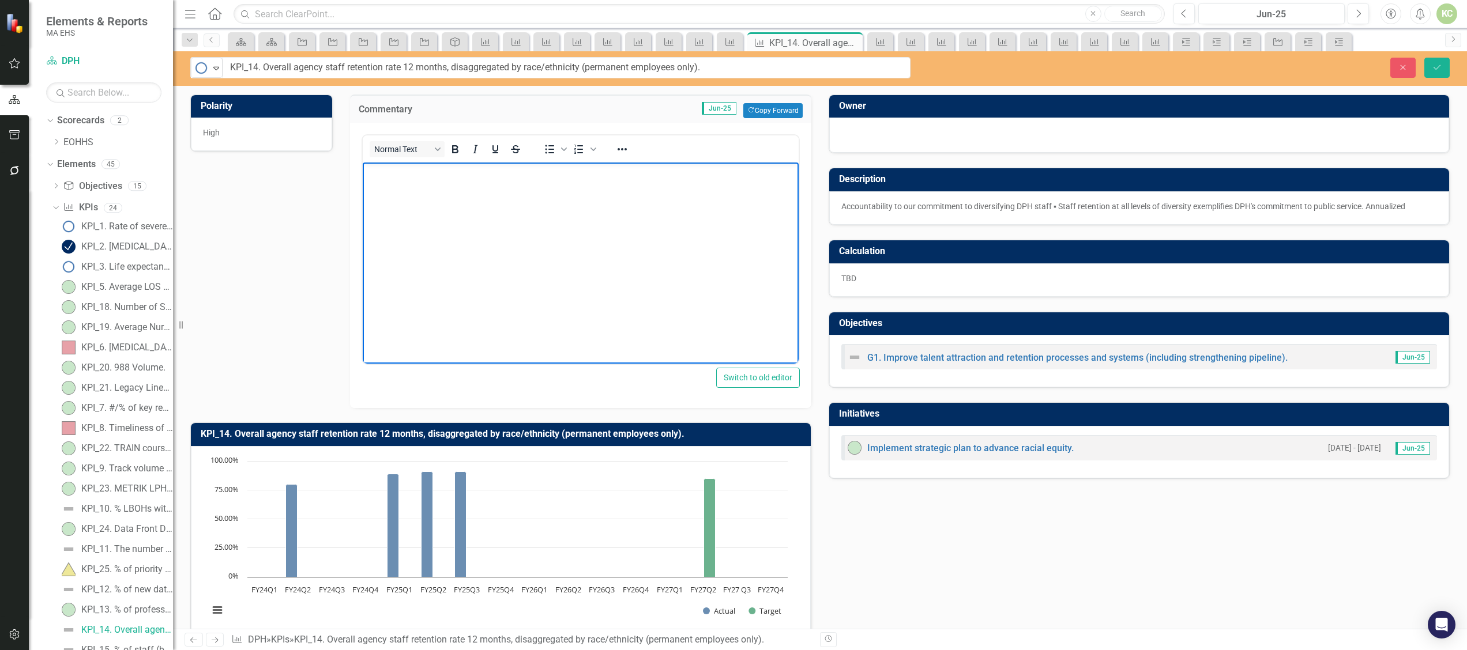
click at [413, 178] on p "Rich Text Area. Press ALT-0 for help." at bounding box center [580, 172] width 430 height 14
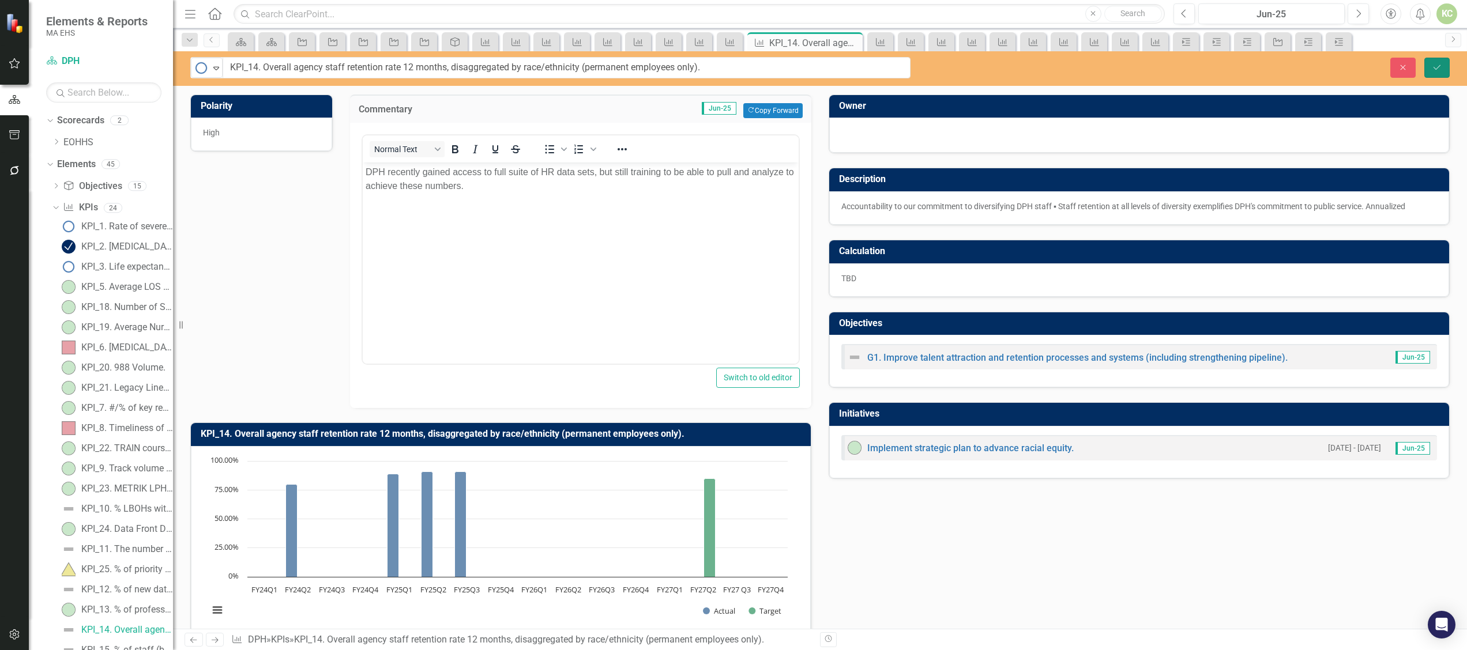
click at [1432, 72] on button "Save" at bounding box center [1436, 68] width 25 height 20
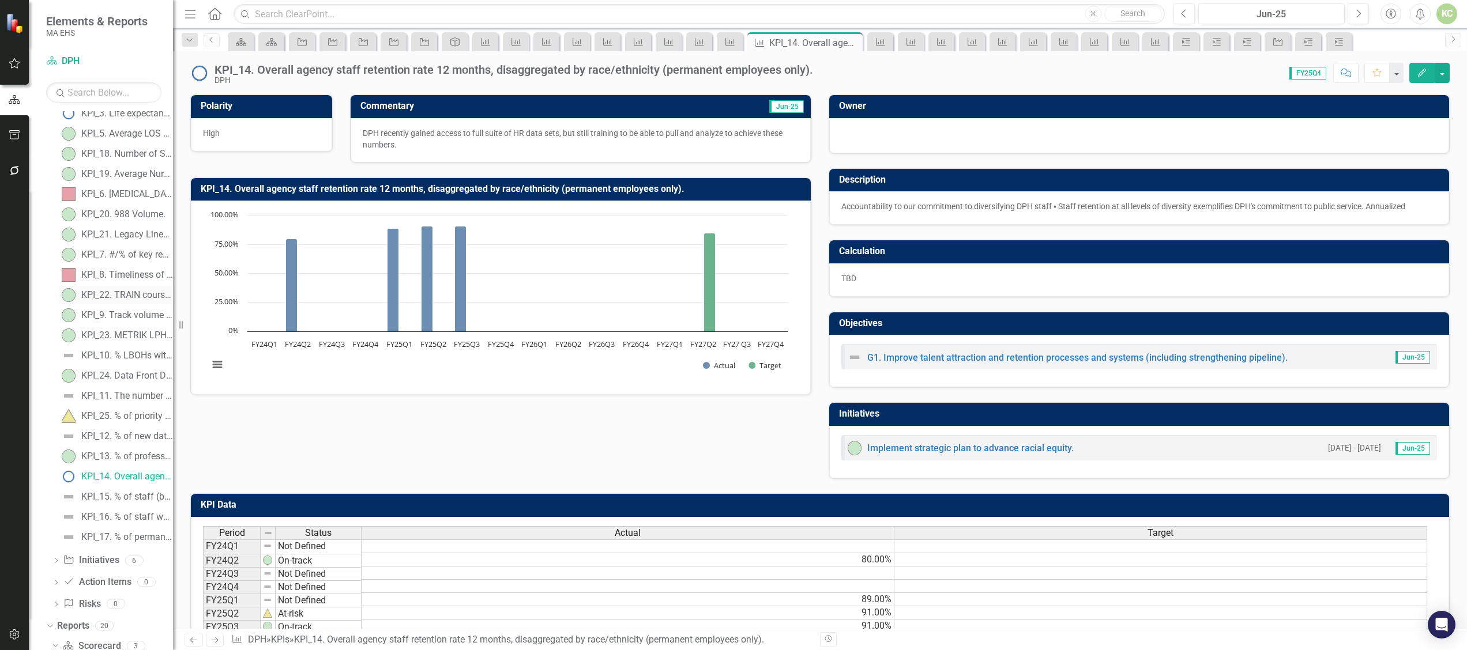
scroll to position [166, 0]
click at [128, 483] on div "KPI_15. % of staff (bargaining unit staff & managers) who have completed Racial…" at bounding box center [127, 484] width 92 height 10
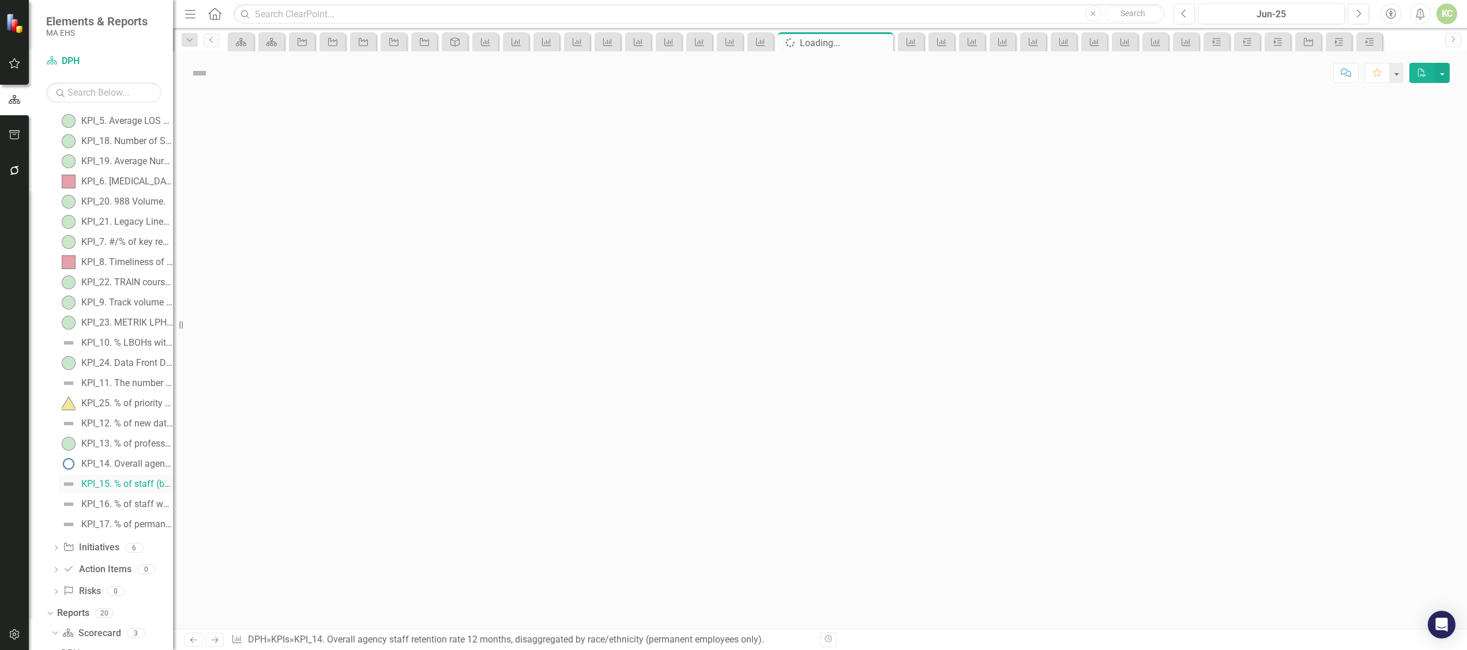
click at [128, 483] on div "KPI_15. % of staff (bargaining unit staff & managers) who have completed Racial…" at bounding box center [127, 484] width 92 height 10
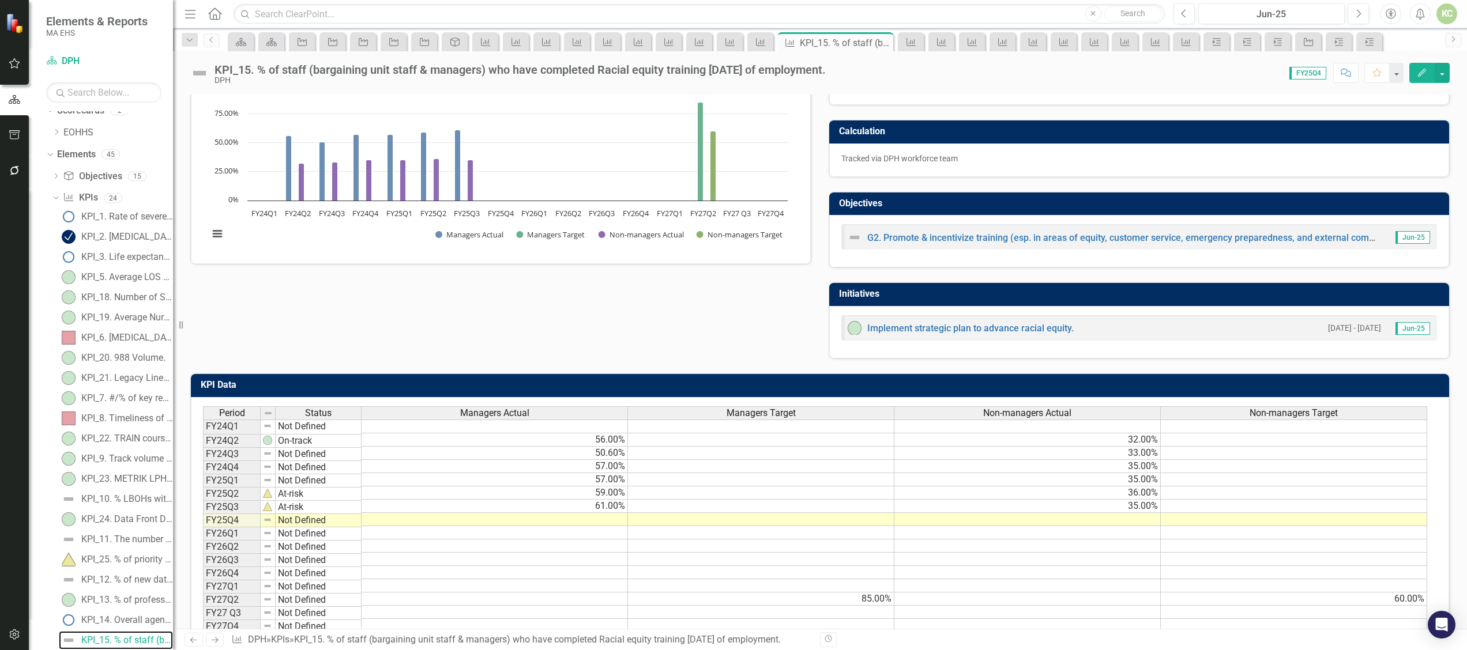
scroll to position [122, 0]
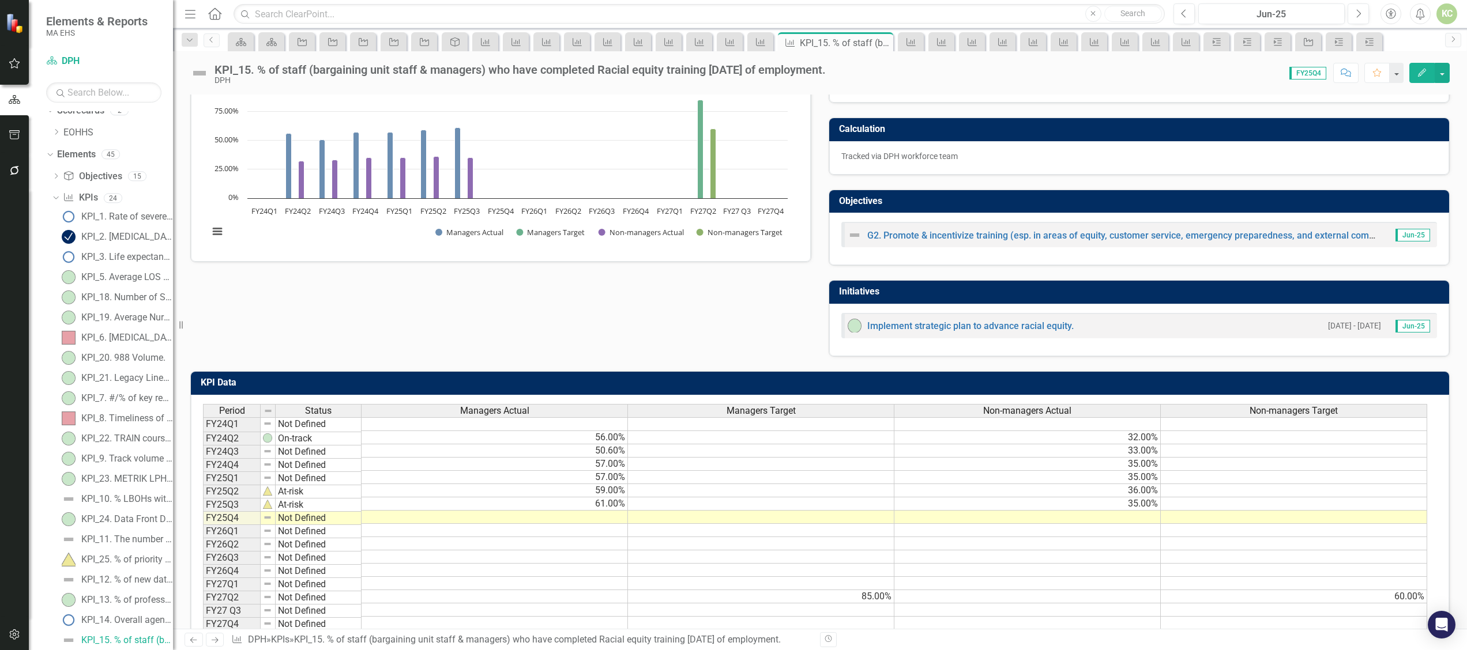
click at [606, 524] on td at bounding box center [494, 517] width 266 height 13
type textarea "70"
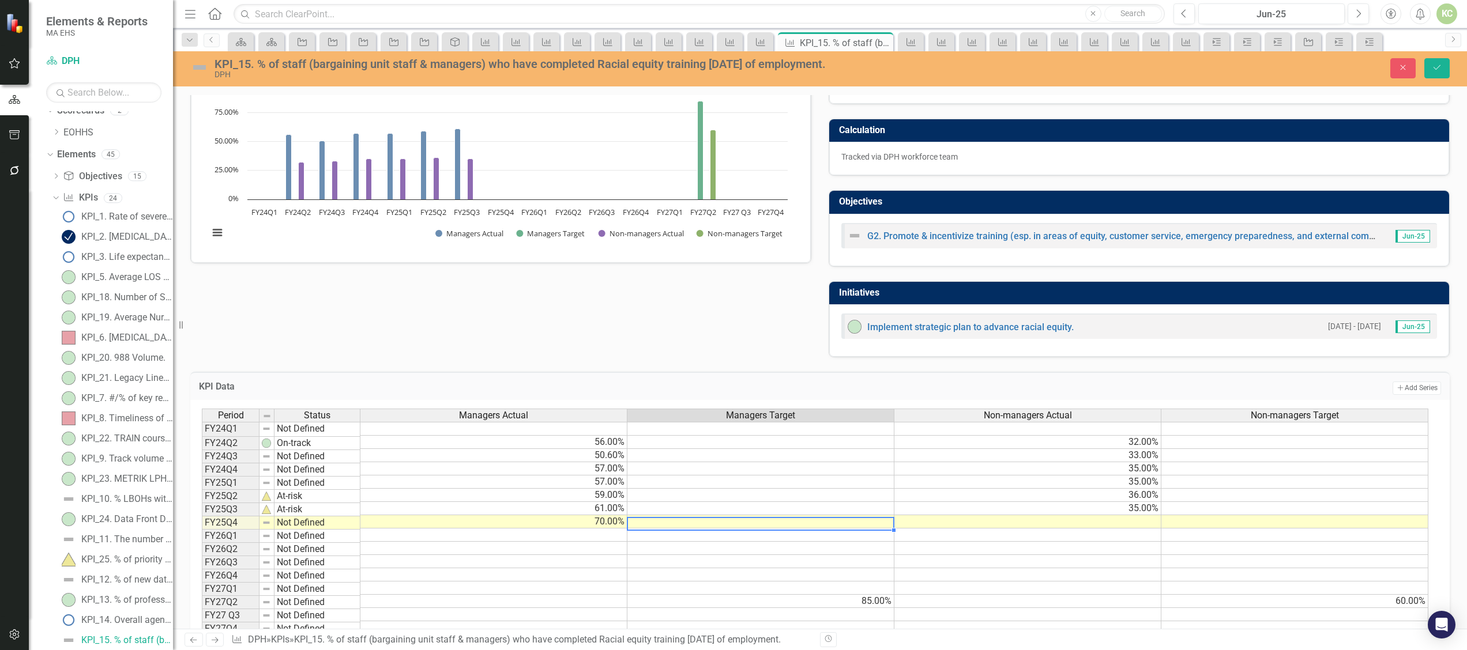
click at [1149, 525] on td at bounding box center [1027, 521] width 267 height 13
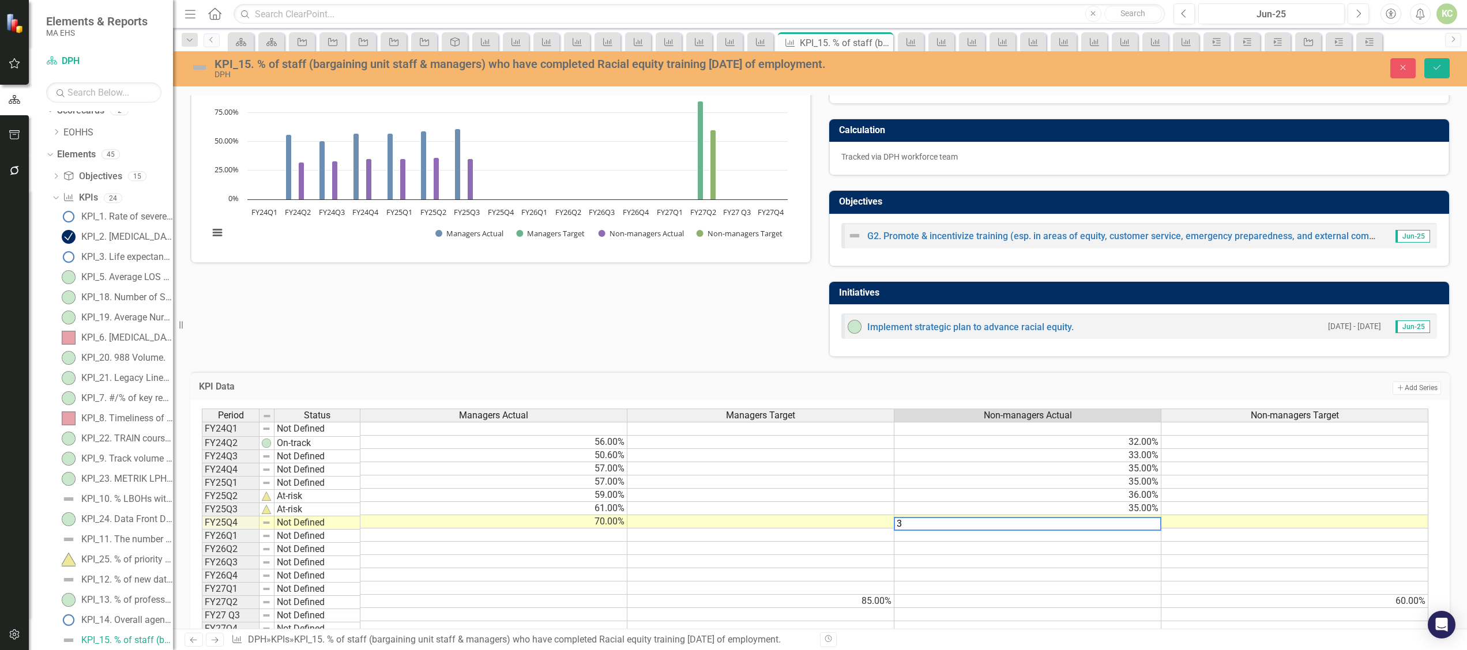
type textarea "36"
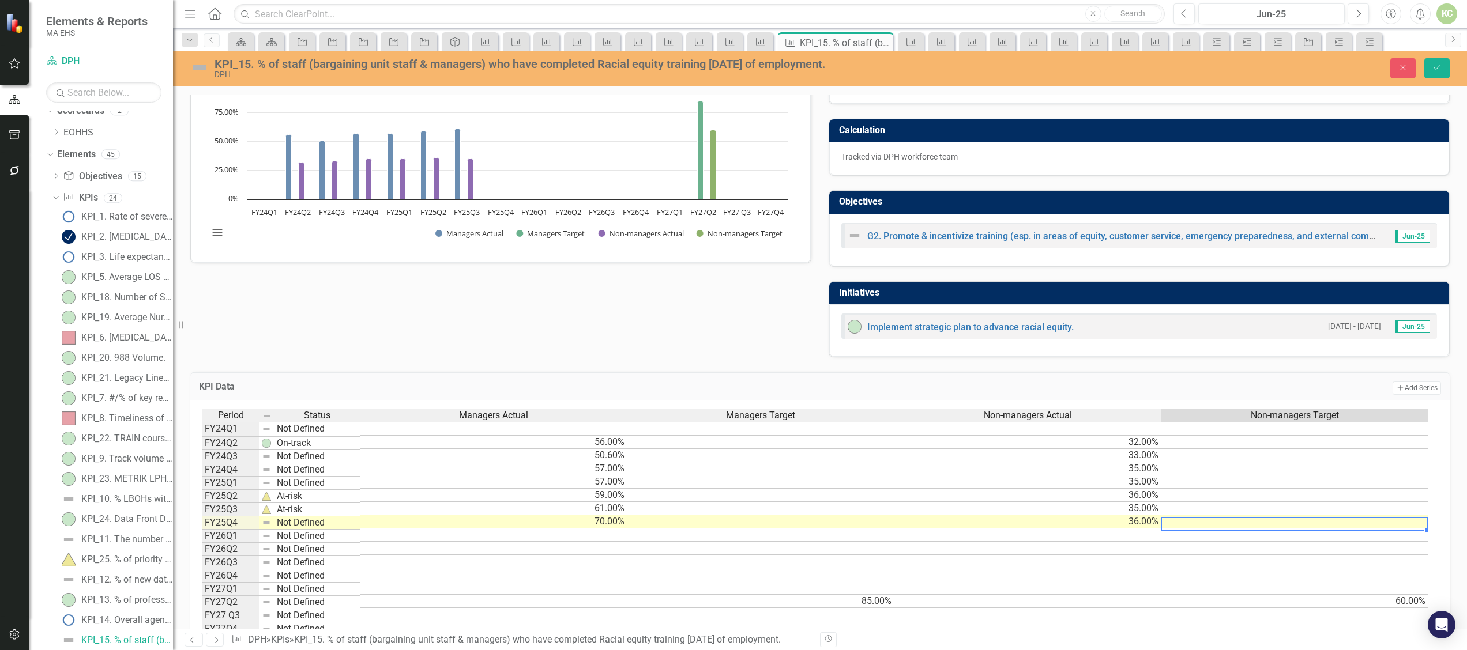
scroll to position [0, 0]
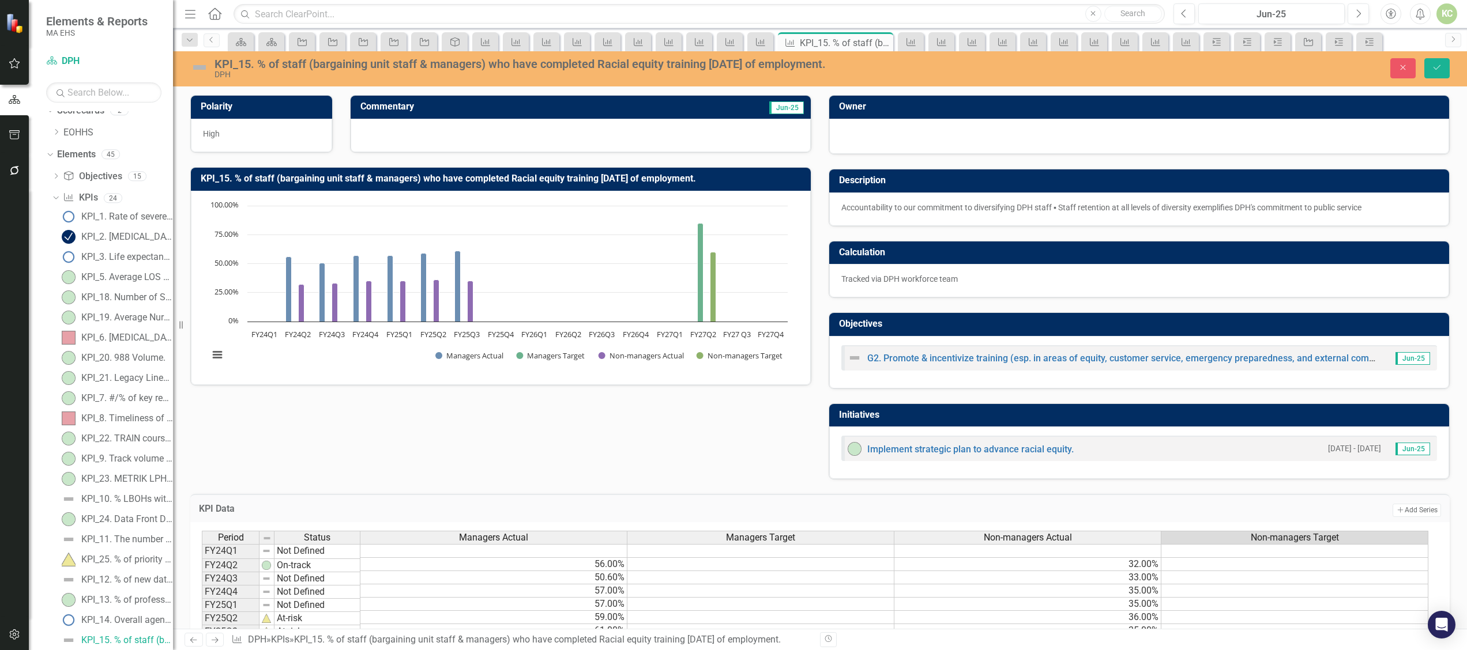
click at [502, 128] on div at bounding box center [580, 135] width 460 height 33
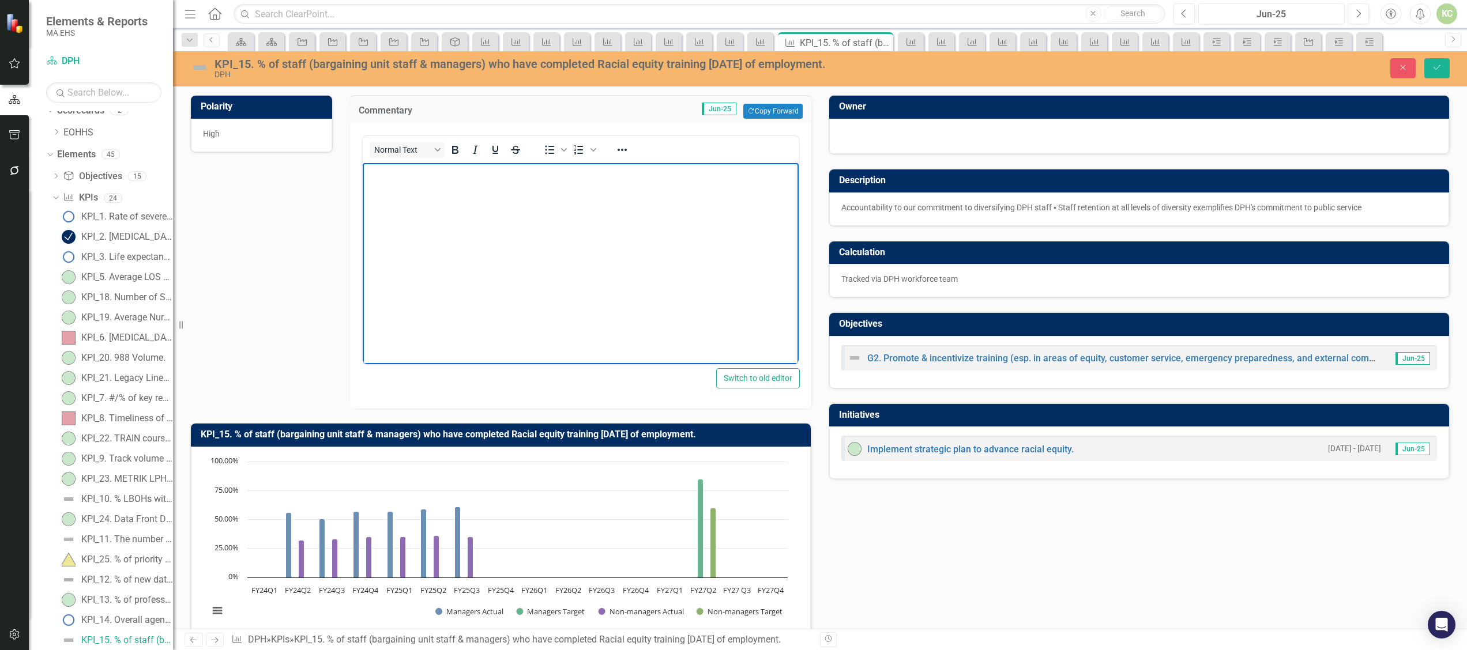
click at [471, 202] on body "Rich Text Area. Press ALT-0 for help." at bounding box center [580, 249] width 436 height 173
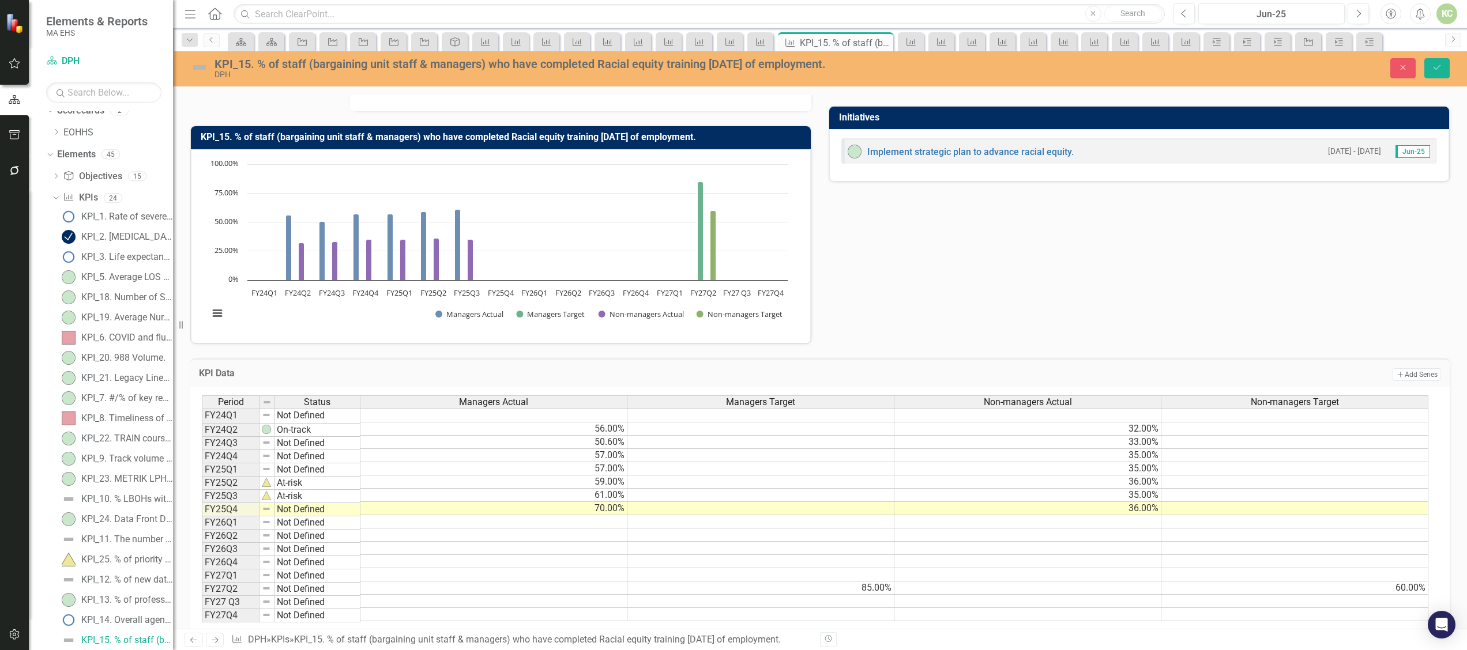
scroll to position [330, 0]
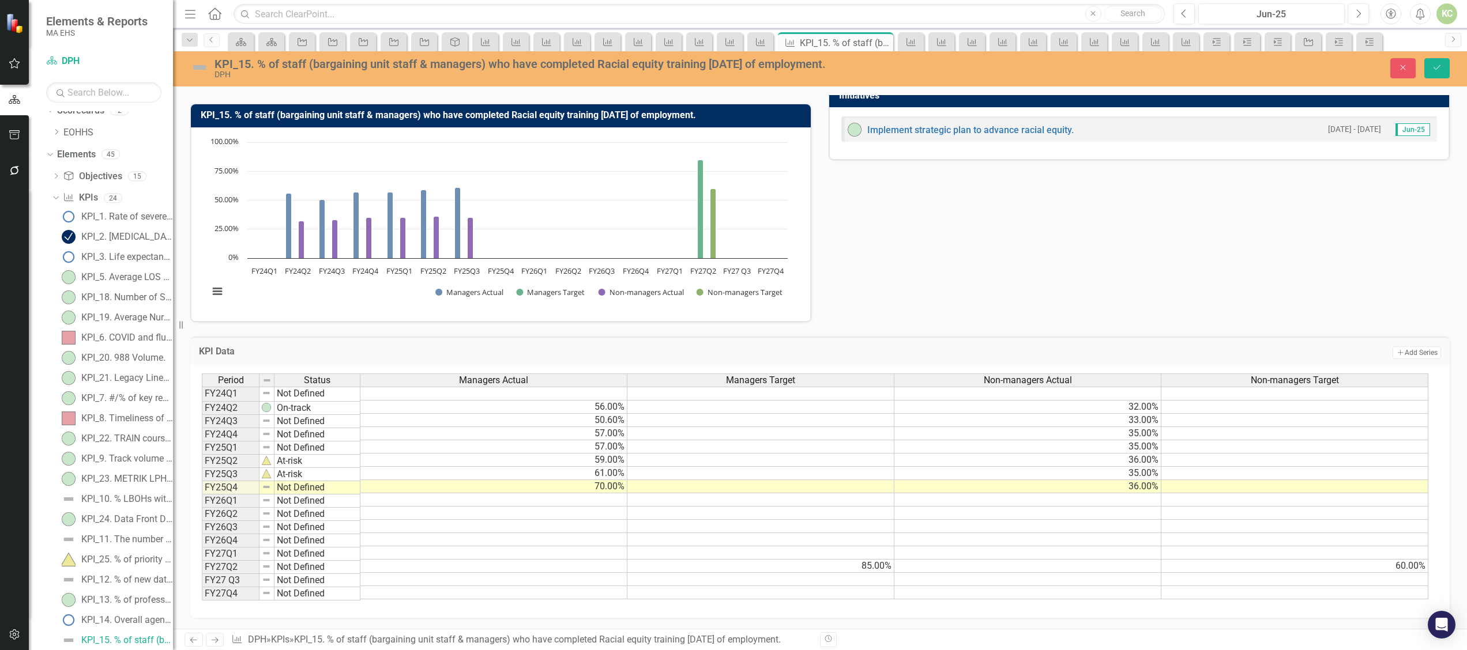
click at [199, 67] on img at bounding box center [199, 67] width 18 height 18
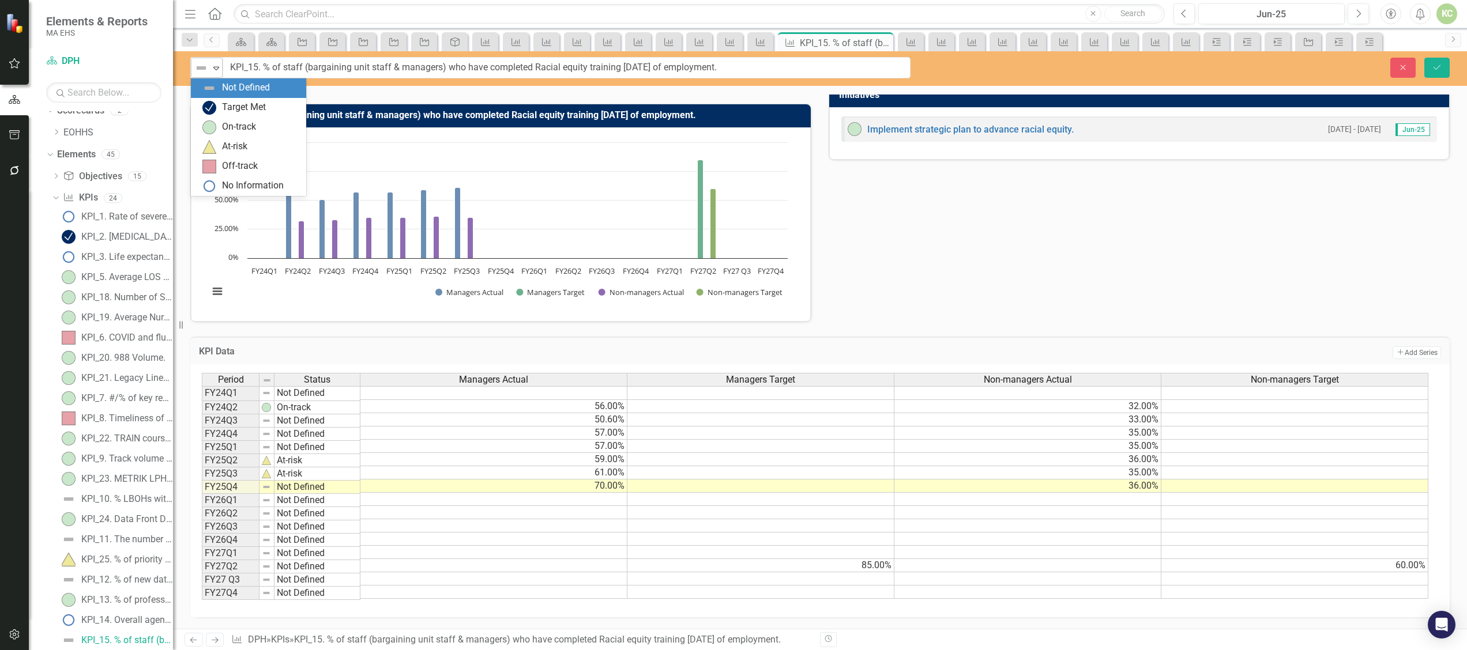
click at [217, 71] on icon "Expand" at bounding box center [216, 67] width 12 height 9
click at [223, 123] on div "On-track" at bounding box center [239, 126] width 34 height 13
click at [1445, 58] on button "Save" at bounding box center [1436, 68] width 25 height 20
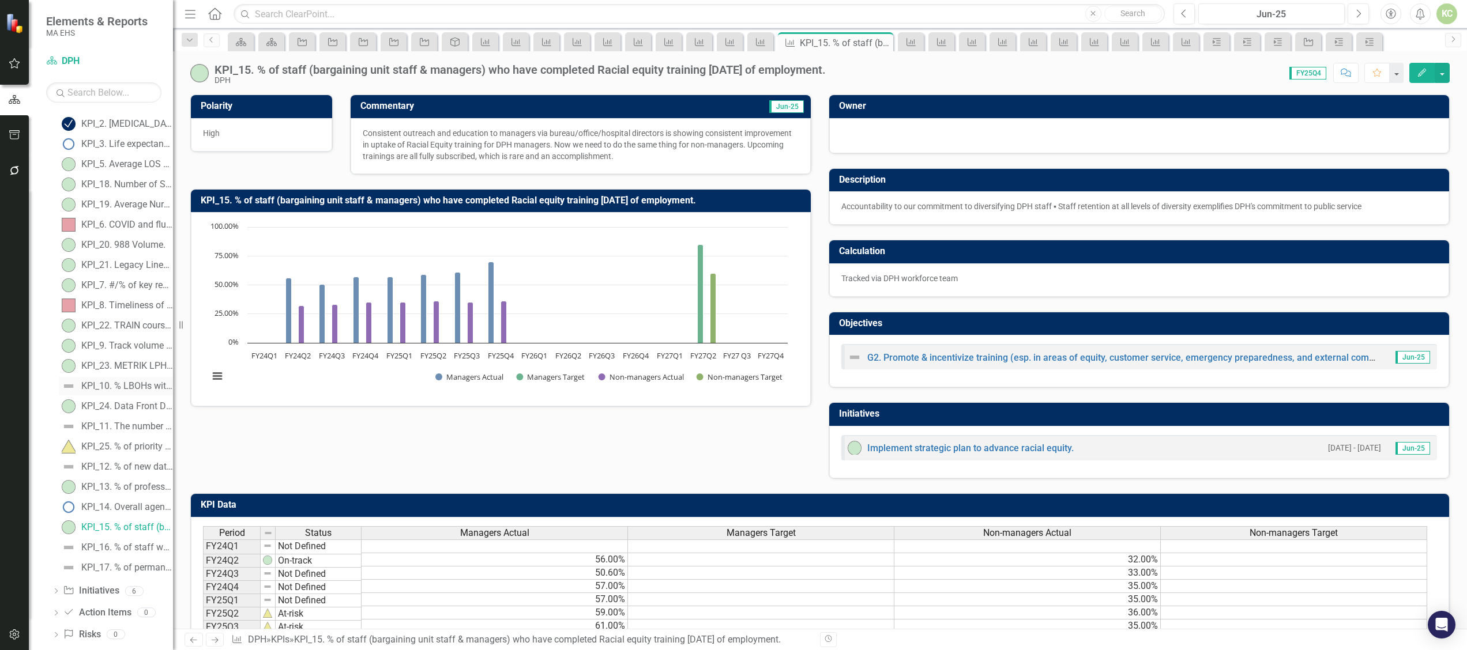
scroll to position [127, 0]
click at [134, 538] on link "KPI_16. % of staff who identify a collaborative and equitable culture on DPH RE…" at bounding box center [116, 543] width 114 height 18
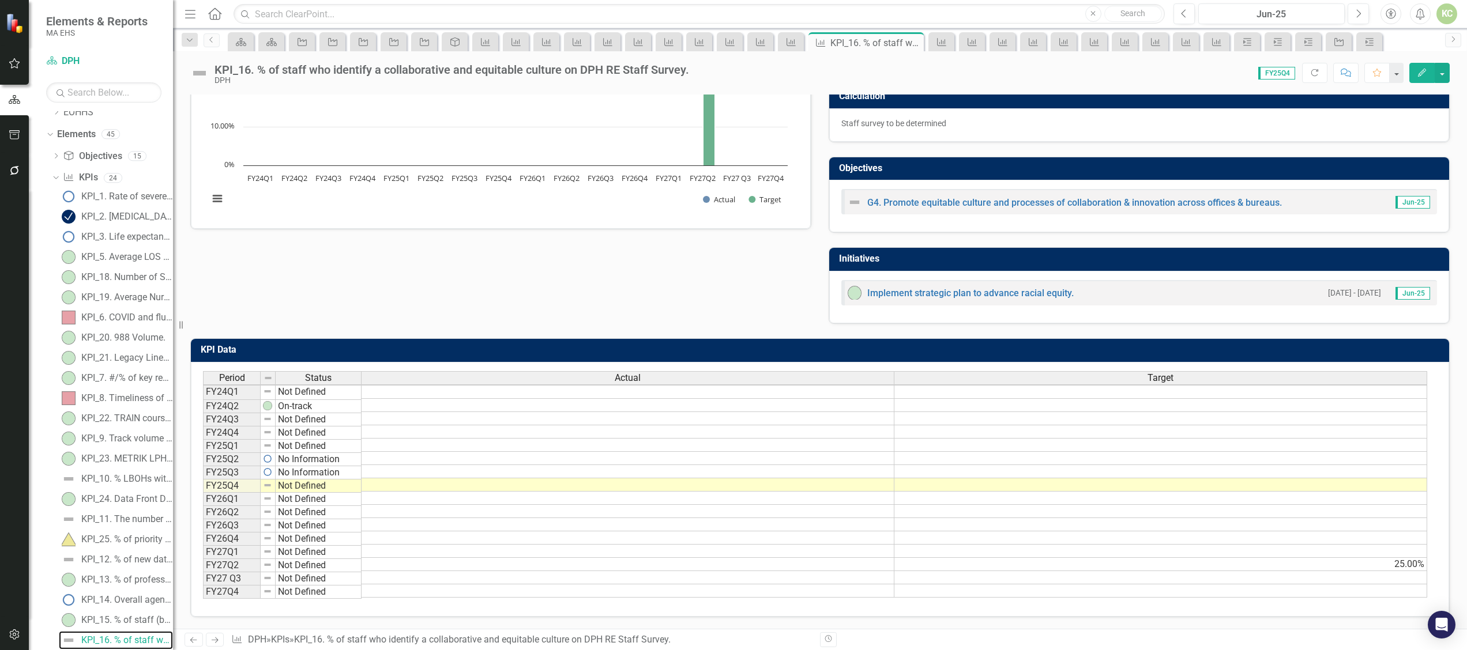
scroll to position [166, 0]
click at [665, 478] on td at bounding box center [627, 484] width 533 height 13
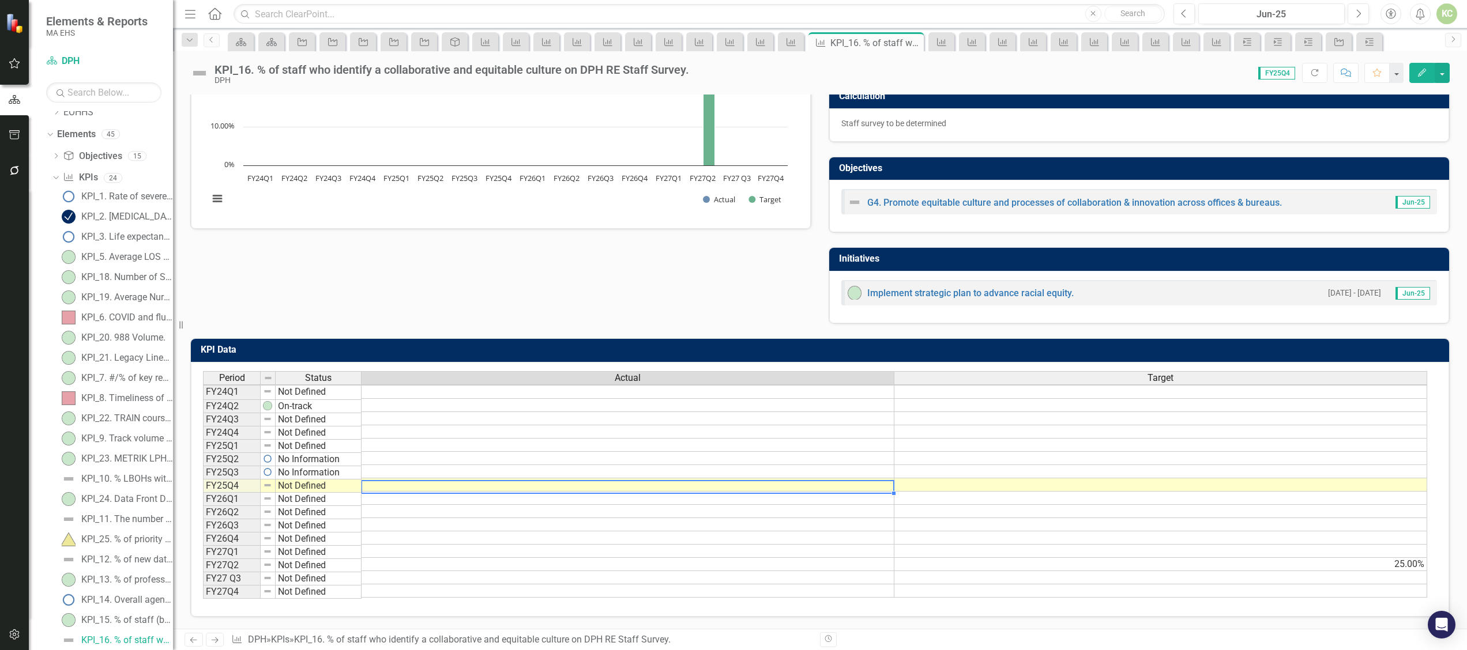
click at [665, 478] on td at bounding box center [627, 484] width 533 height 13
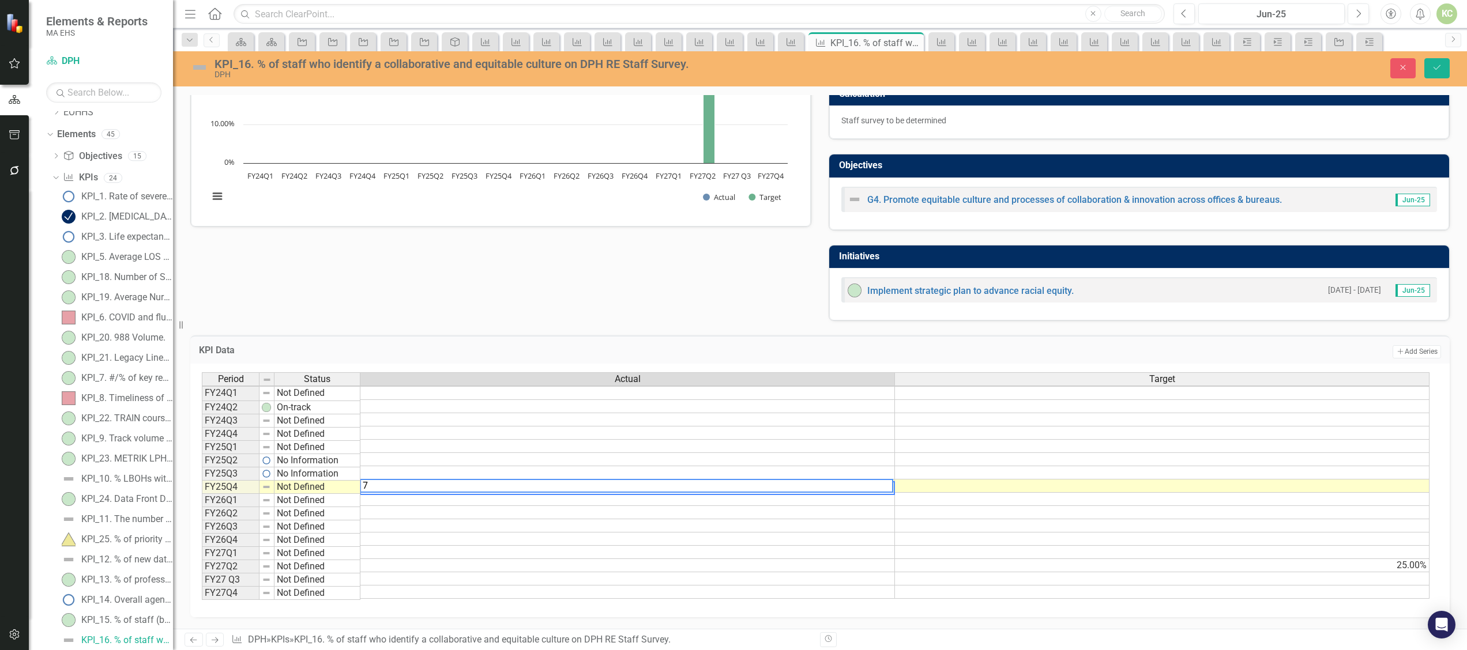
type textarea "74"
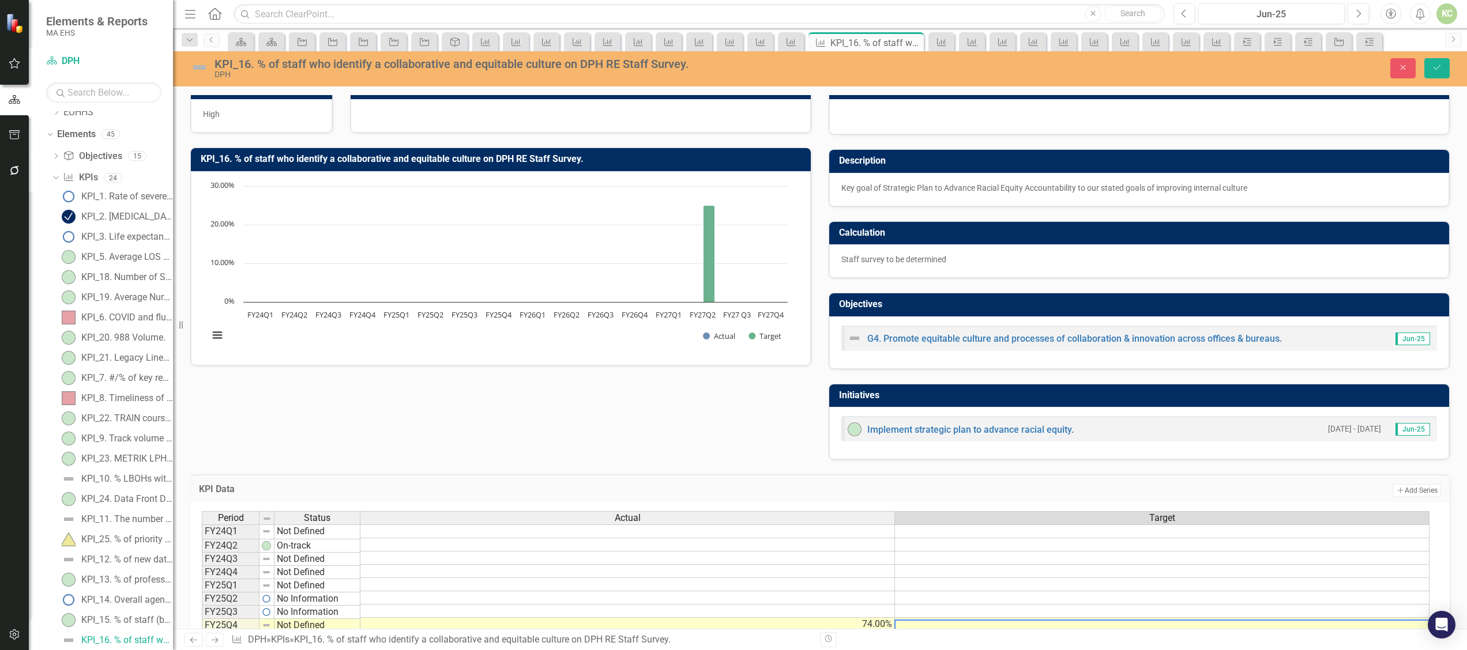
scroll to position [0, 0]
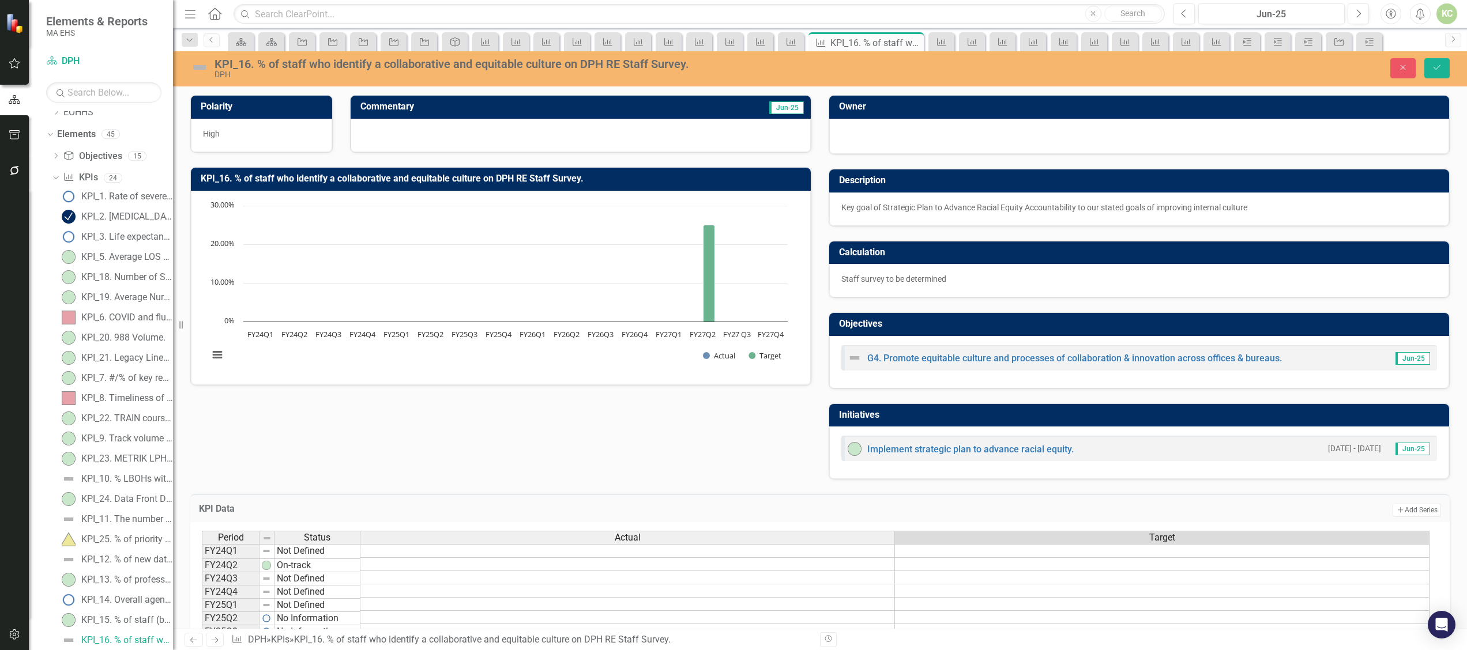
click at [482, 133] on div at bounding box center [580, 135] width 460 height 33
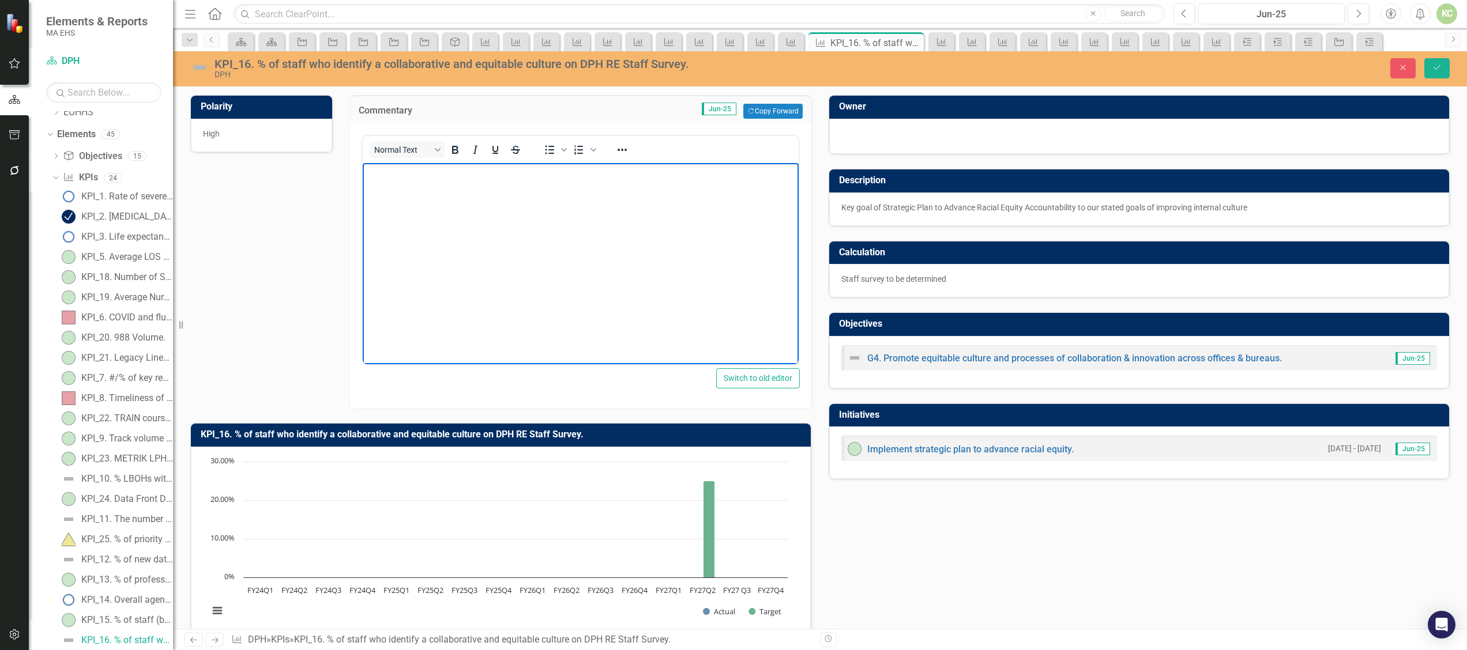
click at [448, 220] on body "Rich Text Area. Press ALT-0 for help." at bounding box center [580, 249] width 436 height 173
click at [667, 177] on p "Data taken from the recently completed DPH Racial Equity survey." at bounding box center [580, 173] width 430 height 14
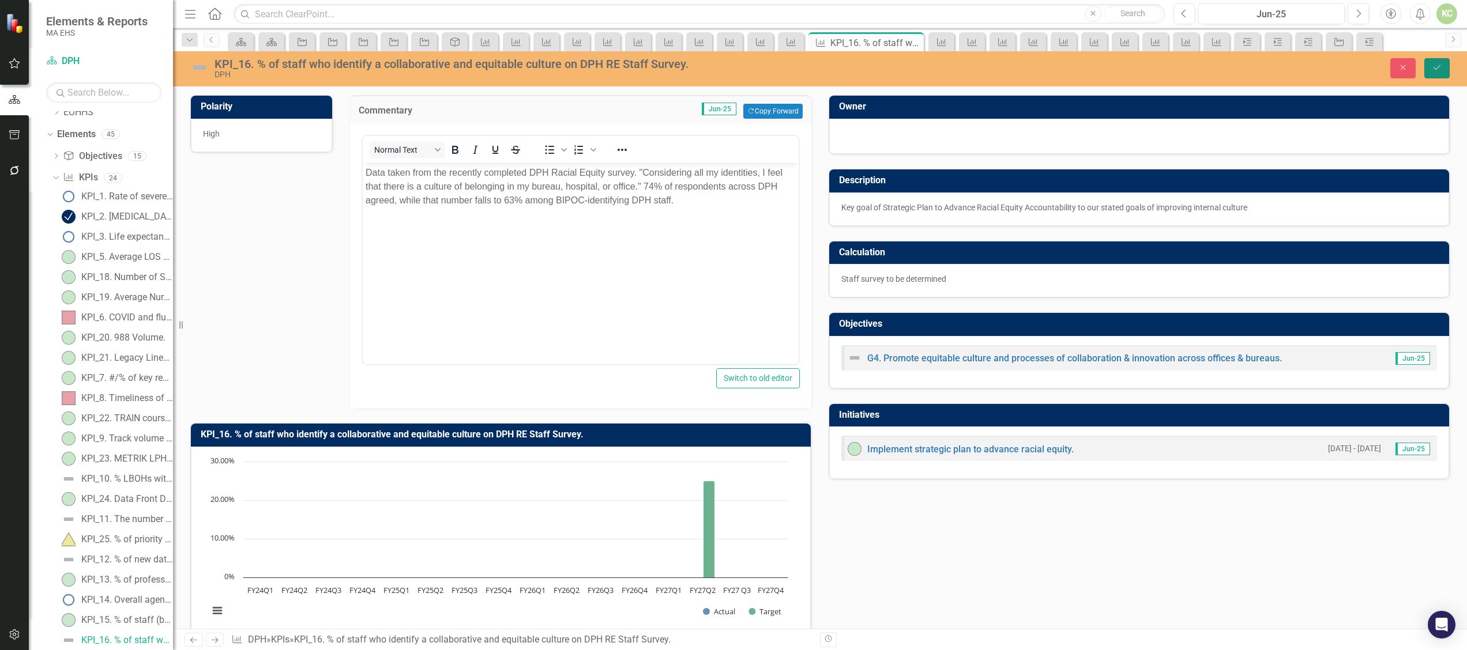
click at [1424, 73] on button "Save" at bounding box center [1436, 68] width 25 height 20
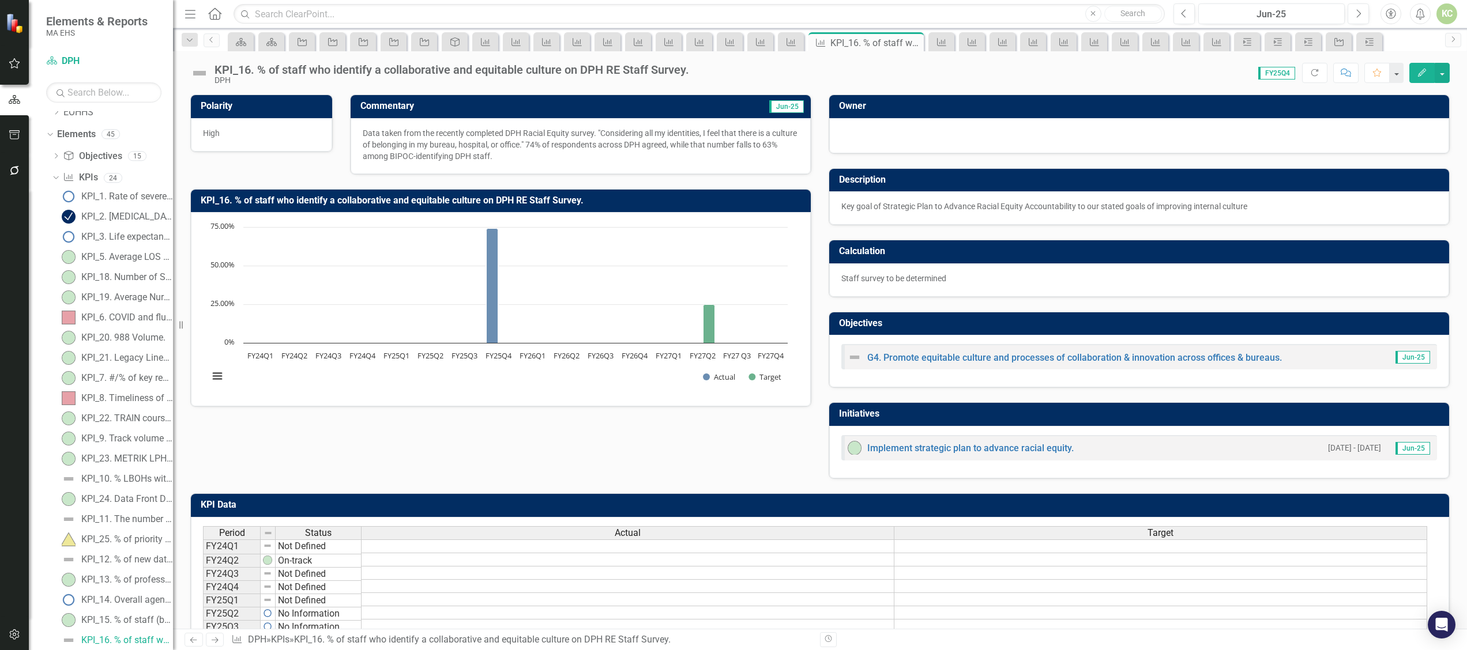
click at [198, 74] on img at bounding box center [199, 73] width 18 height 18
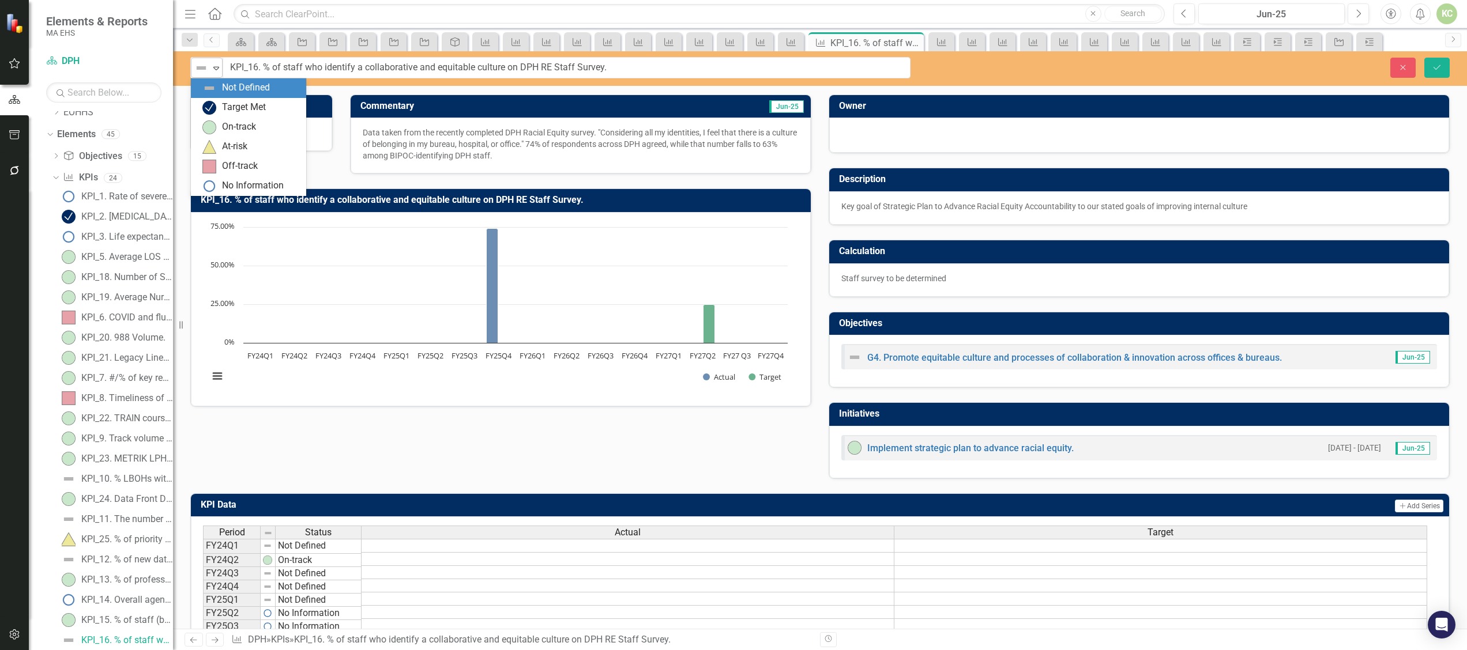
click at [217, 67] on icon "Expand" at bounding box center [216, 67] width 12 height 9
click at [226, 134] on div "On-track" at bounding box center [248, 128] width 115 height 20
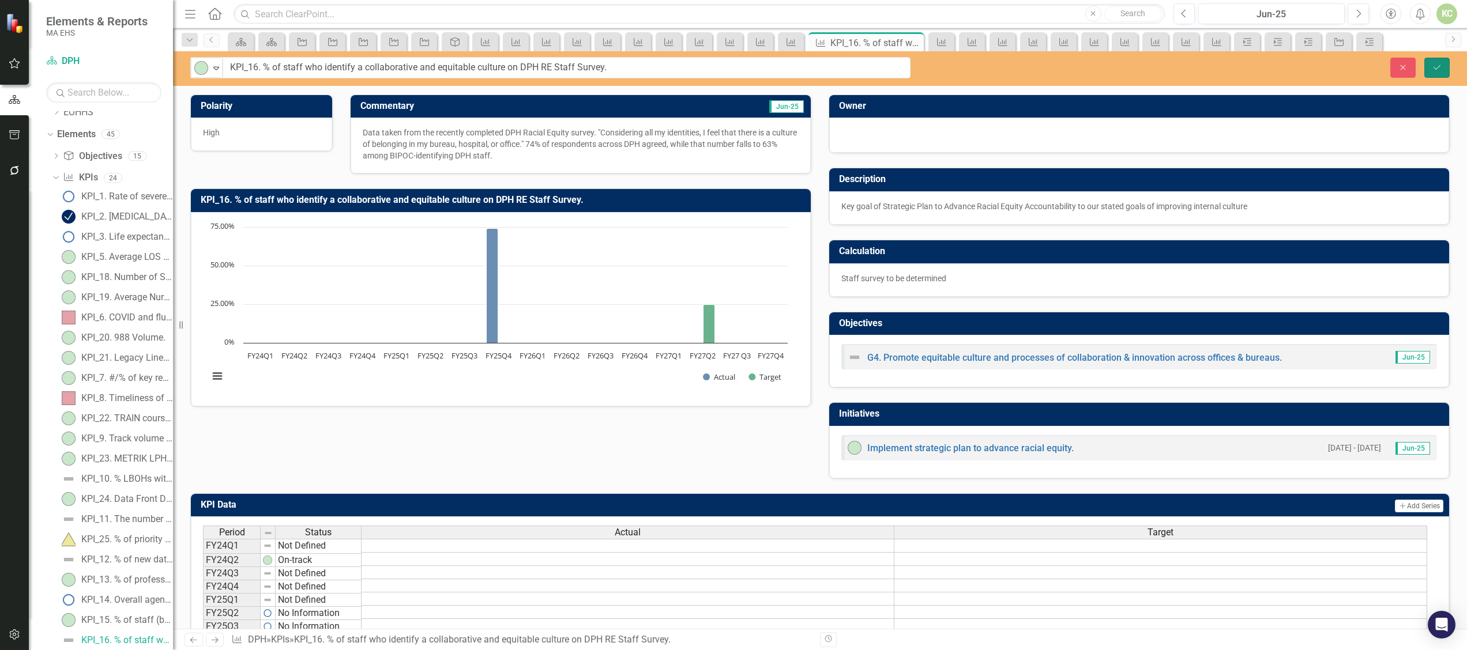
click at [1433, 67] on icon "Save" at bounding box center [1436, 67] width 10 height 8
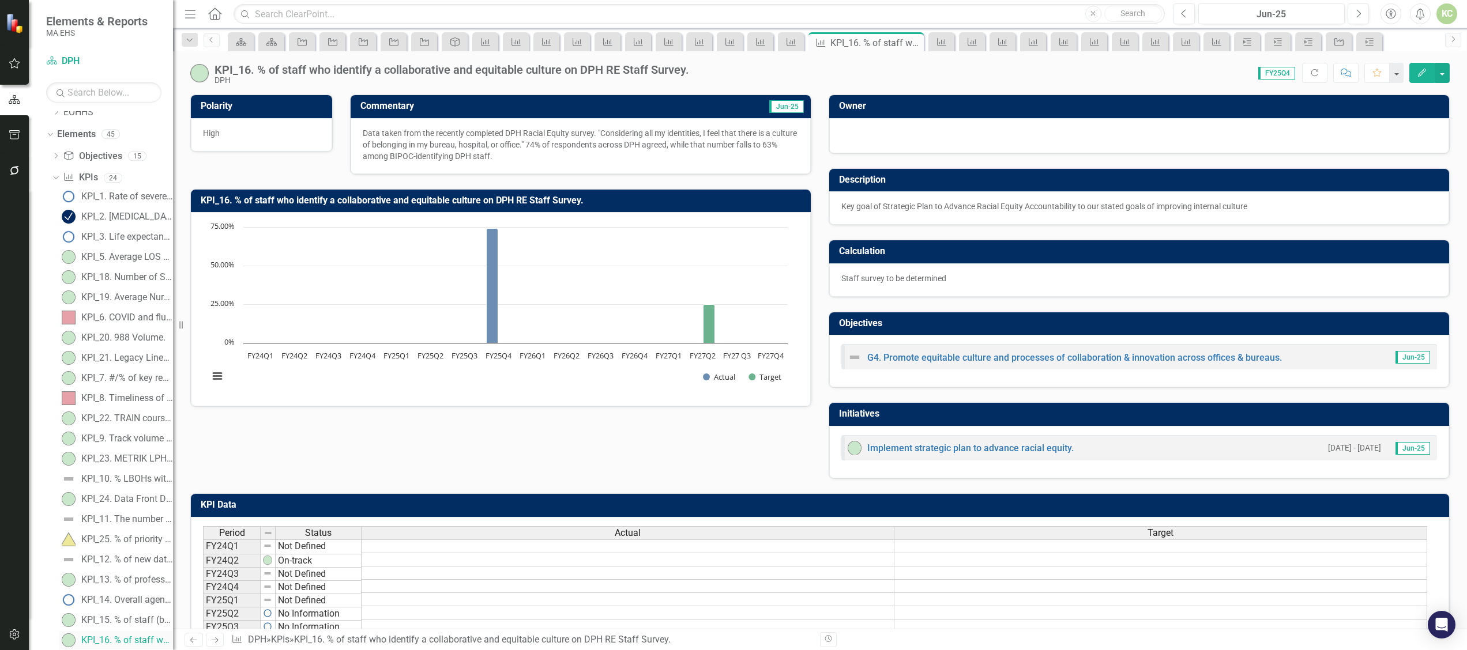
scroll to position [195, 0]
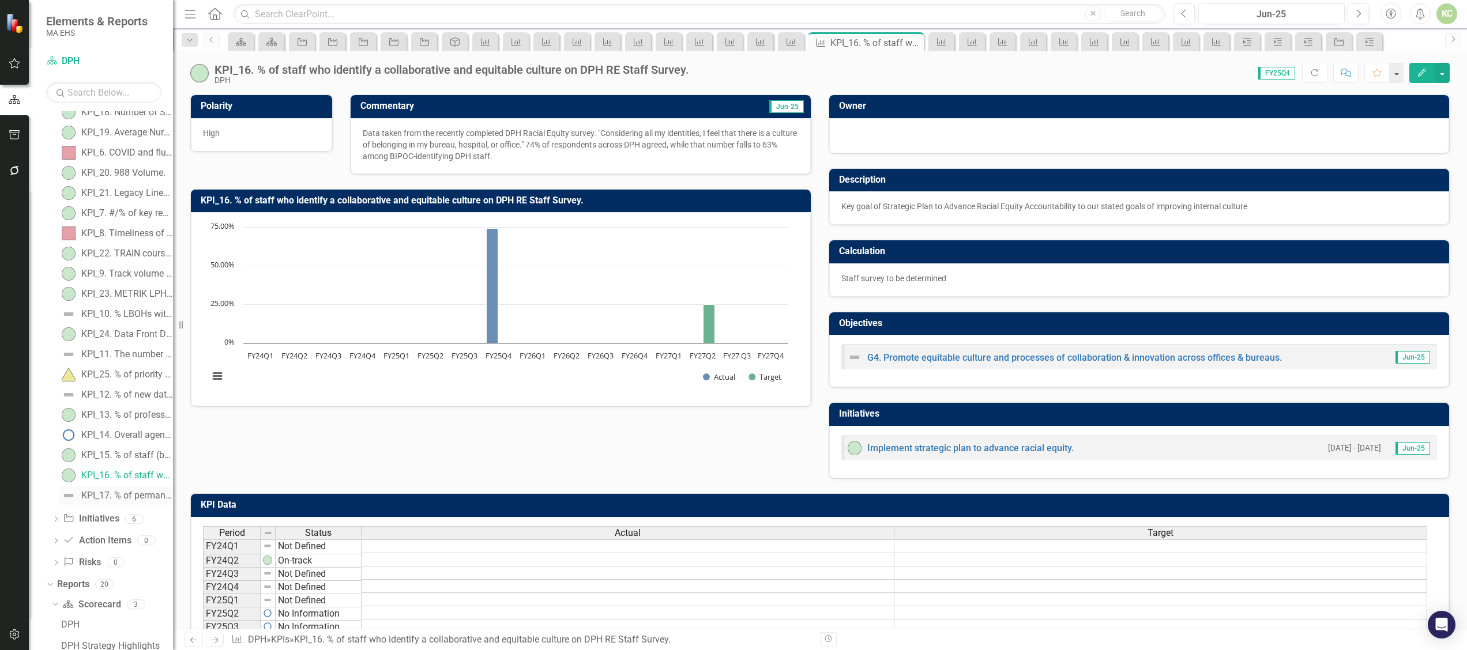
click at [137, 493] on div "KPI_17. % of permanent staff who have completed emergency preparedness training…" at bounding box center [127, 496] width 92 height 10
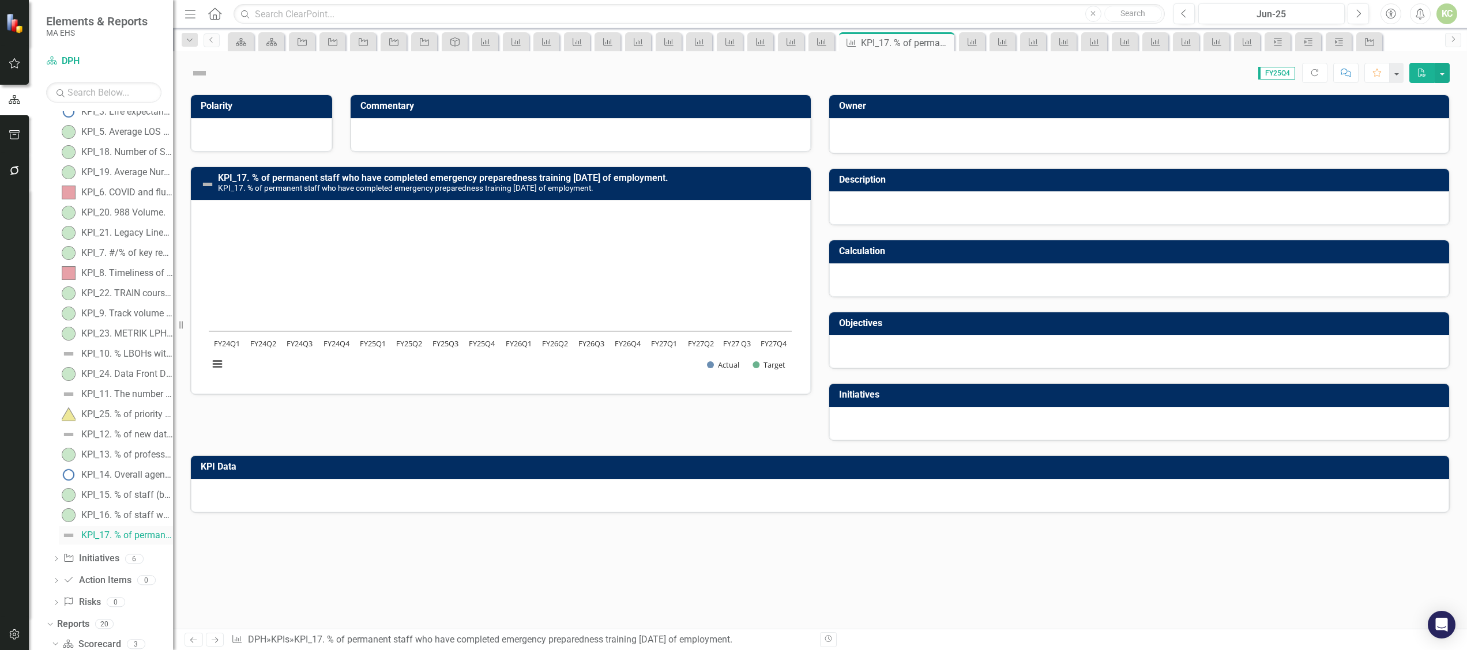
scroll to position [50, 0]
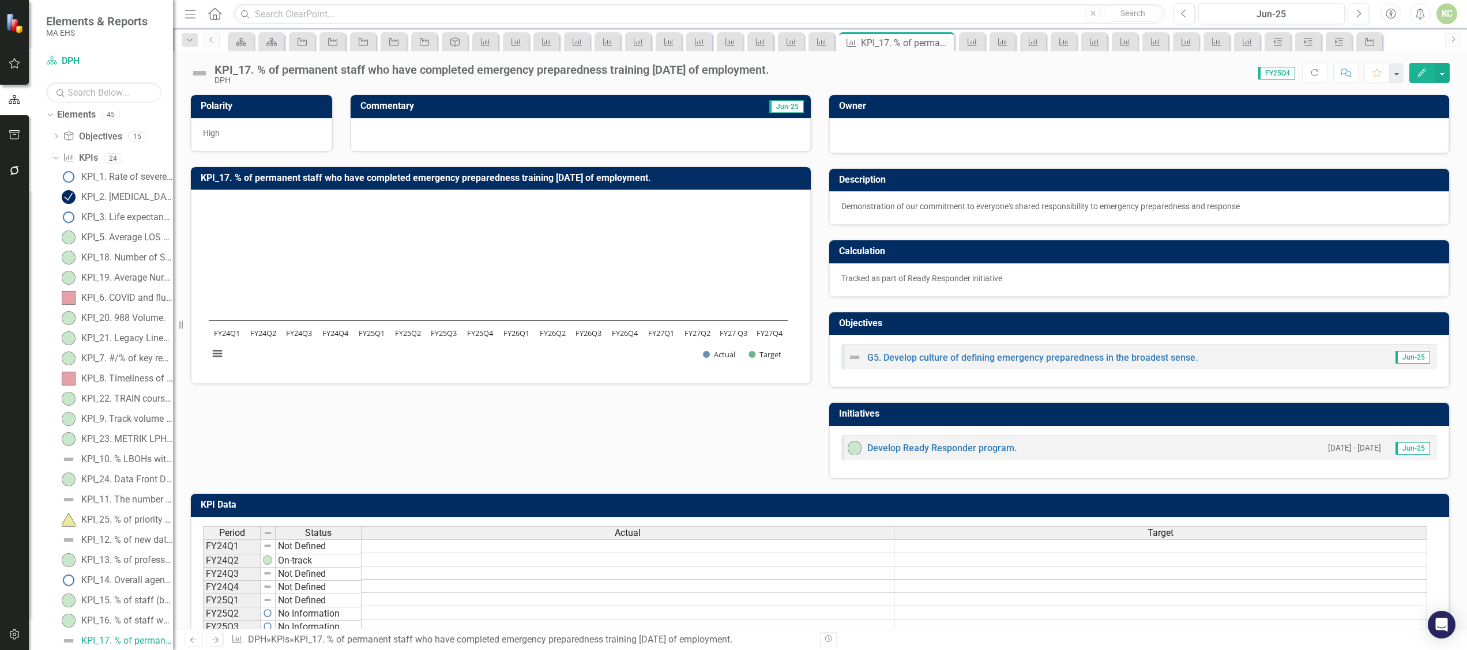
click at [203, 74] on img at bounding box center [199, 73] width 18 height 18
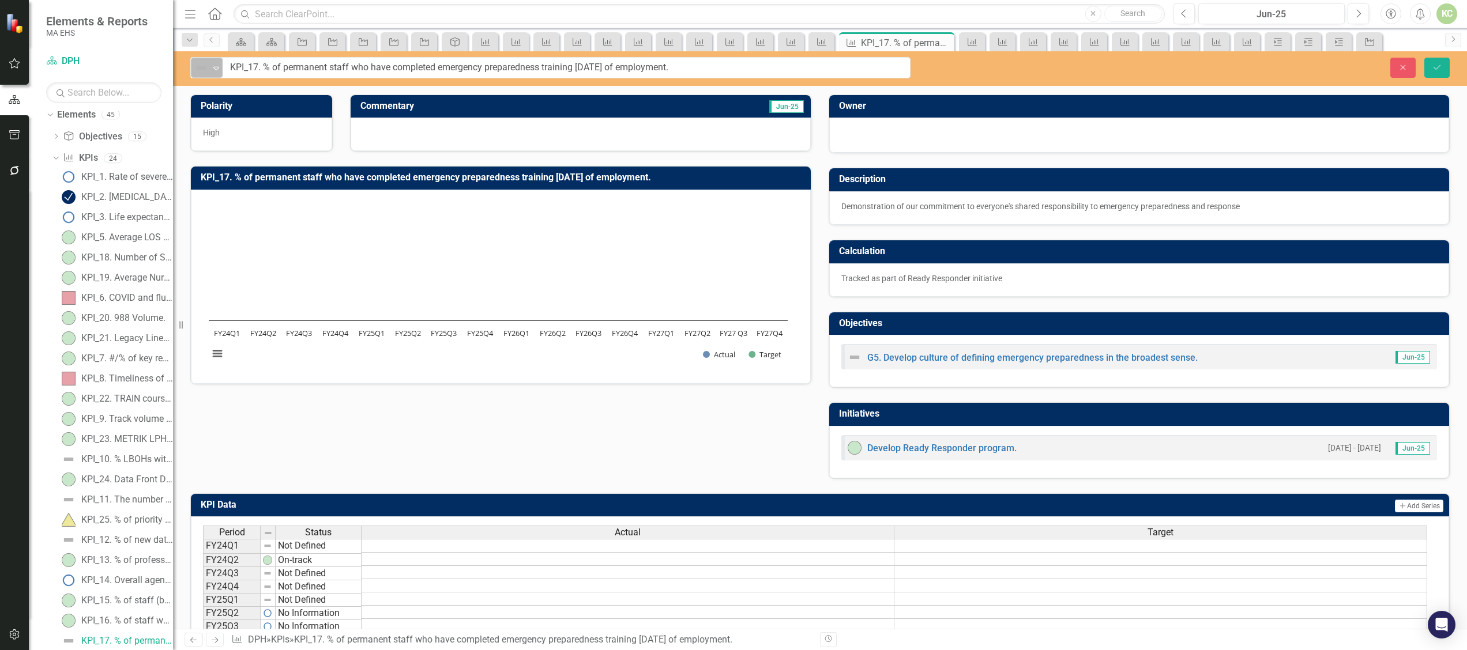
click at [217, 69] on icon "Expand" at bounding box center [216, 67] width 12 height 9
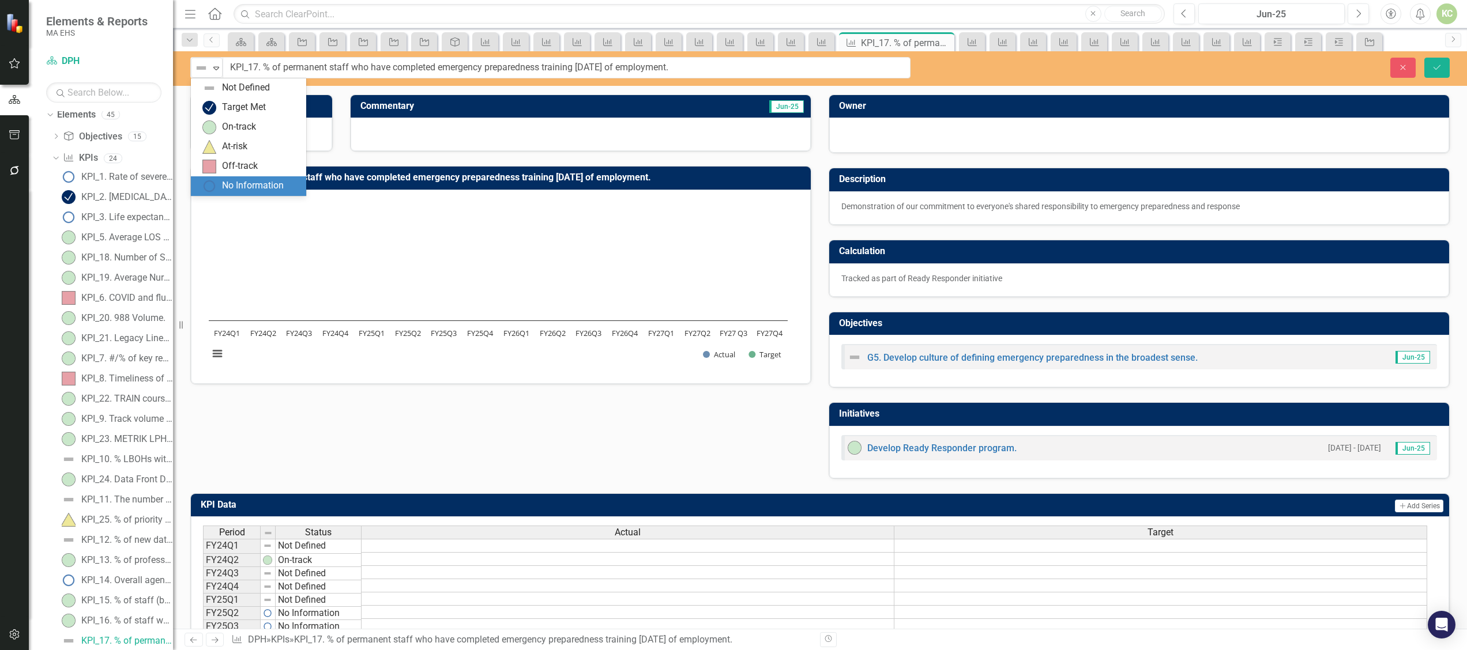
click at [228, 192] on div "No Information" at bounding box center [253, 185] width 62 height 13
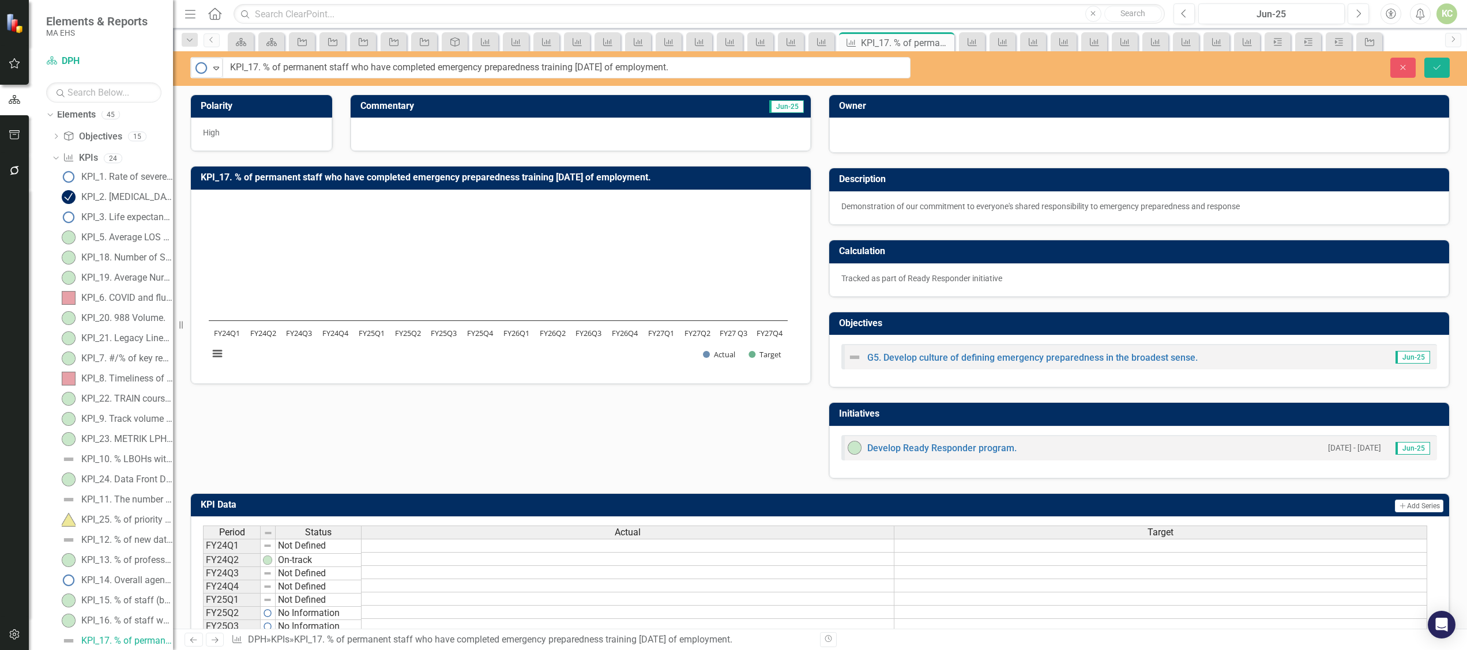
click at [425, 129] on div at bounding box center [580, 134] width 460 height 33
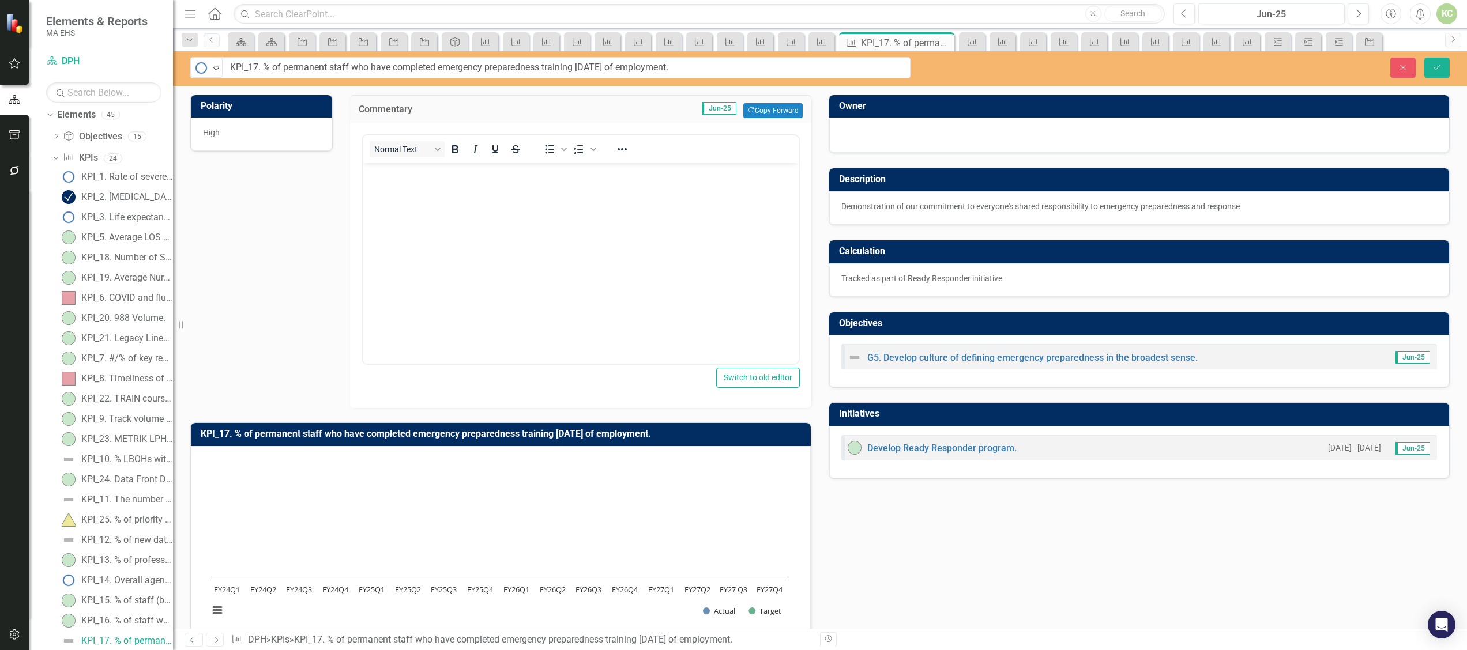
scroll to position [0, 0]
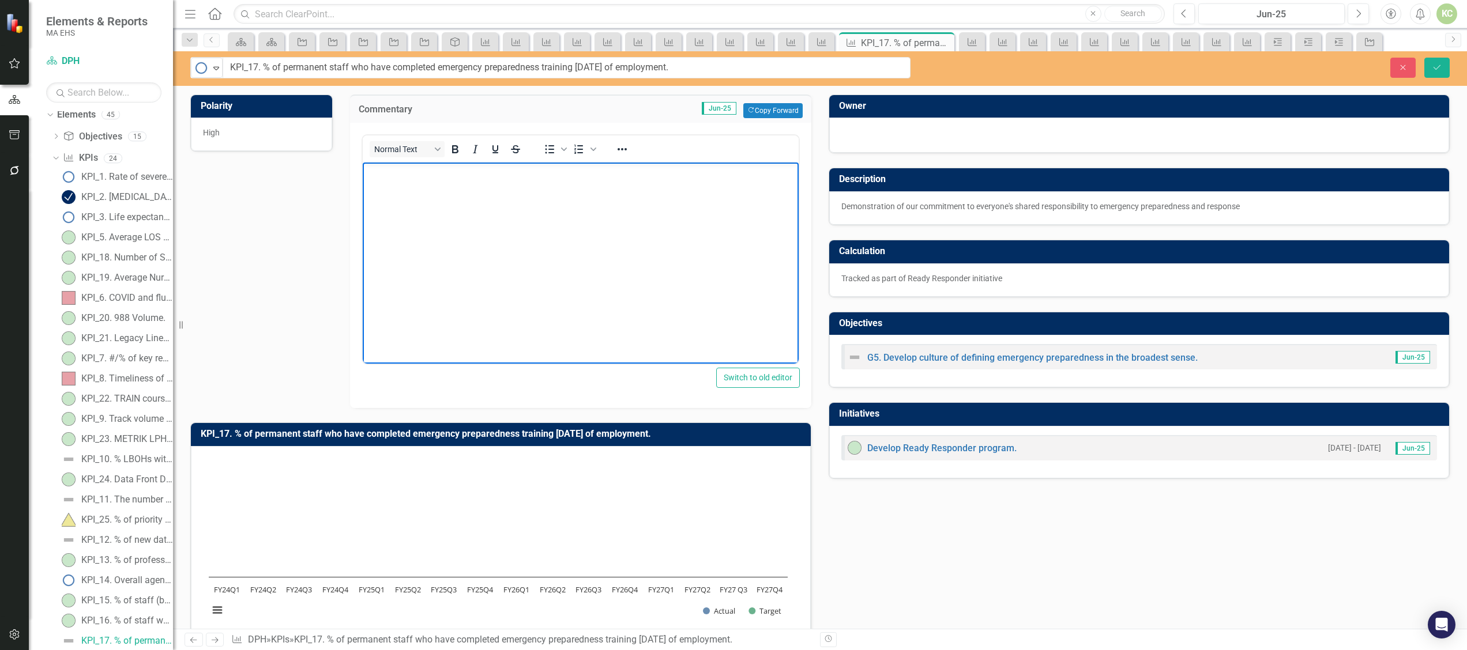
click at [417, 197] on body "Rich Text Area. Press ALT-0 for help." at bounding box center [580, 248] width 436 height 173
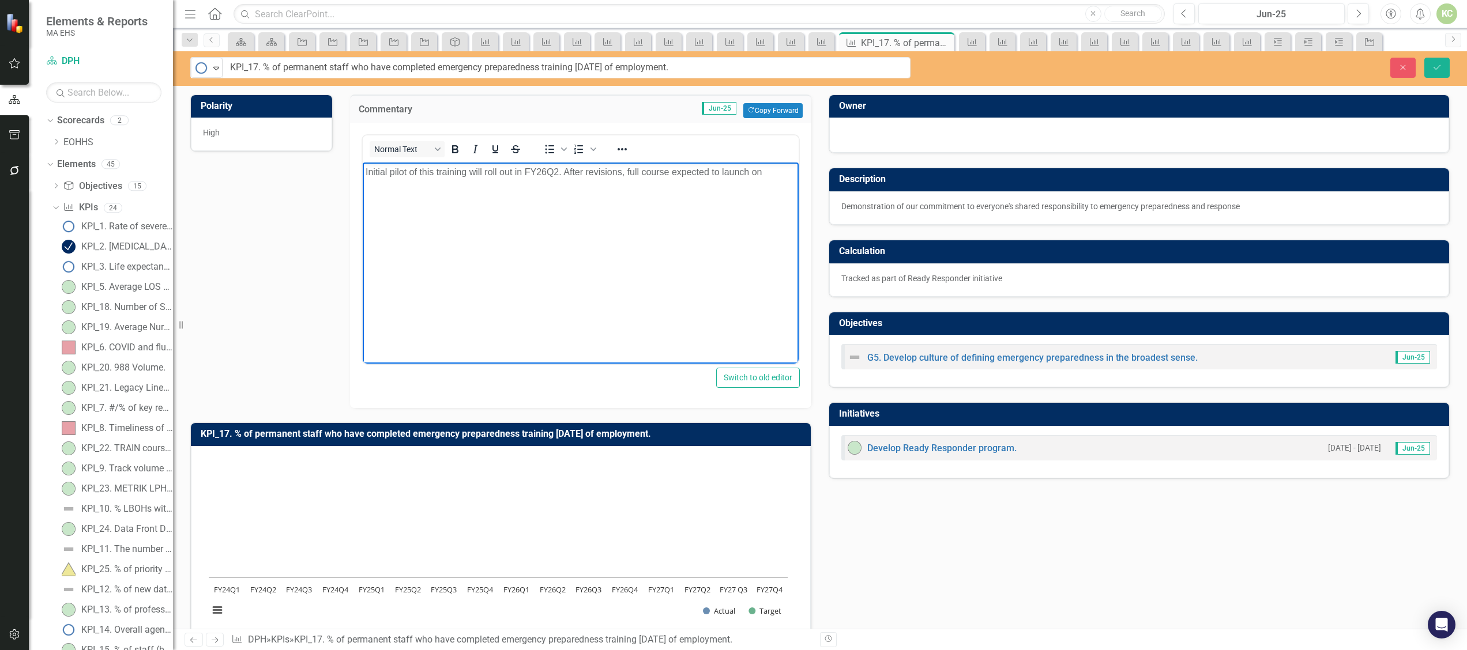
scroll to position [50, 0]
click at [558, 174] on p "Initial pilot of this training will roll out in FY26Q2. After revisions, full c…" at bounding box center [580, 172] width 430 height 14
click at [773, 173] on p "Initial pilot of this training will roll out in FY26Q1. After revisions, full c…" at bounding box center [580, 172] width 430 height 14
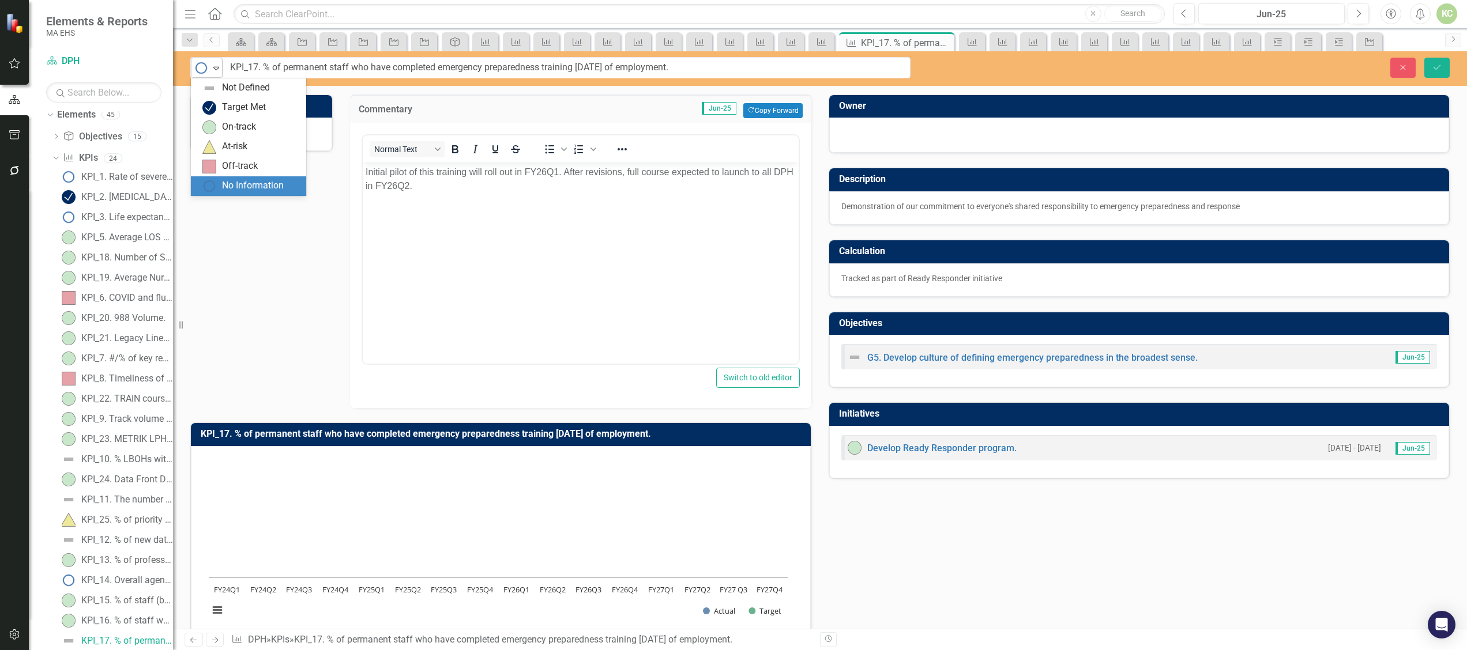
click at [213, 71] on icon "Expand" at bounding box center [216, 67] width 12 height 9
click at [232, 190] on div "No Information" at bounding box center [253, 185] width 62 height 13
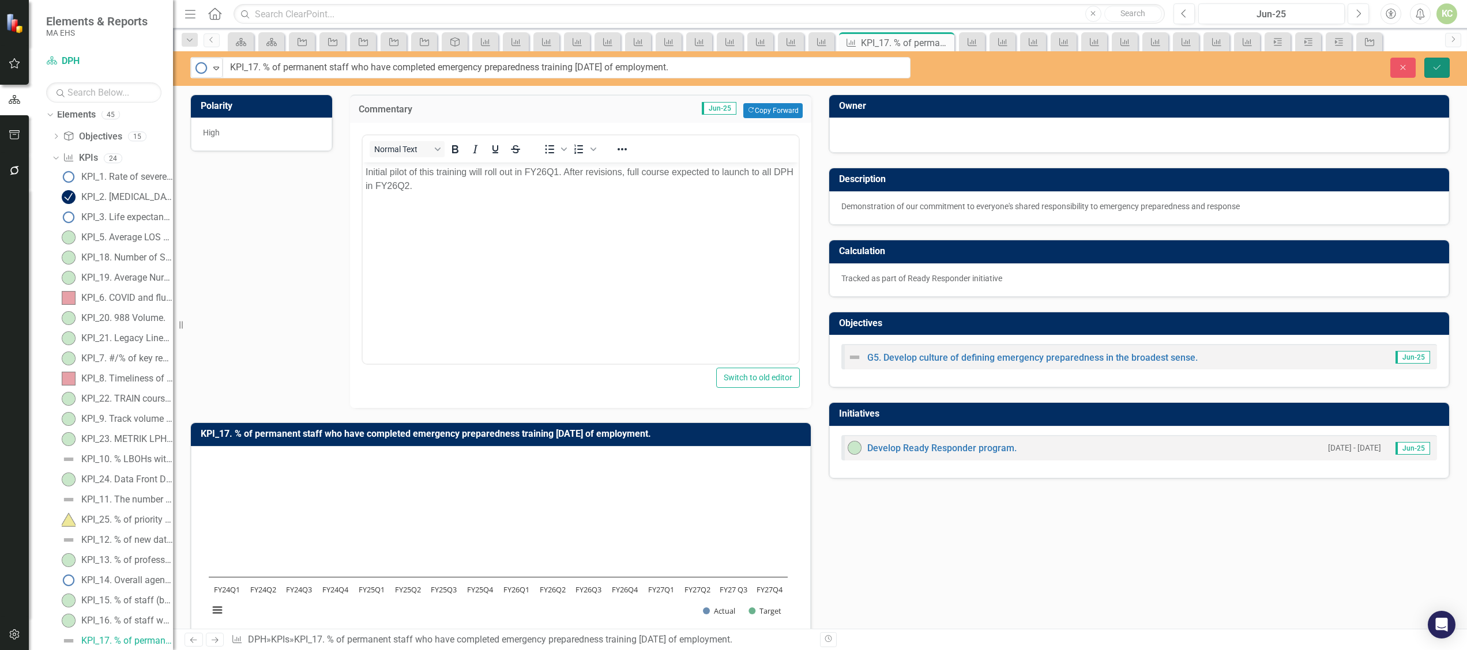
click at [1439, 67] on icon "Save" at bounding box center [1436, 67] width 10 height 8
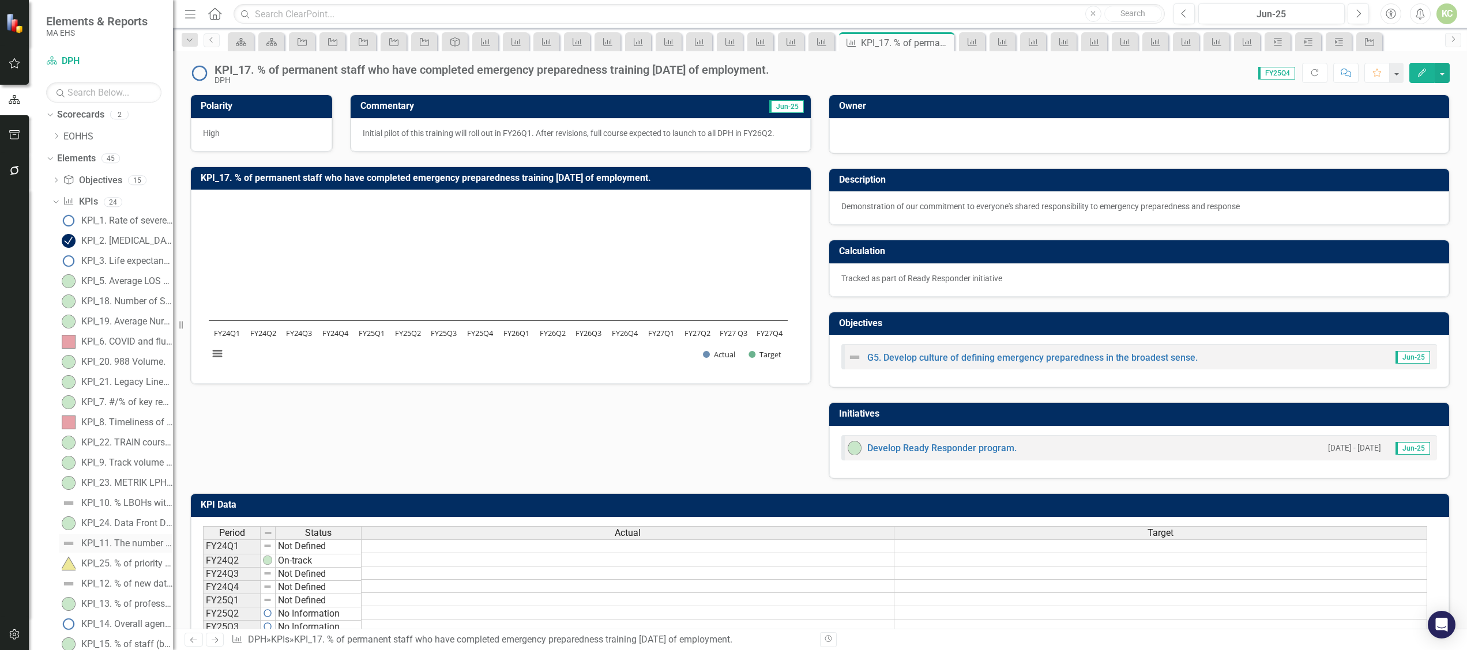
scroll to position [0, 0]
click at [81, 264] on div "KPI_3. Life expectancy." at bounding box center [127, 267] width 92 height 10
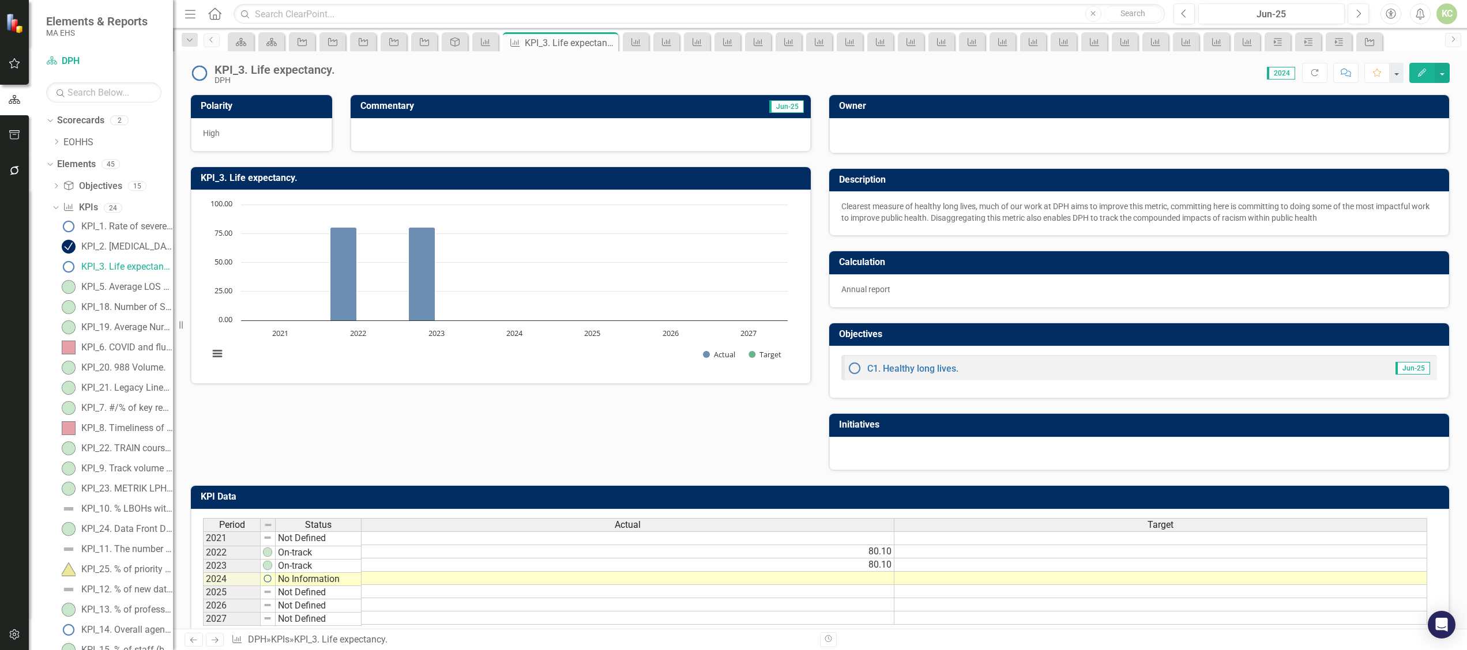
click at [197, 77] on img at bounding box center [199, 73] width 18 height 18
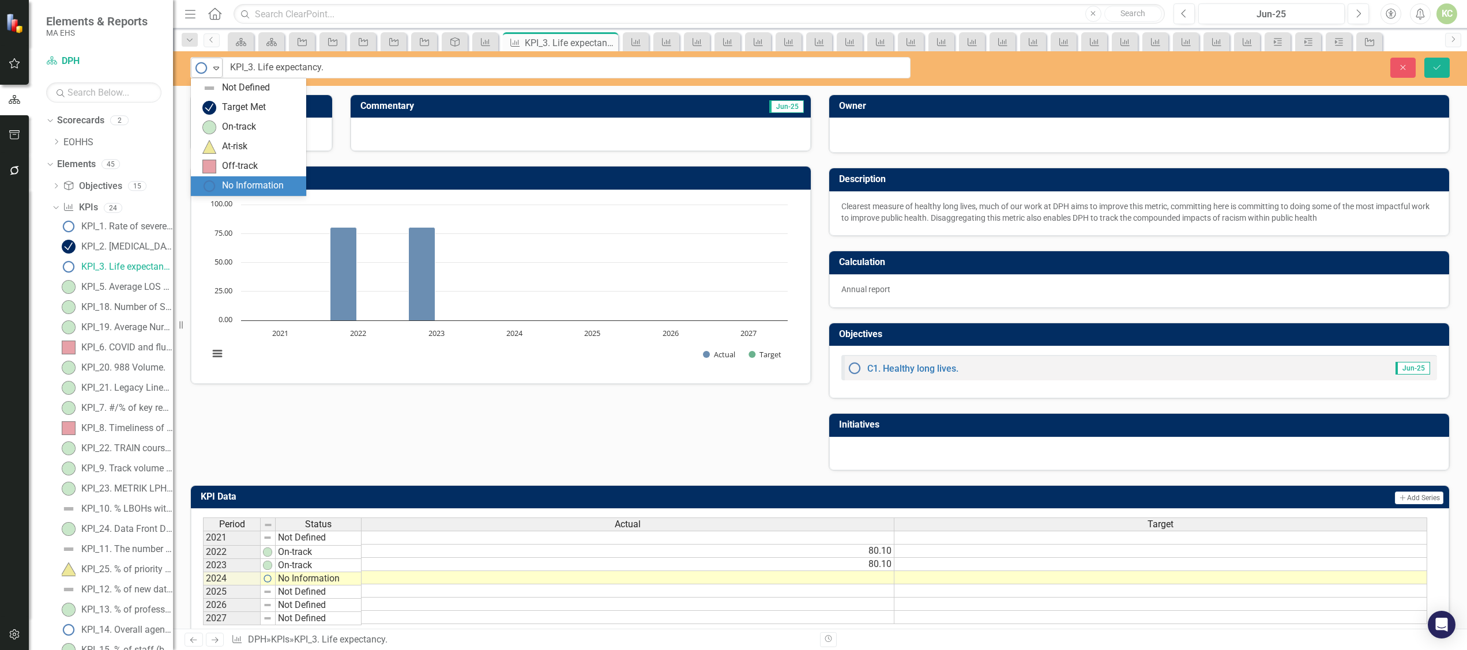
click at [213, 67] on icon "Expand" at bounding box center [216, 67] width 12 height 9
click at [227, 123] on div "On-track" at bounding box center [239, 126] width 34 height 13
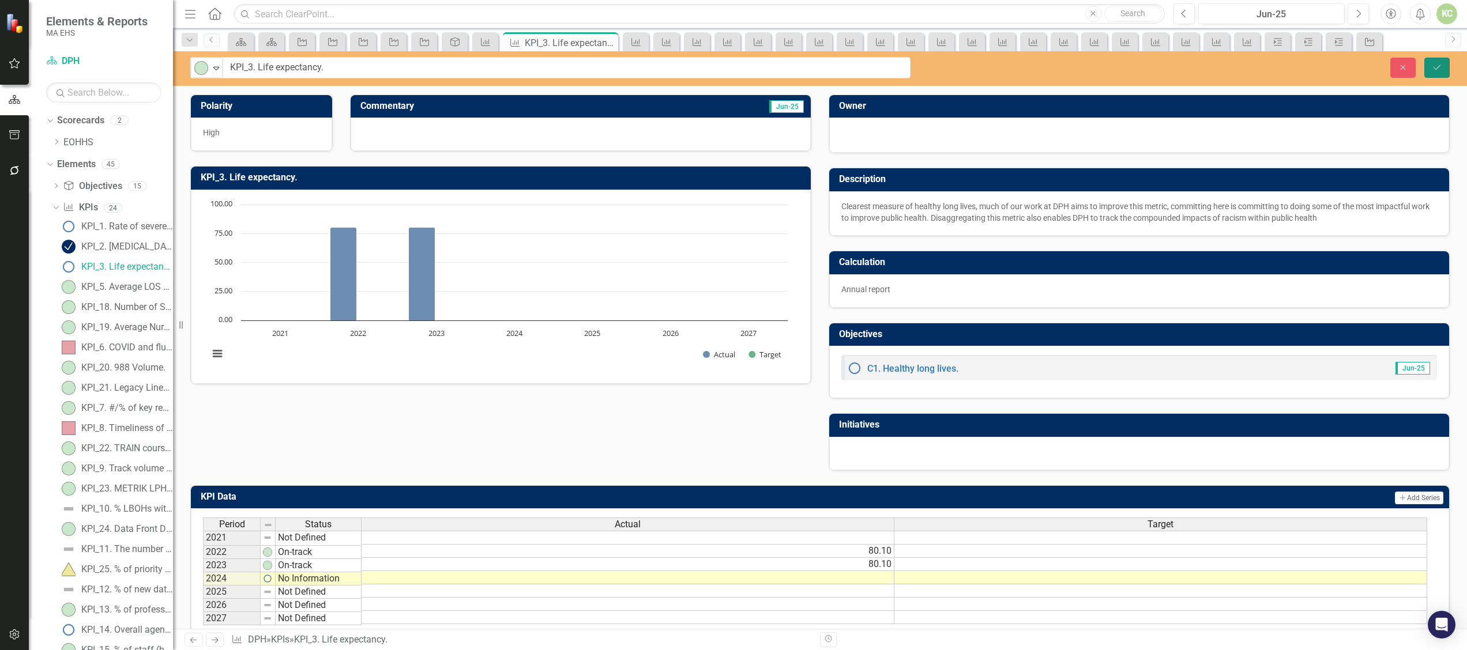
click at [1433, 68] on icon "Save" at bounding box center [1436, 67] width 10 height 8
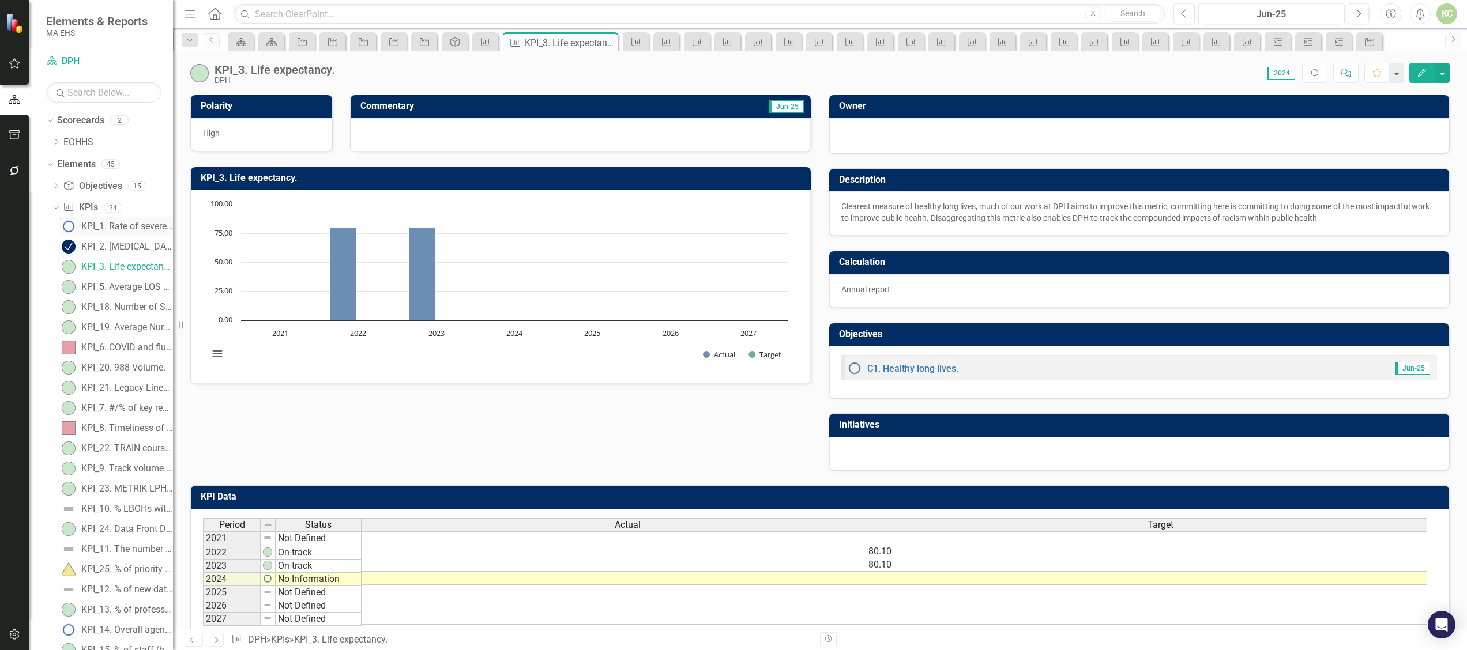
click at [74, 224] on img at bounding box center [69, 227] width 14 height 14
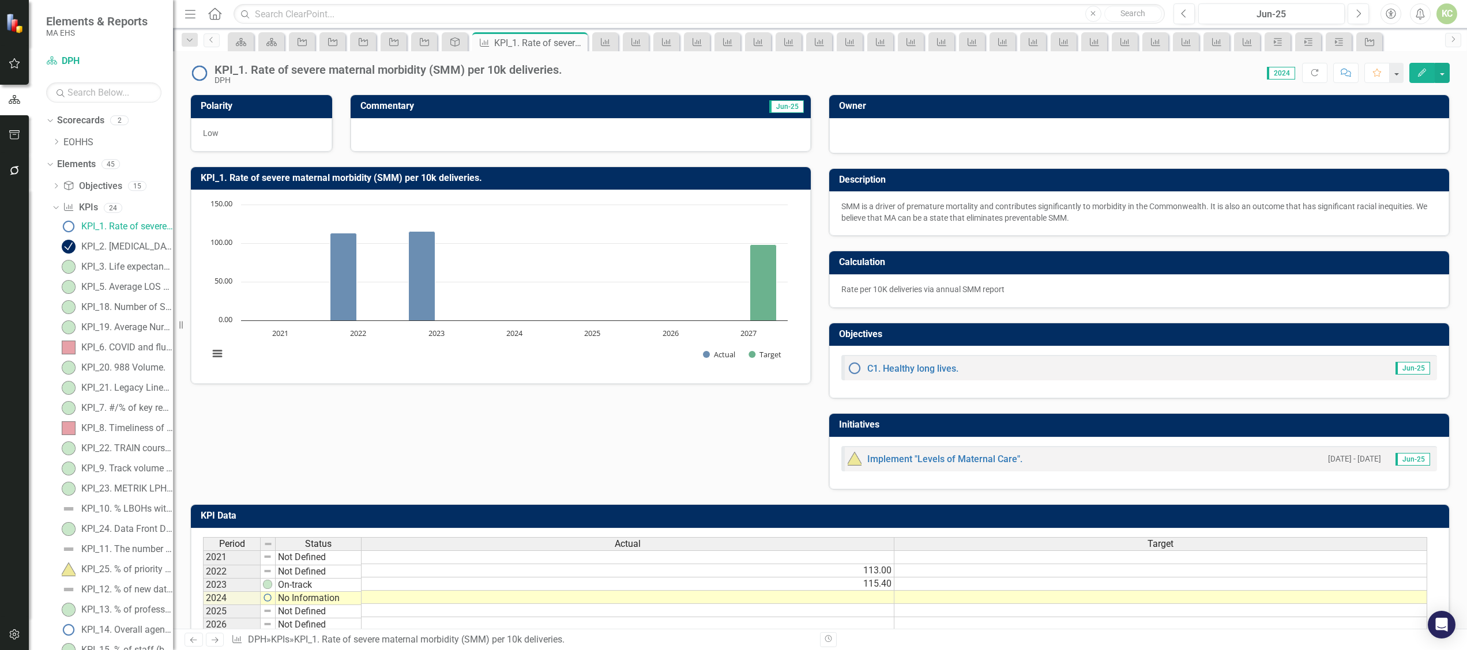
click at [203, 76] on img at bounding box center [199, 73] width 18 height 18
click at [194, 73] on img at bounding box center [199, 73] width 18 height 18
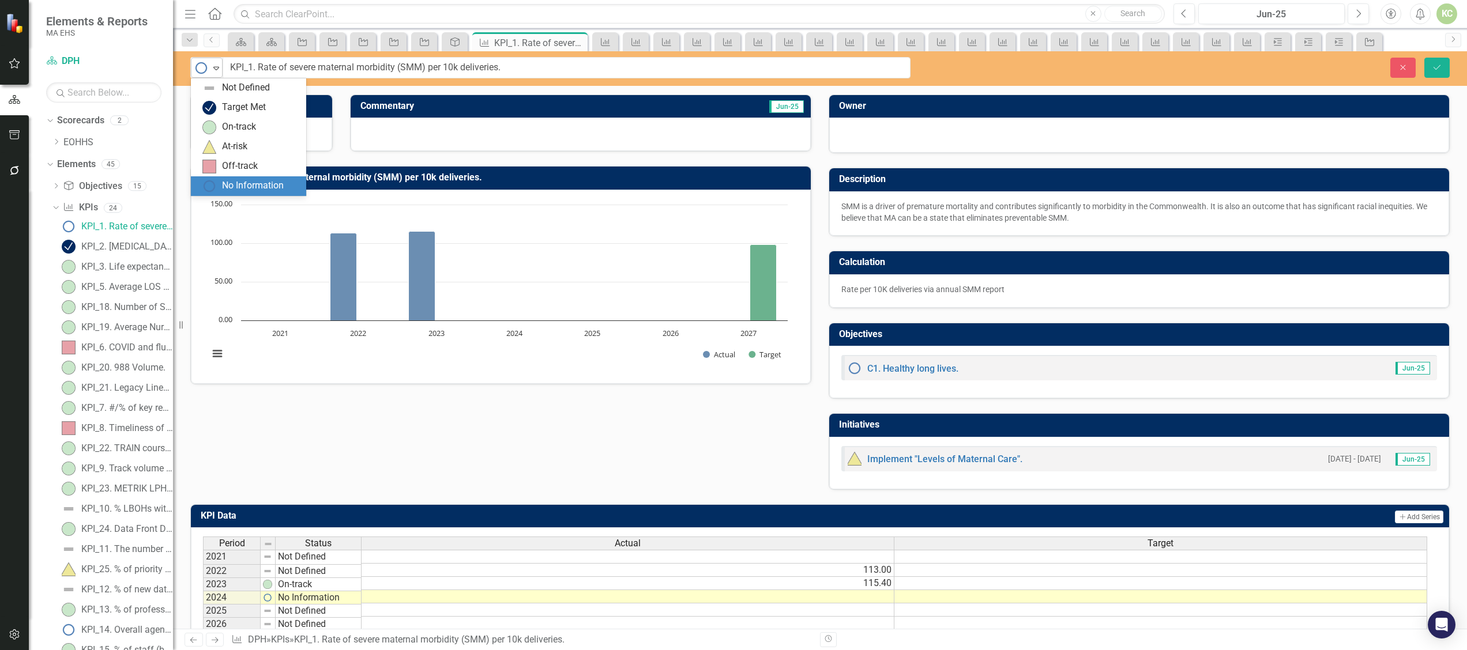
click at [213, 68] on icon "Expand" at bounding box center [216, 67] width 12 height 9
click at [225, 126] on div "On-track" at bounding box center [239, 126] width 34 height 13
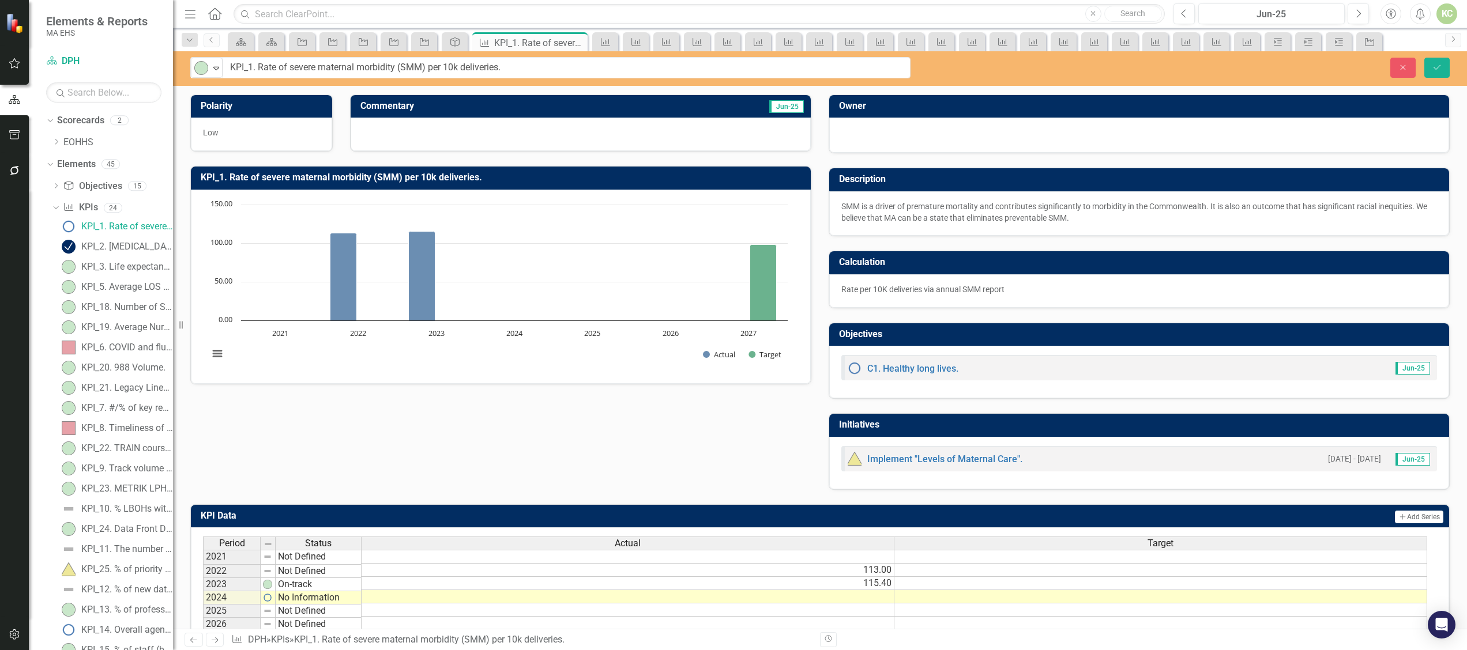
click at [404, 141] on div at bounding box center [580, 134] width 460 height 33
click at [404, 135] on div at bounding box center [580, 134] width 460 height 33
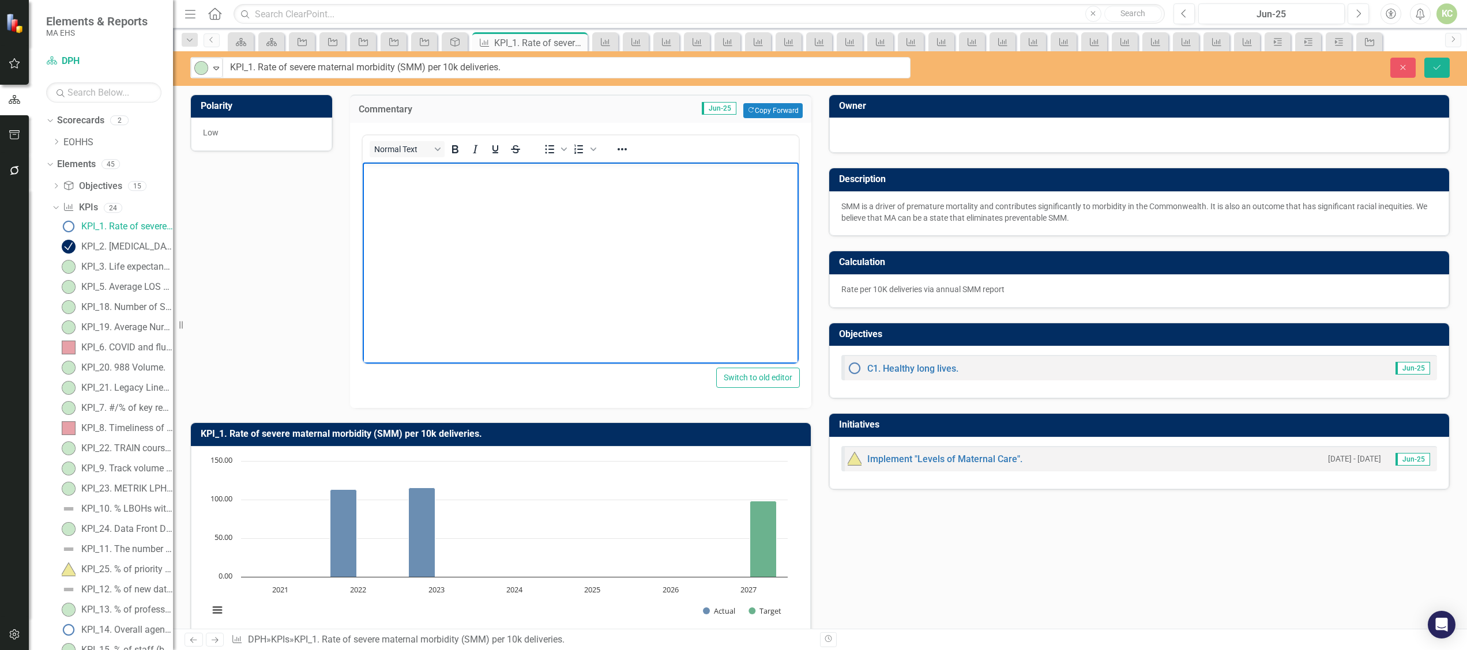
click at [404, 184] on body "Rich Text Area. Press ALT-0 for help." at bounding box center [580, 248] width 436 height 173
click at [1447, 66] on button "Save" at bounding box center [1436, 68] width 25 height 20
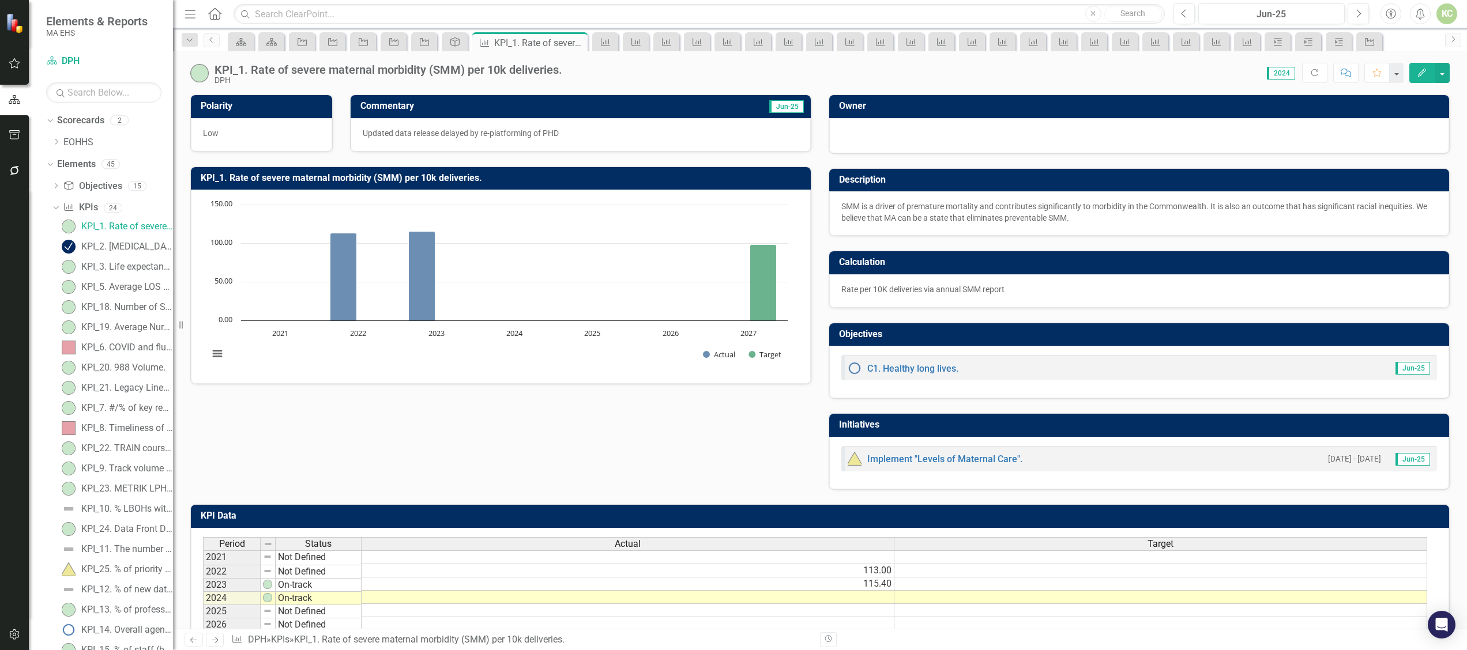
scroll to position [59, 0]
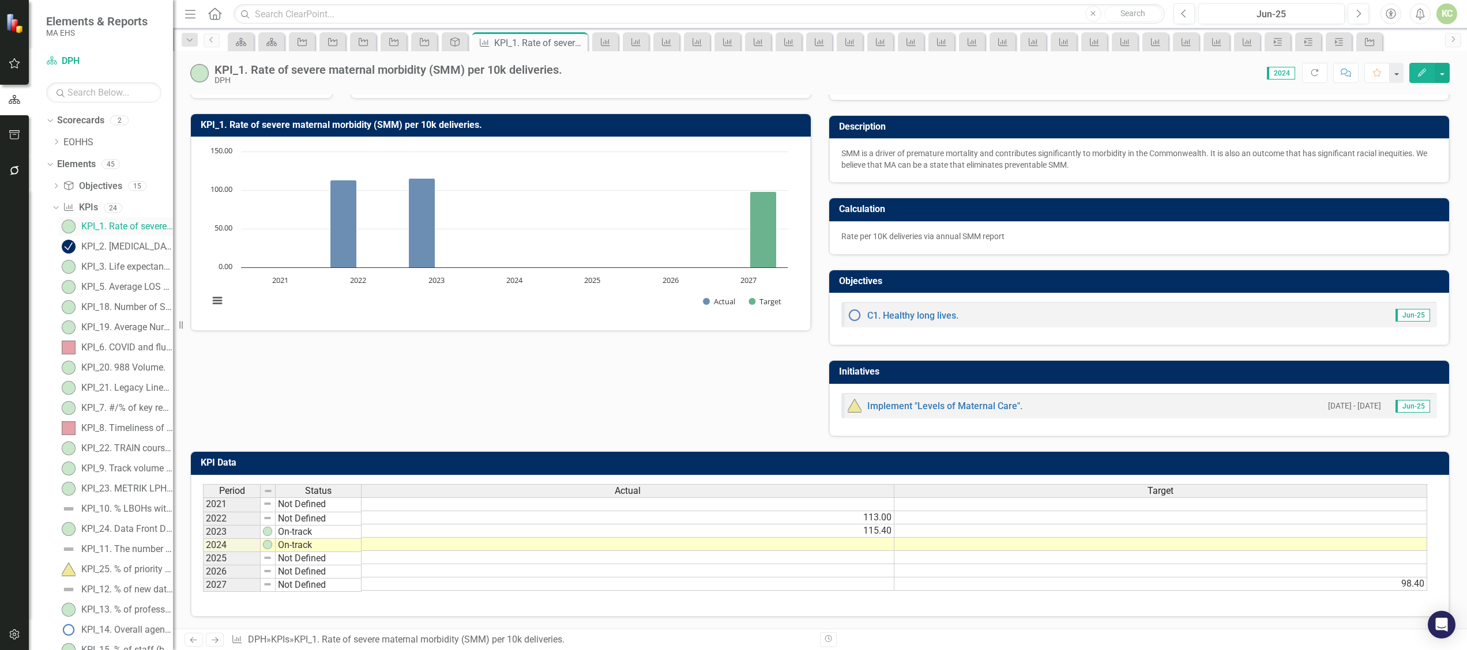
click at [135, 224] on div "KPI_1. Rate of severe maternal morbidity (SMM) per 10k deliveries." at bounding box center [127, 226] width 92 height 10
click at [130, 268] on div "KPI_3. Life expectancy." at bounding box center [127, 267] width 92 height 10
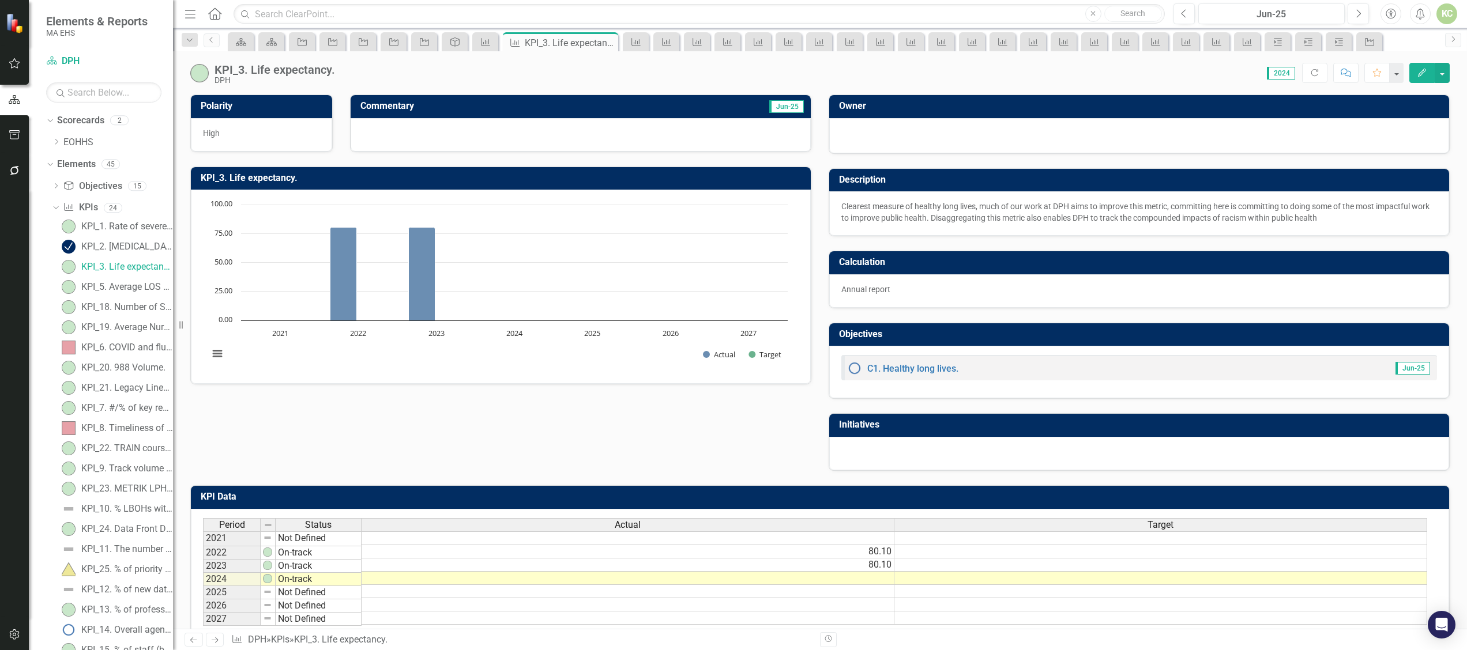
click at [418, 146] on div at bounding box center [580, 134] width 460 height 33
click at [417, 143] on div at bounding box center [580, 134] width 460 height 33
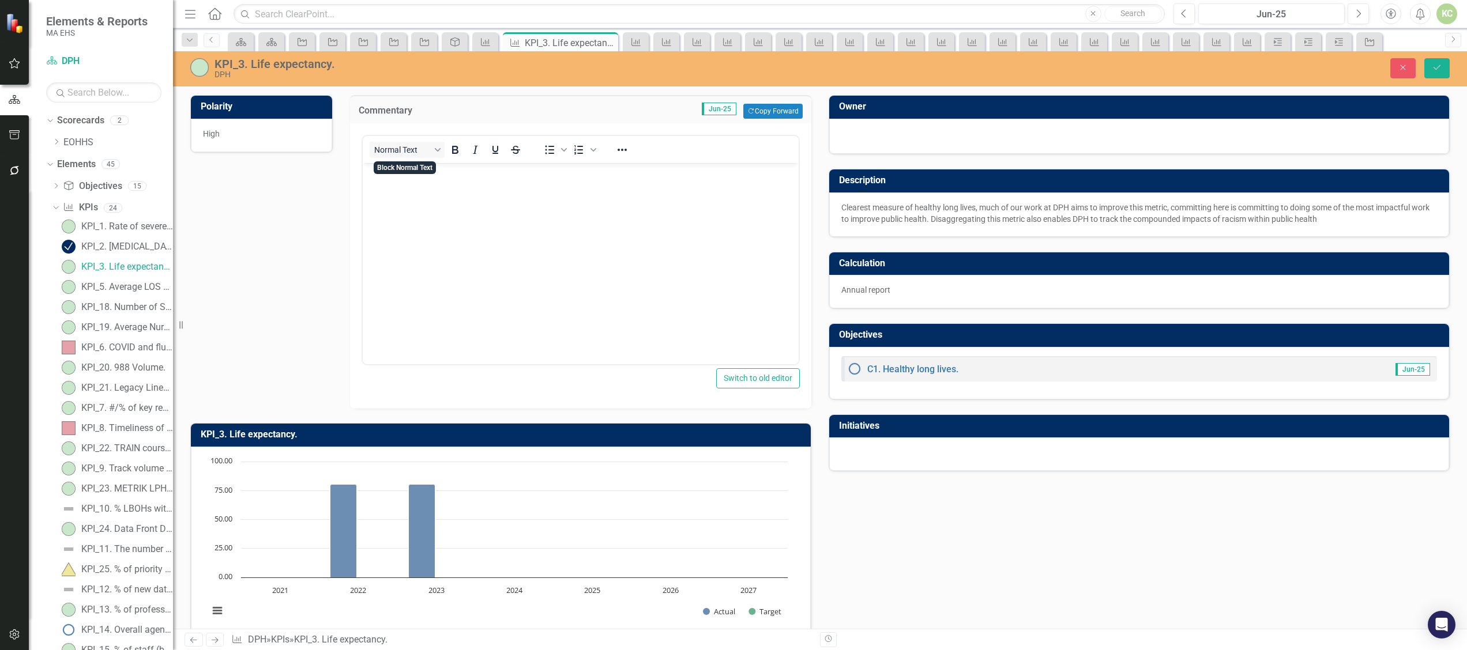
click at [417, 207] on body "Rich Text Area. Press ALT-0 for help." at bounding box center [580, 249] width 436 height 173
click at [1430, 63] on button "Save" at bounding box center [1436, 68] width 25 height 20
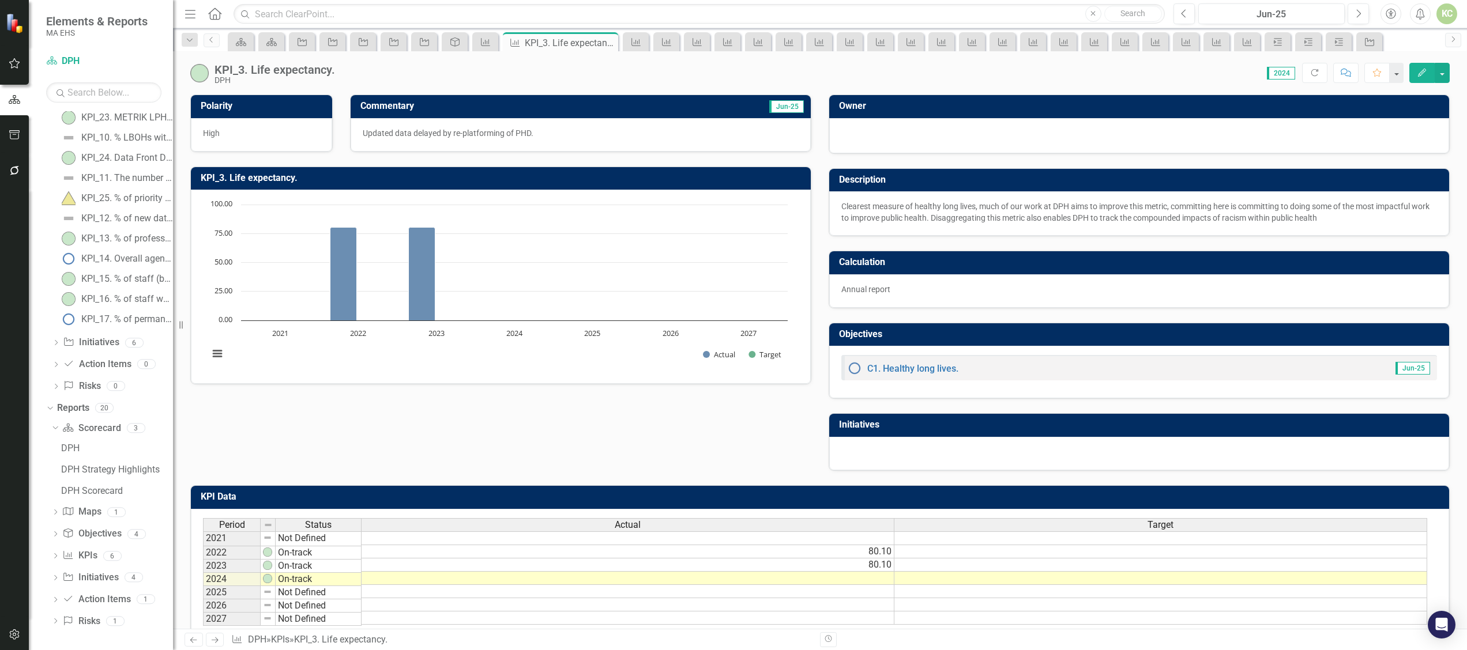
scroll to position [372, 0]
click at [143, 469] on div "DPH Strategy Highlights" at bounding box center [117, 468] width 112 height 10
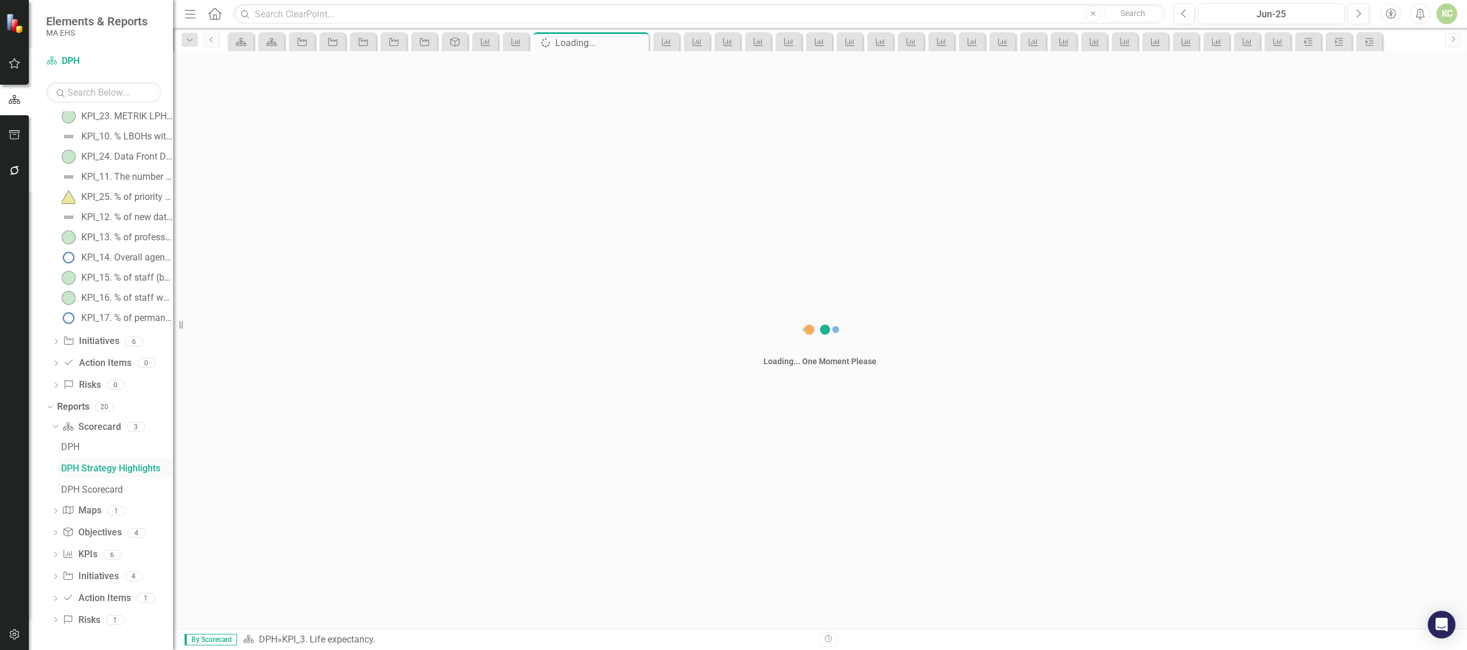
click at [143, 469] on div "DPH DPH Strategy Highlights DPH Scorecard" at bounding box center [112, 468] width 122 height 61
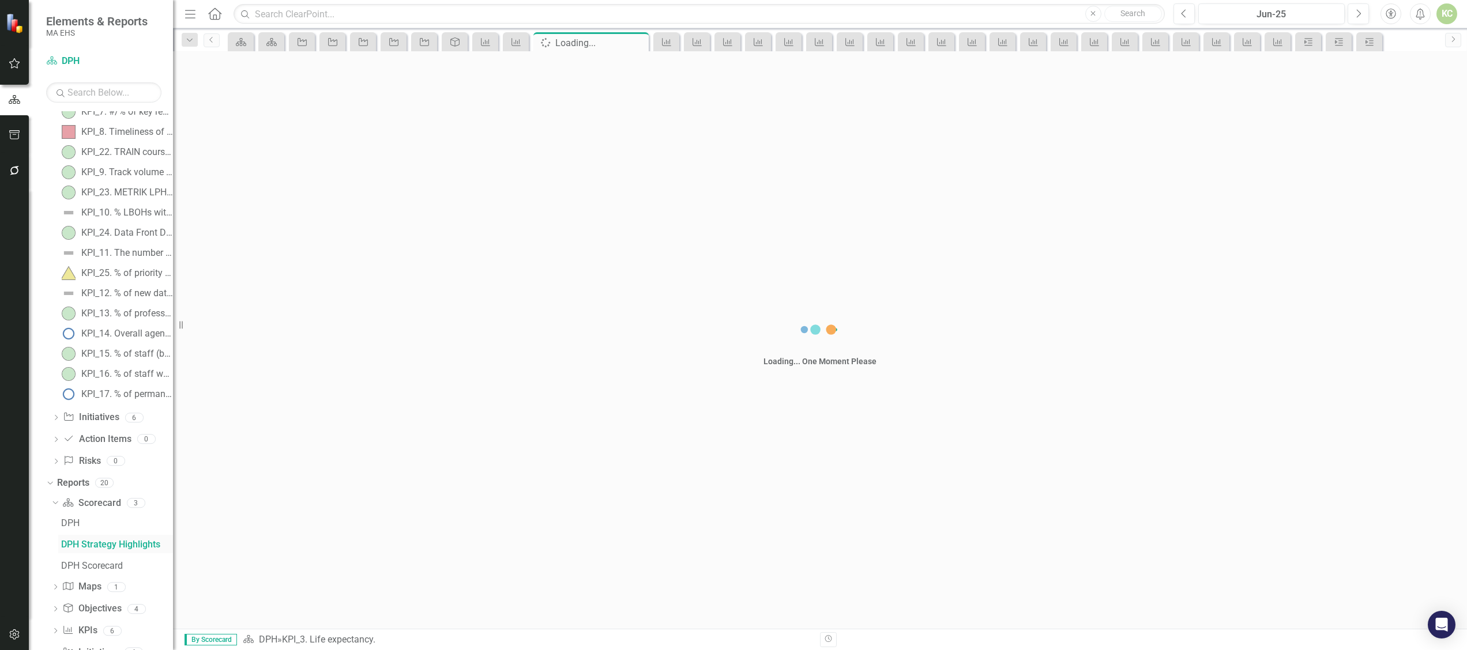
scroll to position [199, 0]
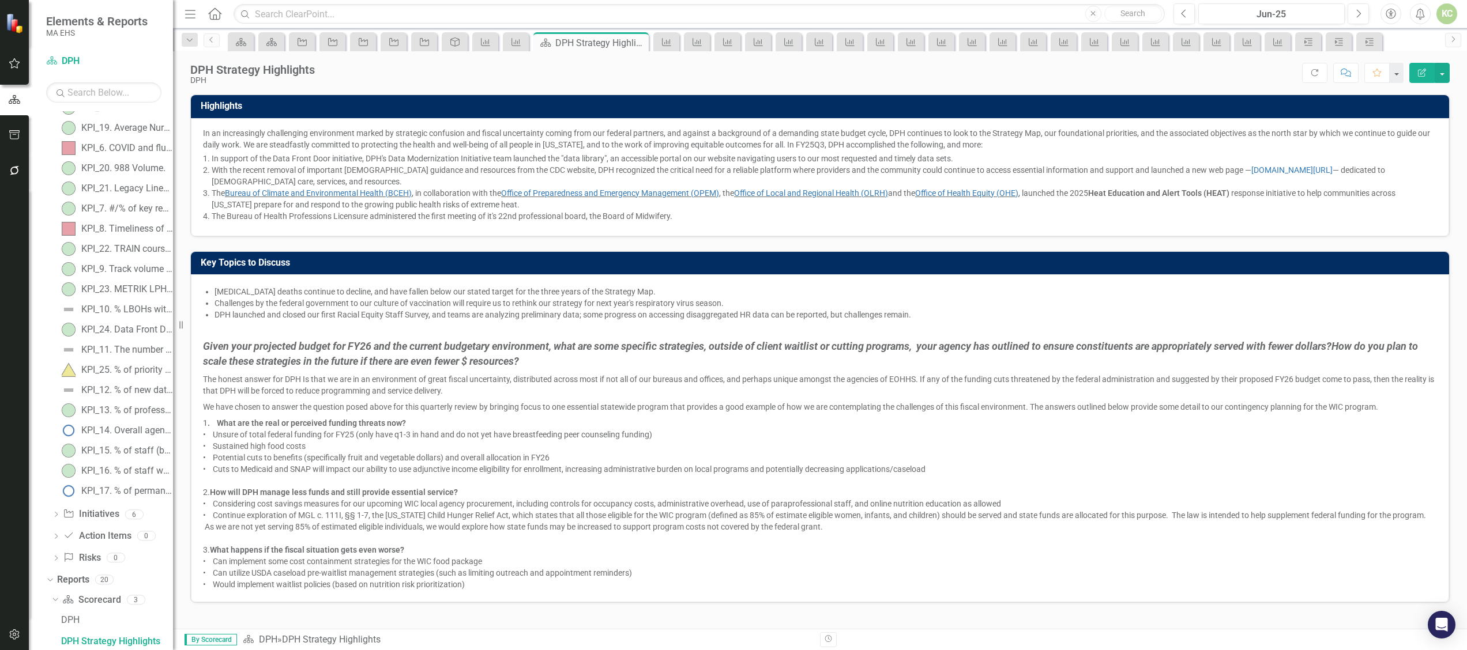
click at [1136, 166] on li "With the recent removal of important [DEMOGRAPHIC_DATA] guidance and resources …" at bounding box center [824, 175] width 1225 height 23
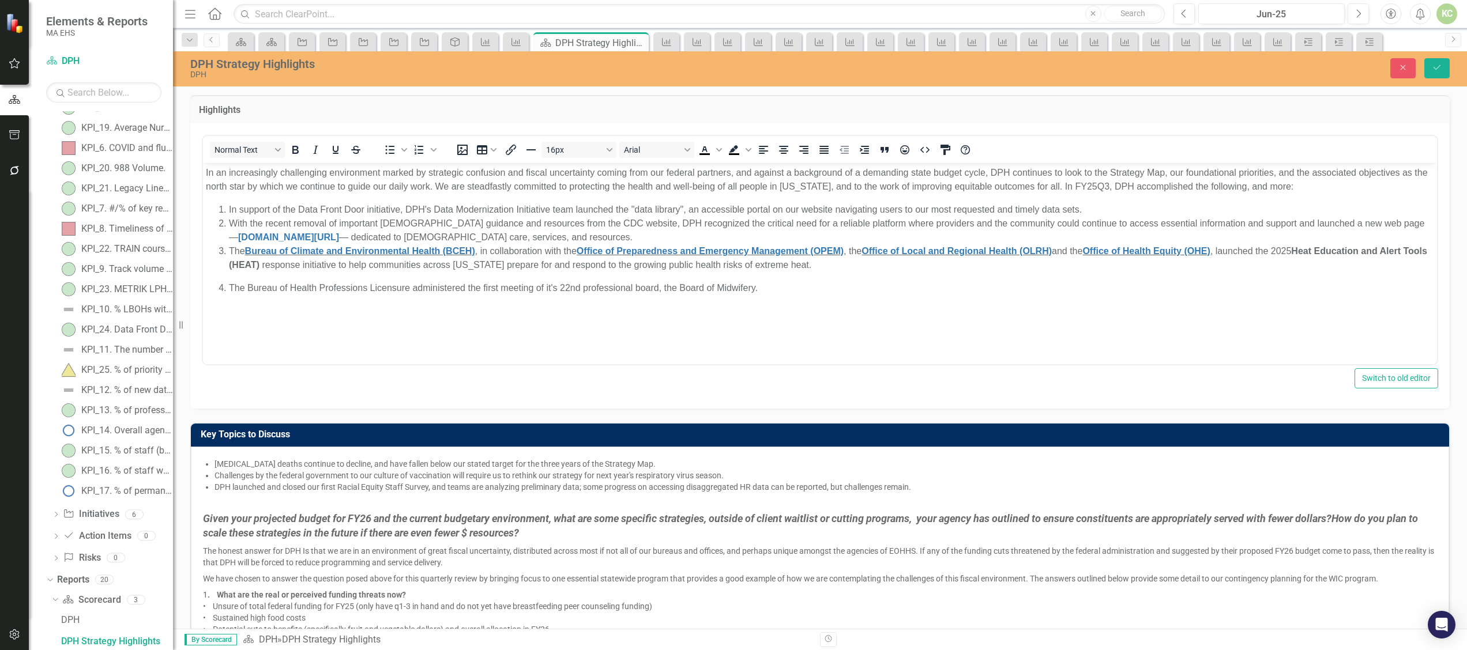
scroll to position [0, 0]
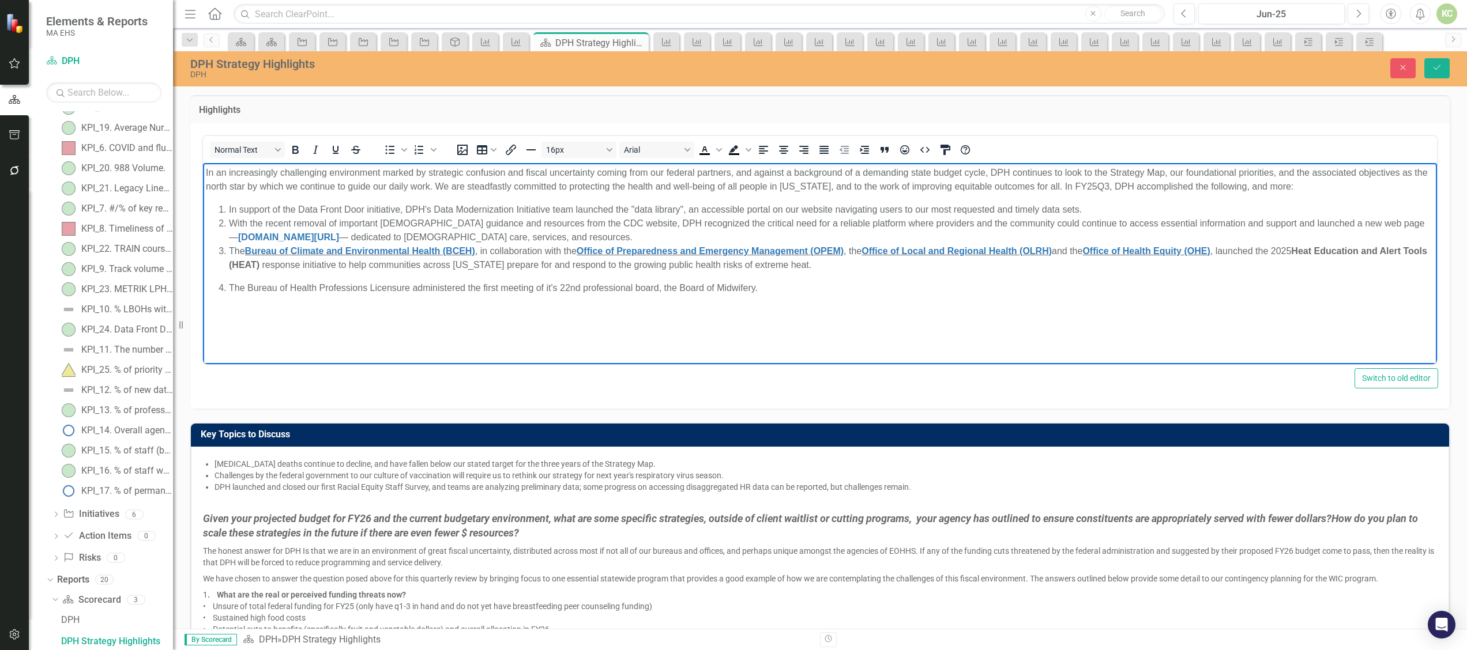
click at [356, 189] on p "In an increasingly challenging environment marked by strategic confusion and fi…" at bounding box center [820, 179] width 1228 height 28
click at [1039, 185] on p "In an increasingly challenging environment marked by strategic confusion and fi…" at bounding box center [820, 179] width 1228 height 28
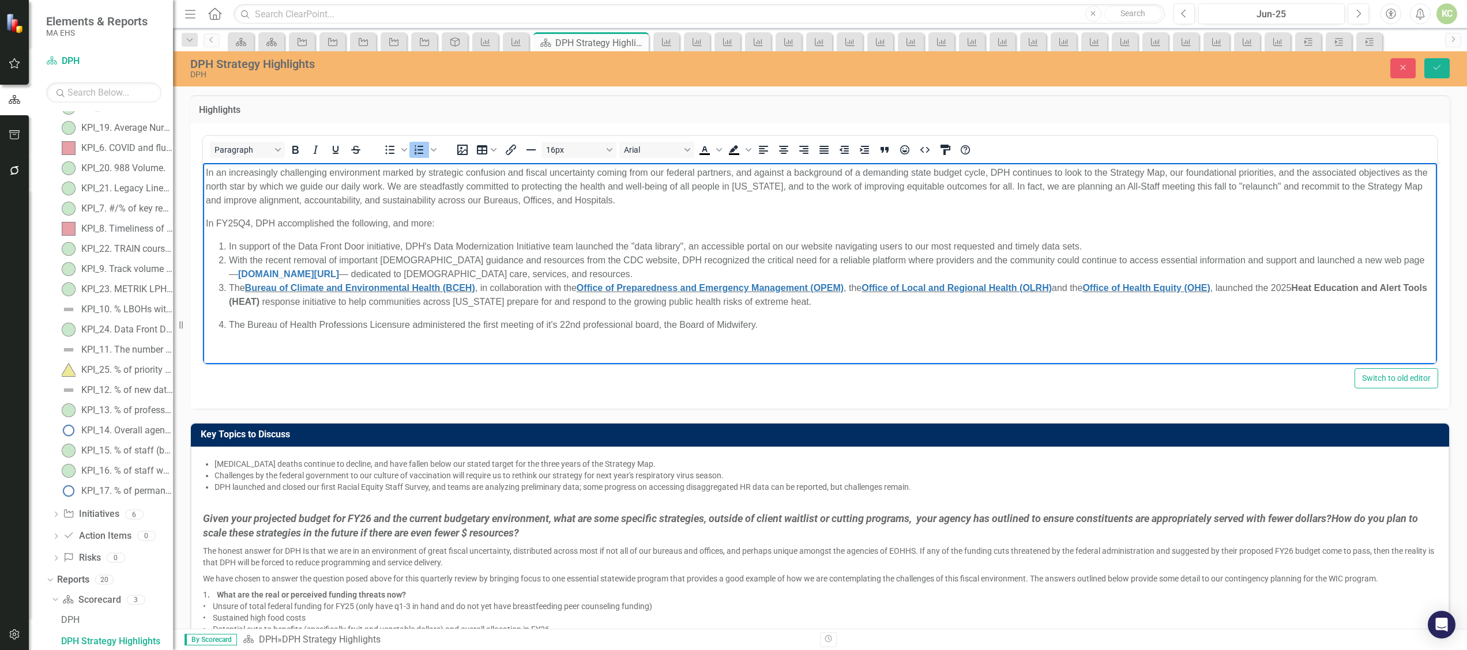
click at [405, 246] on li "In support of the Data Front Door initiative, DPH's Data Modernization Initiati…" at bounding box center [831, 246] width 1205 height 14
click at [231, 261] on li "With the recent removal of important [DEMOGRAPHIC_DATA] guidance and resources …" at bounding box center [831, 267] width 1205 height 28
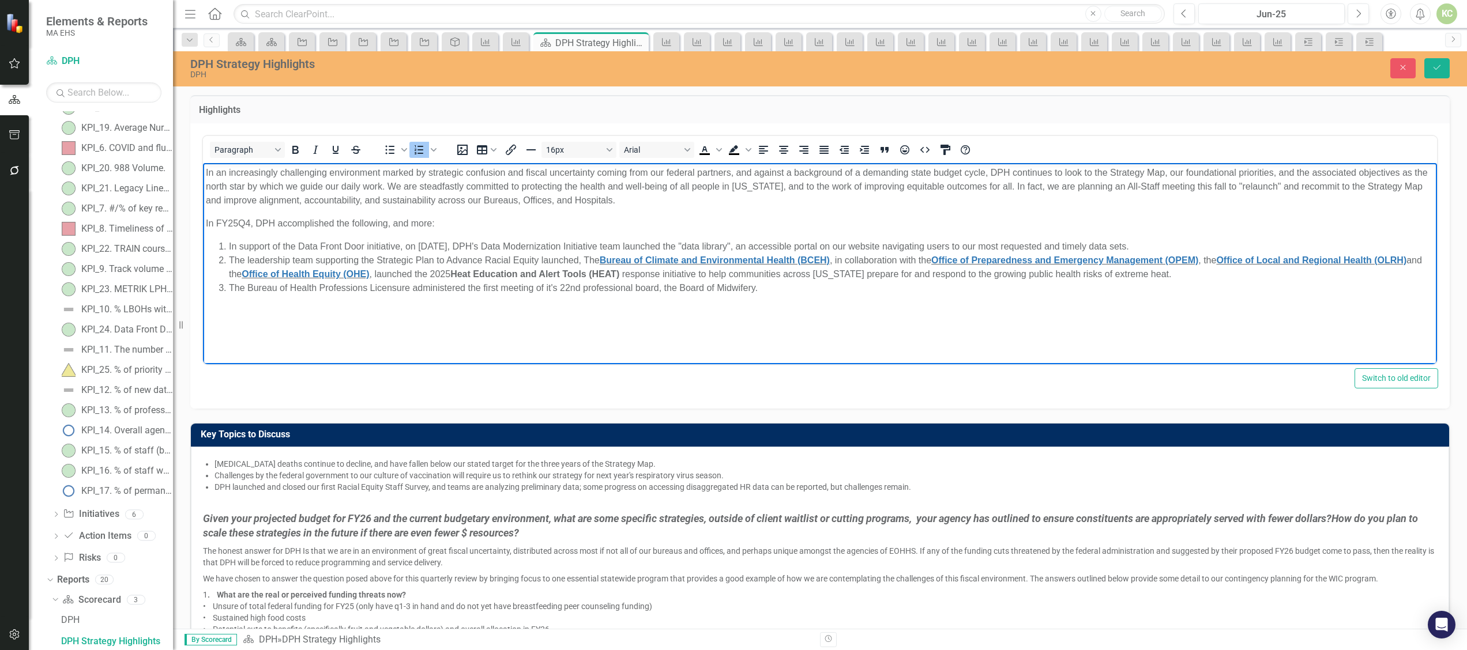
click at [679, 243] on li "In support of the Data Front Door initiative, on [DATE], DPH's Data Modernizati…" at bounding box center [831, 246] width 1205 height 14
click at [677, 245] on li "In support of the Data Front Door initiative, on [DATE], DPH's Data Modernizati…" at bounding box center [831, 246] width 1205 height 14
click at [791, 317] on body "In an increasingly challenging environment marked by strategic confusion and fi…" at bounding box center [820, 249] width 1234 height 173
click at [585, 262] on span "The leadership team supporting the Strategic Plan to Advance Racial Equity laun…" at bounding box center [414, 260] width 371 height 10
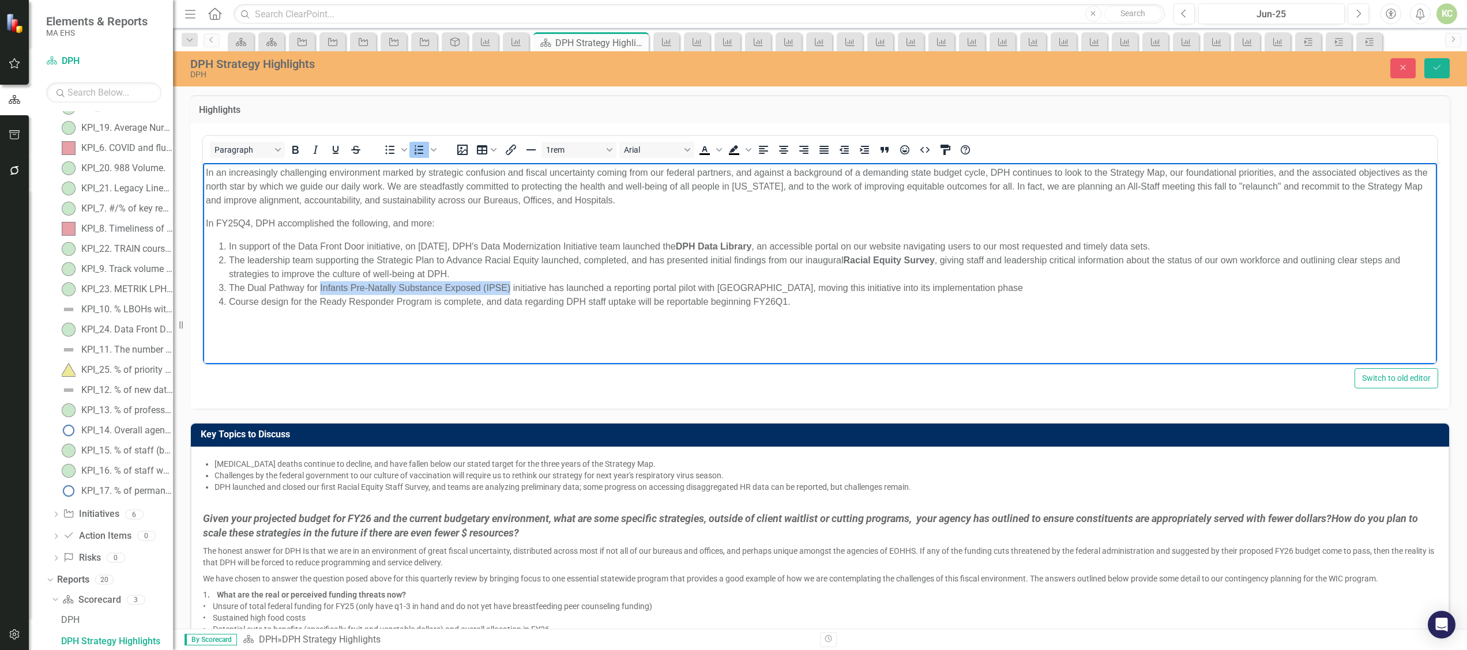
drag, startPoint x: 318, startPoint y: 289, endPoint x: 510, endPoint y: 288, distance: 191.4
click at [510, 288] on span "The Dual Pathway for Infants Pre-Natally Substance Exposed (IPSE) initiative ha…" at bounding box center [626, 287] width 794 height 10
drag, startPoint x: 318, startPoint y: 298, endPoint x: 431, endPoint y: 304, distance: 113.1
click at [431, 304] on span "Course design for the Ready Responder Program is complete, and data regarding D…" at bounding box center [509, 301] width 561 height 10
click at [834, 303] on li "Course design for the Ready Responder Program is complete, and data regarding D…" at bounding box center [831, 302] width 1205 height 14
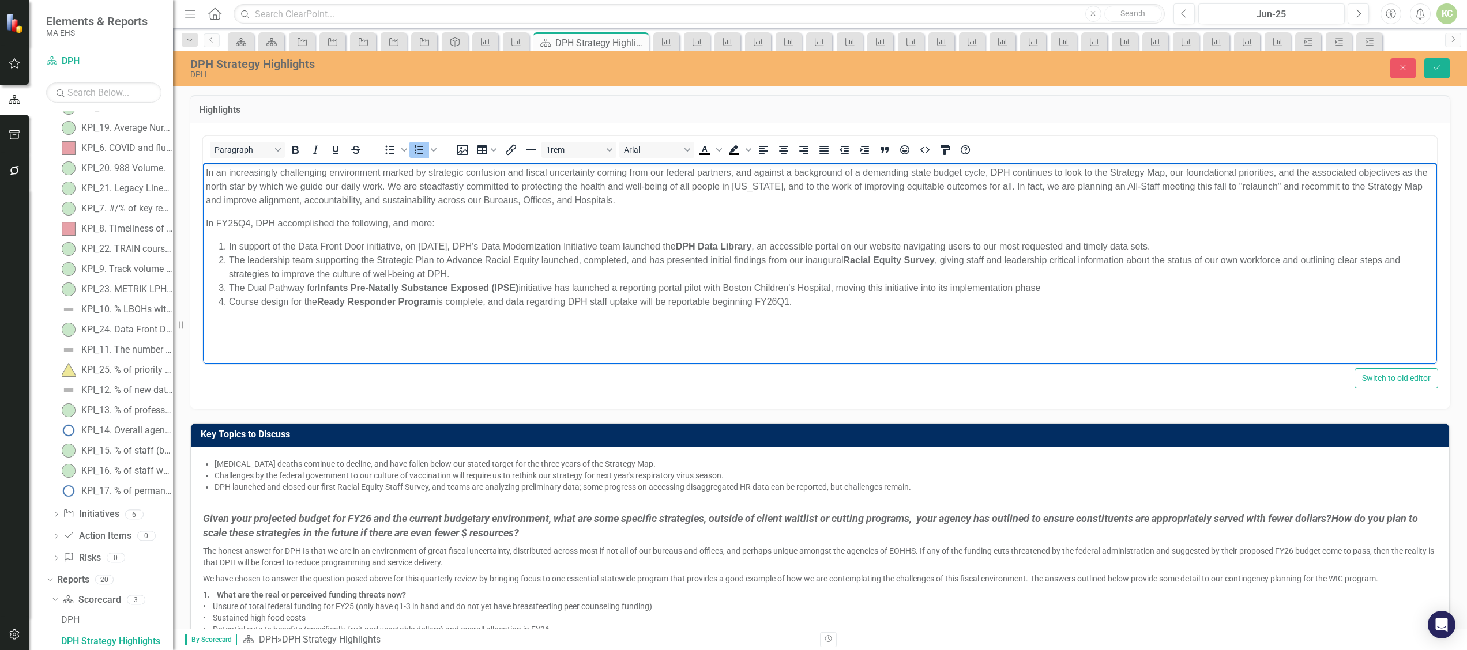
click at [834, 303] on li "Course design for the Ready Responder Program is complete, and data regarding D…" at bounding box center [831, 302] width 1205 height 14
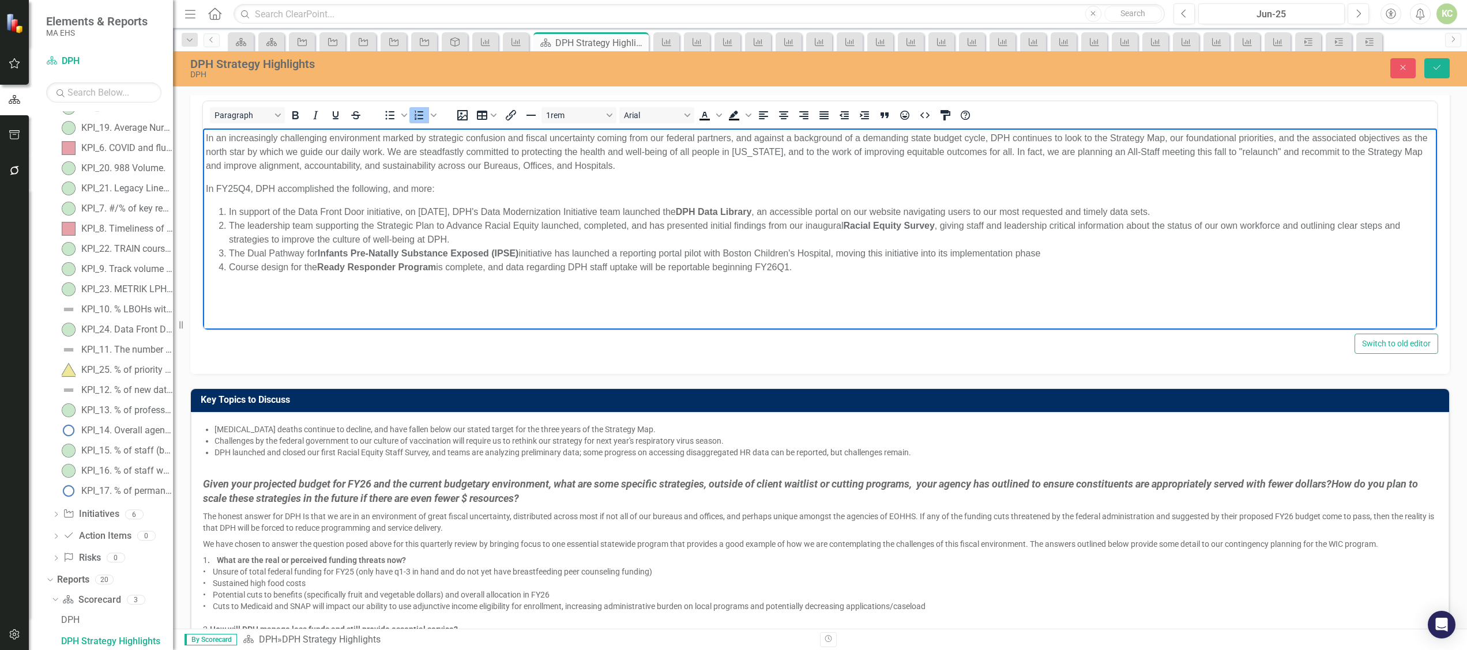
scroll to position [36, 0]
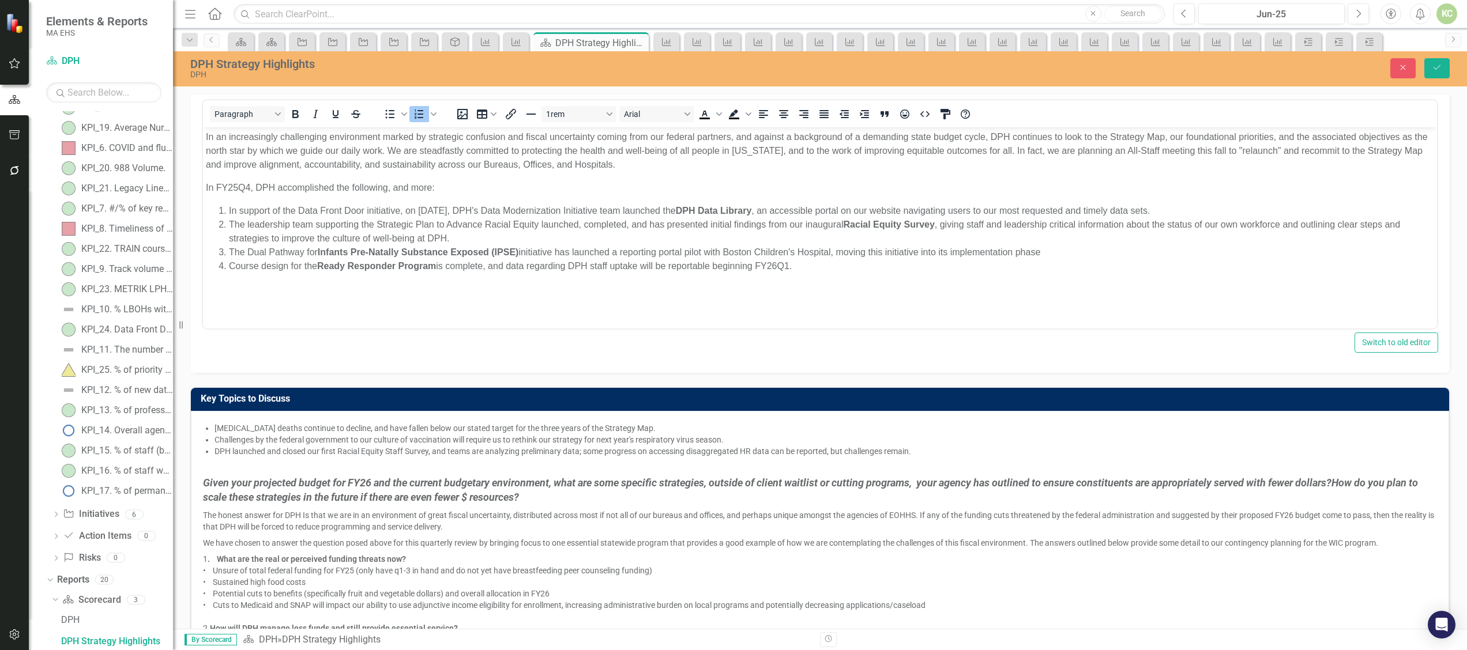
click at [670, 423] on li "[MEDICAL_DATA] deaths continue to decline, and have fallen below our stated tar…" at bounding box center [825, 429] width 1222 height 12
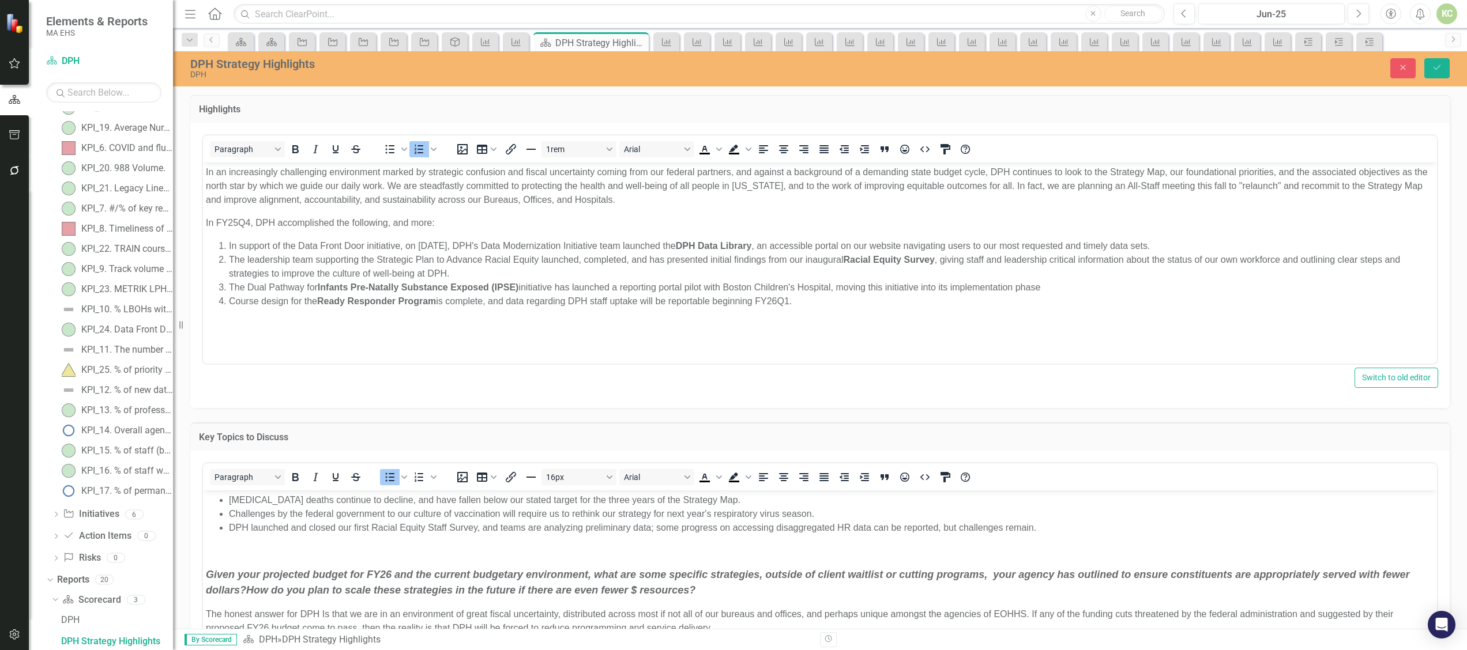
scroll to position [0, 0]
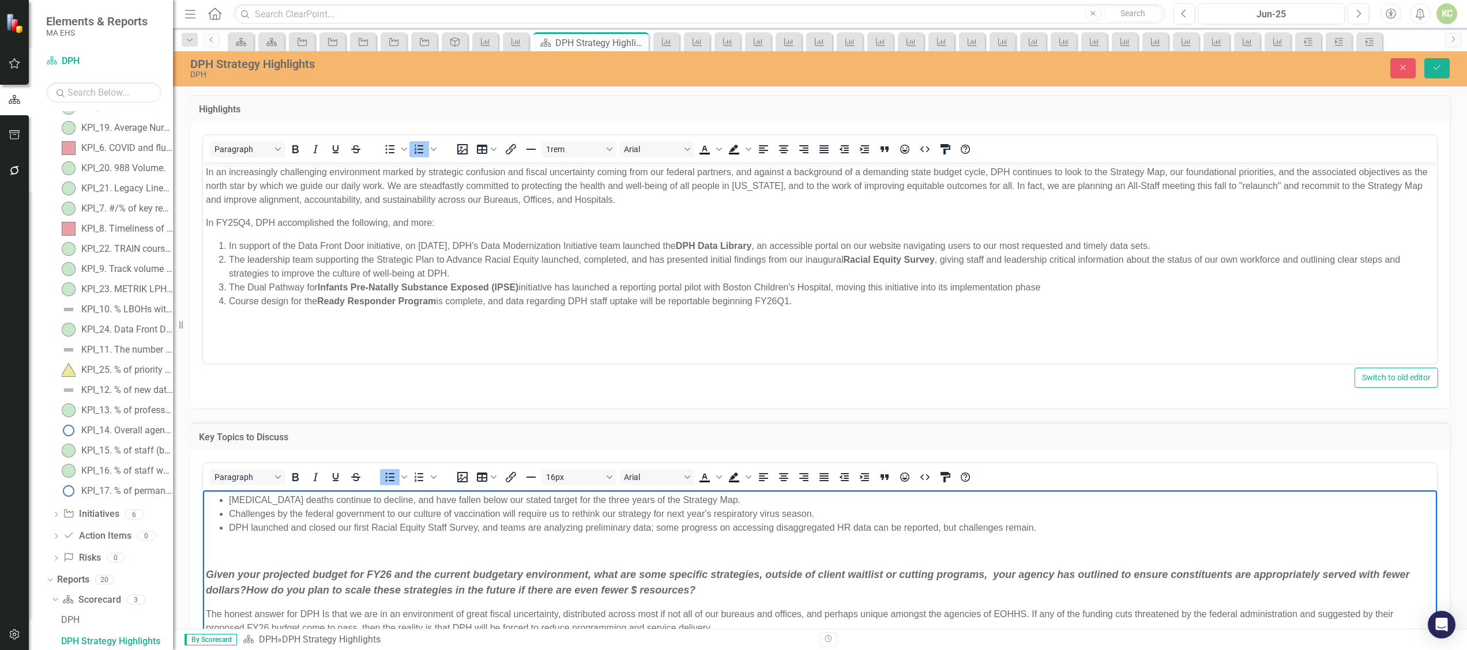
click at [751, 496] on li "[MEDICAL_DATA] deaths continue to decline, and have fallen below our stated tar…" at bounding box center [831, 500] width 1205 height 14
click at [759, 501] on li "[MEDICAL_DATA] deaths continue to decline, and have fallen below our stated tar…" at bounding box center [831, 500] width 1205 height 14
click at [229, 500] on li "[MEDICAL_DATA] deaths continue to decline, and have fallen below our stated tar…" at bounding box center [831, 500] width 1205 height 14
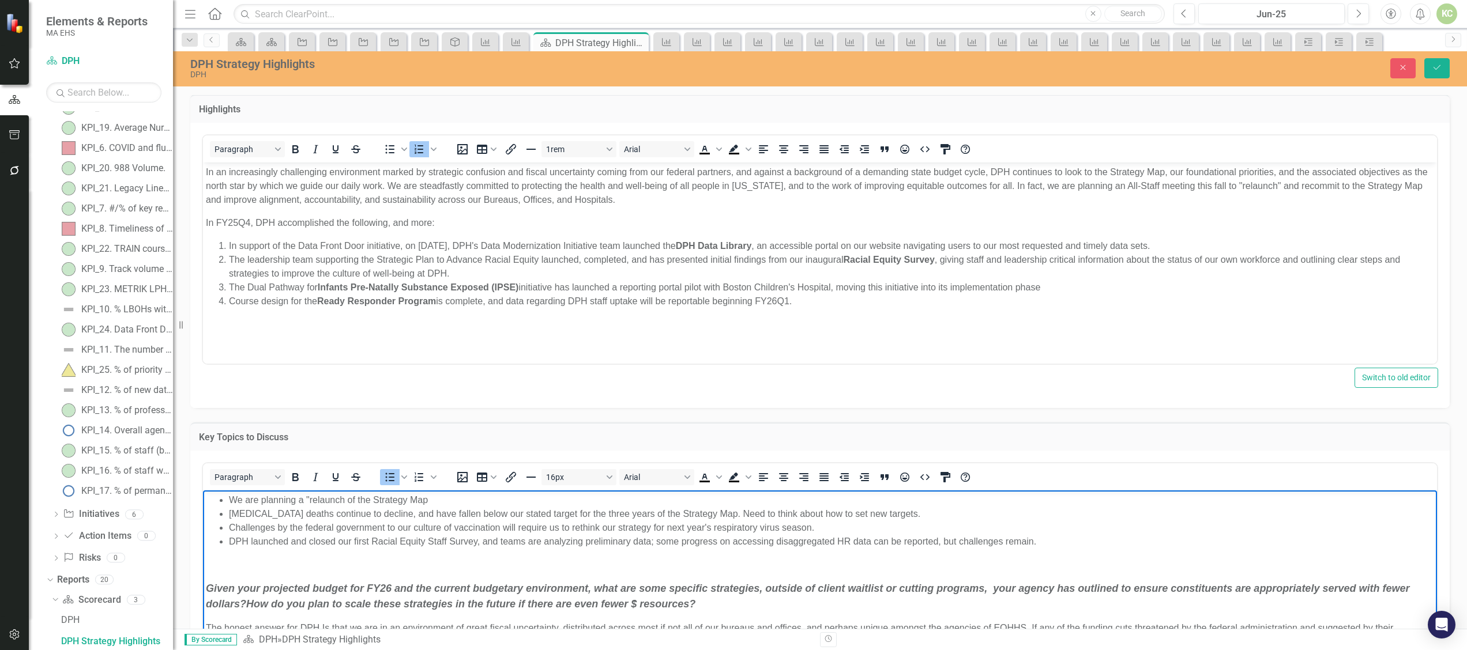
click at [345, 502] on li "We are planning a "relaunch of the Strategy Map" at bounding box center [831, 500] width 1205 height 14
click at [451, 500] on li "We are planning a "relaunch" of the Strategy Map" at bounding box center [831, 500] width 1205 height 14
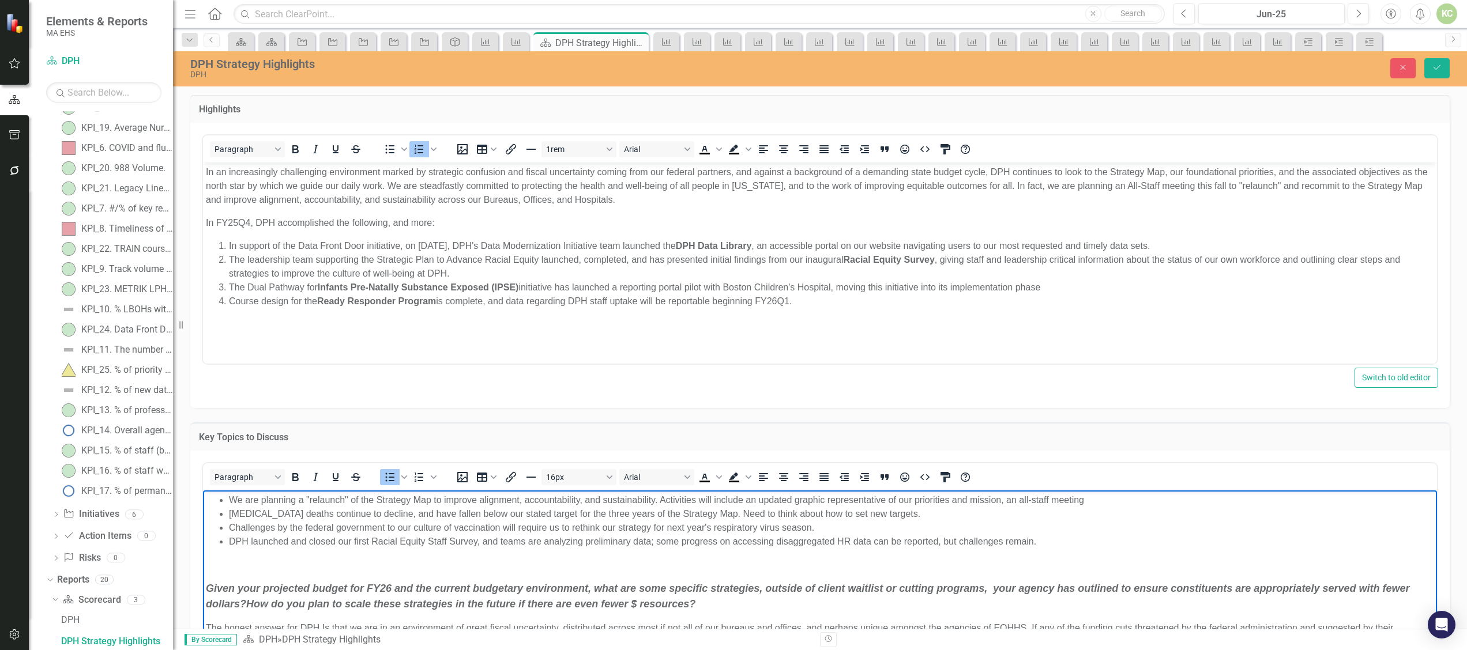
click at [1357, 534] on li "DPH launched and closed our first Racial Equity Staff Survey, and teams are ana…" at bounding box center [831, 541] width 1205 height 14
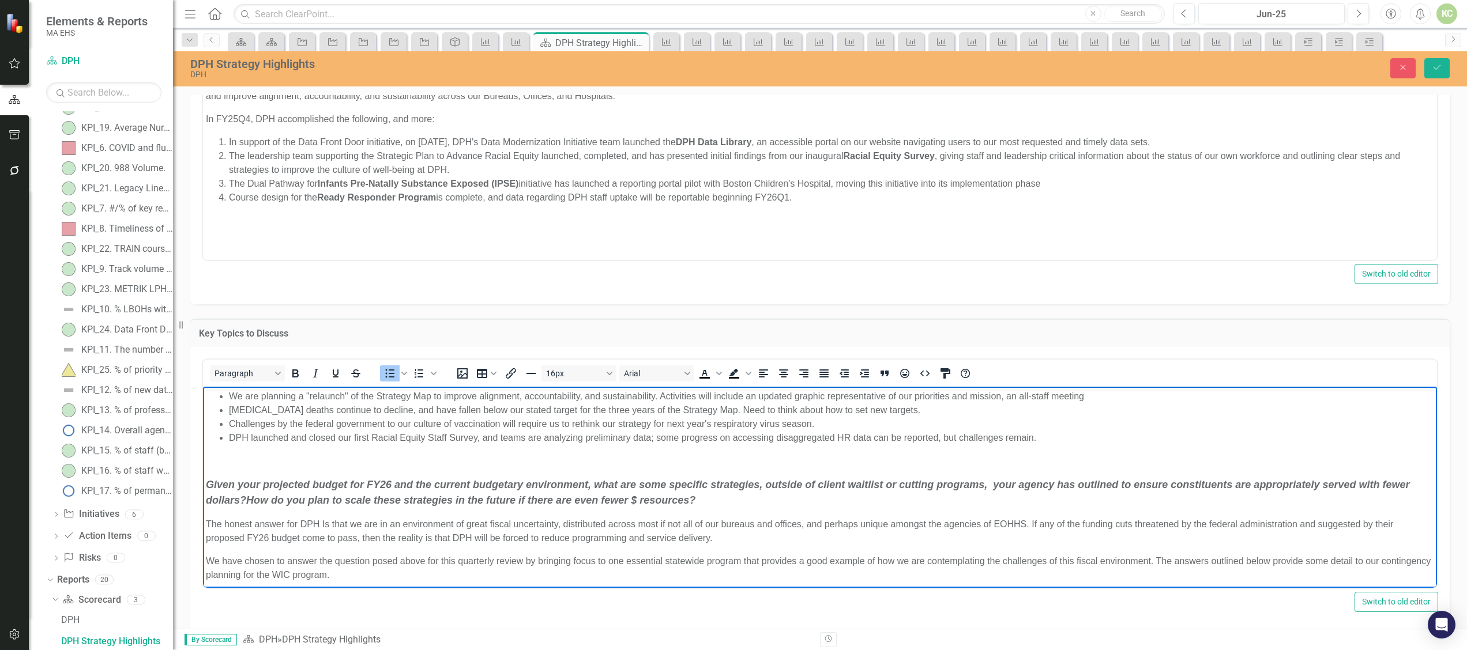
scroll to position [120, 0]
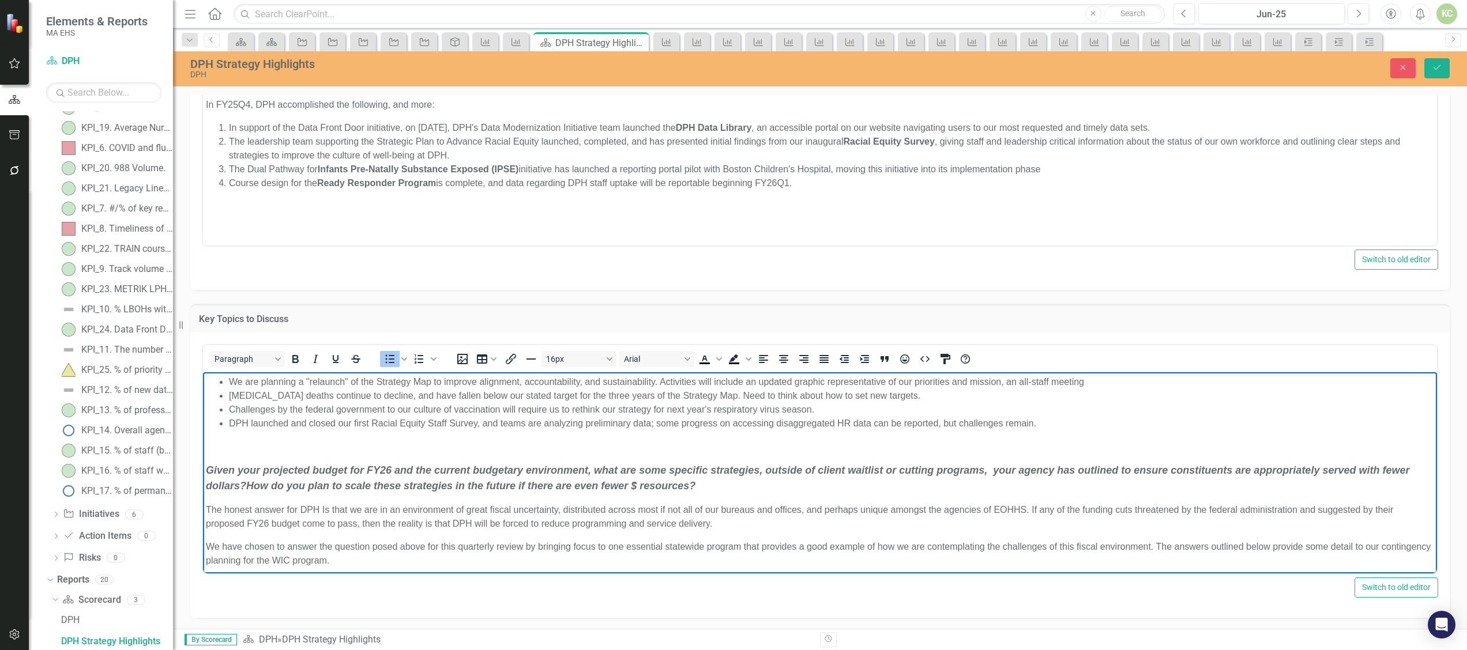
click at [480, 382] on li "We are planning a "relaunch" of the Strategy Map to improve alignment, accounta…" at bounding box center [831, 382] width 1205 height 14
click at [1344, 514] on p "The honest answer for DPH Is that we are in an environment of great fiscal unce…" at bounding box center [820, 517] width 1228 height 28
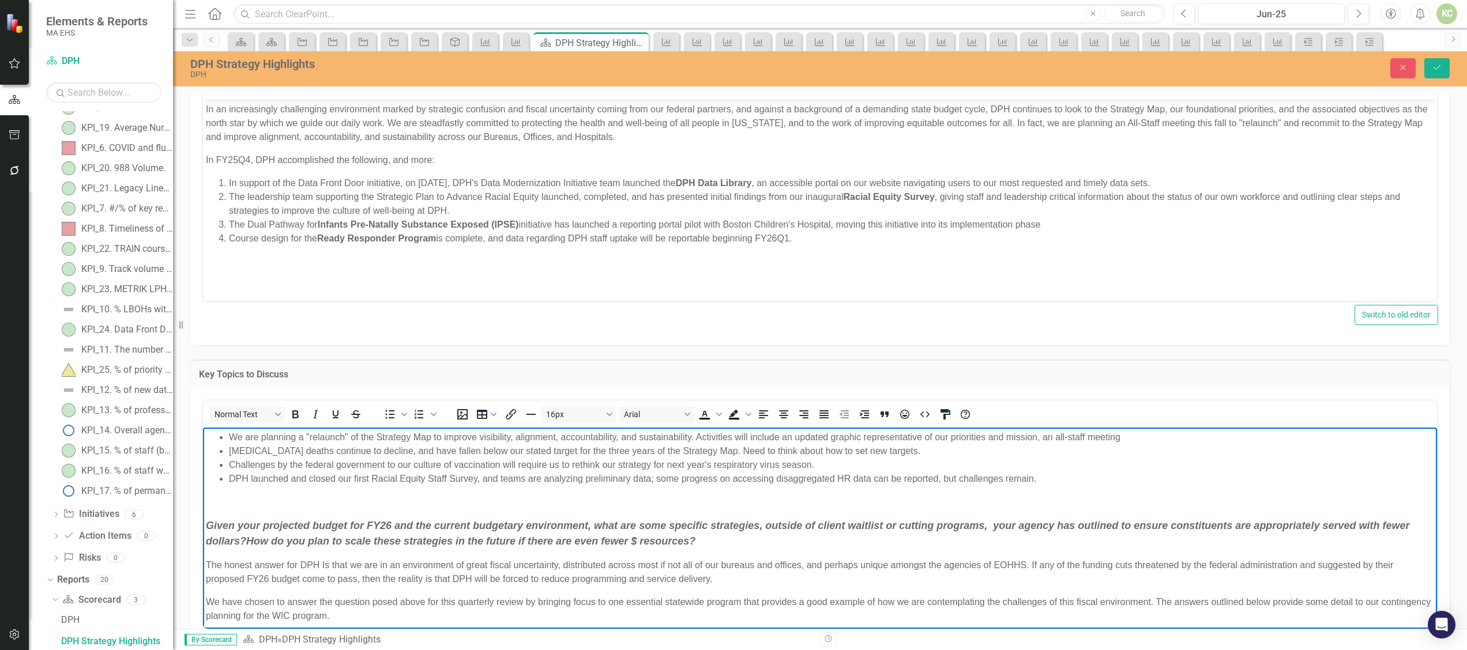
scroll to position [65, 0]
click at [1139, 439] on li "We are planning a "relaunch" of the Strategy Map to improve visibility, alignme…" at bounding box center [831, 436] width 1205 height 14
click at [409, 457] on li "Challenges by the federal government to our culture of vaccination will require…" at bounding box center [831, 464] width 1205 height 14
click at [843, 455] on li "[MEDICAL_DATA] deaths continue to decline and have fallen below our stated targ…" at bounding box center [831, 450] width 1205 height 14
click at [816, 462] on li "Challenges by the federal government to our culture of vaccination will require…" at bounding box center [831, 464] width 1205 height 14
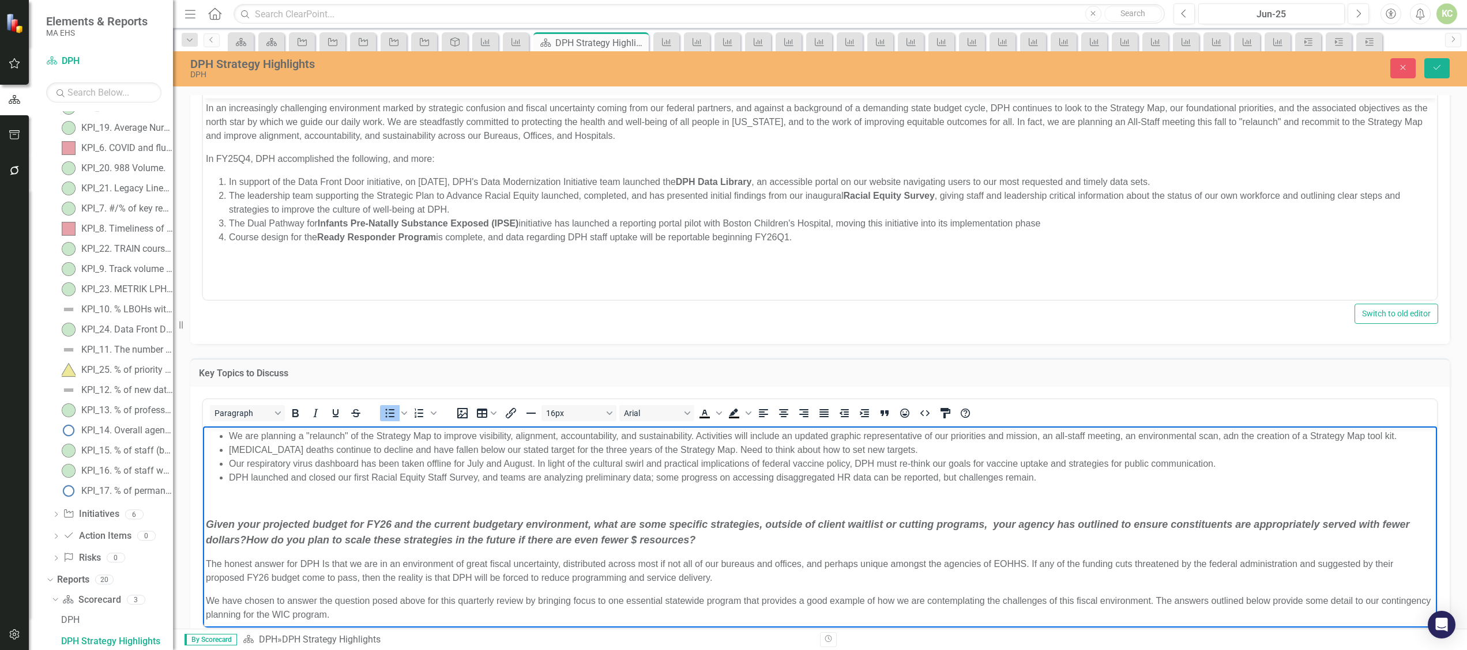
click at [768, 485] on body "We are planning a "relaunch" of the Strategy Map to improve visibility, alignme…" at bounding box center [820, 638] width 1234 height 424
click at [1049, 481] on li "DPH launched and closed our first Racial Equity Staff Survey, and teams are ana…" at bounding box center [831, 477] width 1205 height 14
click at [1035, 474] on li "DPH launched and closed our first Racial Equity Staff Survey, and teams are ana…" at bounding box center [831, 477] width 1205 height 14
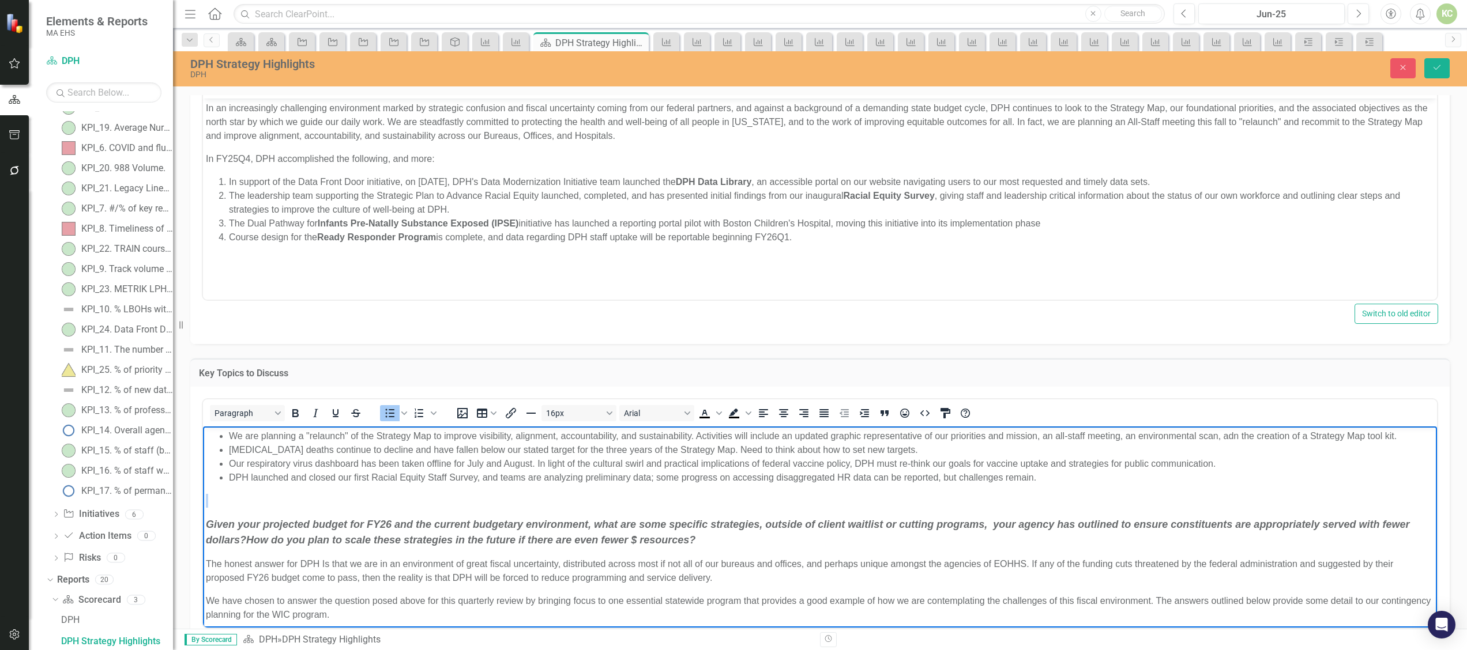
click at [1035, 474] on li "DPH launched and closed our first Racial Equity Staff Survey, and teams are ana…" at bounding box center [831, 477] width 1205 height 14
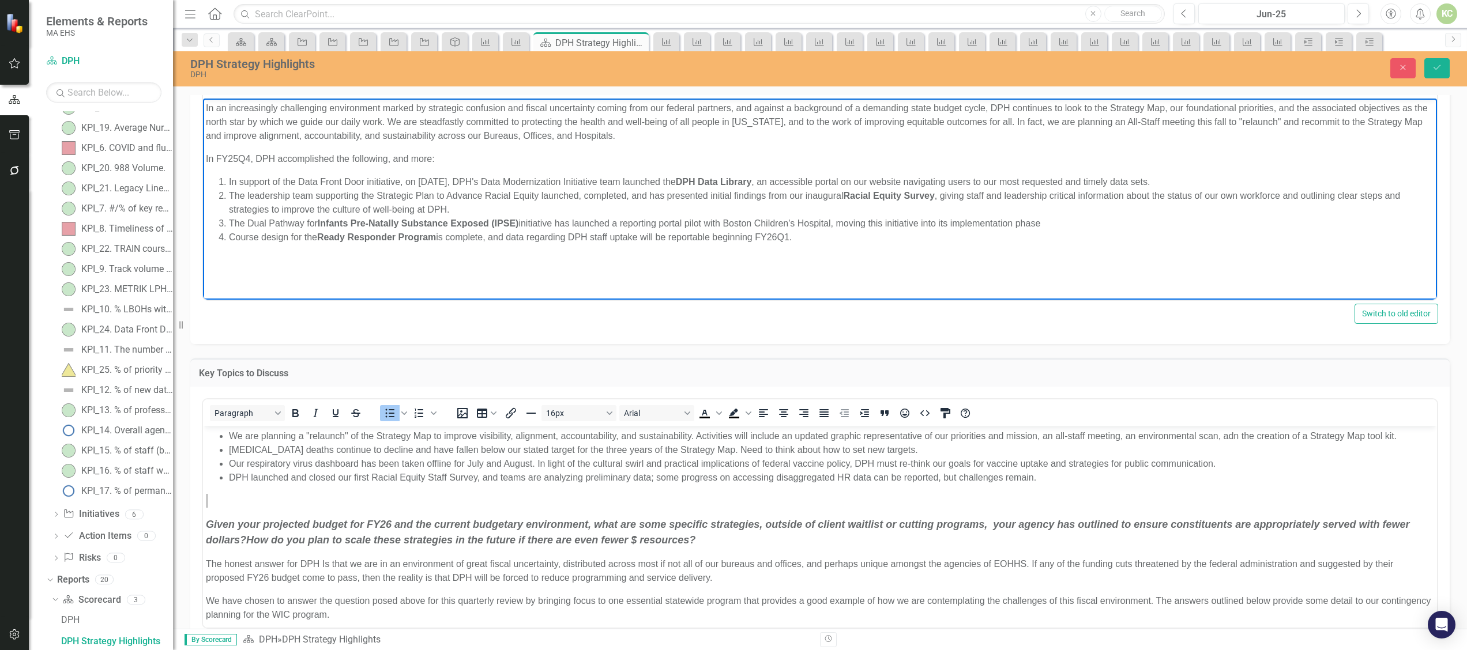
click at [811, 235] on li "Course design for the Ready Responder Program is complete, and data regarding D…" at bounding box center [831, 237] width 1205 height 14
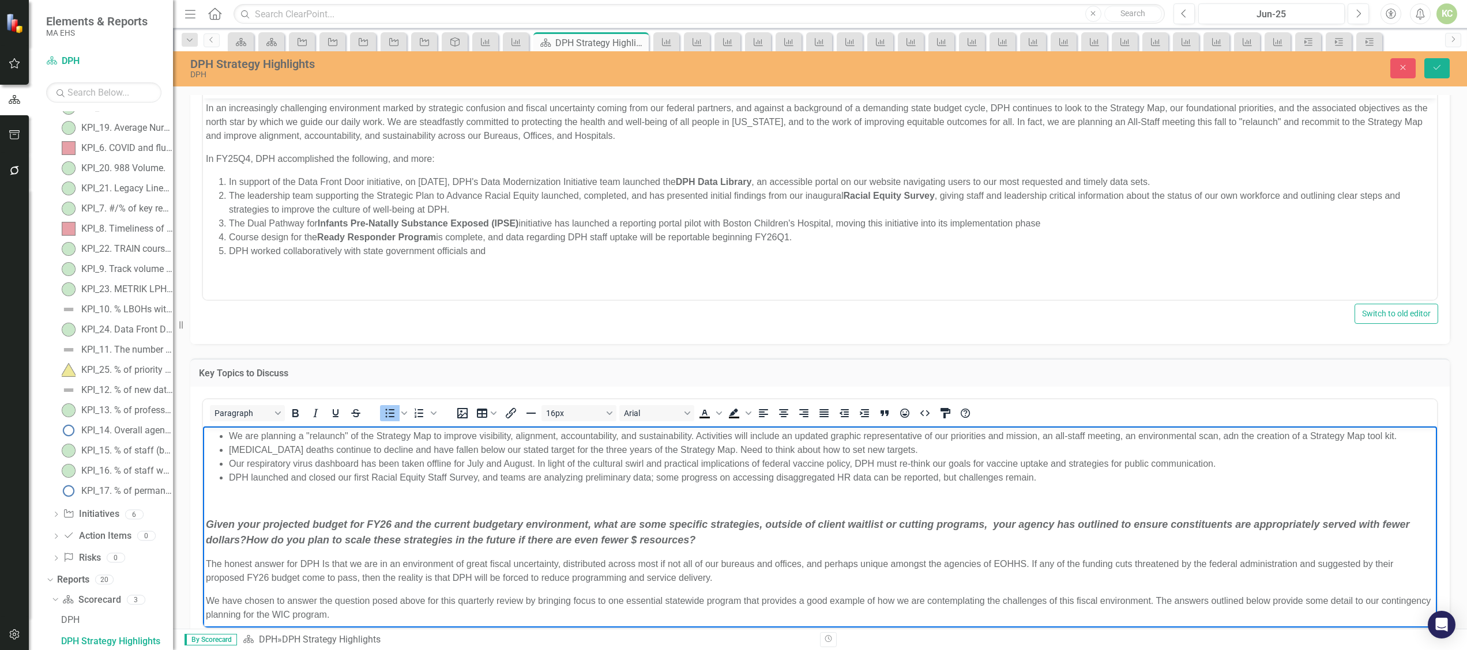
click at [1245, 466] on li "Our respiratory virus dashboard has been taken offline for July and August. In …" at bounding box center [831, 464] width 1205 height 14
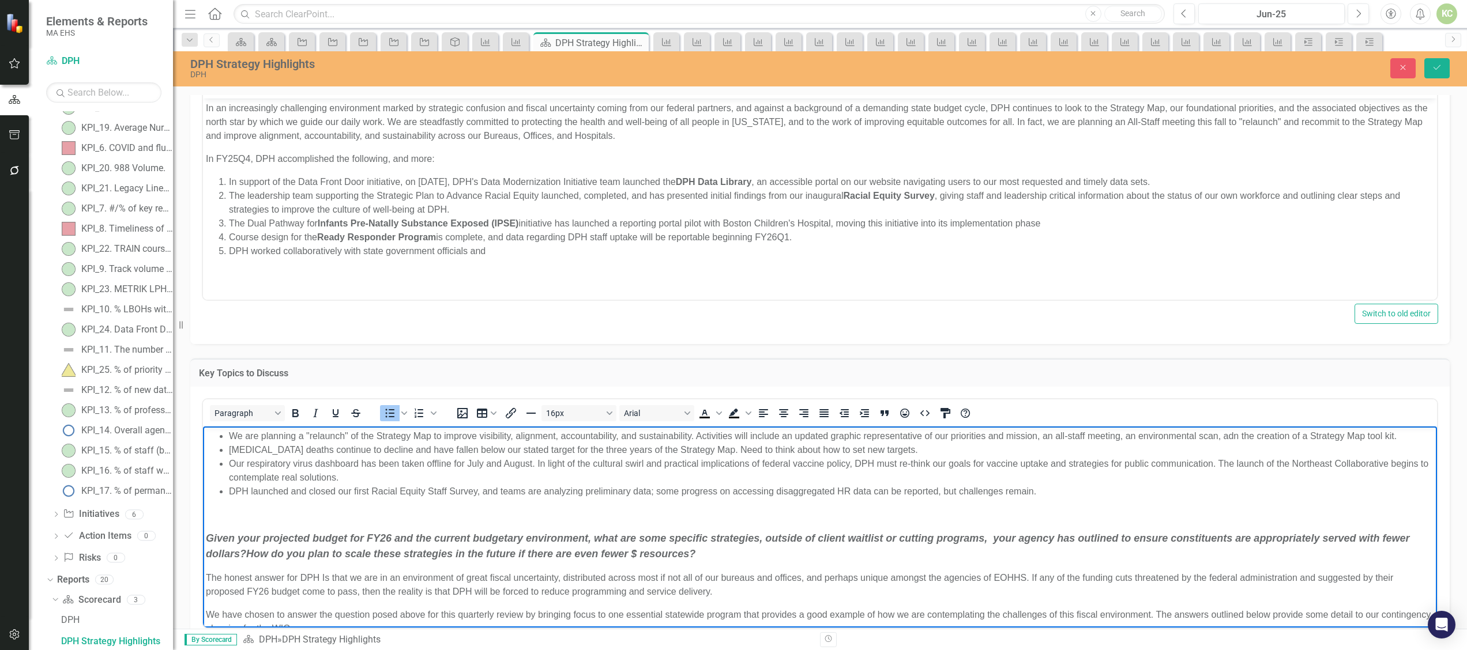
click at [1065, 490] on li "DPH launched and closed our first Racial Equity Staff Survey, and teams are ana…" at bounding box center [831, 491] width 1205 height 14
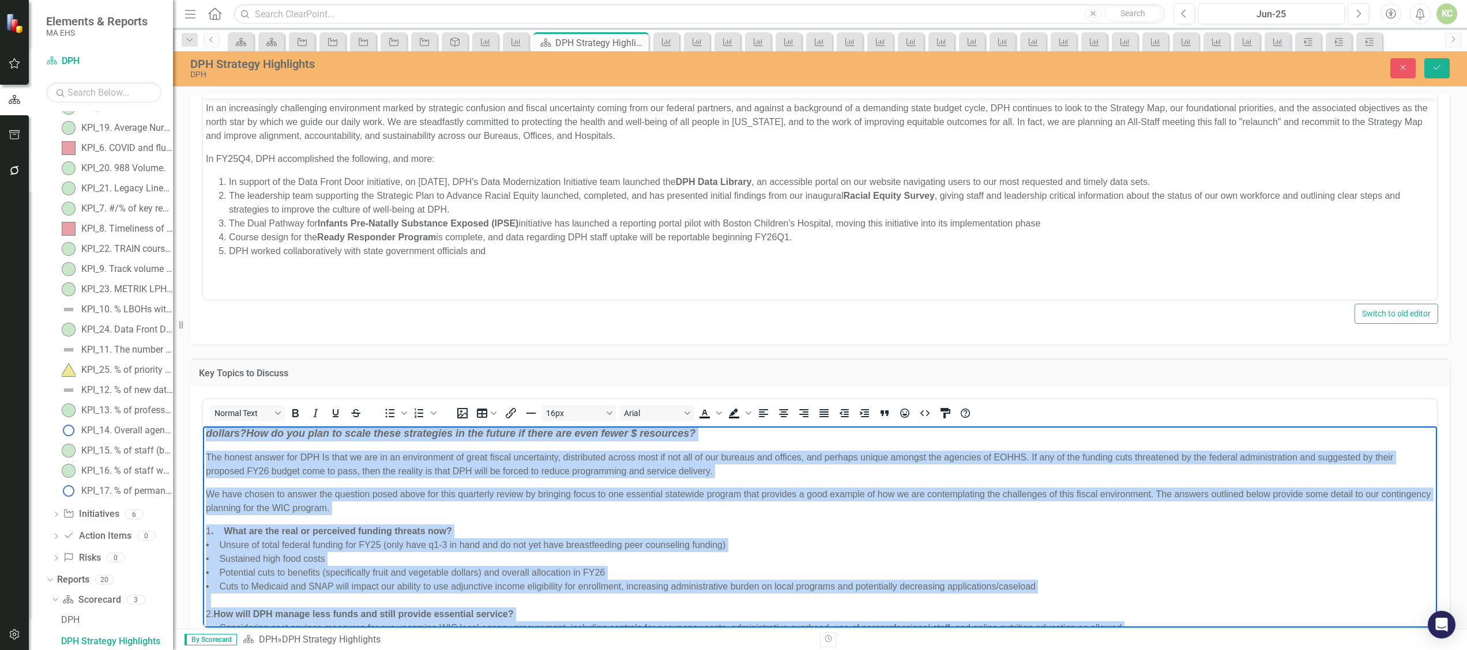
scroll to position [31, 0]
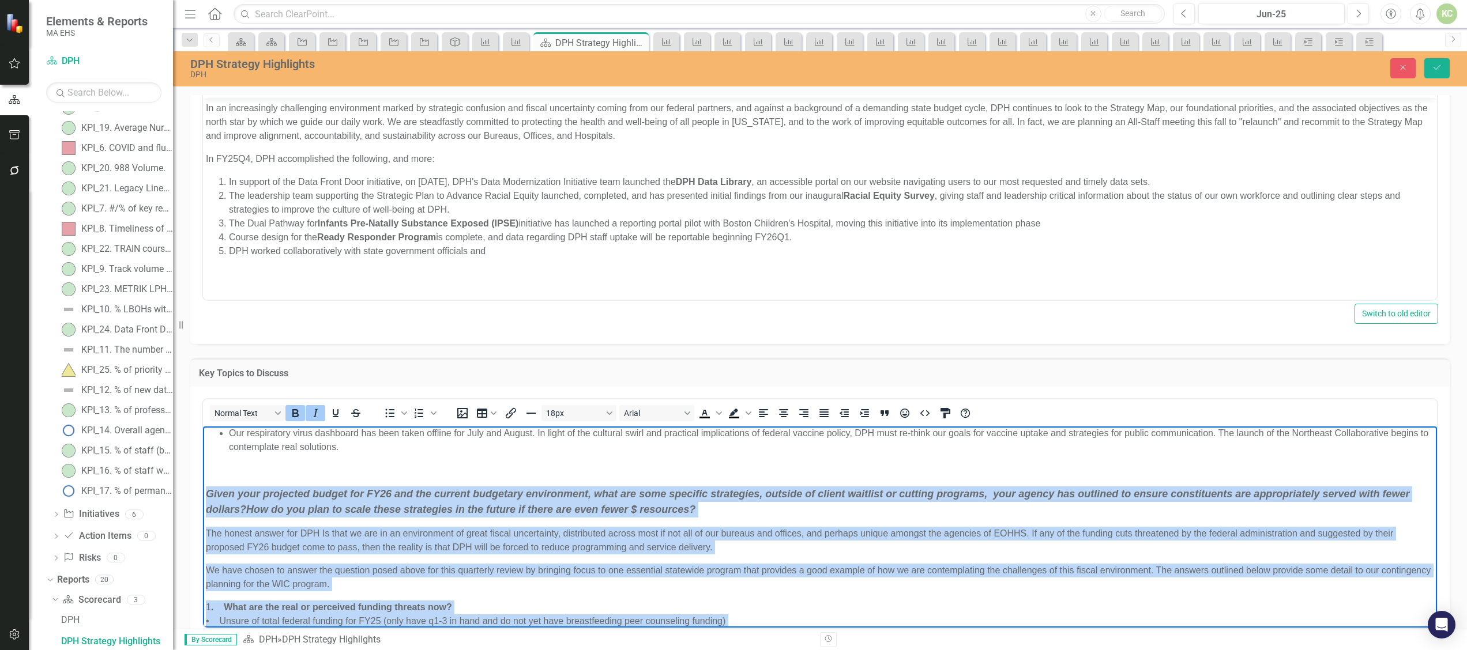
drag, startPoint x: 523, startPoint y: 612, endPoint x: 206, endPoint y: 494, distance: 337.8
click at [206, 494] on body "We are planning a "relaunch" of the Strategy Map to improve visibility, alignme…" at bounding box center [820, 607] width 1234 height 424
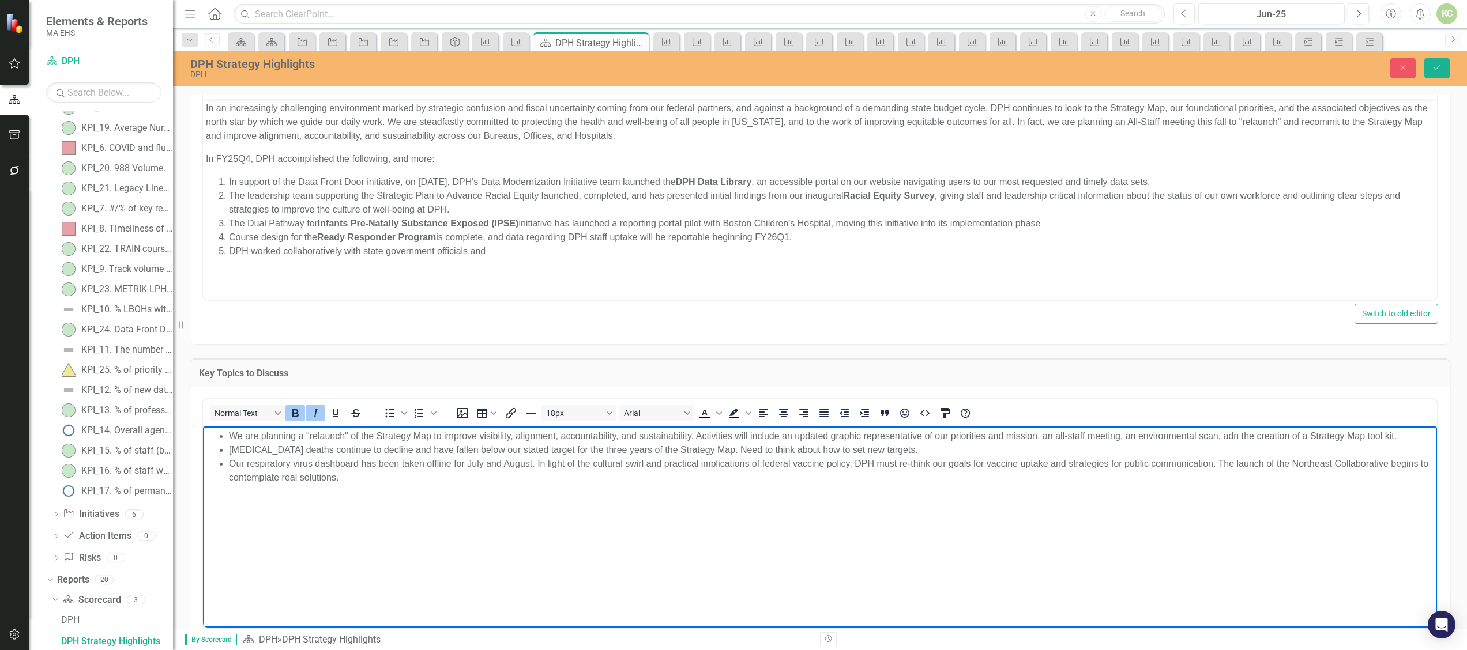
scroll to position [0, 0]
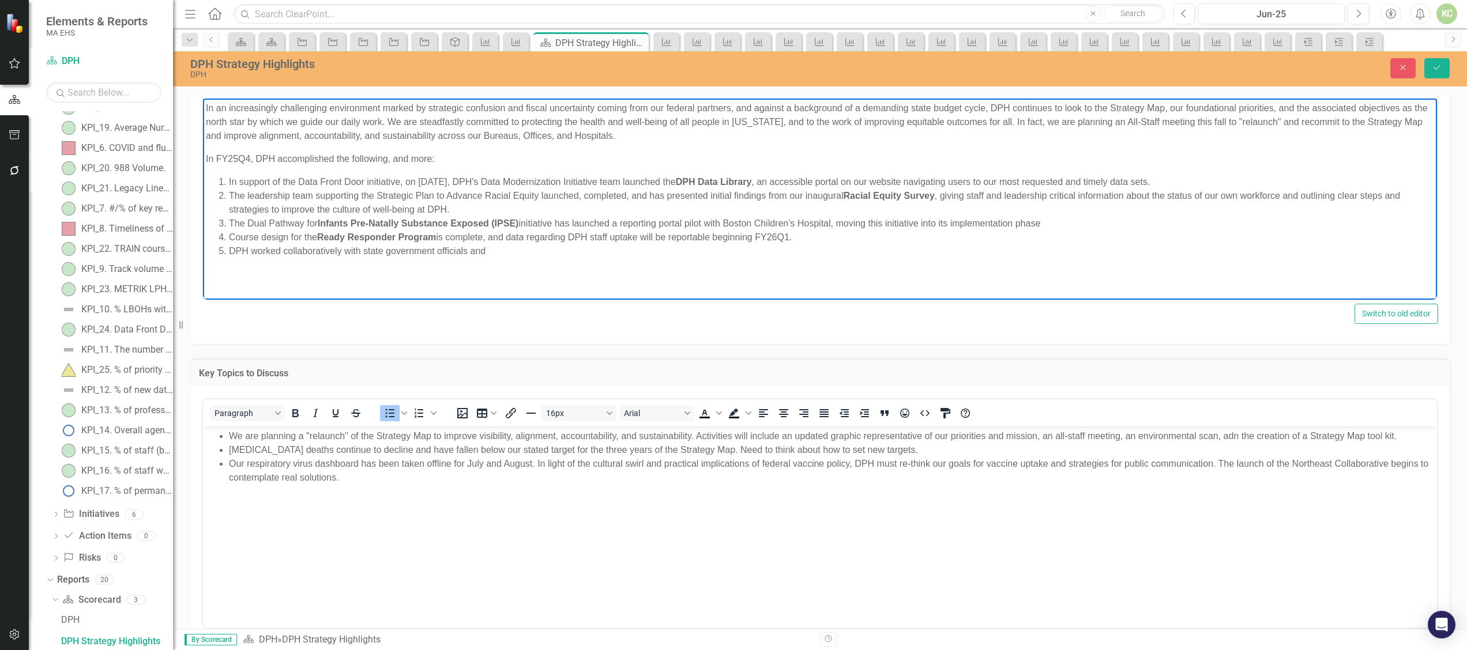
click at [500, 254] on li "DPH worked collaboratively with state government officials and" at bounding box center [831, 251] width 1205 height 14
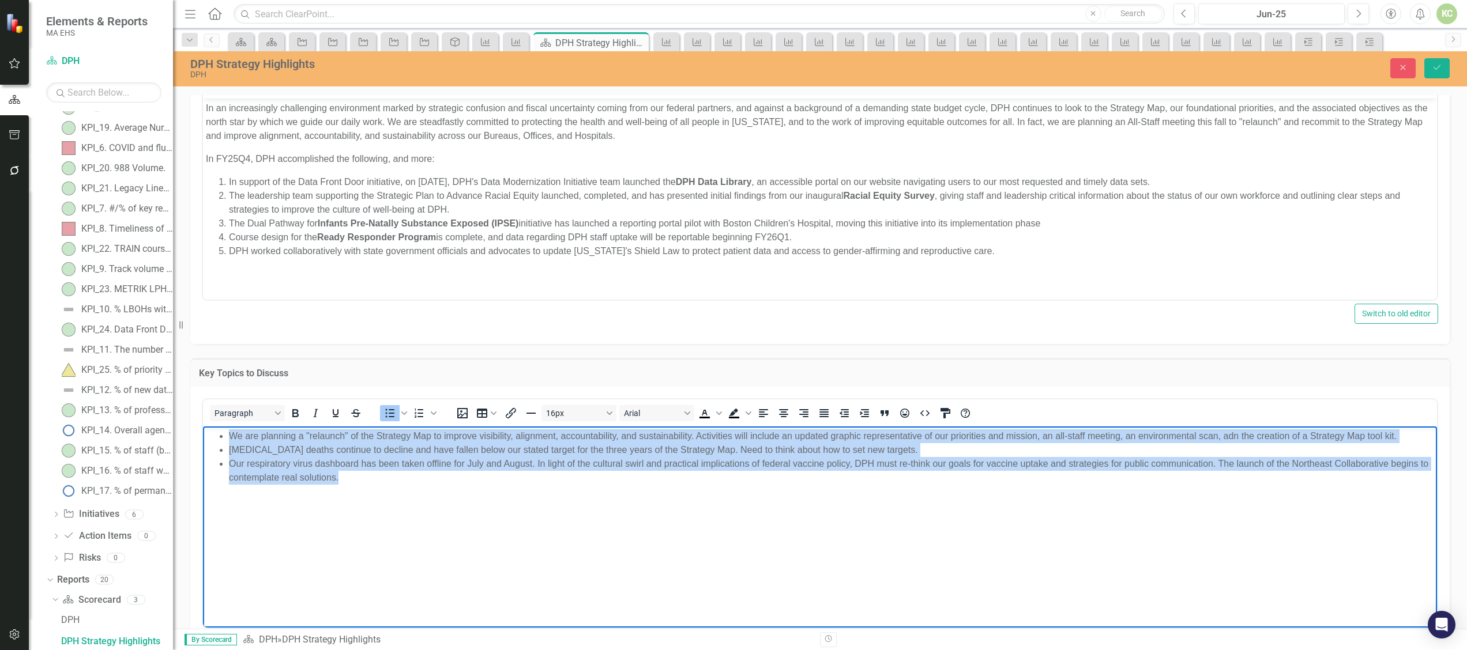
drag, startPoint x: 361, startPoint y: 480, endPoint x: 223, endPoint y: 442, distance: 143.5
click at [223, 442] on ul "We are planning a "relaunch" of the Strategy Map to improve visibility, alignme…" at bounding box center [820, 456] width 1228 height 55
copy ul "We are planning a "relaunch" of the Strategy Map to improve visibility, alignme…"
click at [953, 534] on body "We are planning a "relaunch" of the Strategy Map to improve visibility, alignme…" at bounding box center [820, 512] width 1234 height 173
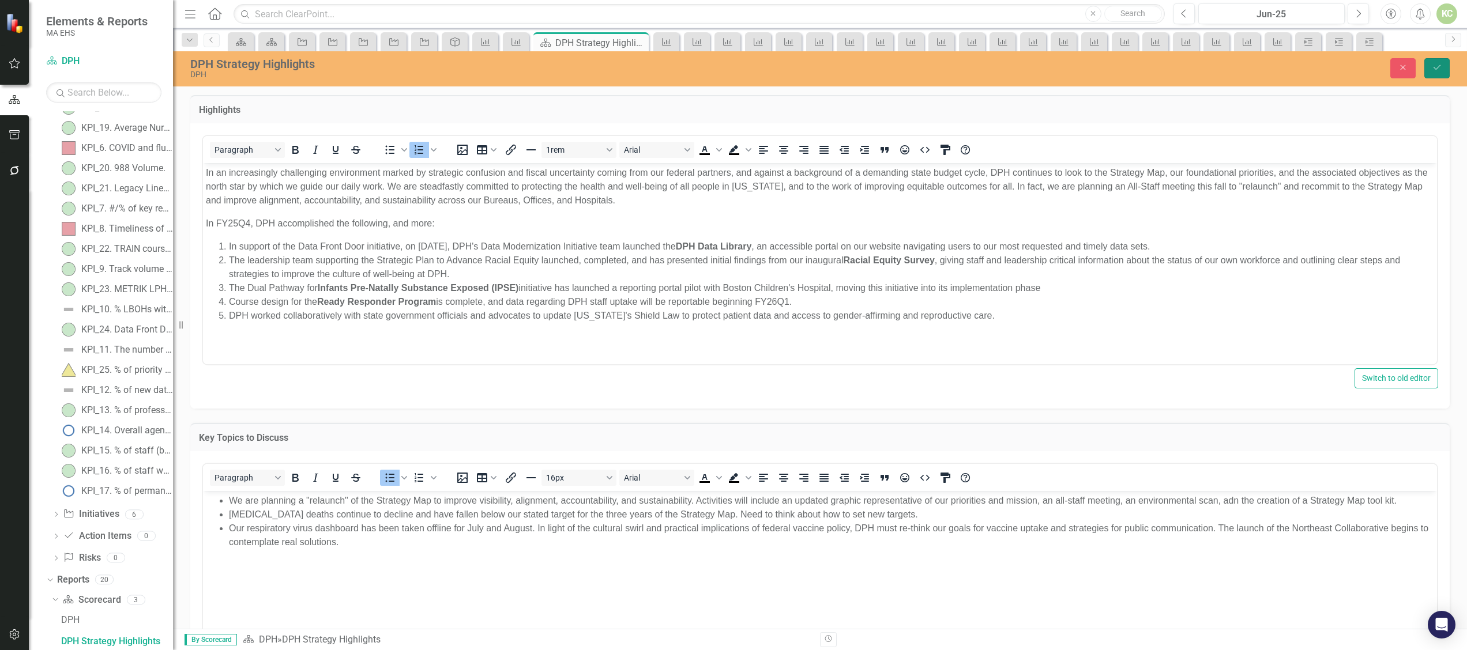
click at [1439, 69] on icon "Save" at bounding box center [1436, 67] width 10 height 8
